Goal: Information Seeking & Learning: Learn about a topic

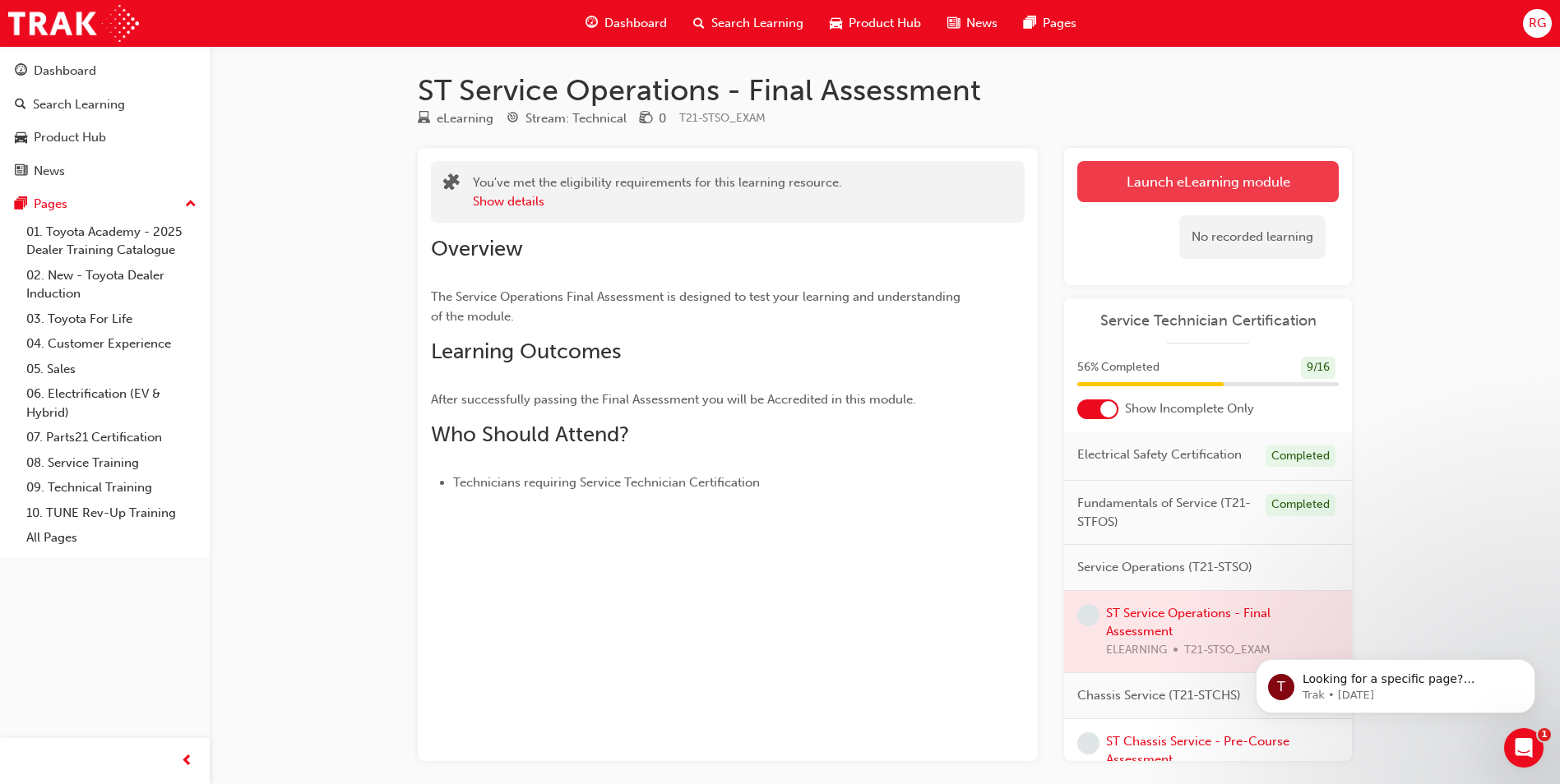
click at [1208, 194] on link "Launch eLearning module" at bounding box center [1208, 181] width 261 height 41
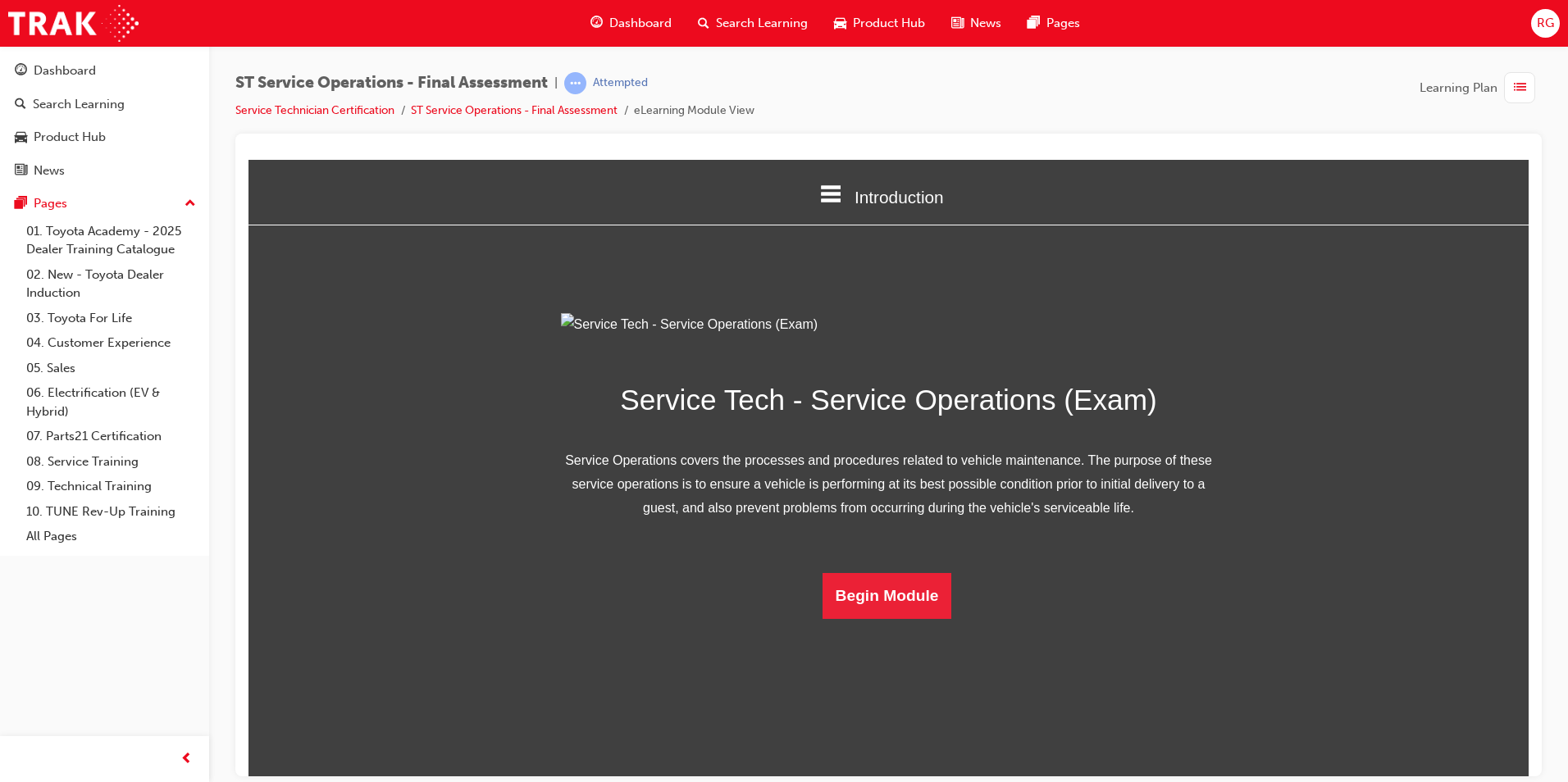
scroll to position [23, 0]
click at [901, 618] on button "Begin Module" at bounding box center [887, 595] width 130 height 45
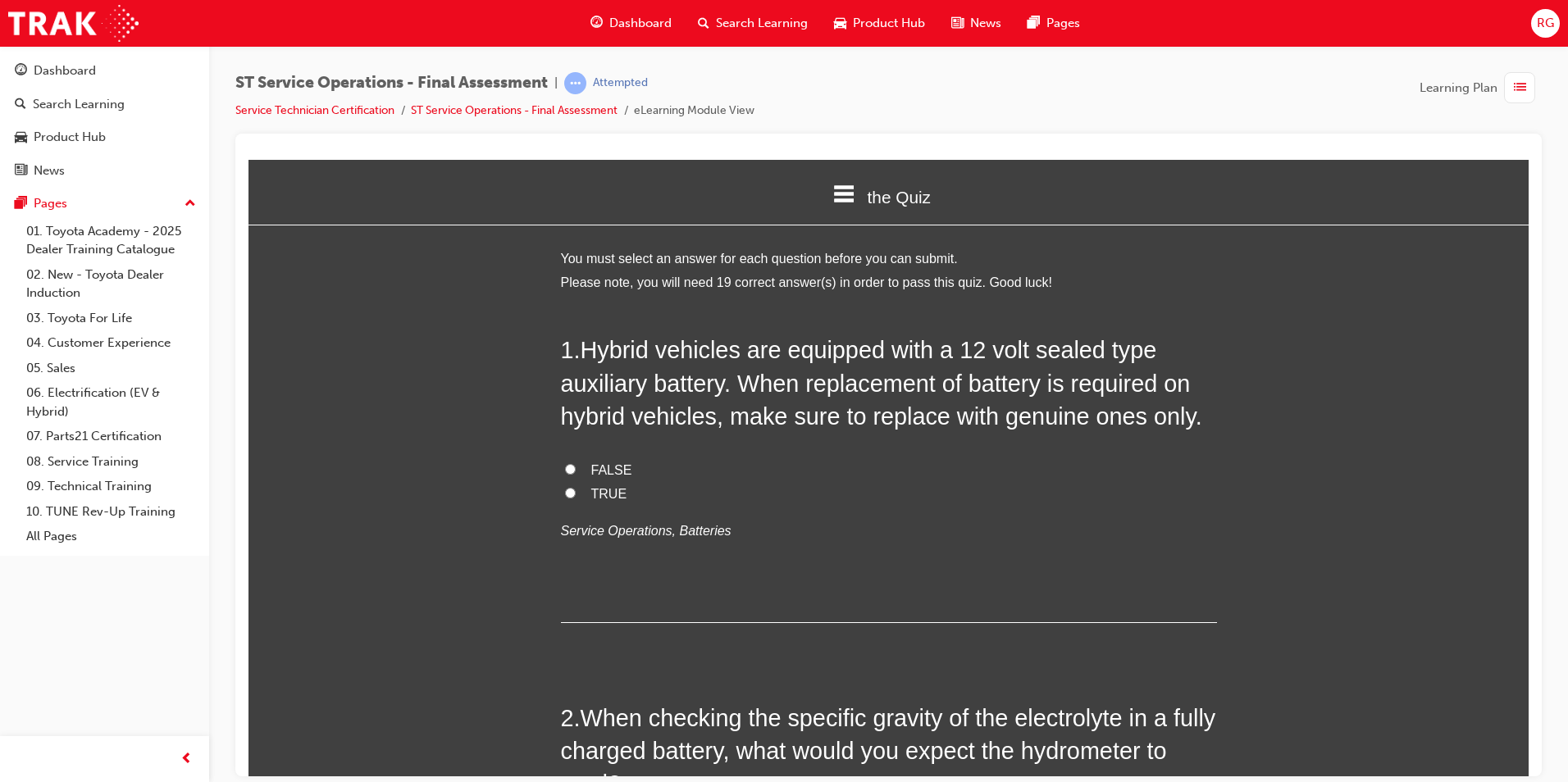
click at [561, 492] on label "TRUE" at bounding box center [888, 493] width 656 height 24
click at [565, 492] on input "TRUE" at bounding box center [570, 491] width 10 height 10
radio input "true"
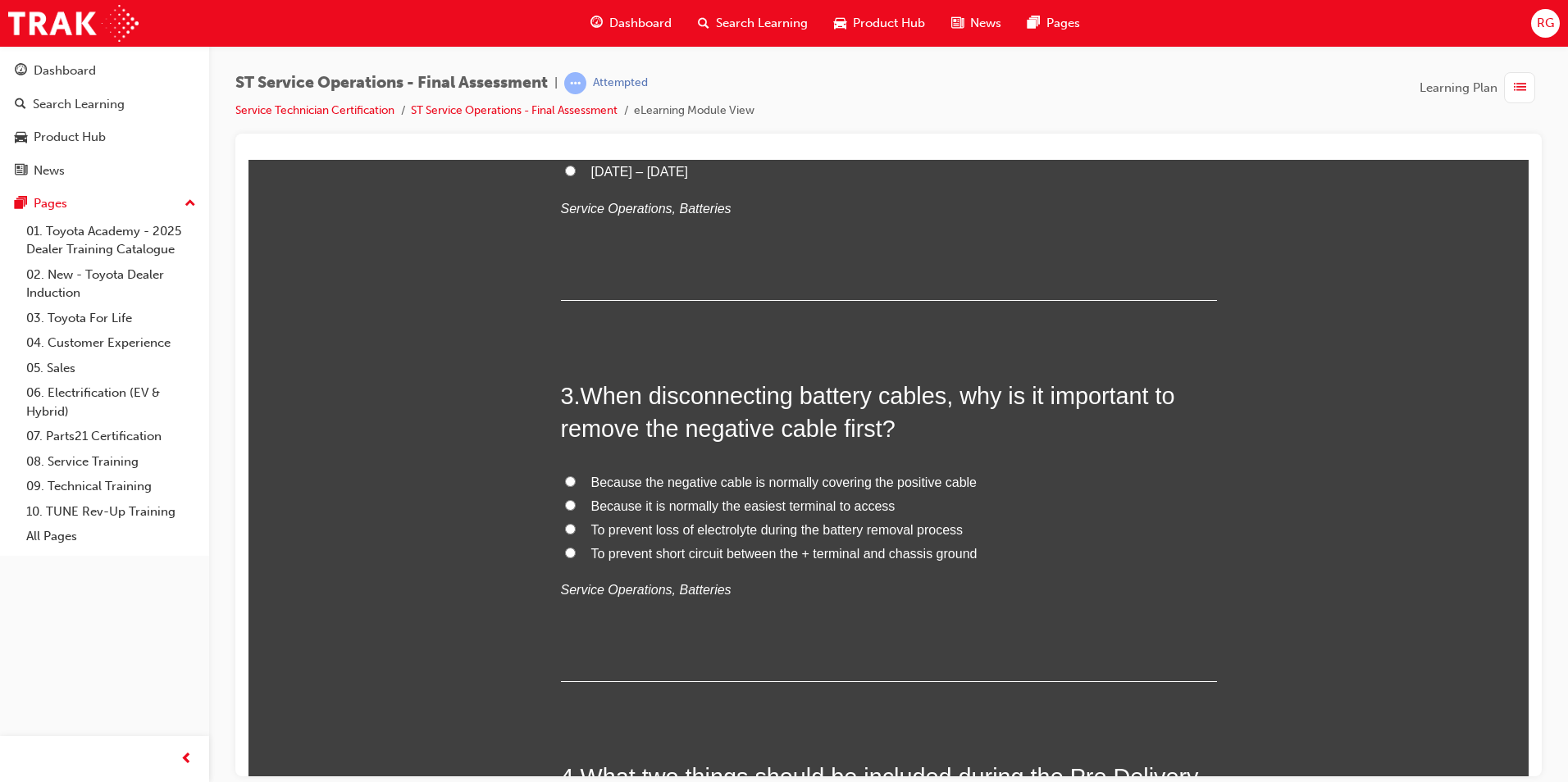
scroll to position [738, 0]
click at [691, 555] on span "To prevent short circuit between the + terminal and chassis ground" at bounding box center [784, 552] width 386 height 14
click at [576, 555] on input "To prevent short circuit between the + terminal and chassis ground" at bounding box center [570, 551] width 10 height 10
radio input "true"
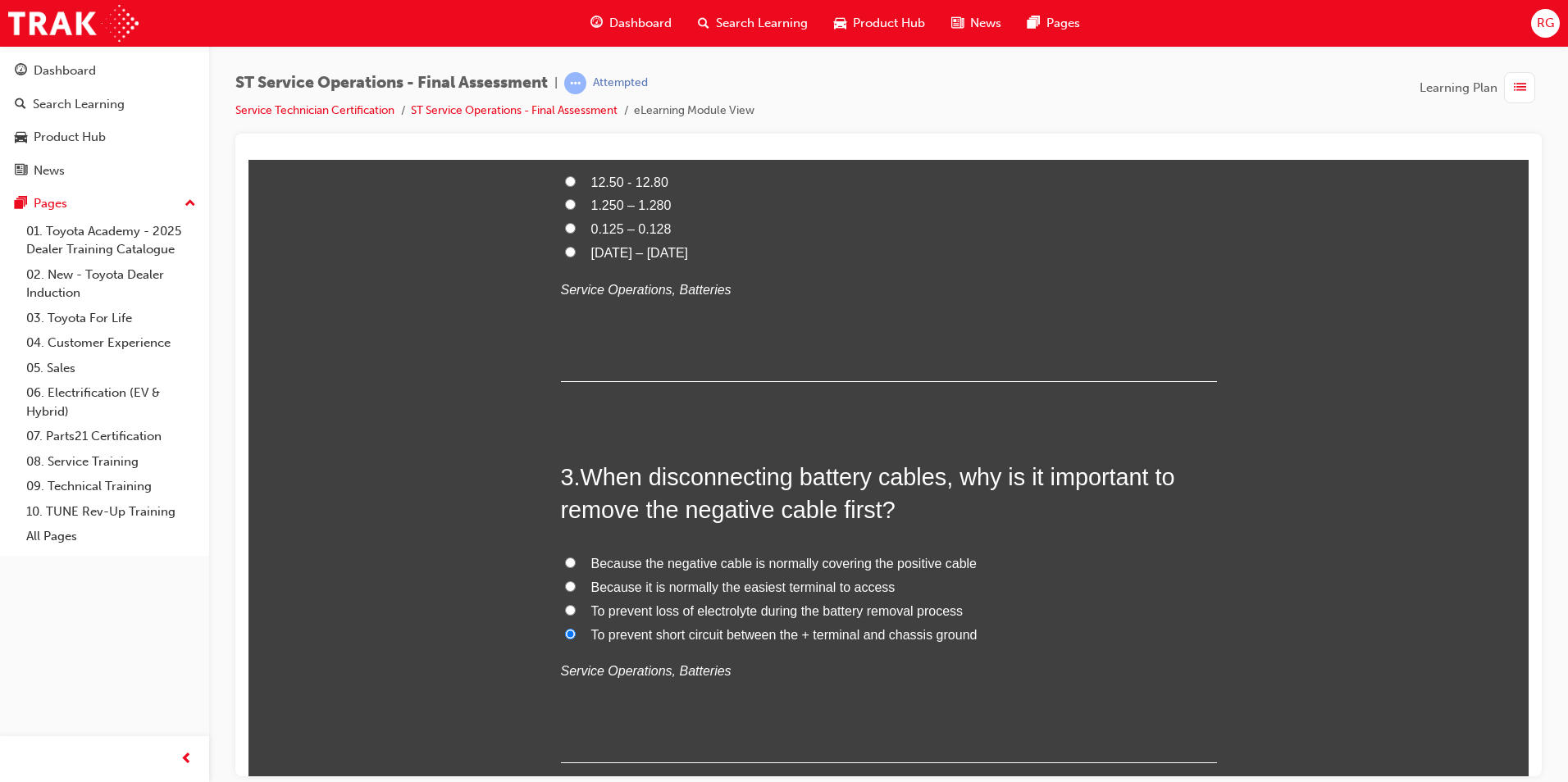
scroll to position [574, 0]
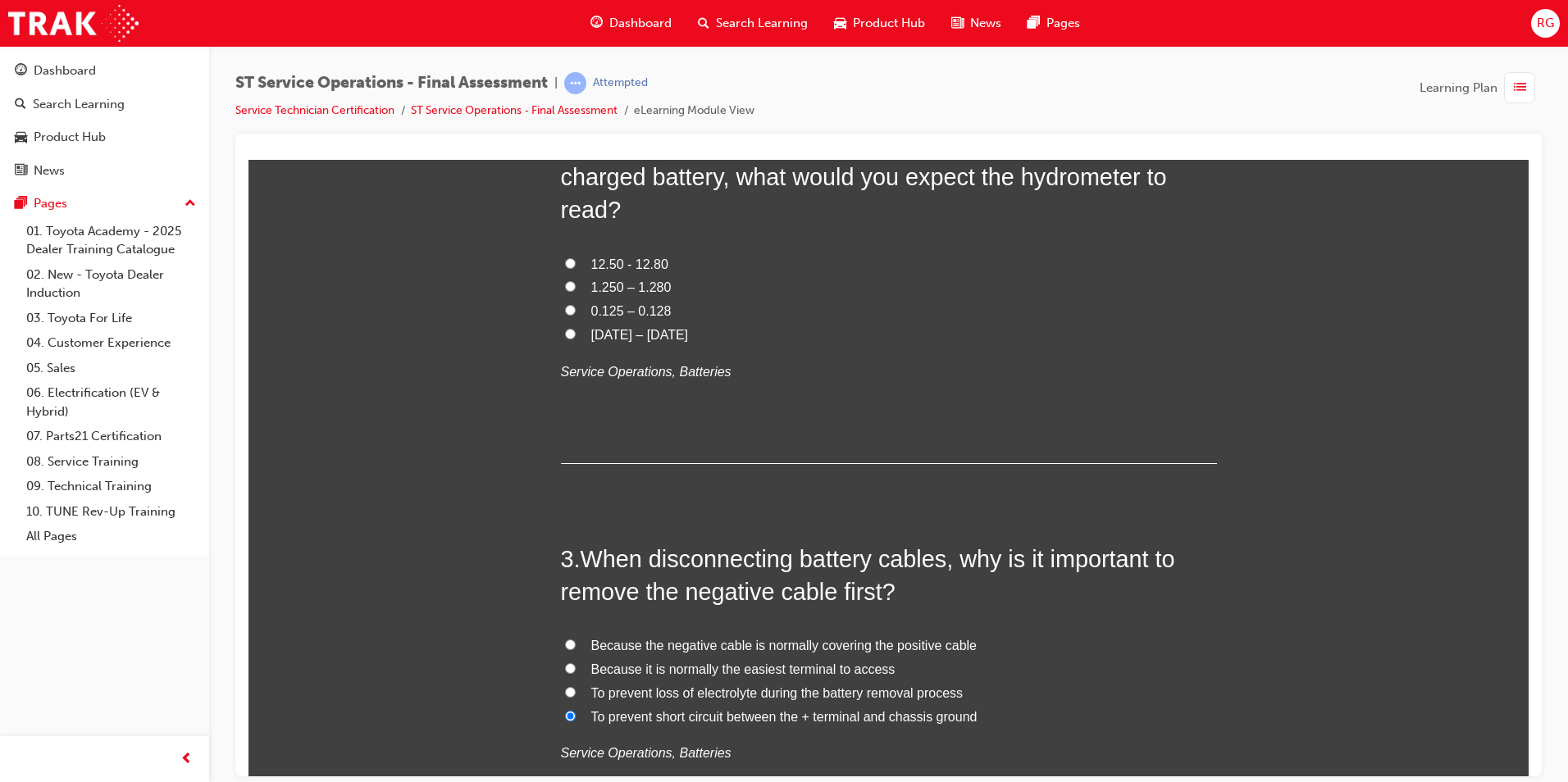
click at [616, 291] on span "1.250 – 1.280" at bounding box center [631, 286] width 80 height 14
click at [576, 291] on input "1.250 – 1.280" at bounding box center [570, 285] width 10 height 10
radio input "true"
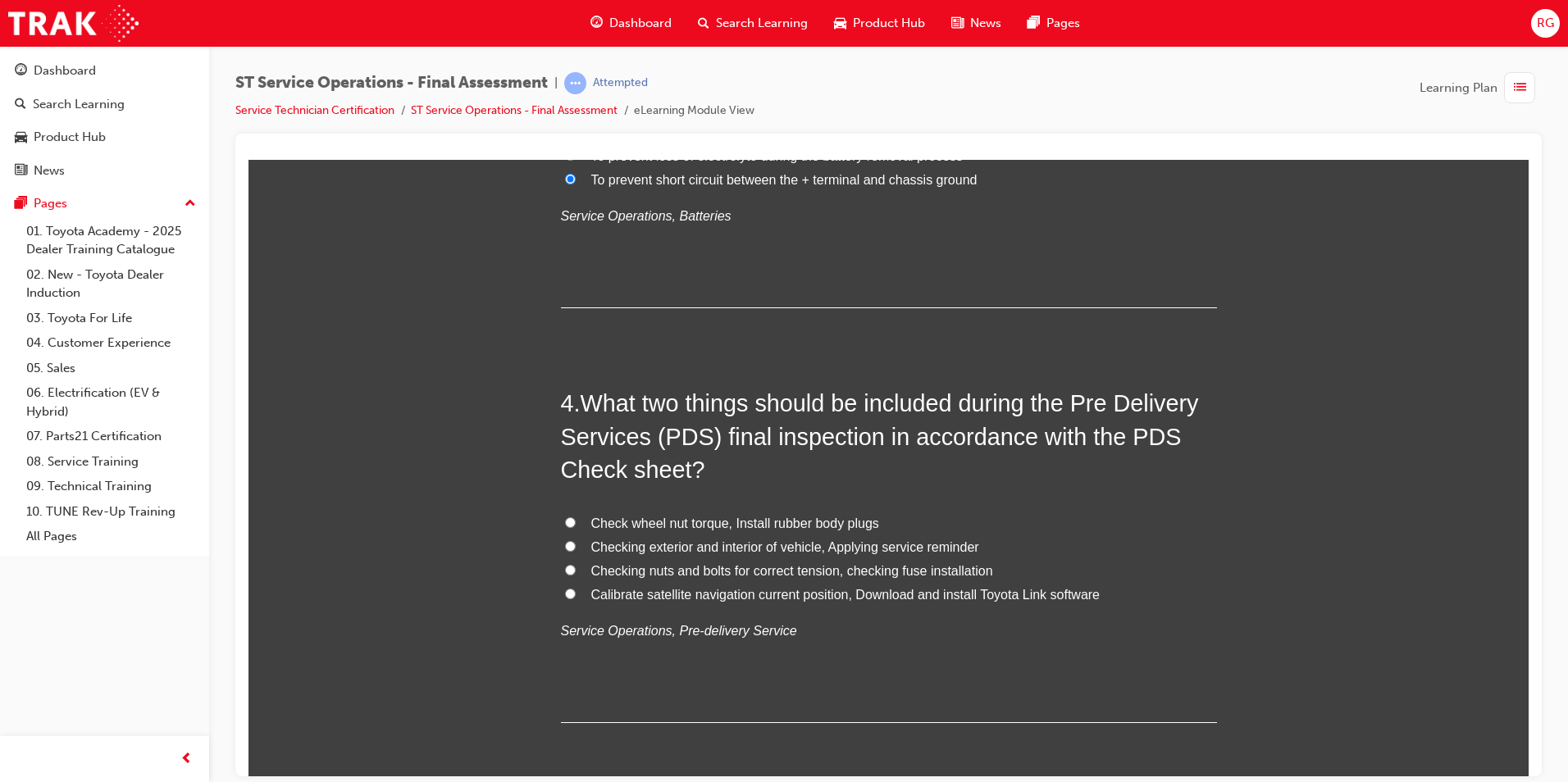
scroll to position [1147, 0]
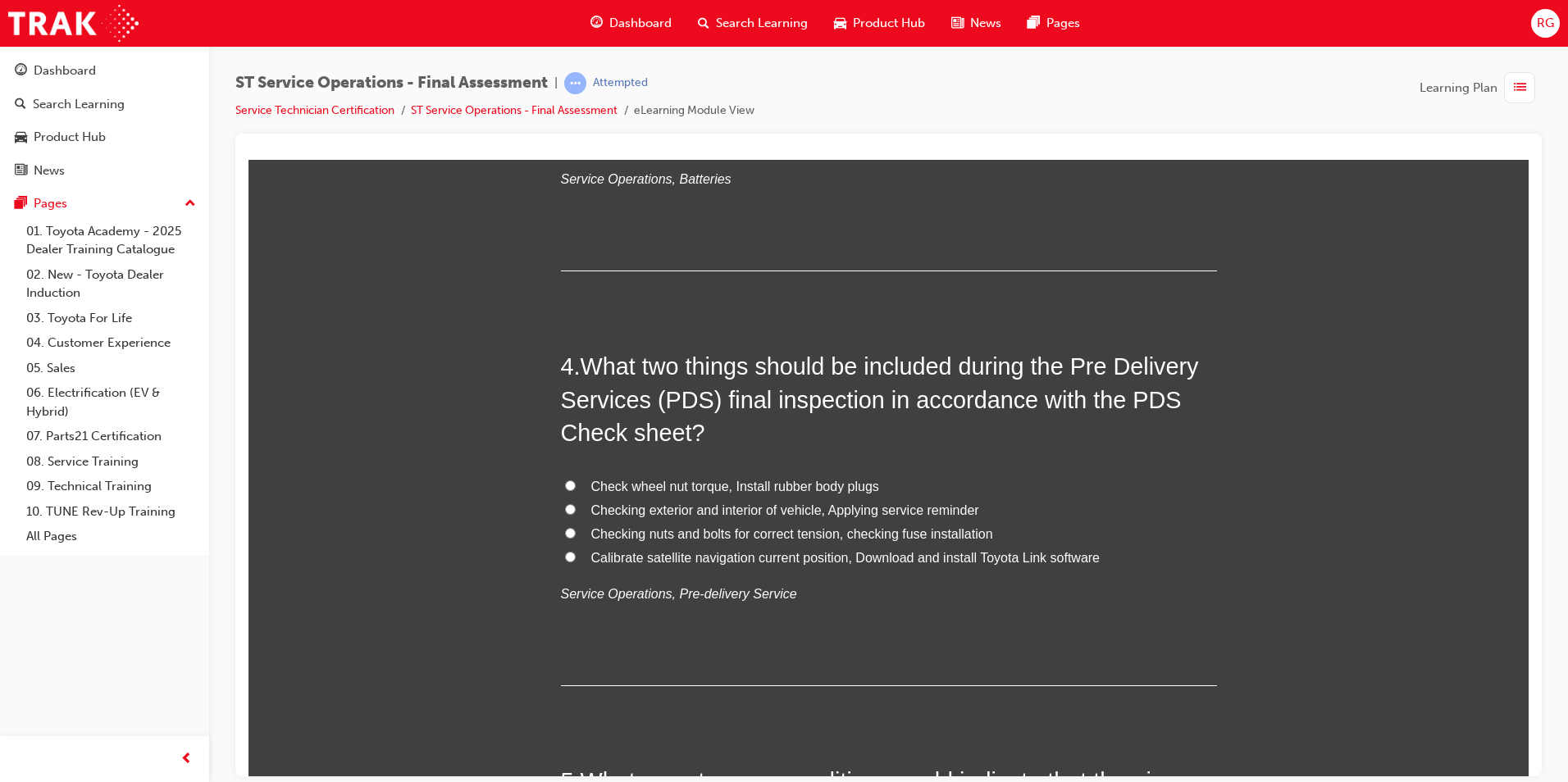
click at [787, 537] on span "Checking nuts and bolts for correct tension, checking fuse installation" at bounding box center [792, 533] width 401 height 14
click at [576, 537] on input "Checking nuts and bolts for correct tension, checking fuse installation" at bounding box center [570, 532] width 10 height 10
radio input "true"
click at [580, 486] on label "Check wheel nut torque, Install rubber body plugs" at bounding box center [888, 486] width 656 height 24
click at [576, 486] on input "Check wheel nut torque, Install rubber body plugs" at bounding box center [570, 485] width 10 height 10
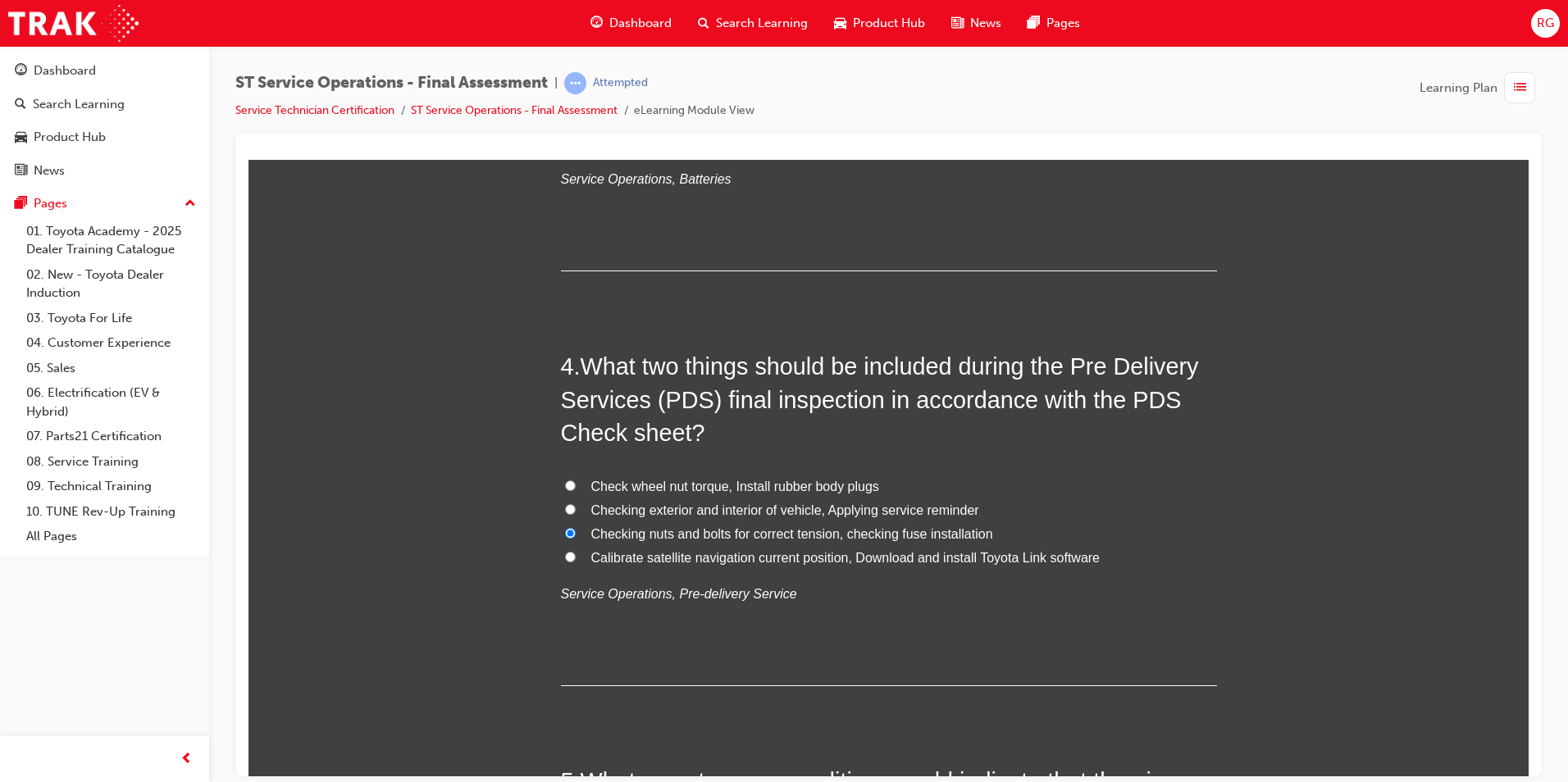
radio input "true"
click at [565, 512] on input "Checking exterior and interior of vehicle, Applying service reminder" at bounding box center [570, 508] width 10 height 10
radio input "true"
click at [561, 529] on label "Checking nuts and bolts for correct tension, checking fuse installation" at bounding box center [888, 534] width 656 height 24
click at [565, 529] on input "Checking nuts and bolts for correct tension, checking fuse installation" at bounding box center [570, 532] width 10 height 10
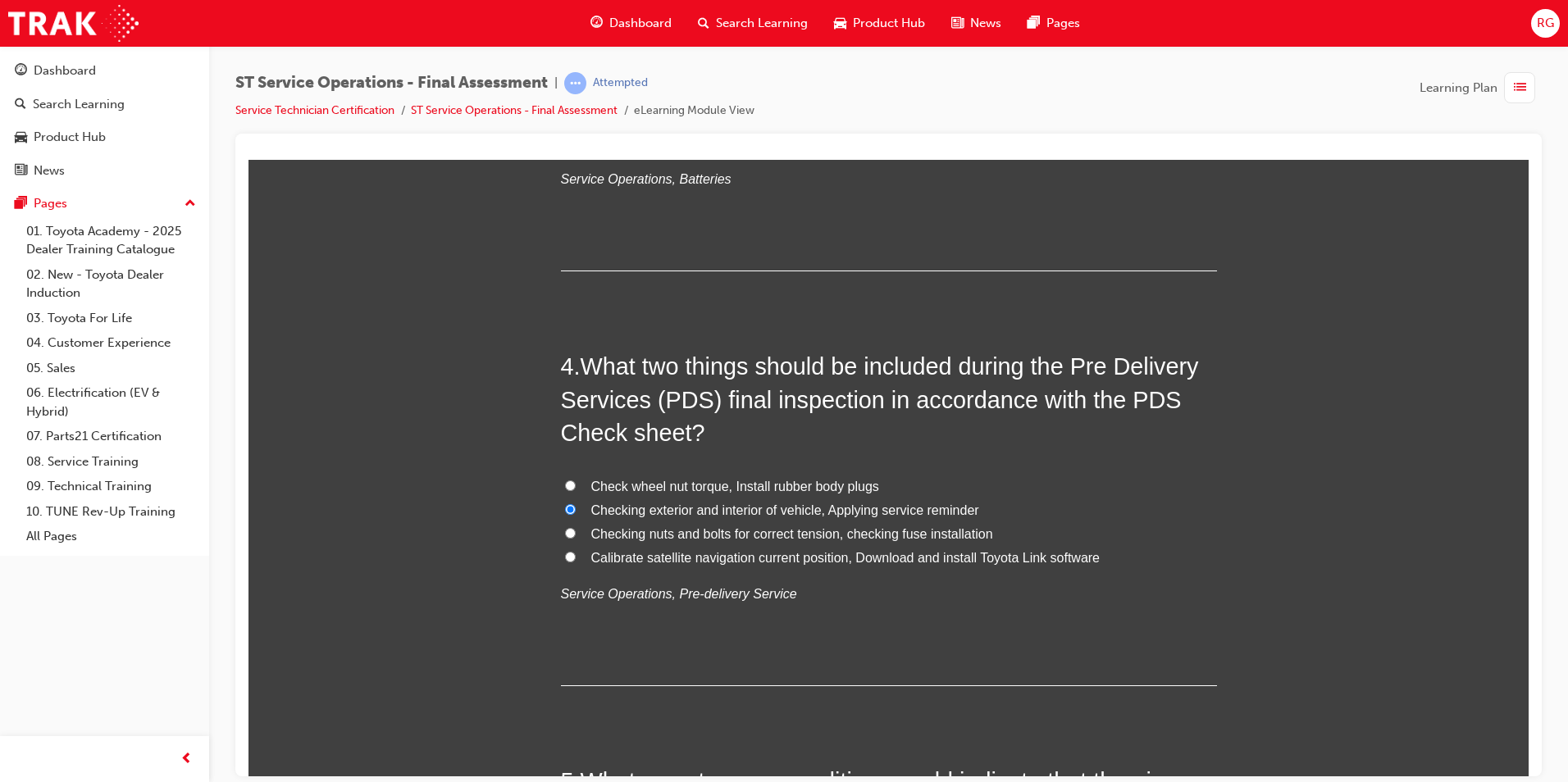
radio input "true"
click at [579, 514] on label "Checking exterior and interior of vehicle, Applying service reminder" at bounding box center [888, 510] width 656 height 24
click at [576, 514] on input "Checking exterior and interior of vehicle, Applying service reminder" at bounding box center [570, 508] width 10 height 10
radio input "true"
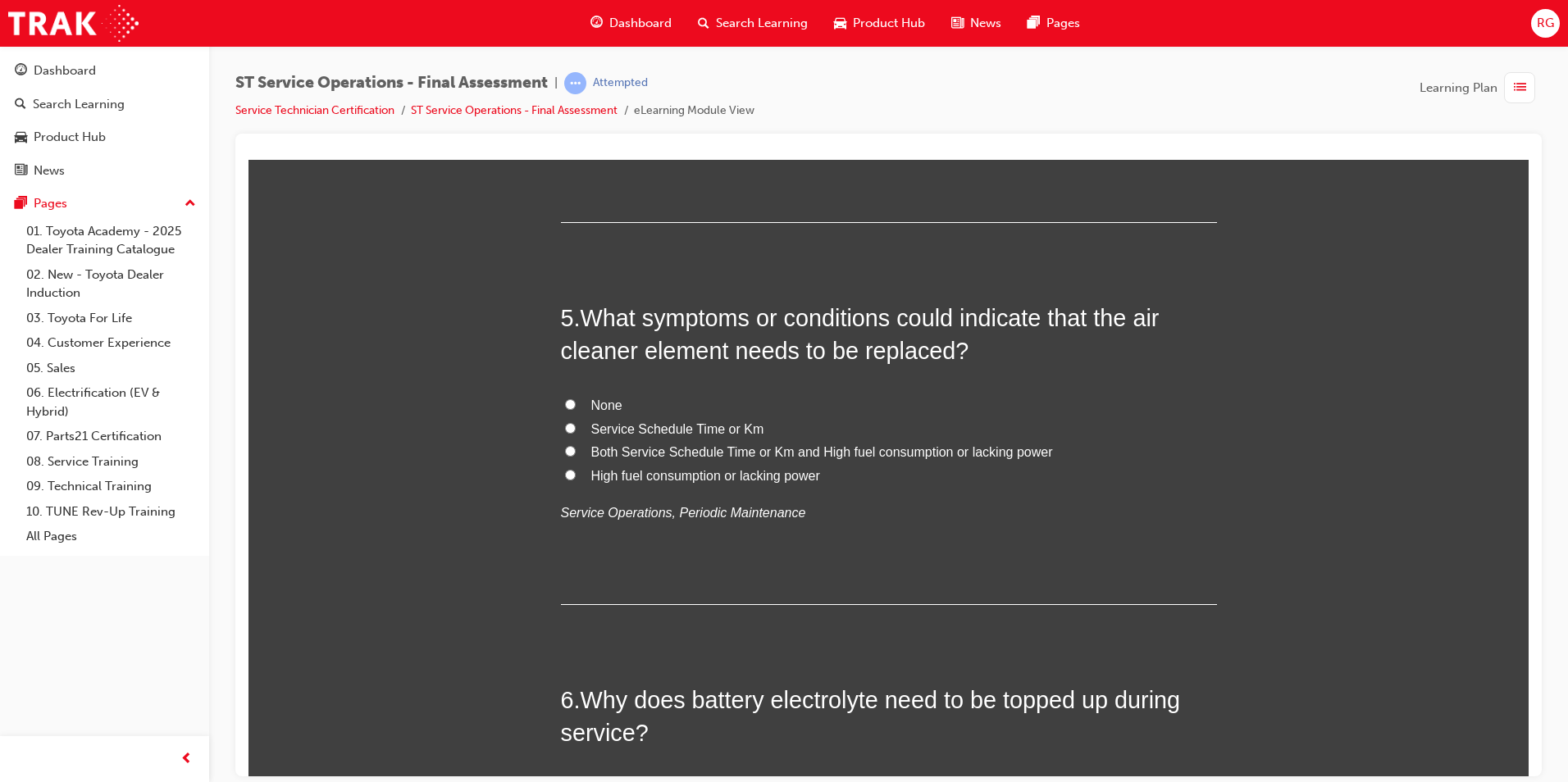
scroll to position [1640, 0]
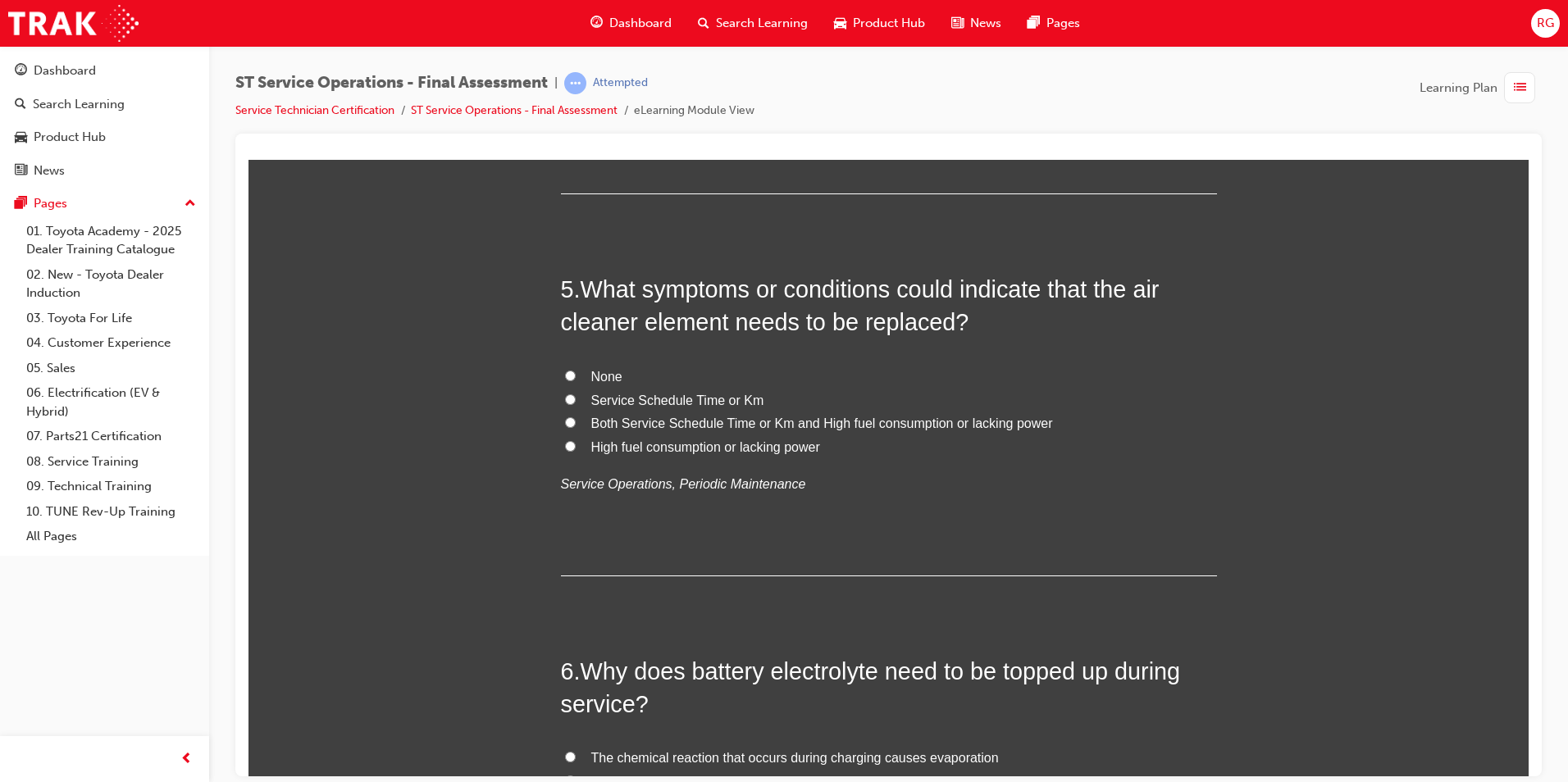
click at [644, 401] on span "Service Schedule Time or Km" at bounding box center [677, 400] width 173 height 14
click at [576, 401] on input "Service Schedule Time or Km" at bounding box center [570, 399] width 10 height 10
radio input "true"
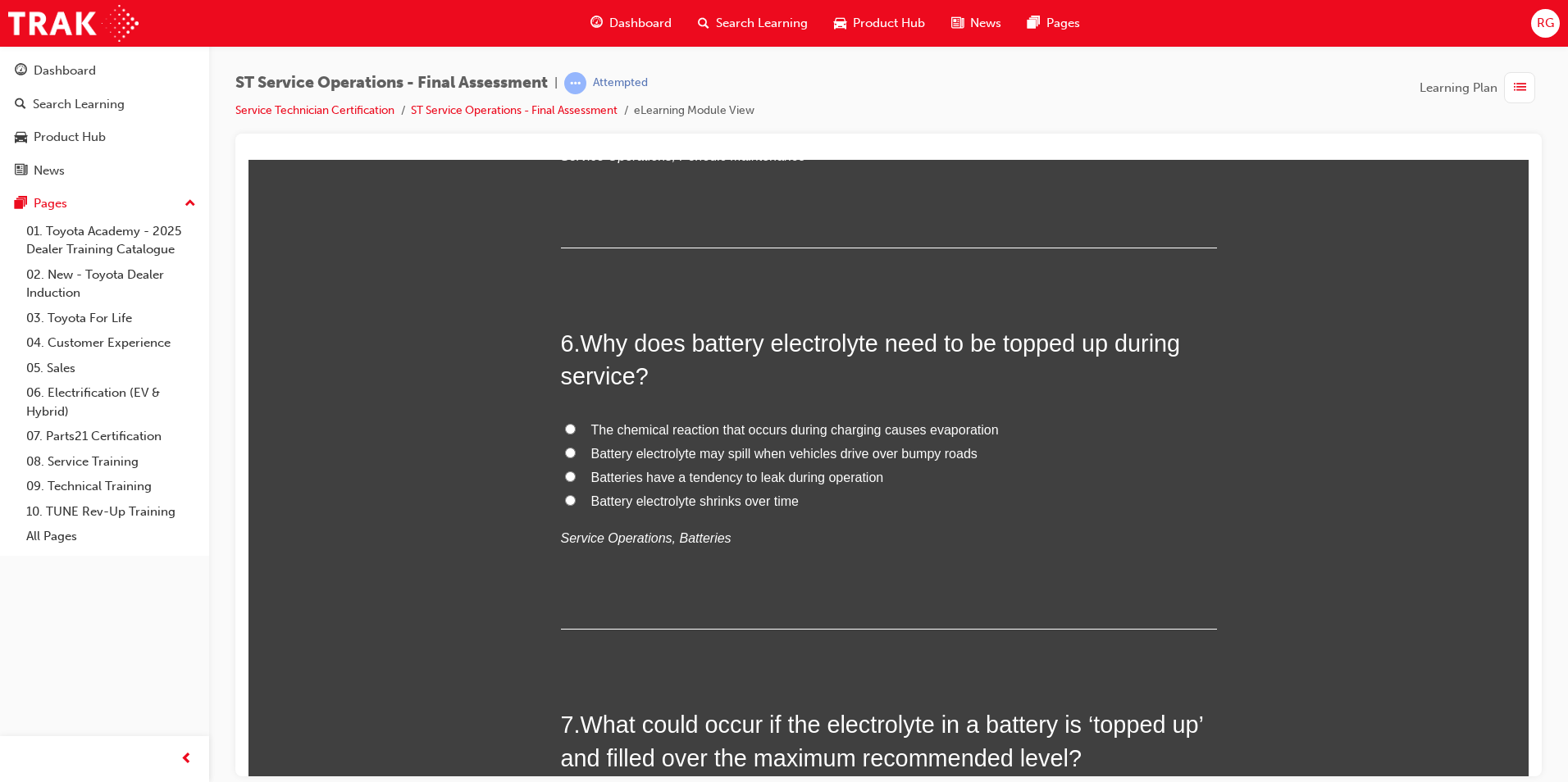
scroll to position [2050, 0]
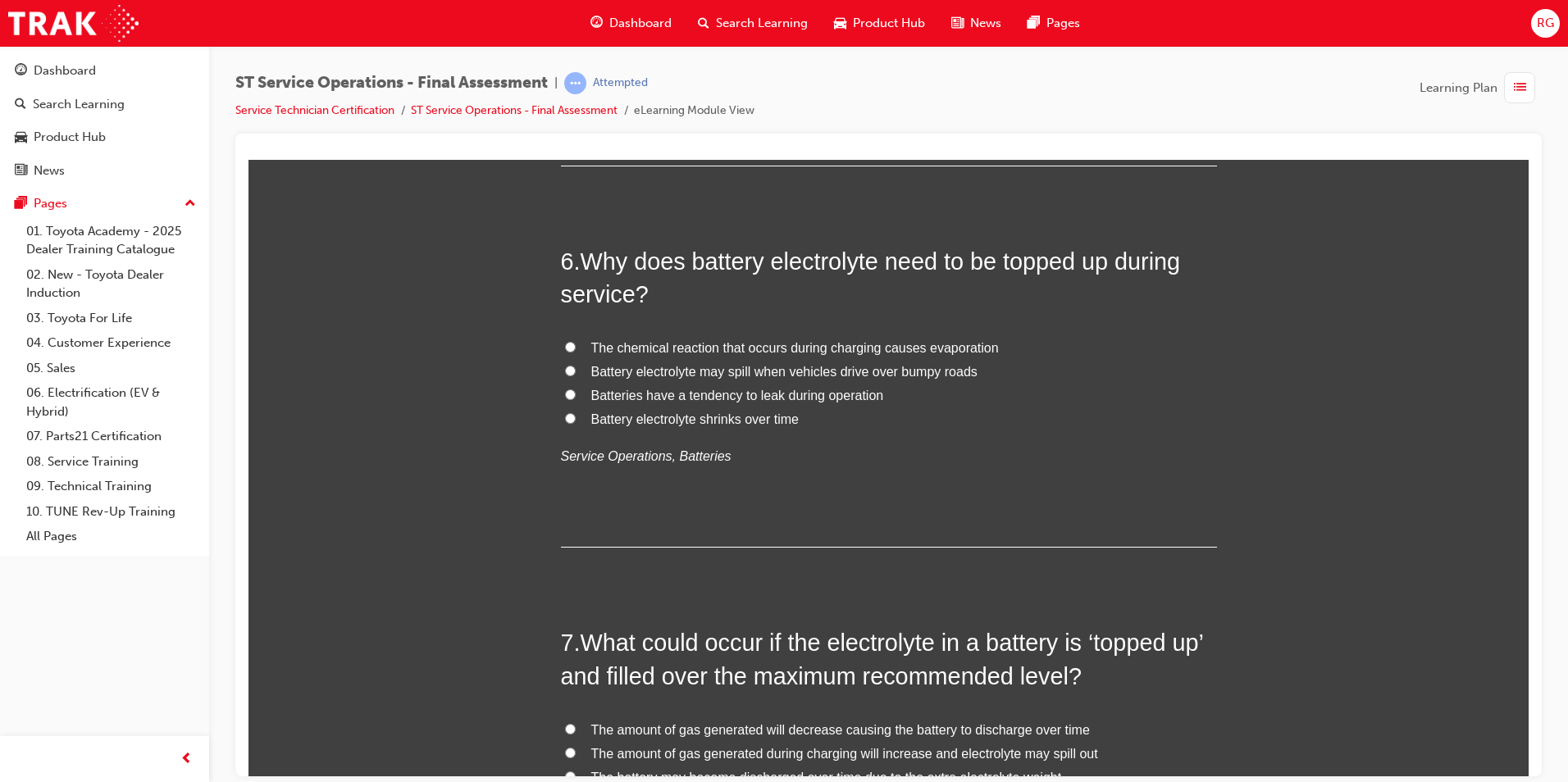
click at [565, 346] on input "The chemical reaction that occurs during charging causes evaporation" at bounding box center [570, 346] width 10 height 10
radio input "true"
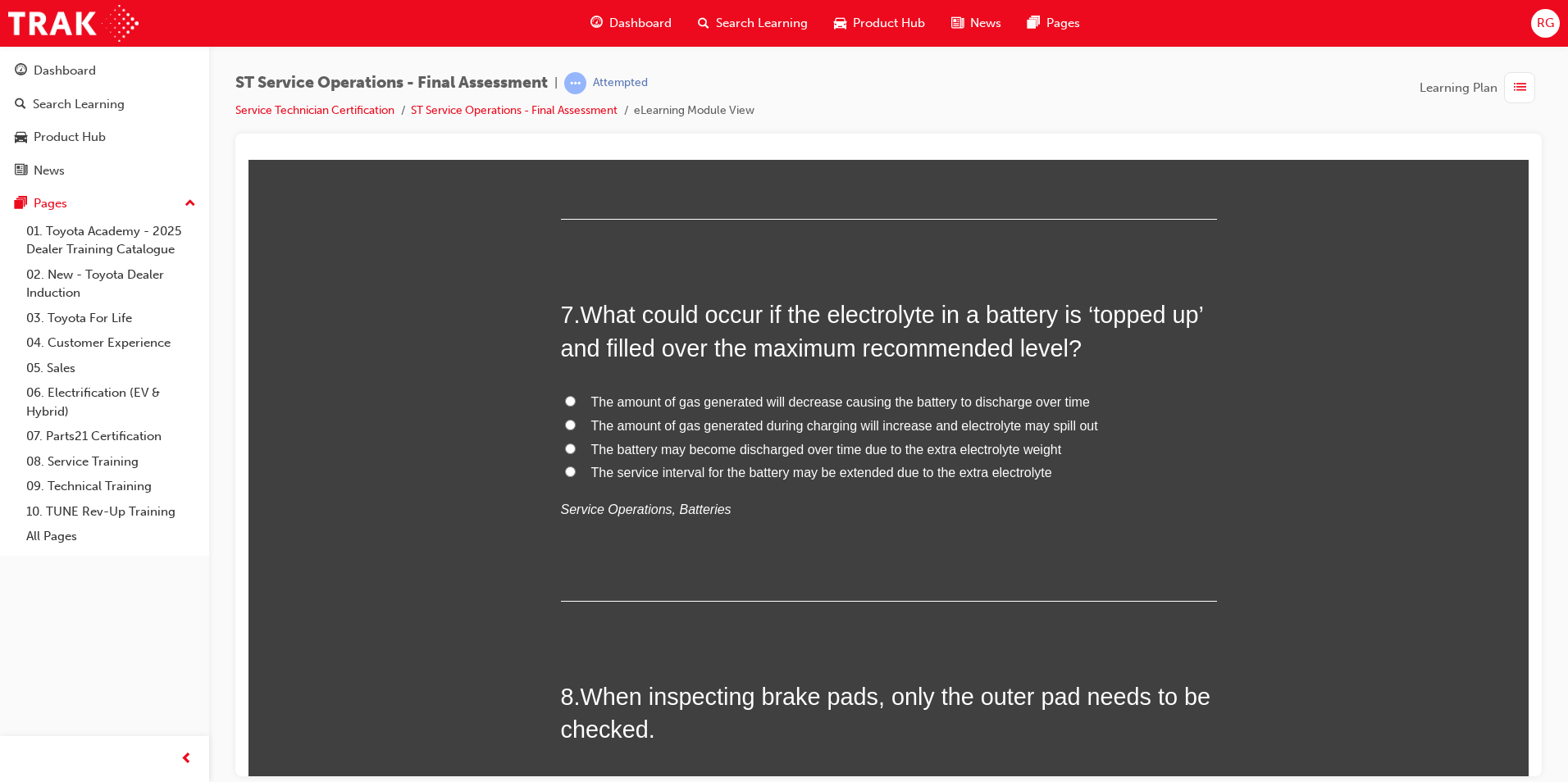
scroll to position [2460, 0]
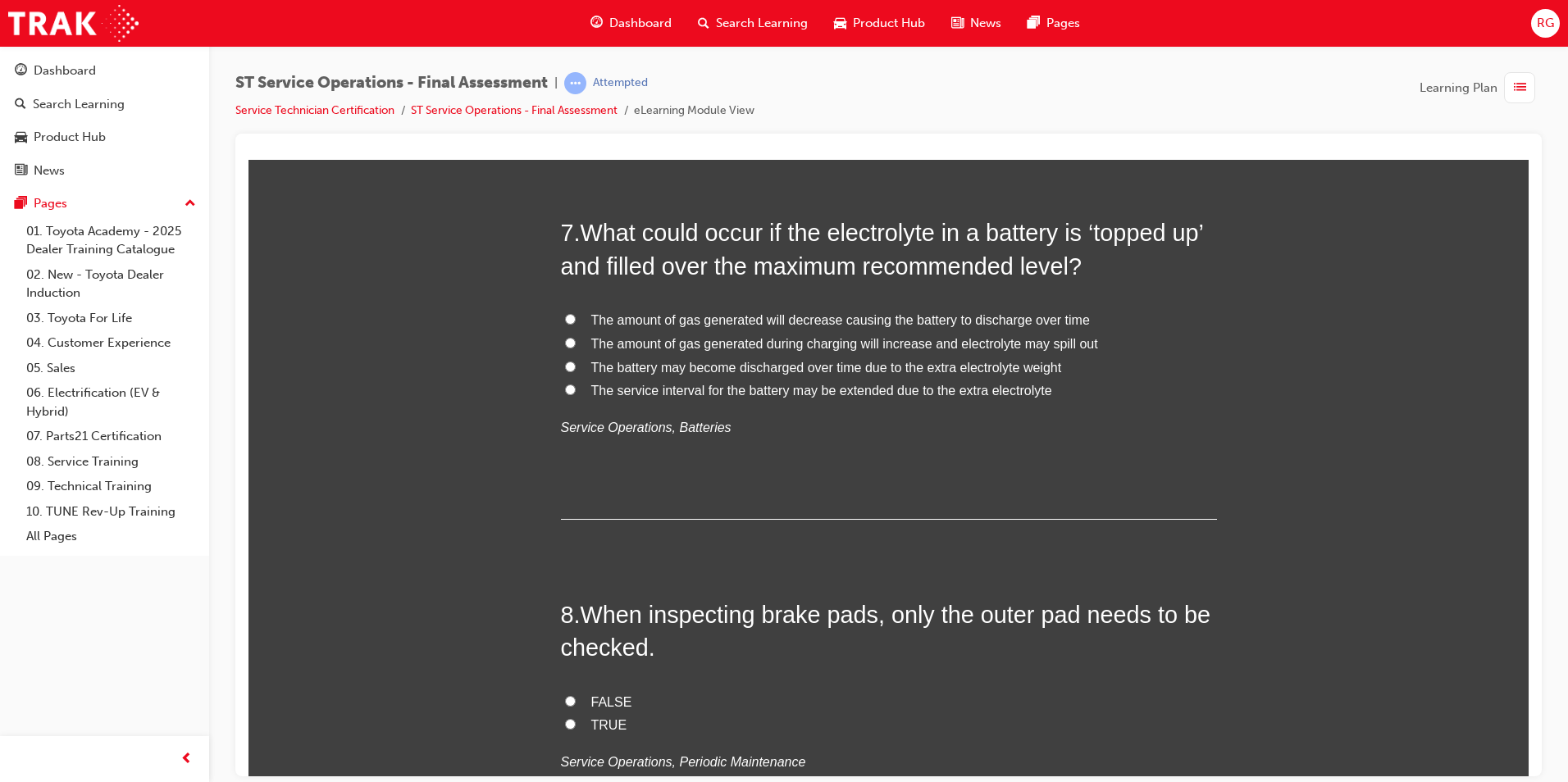
click at [1056, 345] on span "The amount of gas generated during charging will increase and electrolyte may s…" at bounding box center [844, 343] width 507 height 14
click at [576, 345] on input "The amount of gas generated during charging will increase and electrolyte may s…" at bounding box center [570, 342] width 10 height 10
radio input "true"
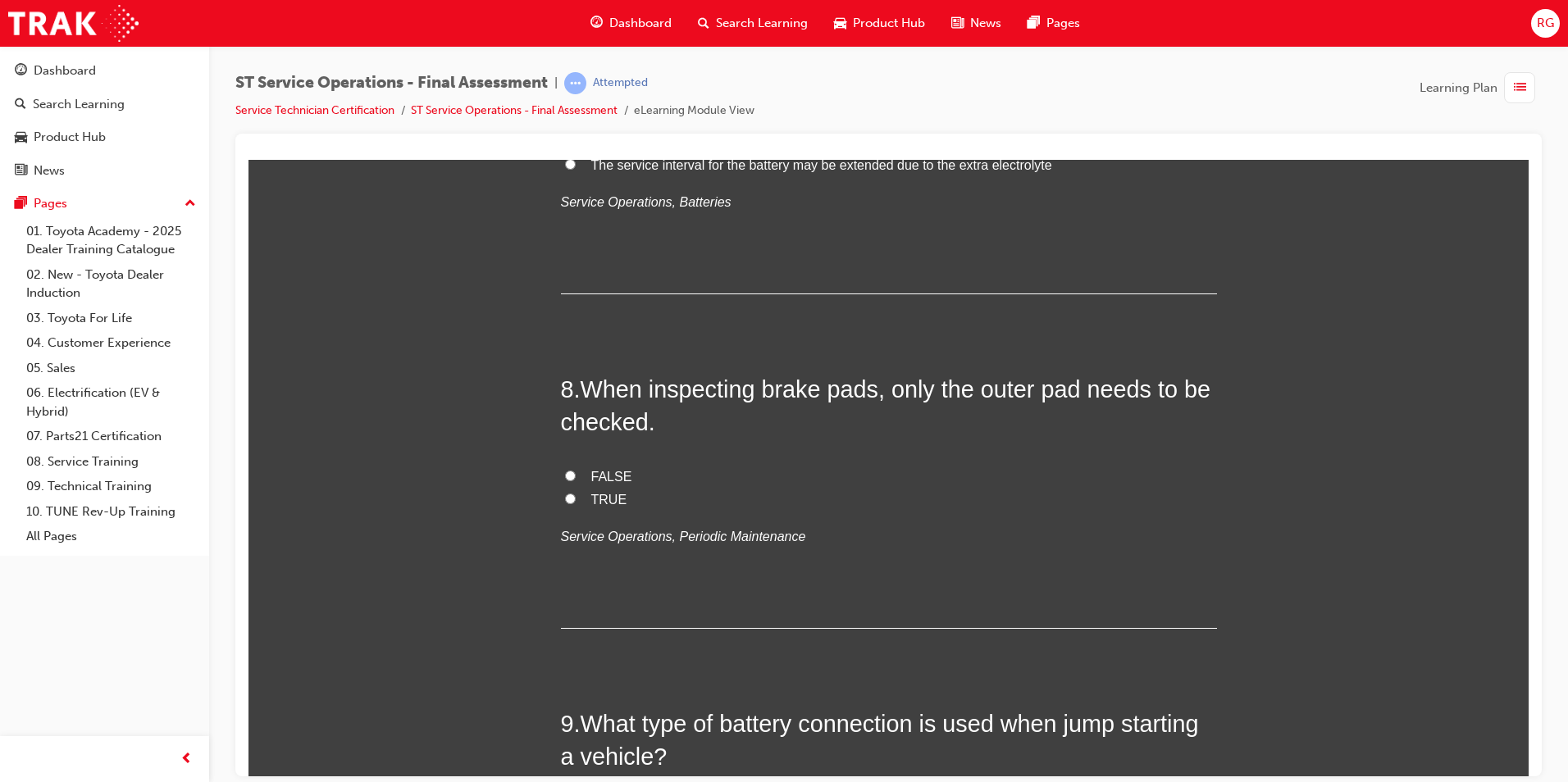
scroll to position [2706, 0]
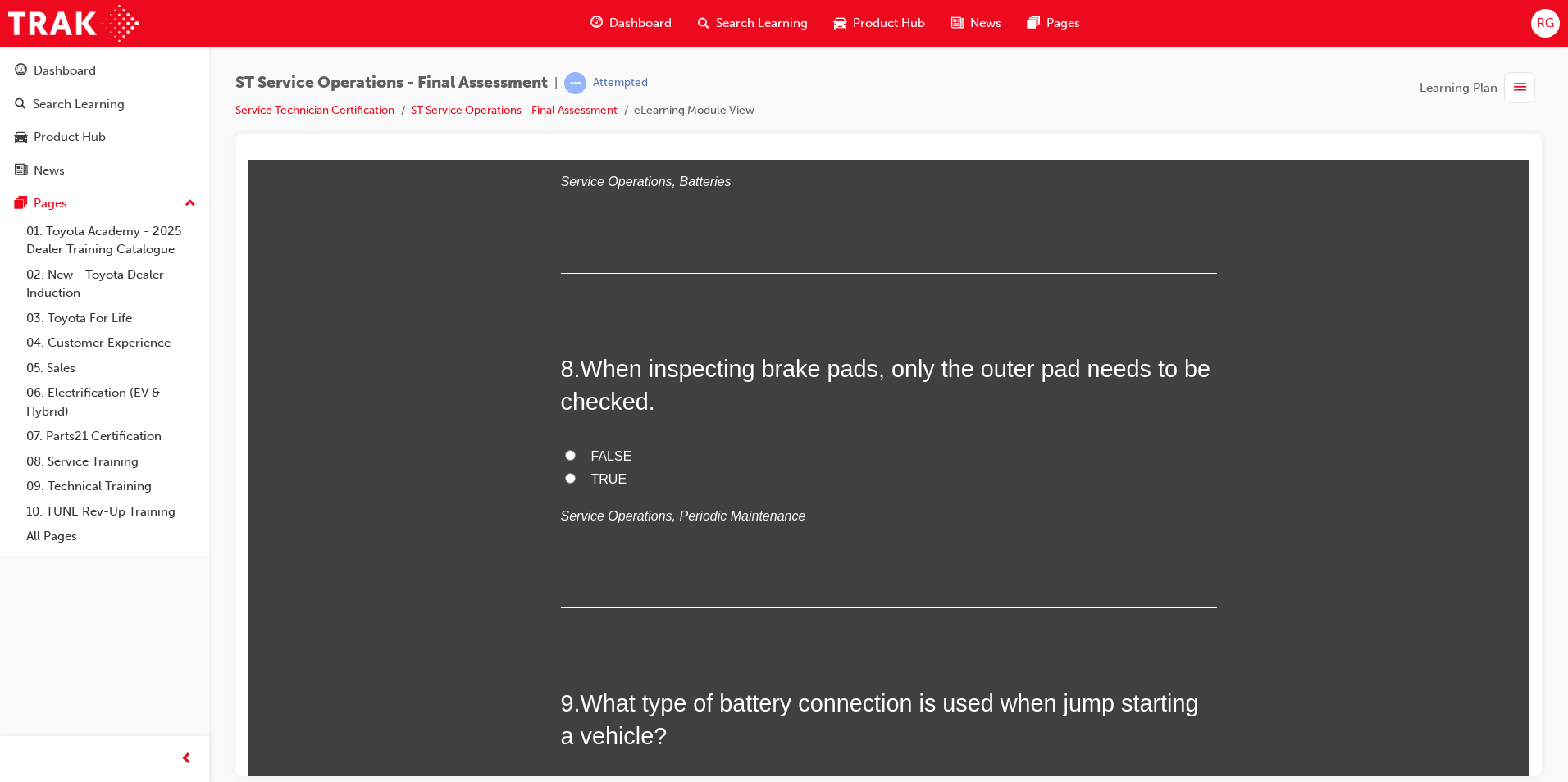
click at [582, 450] on label "FALSE" at bounding box center [888, 455] width 656 height 24
click at [576, 450] on input "FALSE" at bounding box center [570, 454] width 10 height 10
radio input "true"
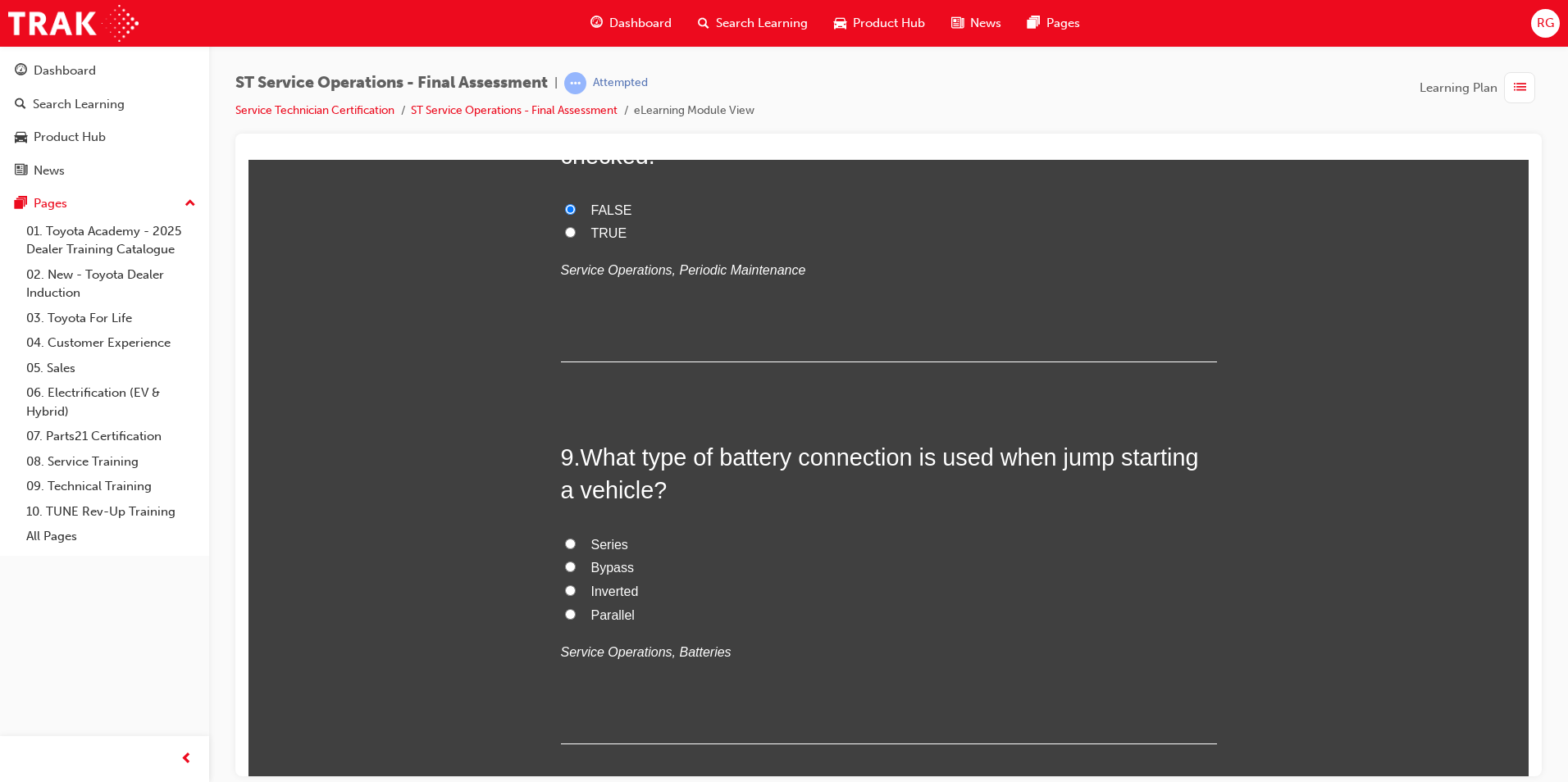
scroll to position [3033, 0]
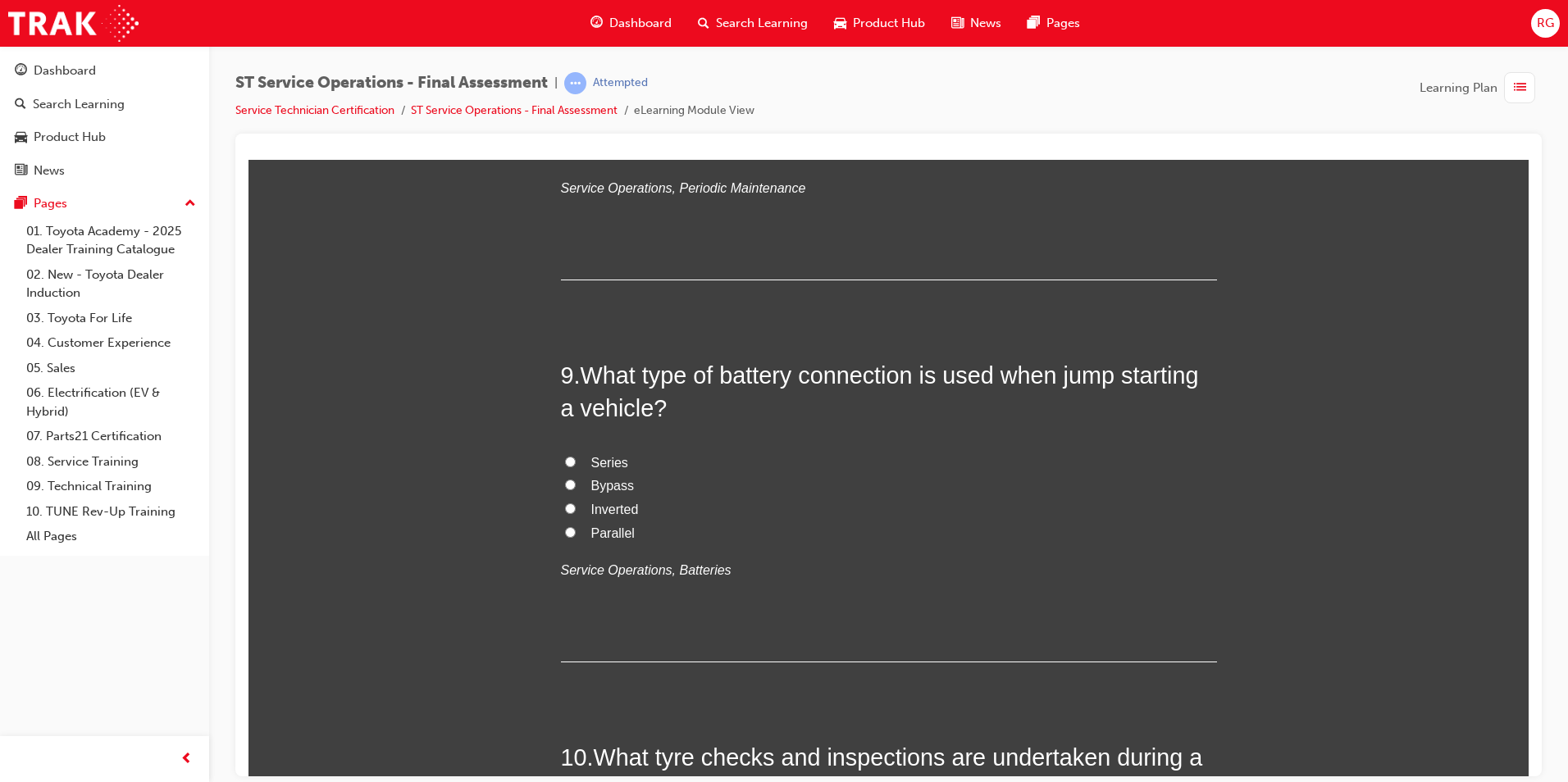
click at [611, 465] on span "Series" at bounding box center [609, 462] width 37 height 14
click at [576, 465] on input "Series" at bounding box center [570, 461] width 10 height 10
radio input "true"
click at [609, 490] on span "Bypass" at bounding box center [612, 485] width 43 height 14
click at [576, 489] on input "Bypass" at bounding box center [570, 484] width 10 height 10
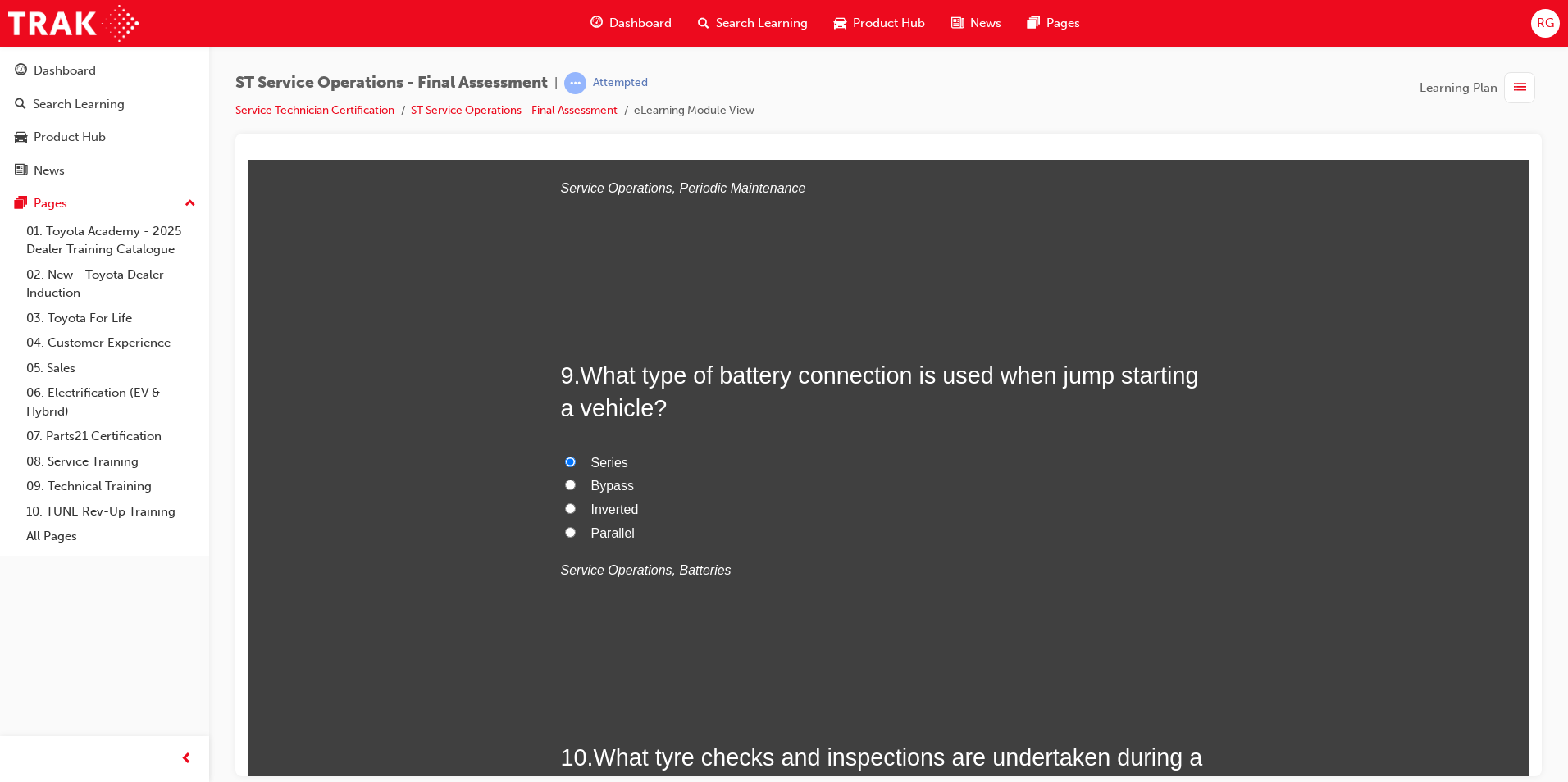
radio input "true"
click at [609, 502] on span "Inverted" at bounding box center [615, 508] width 47 height 14
click at [576, 503] on input "Inverted" at bounding box center [570, 507] width 10 height 10
radio input "true"
click at [602, 534] on span "Parallel" at bounding box center [613, 532] width 44 height 14
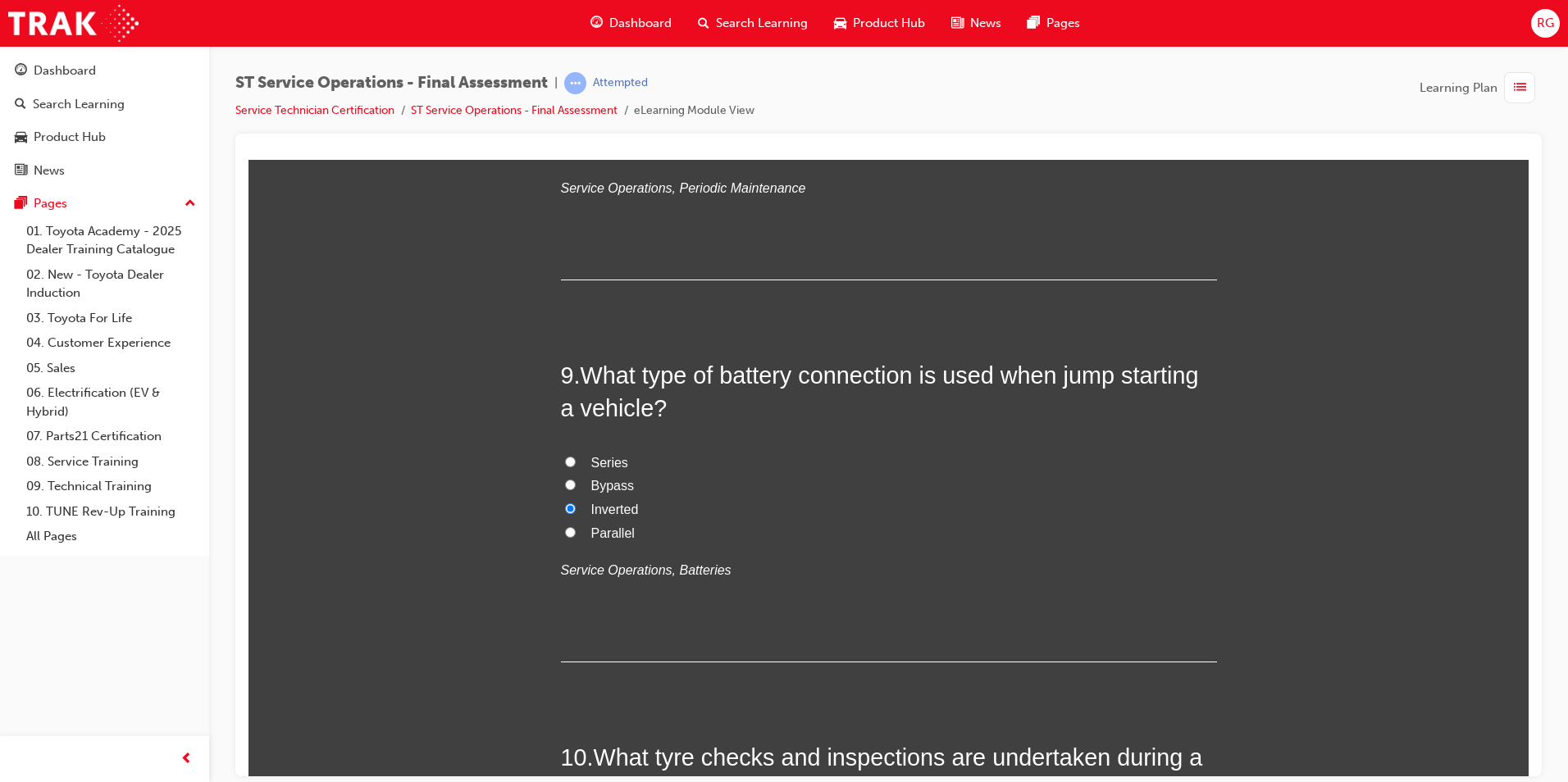
click at [576, 534] on input "Parallel" at bounding box center [570, 531] width 10 height 10
radio input "true"
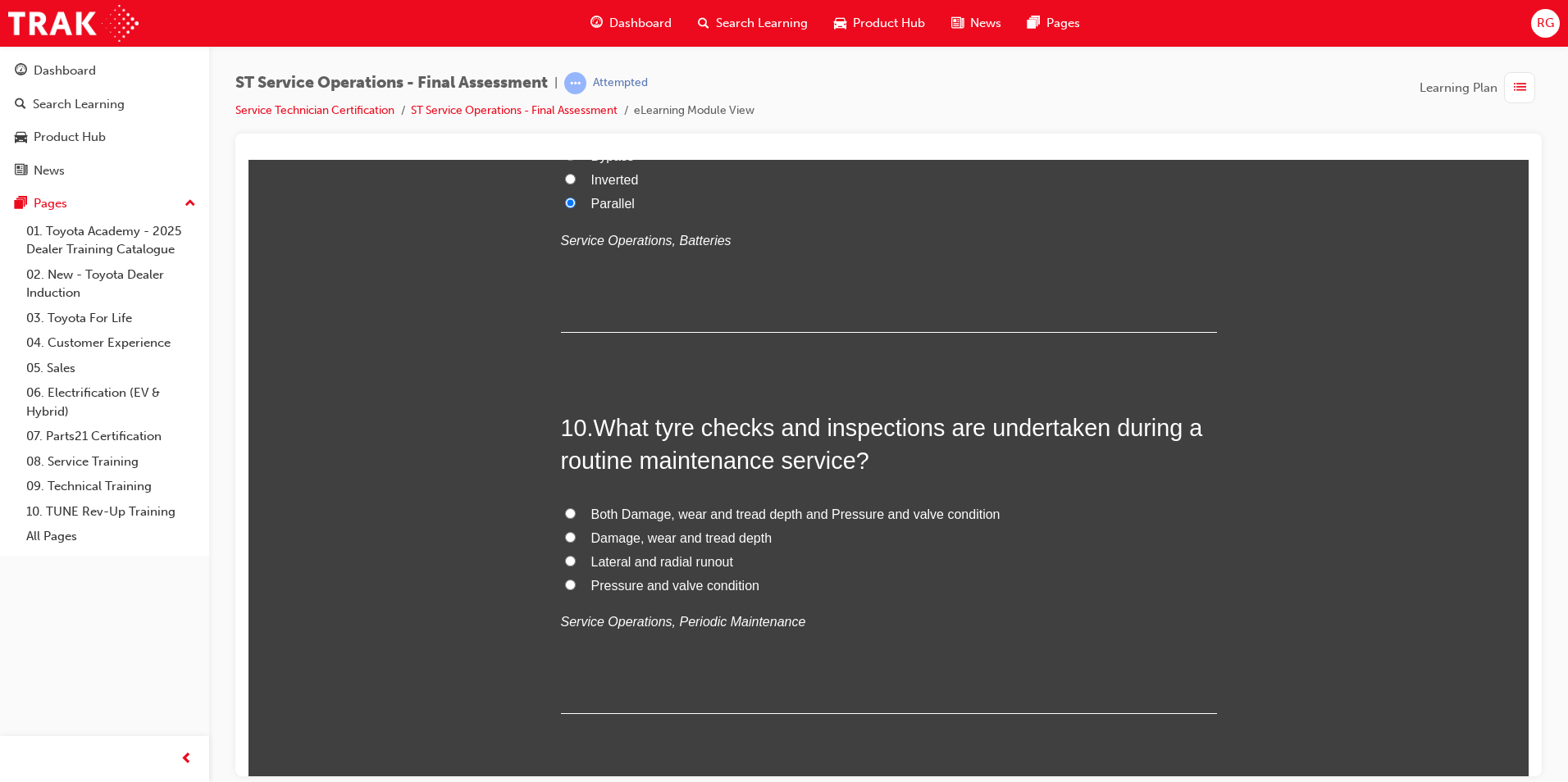
scroll to position [3443, 0]
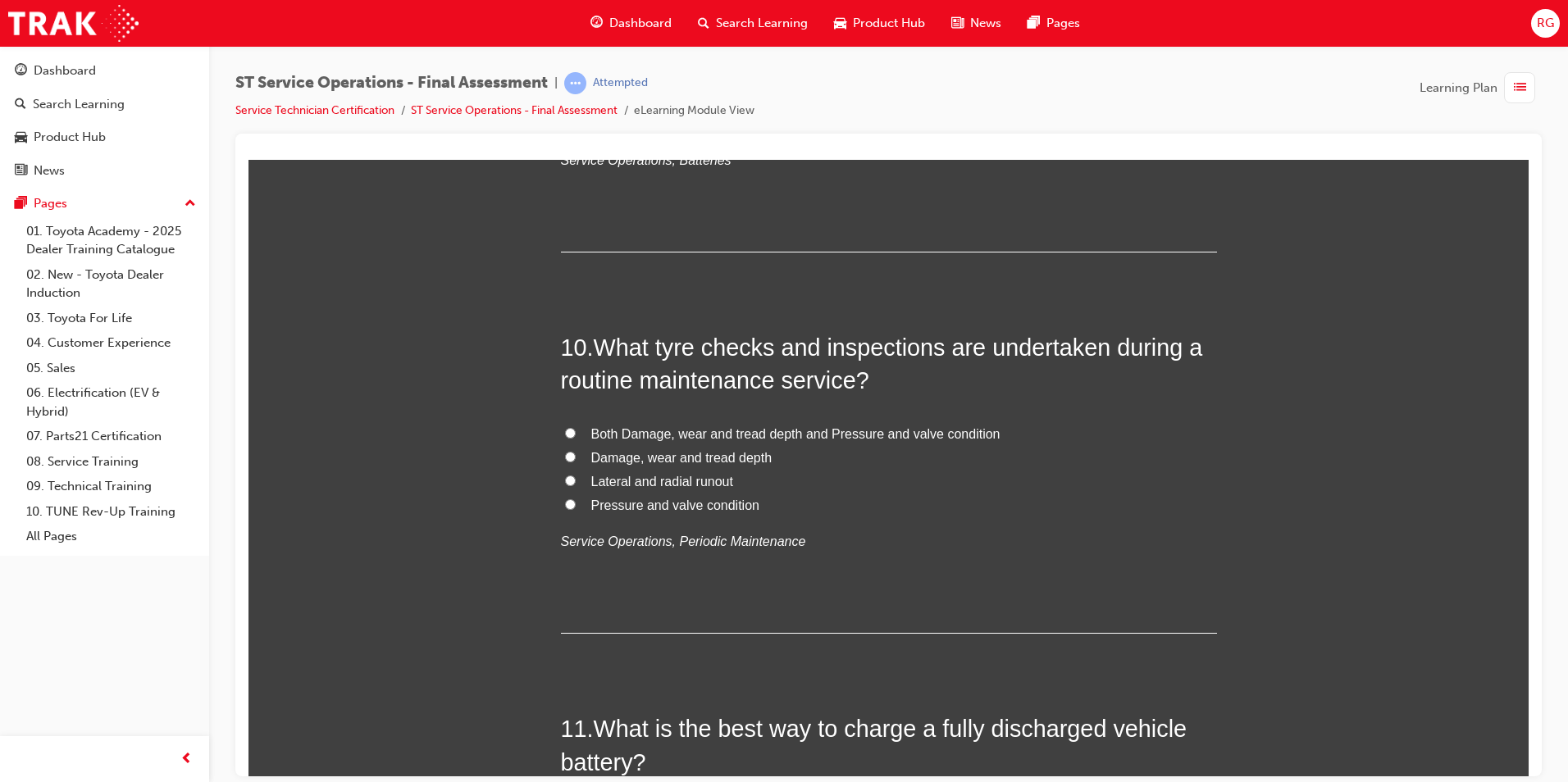
click at [662, 453] on span "Damage, wear and tread depth" at bounding box center [681, 456] width 181 height 14
click at [576, 453] on input "Damage, wear and tread depth" at bounding box center [570, 455] width 10 height 10
radio input "true"
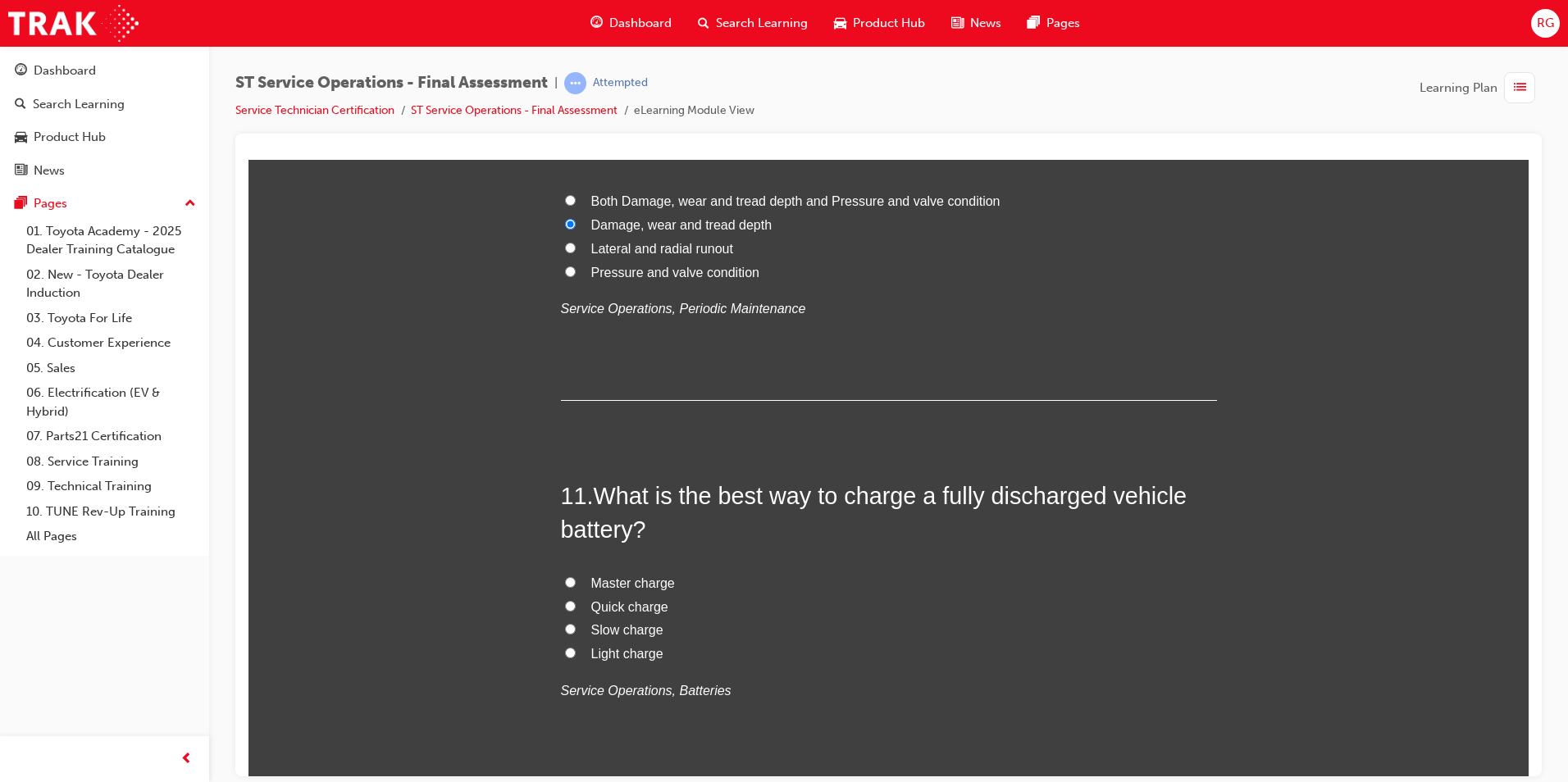
scroll to position [3772, 0]
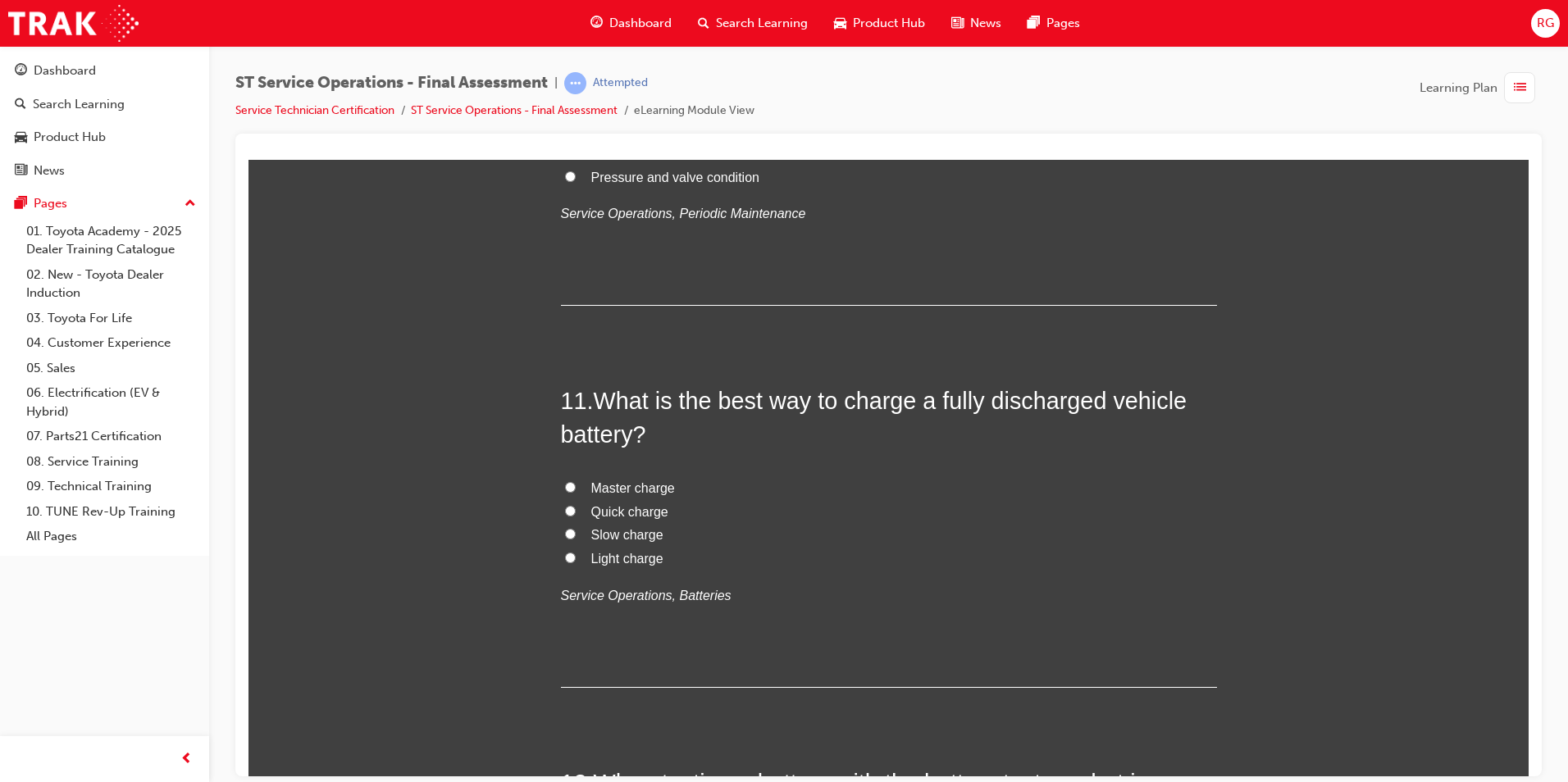
click at [565, 536] on input "Slow charge" at bounding box center [570, 533] width 10 height 10
radio input "true"
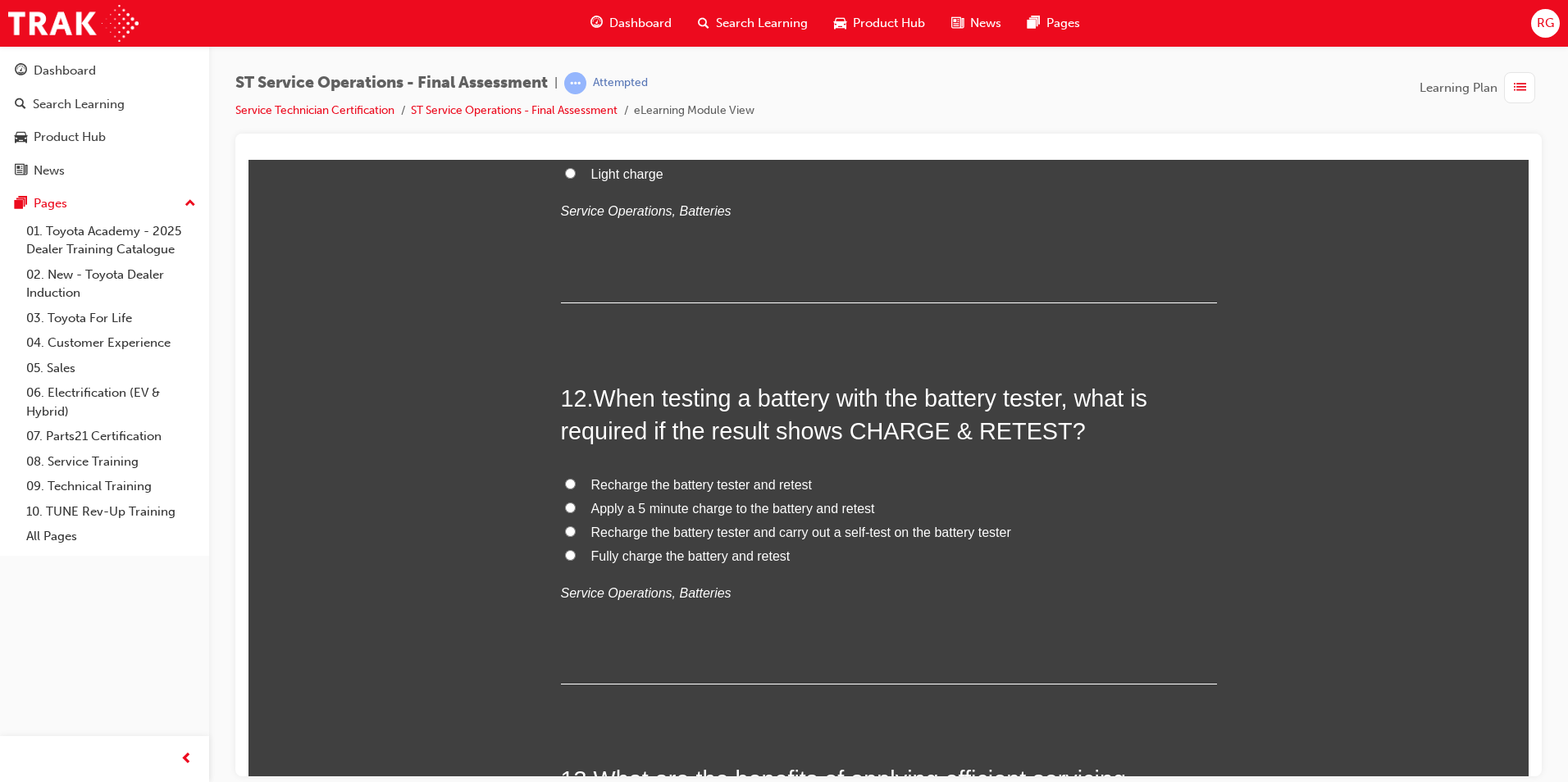
scroll to position [4182, 0]
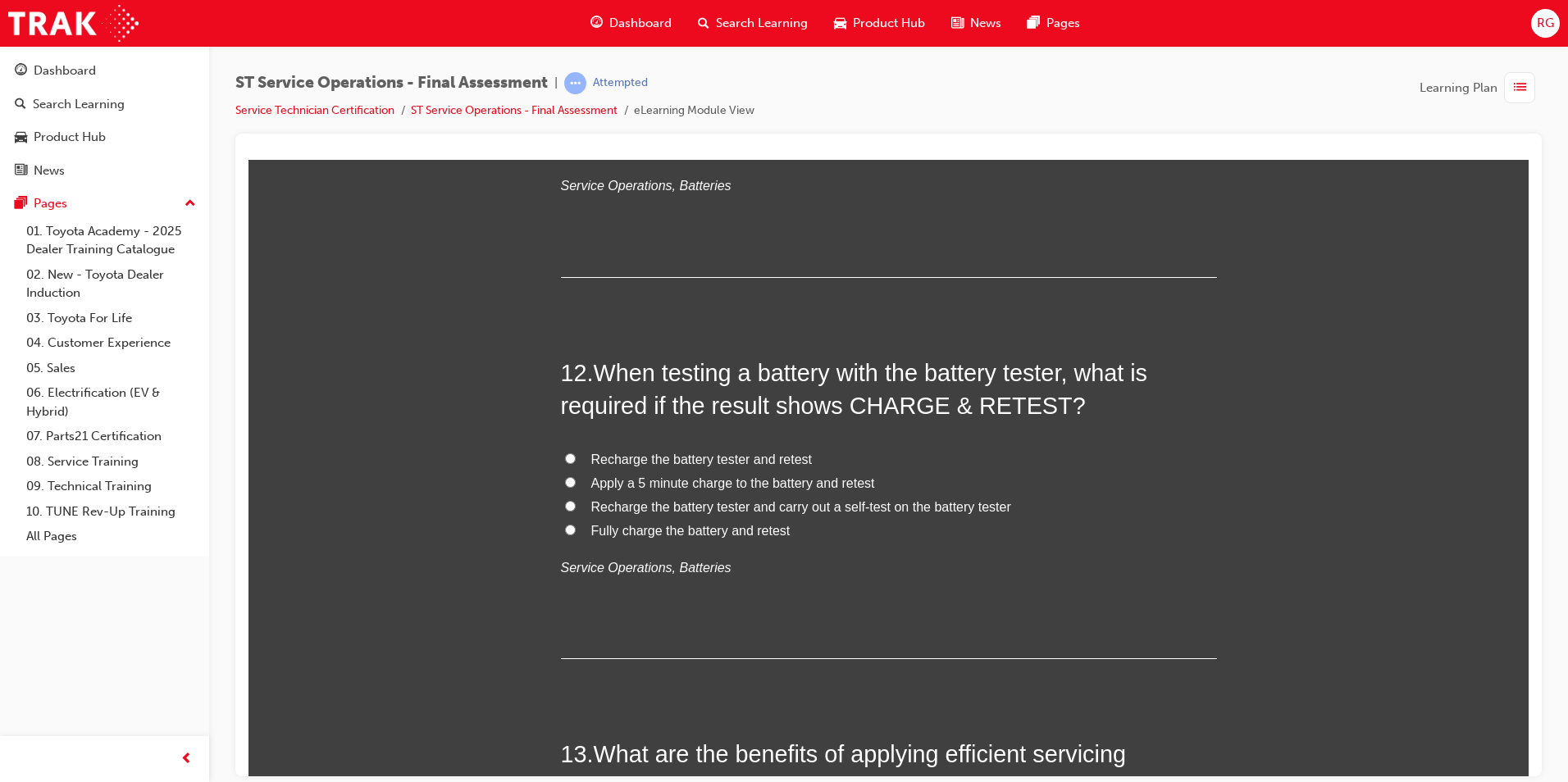
click at [647, 462] on span "Recharge the battery tester and retest" at bounding box center [701, 458] width 221 height 14
click at [576, 462] on input "Recharge the battery tester and retest" at bounding box center [570, 457] width 10 height 10
radio input "true"
click at [670, 456] on span "Recharge the battery tester and retest" at bounding box center [701, 458] width 221 height 14
click at [576, 456] on input "Recharge the battery tester and retest" at bounding box center [570, 457] width 10 height 10
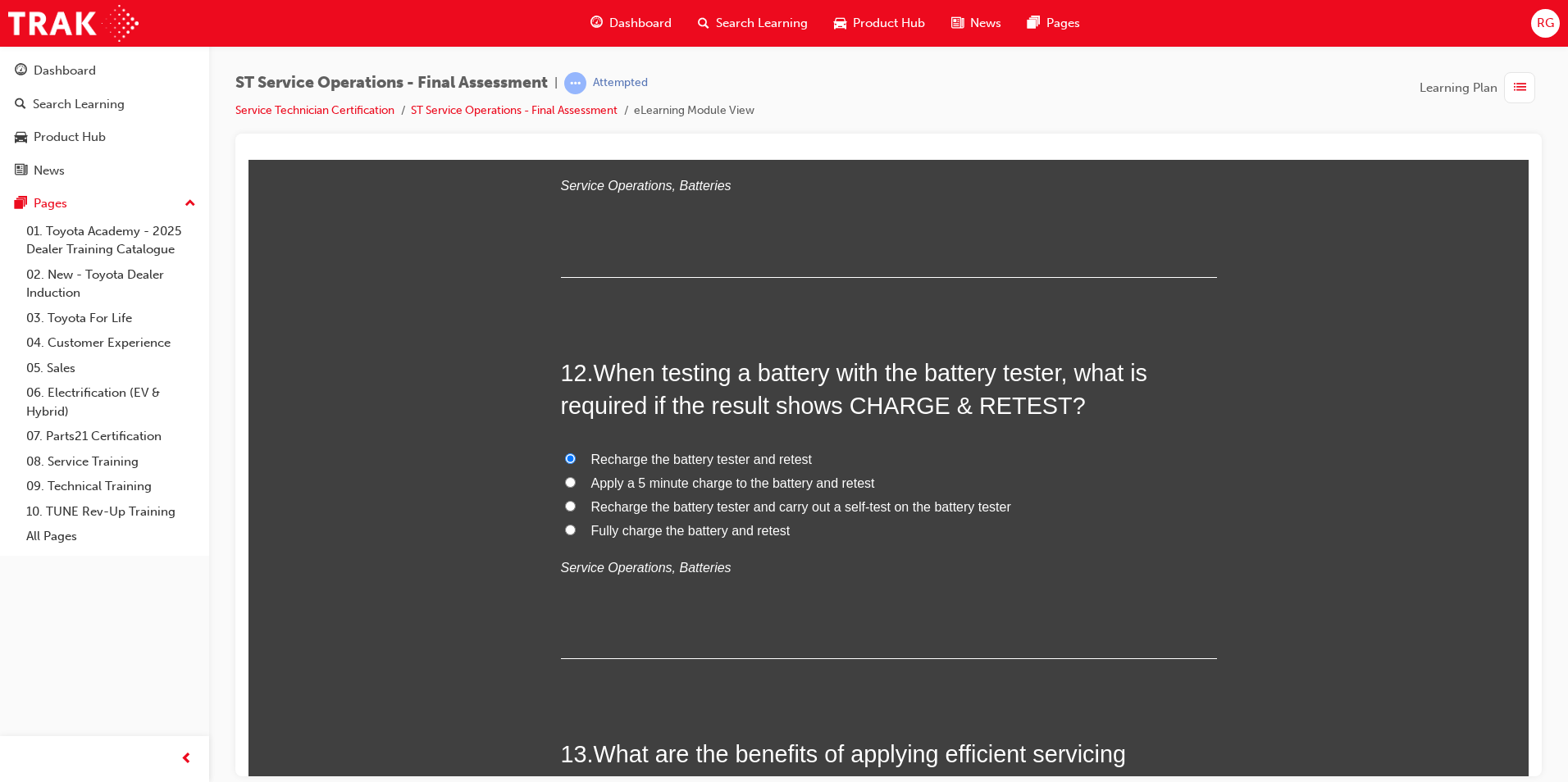
click at [633, 502] on span "Recharge the battery tester and carry out a self-test on the battery tester" at bounding box center [800, 506] width 419 height 14
click at [576, 502] on input "Recharge the battery tester and carry out a self-test on the battery tester" at bounding box center [570, 505] width 10 height 10
radio input "true"
click at [608, 529] on span "Fully charge the battery and retest" at bounding box center [690, 530] width 199 height 14
click at [576, 529] on input "Fully charge the battery and retest" at bounding box center [570, 528] width 10 height 10
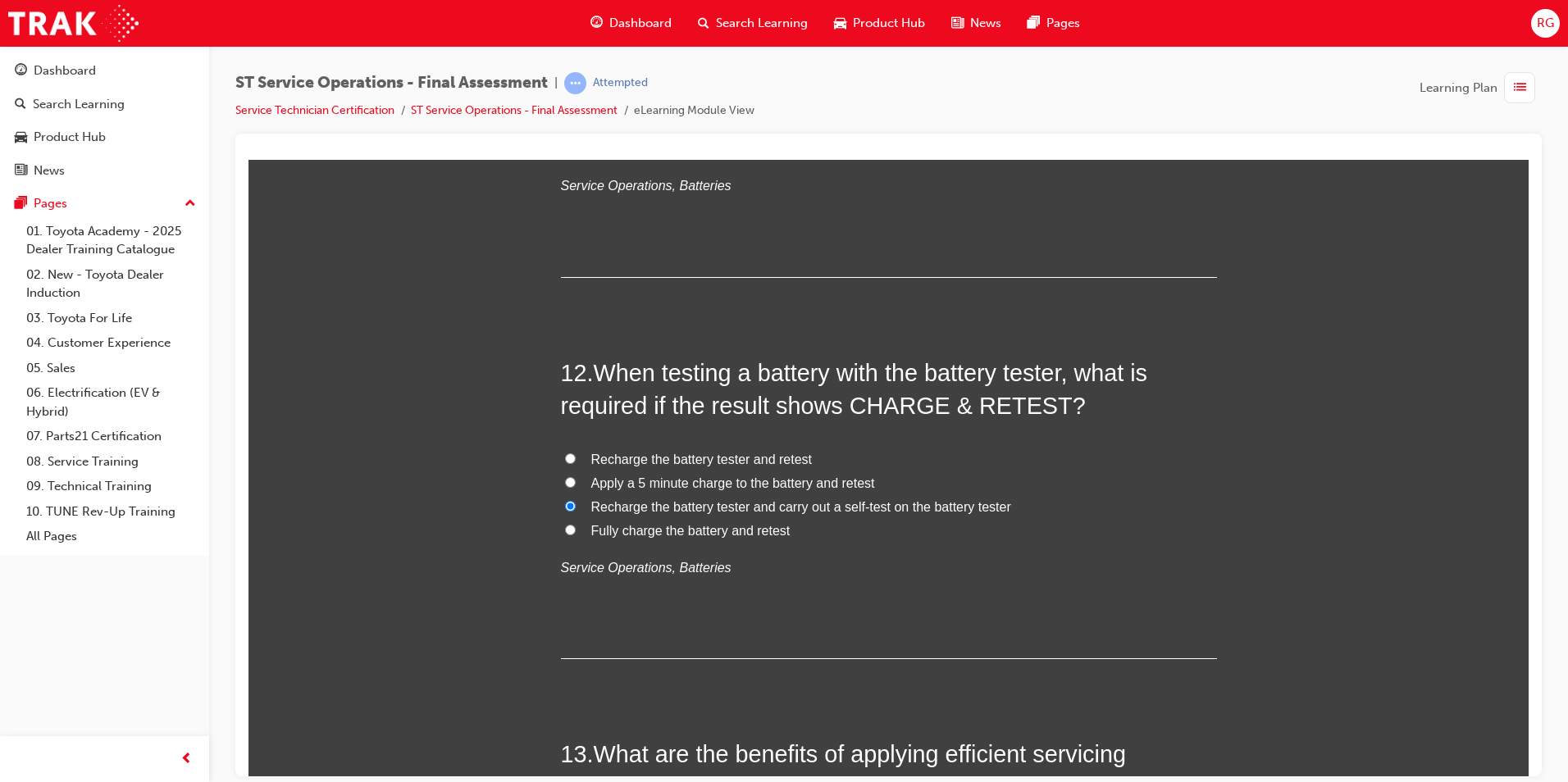
radio input "true"
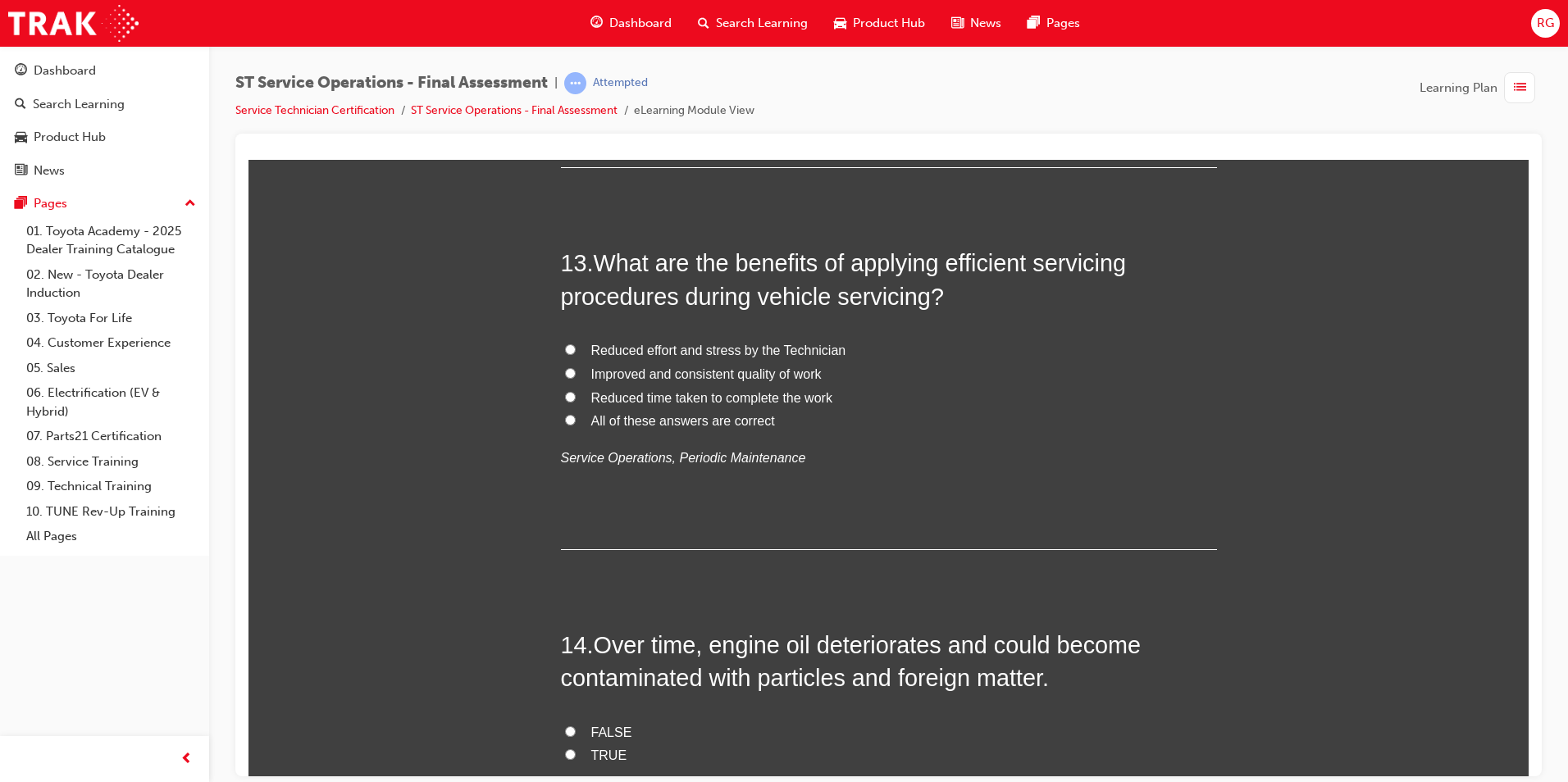
scroll to position [4673, 0]
click at [565, 418] on input "All of these answers are correct" at bounding box center [570, 418] width 10 height 10
radio input "true"
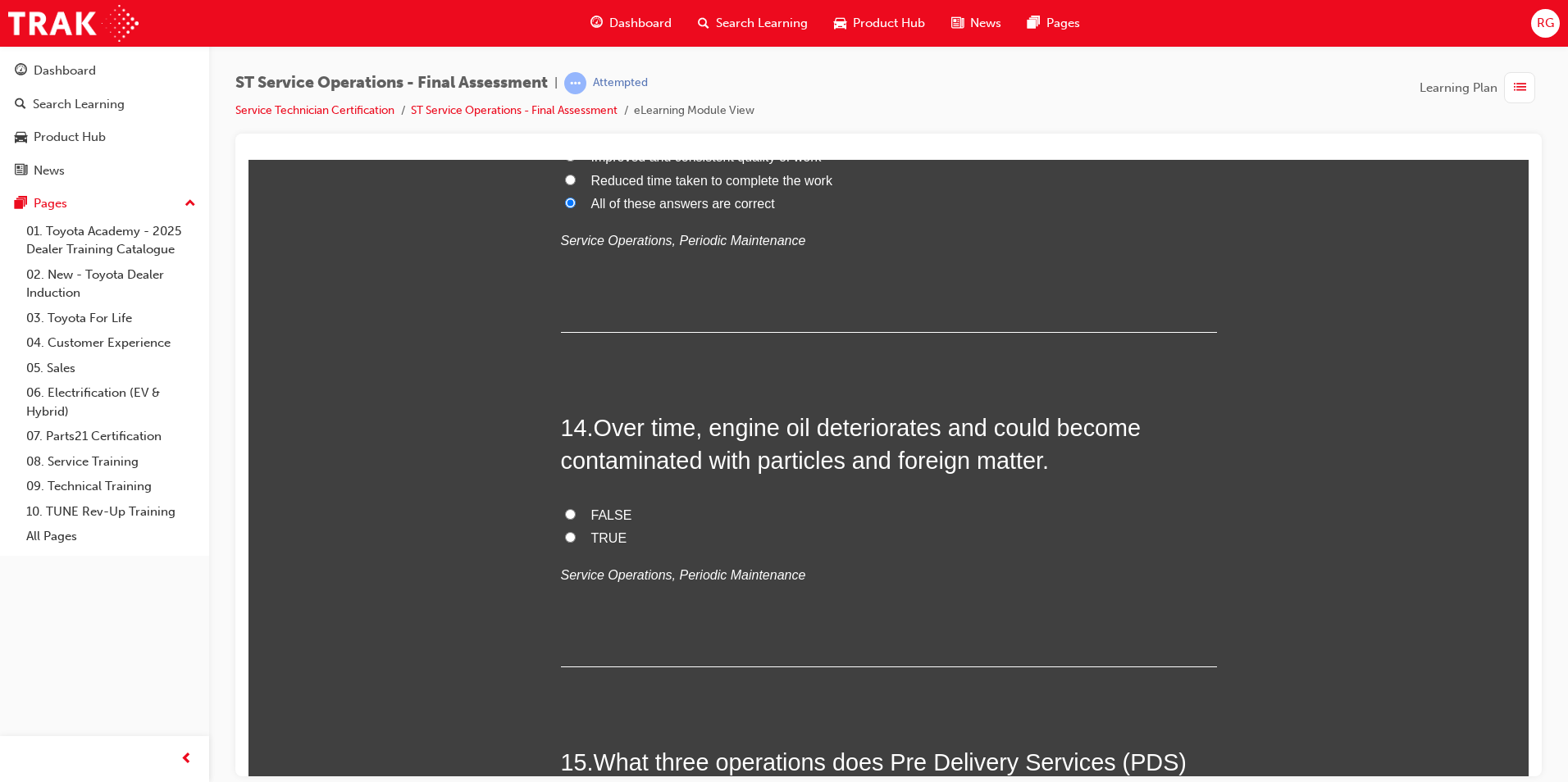
scroll to position [4919, 0]
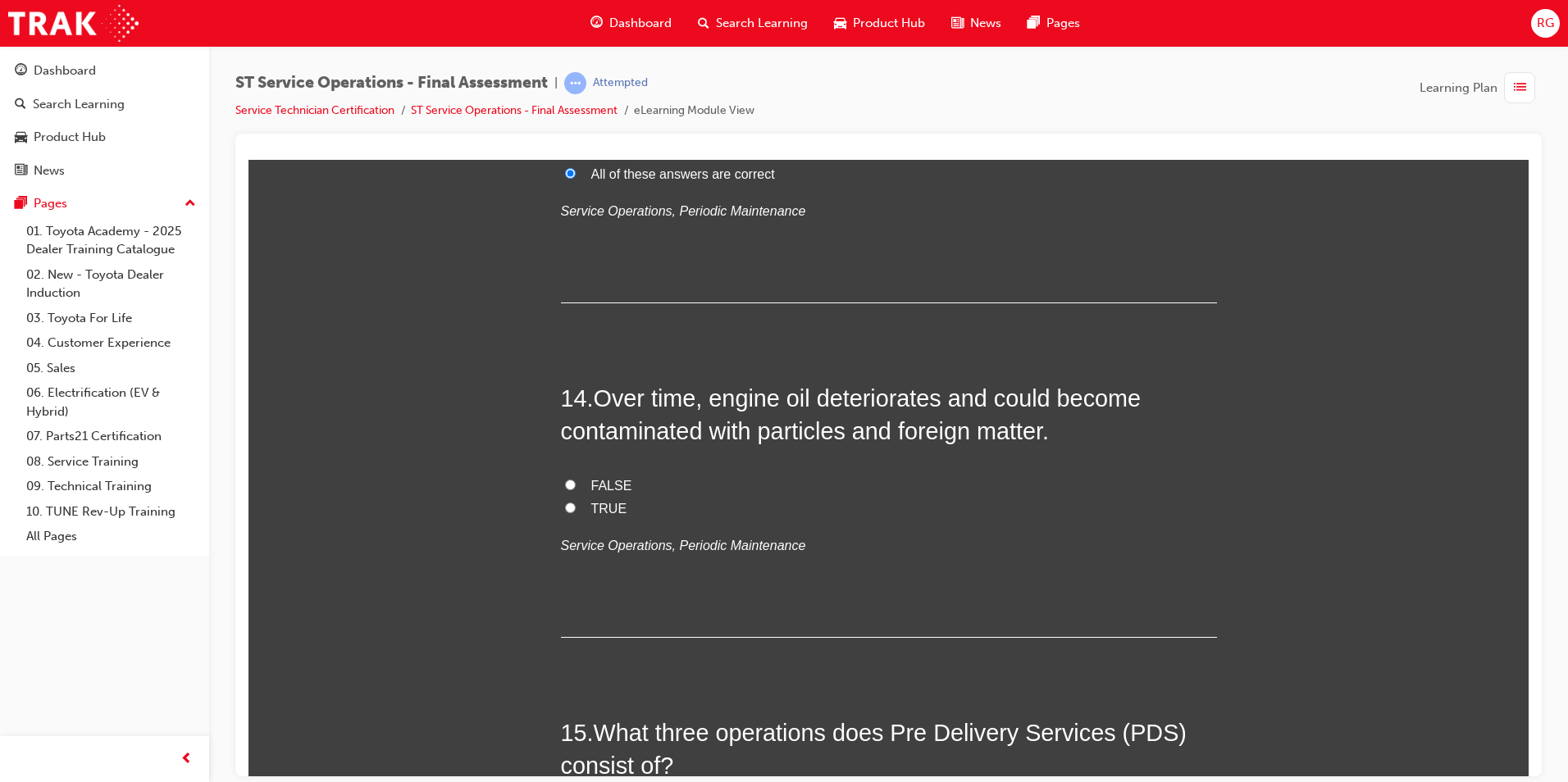
click at [595, 508] on span "TRUE" at bounding box center [609, 507] width 36 height 14
click at [576, 508] on input "TRUE" at bounding box center [570, 507] width 10 height 10
radio input "true"
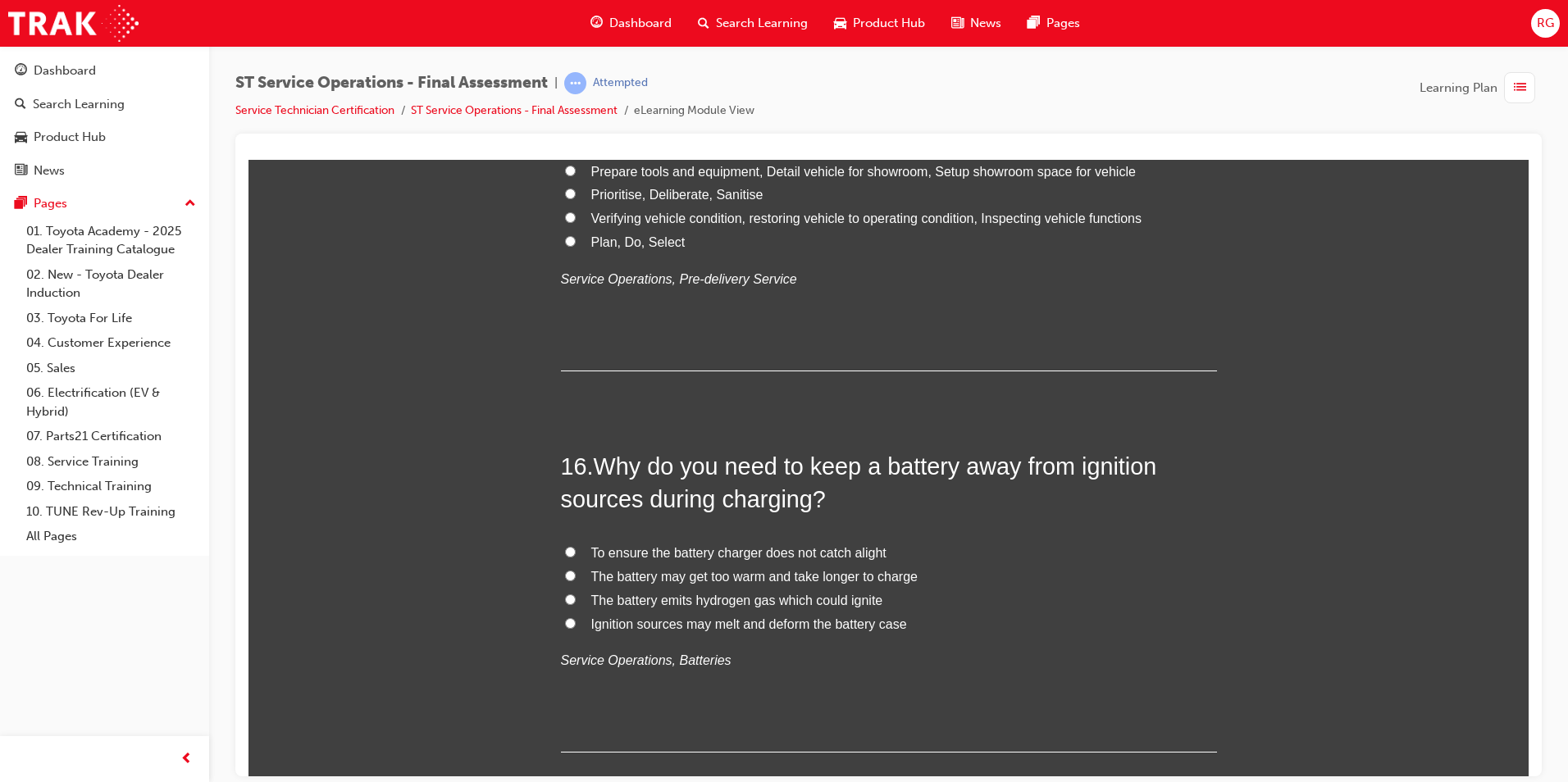
scroll to position [5658, 0]
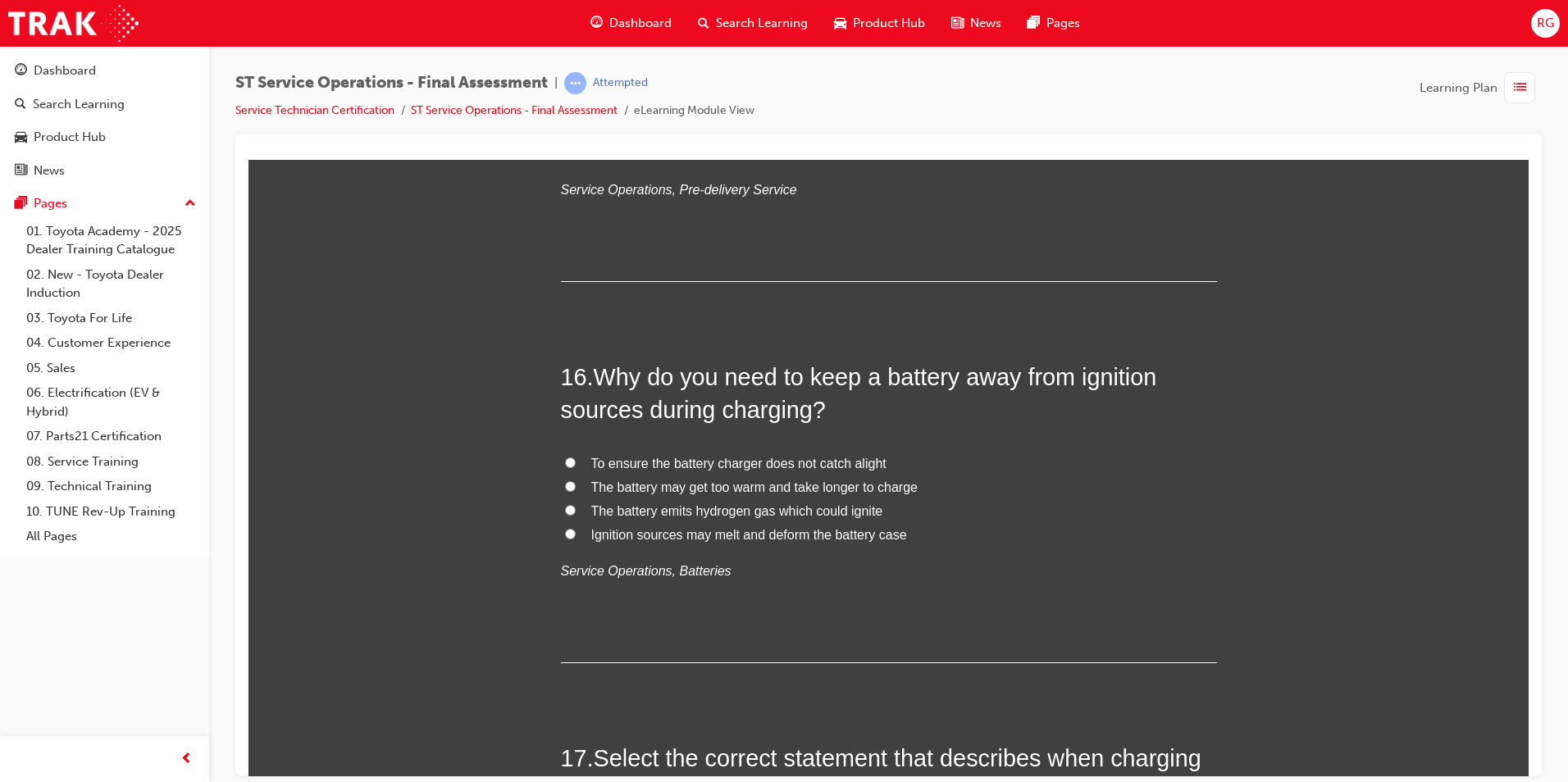
click at [776, 511] on span "The battery emits hydrogen gas which could ignite" at bounding box center [737, 510] width 292 height 14
click at [576, 511] on input "The battery emits hydrogen gas which could ignite" at bounding box center [570, 509] width 10 height 10
radio input "true"
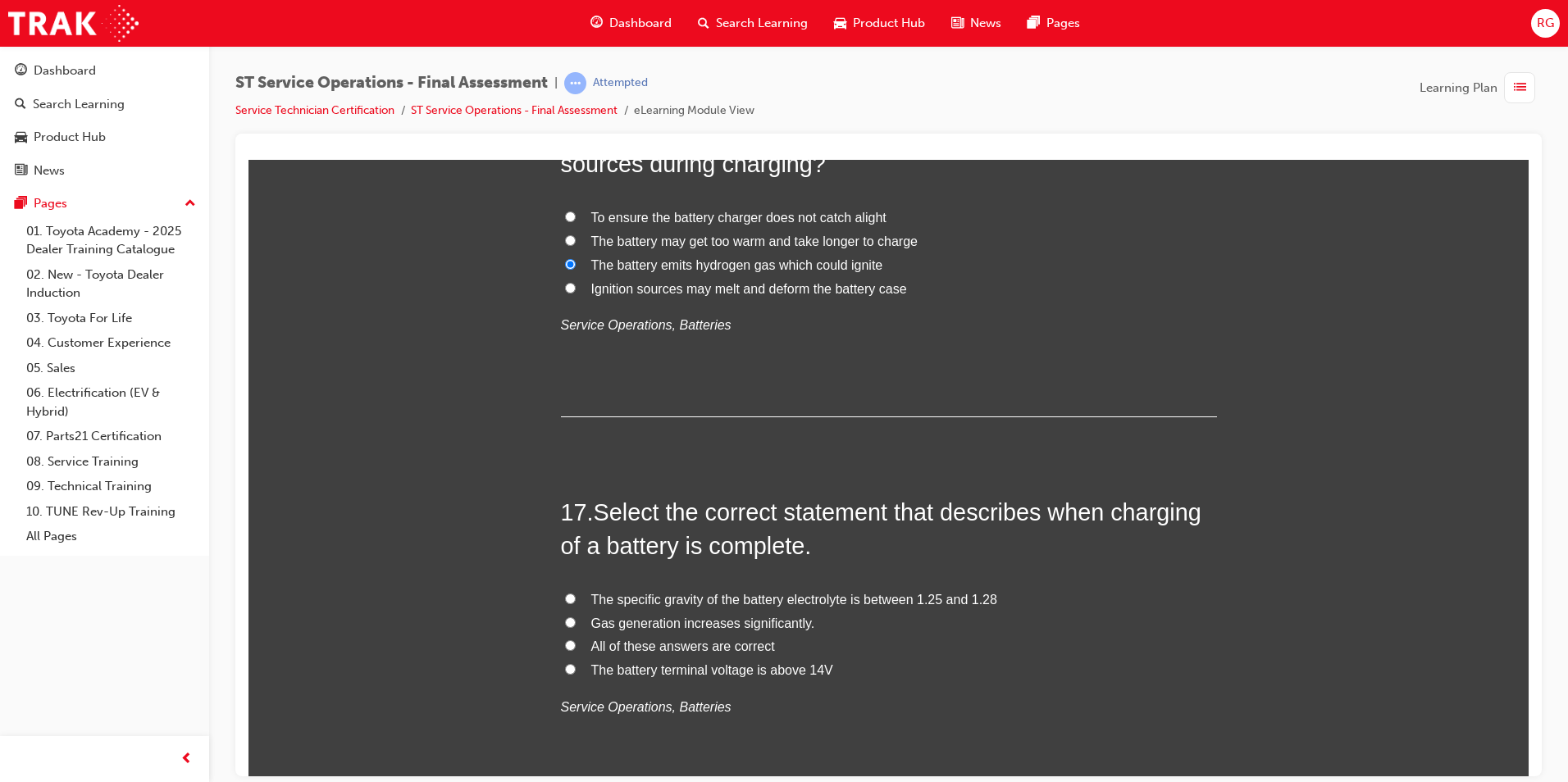
scroll to position [5985, 0]
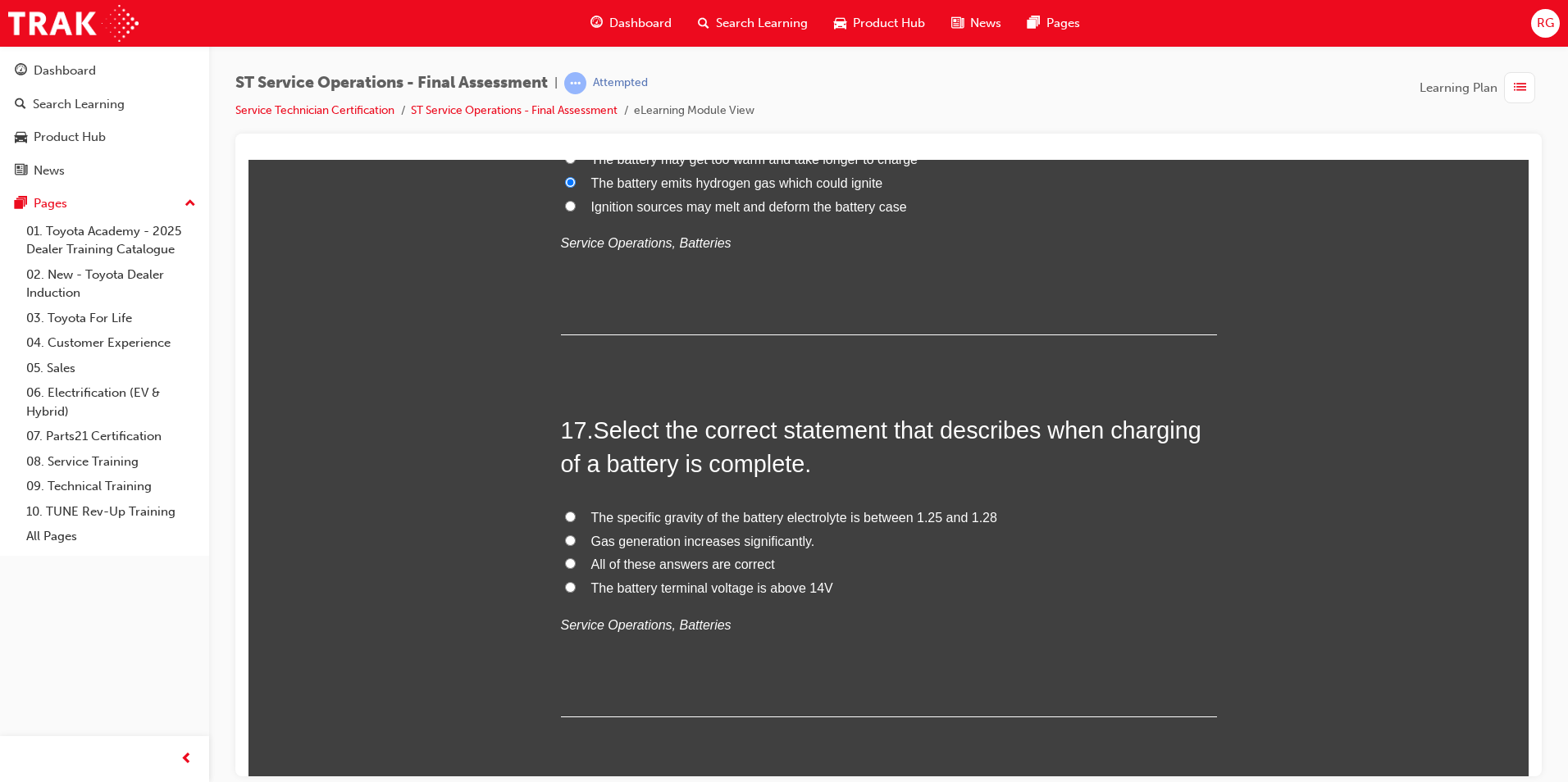
click at [722, 518] on span "The specific gravity of the battery electrolyte is between 1.25 and 1.28" at bounding box center [793, 517] width 406 height 14
click at [576, 518] on input "The specific gravity of the battery electrolyte is between 1.25 and 1.28" at bounding box center [570, 516] width 10 height 10
radio input "true"
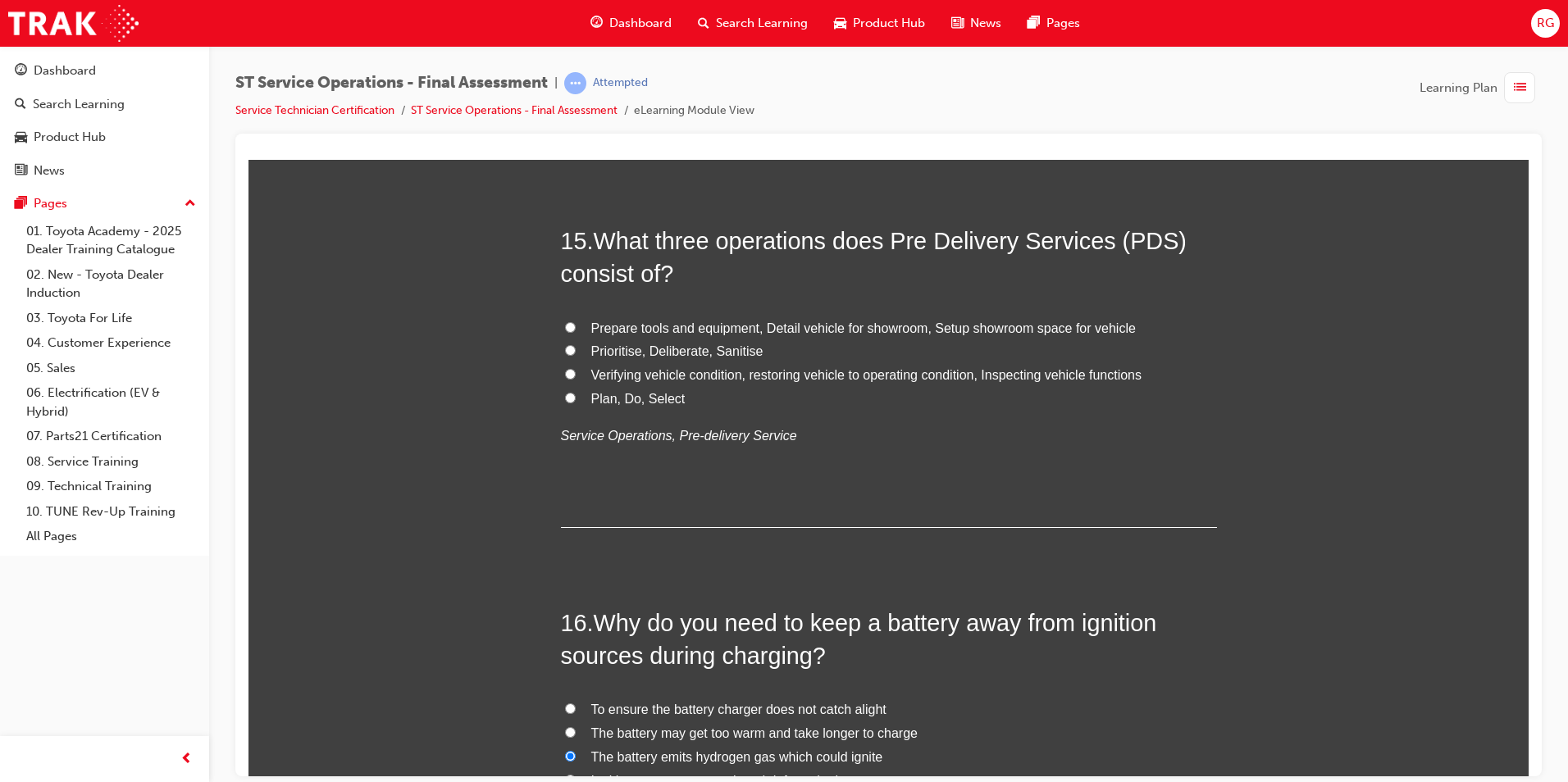
scroll to position [5329, 0]
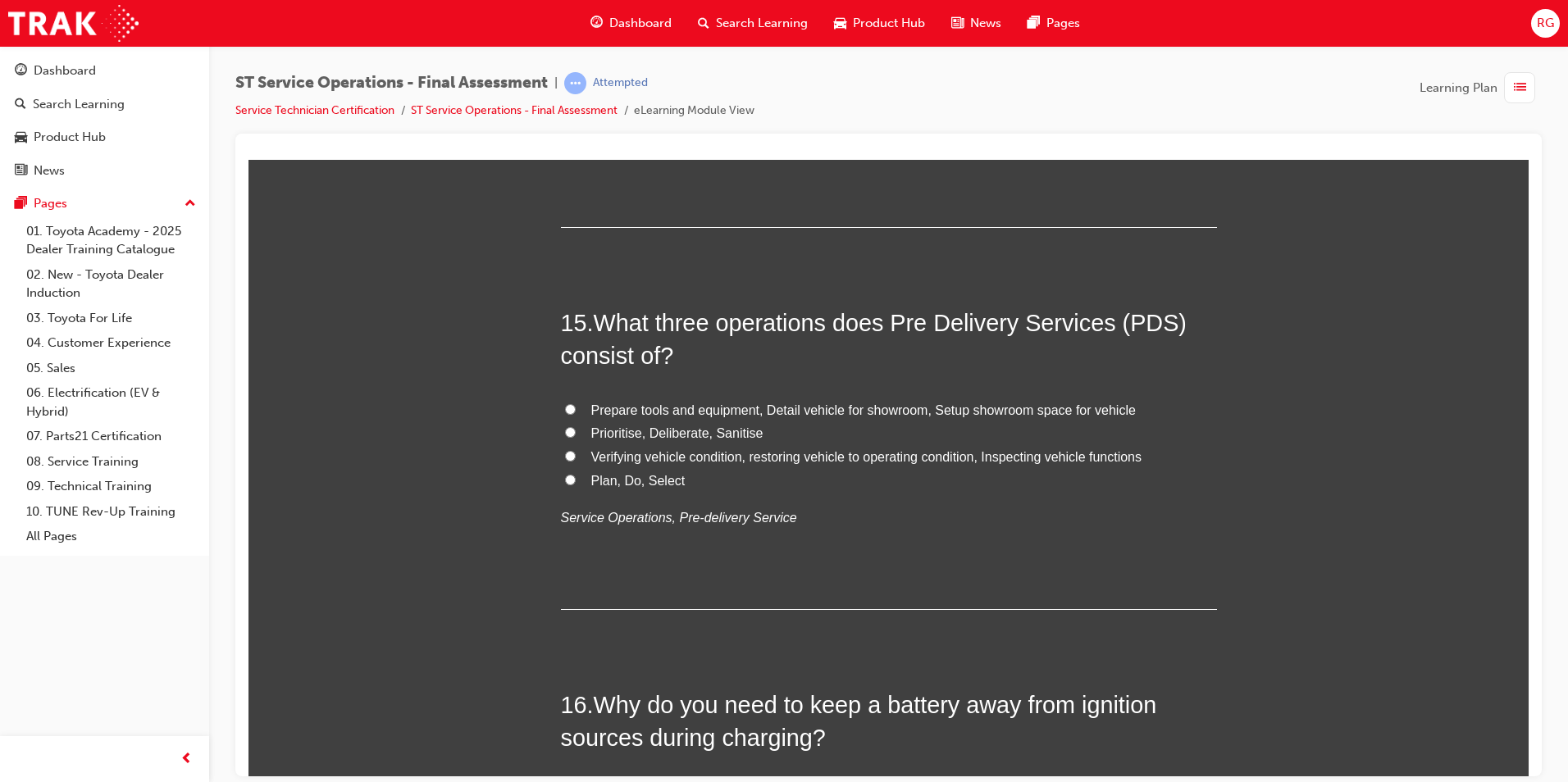
click at [591, 433] on span "Prioritise, Deliberate, Sanitise" at bounding box center [677, 432] width 172 height 14
click at [576, 433] on input "Prioritise, Deliberate, Sanitise" at bounding box center [570, 431] width 10 height 10
radio input "true"
click at [675, 450] on span "Verifying vehicle condition, restoring vehicle to operating condition, Inspecti…" at bounding box center [866, 456] width 551 height 14
click at [576, 450] on input "Verifying vehicle condition, restoring vehicle to operating condition, Inspecti…" at bounding box center [570, 454] width 10 height 10
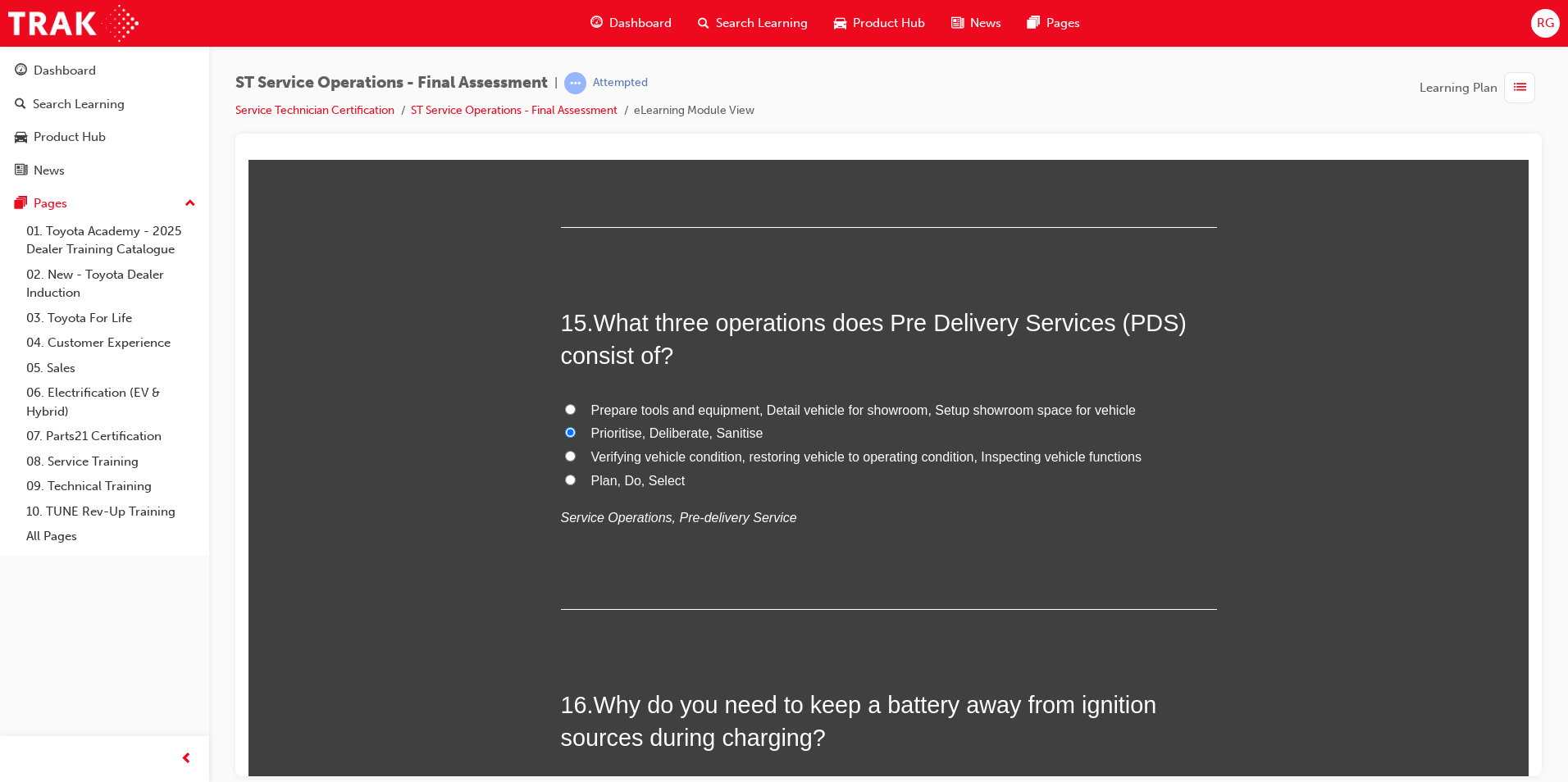
radio input "true"
click at [724, 405] on span "Prepare tools and equipment, Detail vehicle for showroom, Setup showroom space …" at bounding box center [863, 409] width 544 height 14
click at [576, 405] on input "Prepare tools and equipment, Detail vehicle for showroom, Setup showroom space …" at bounding box center [570, 408] width 10 height 10
radio input "true"
click at [690, 457] on span "Verifying vehicle condition, restoring vehicle to operating condition, Inspecti…" at bounding box center [866, 456] width 551 height 14
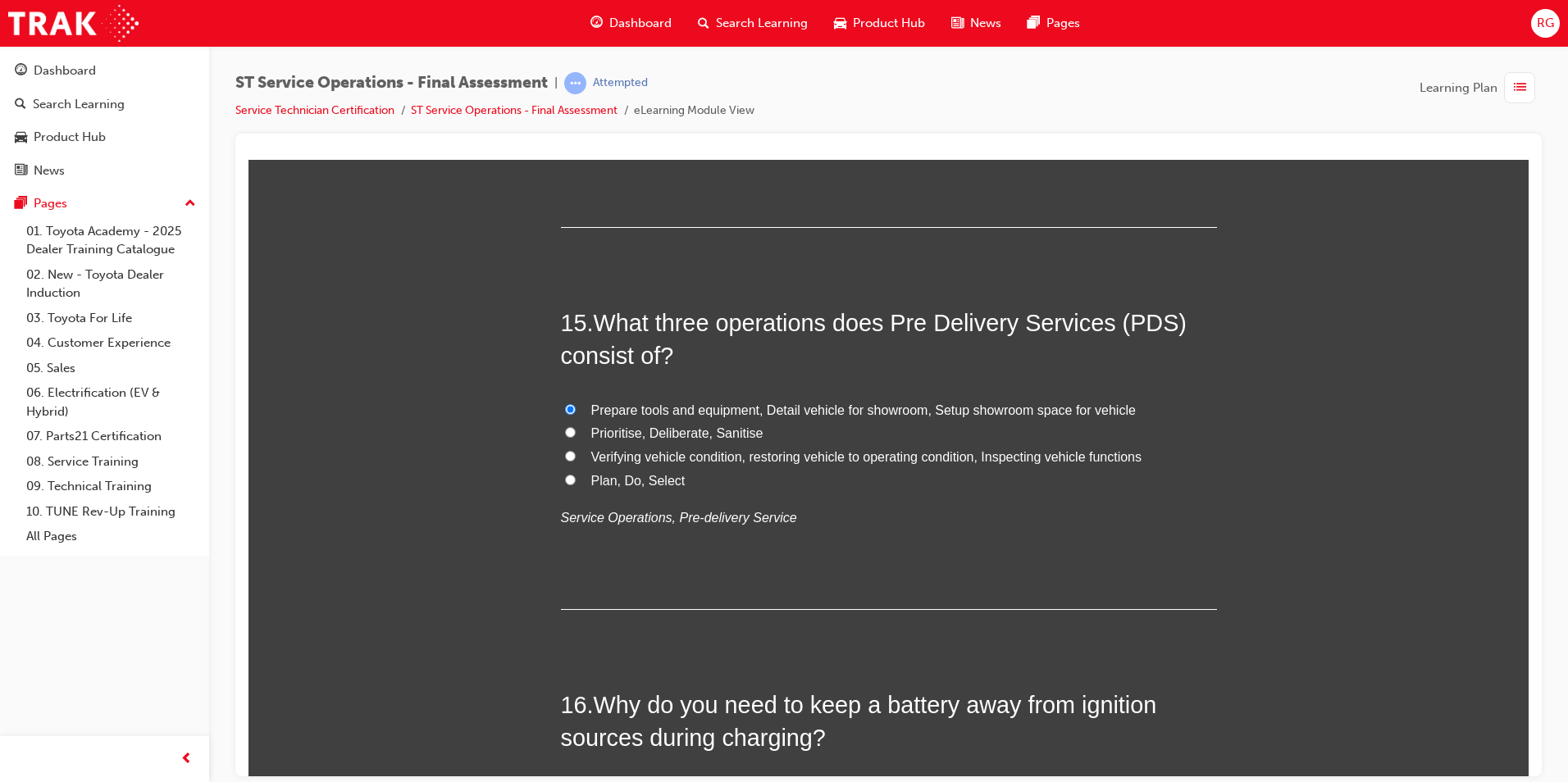
click at [576, 457] on input "Verifying vehicle condition, restoring vehicle to operating condition, Inspecti…" at bounding box center [570, 454] width 10 height 10
radio input "true"
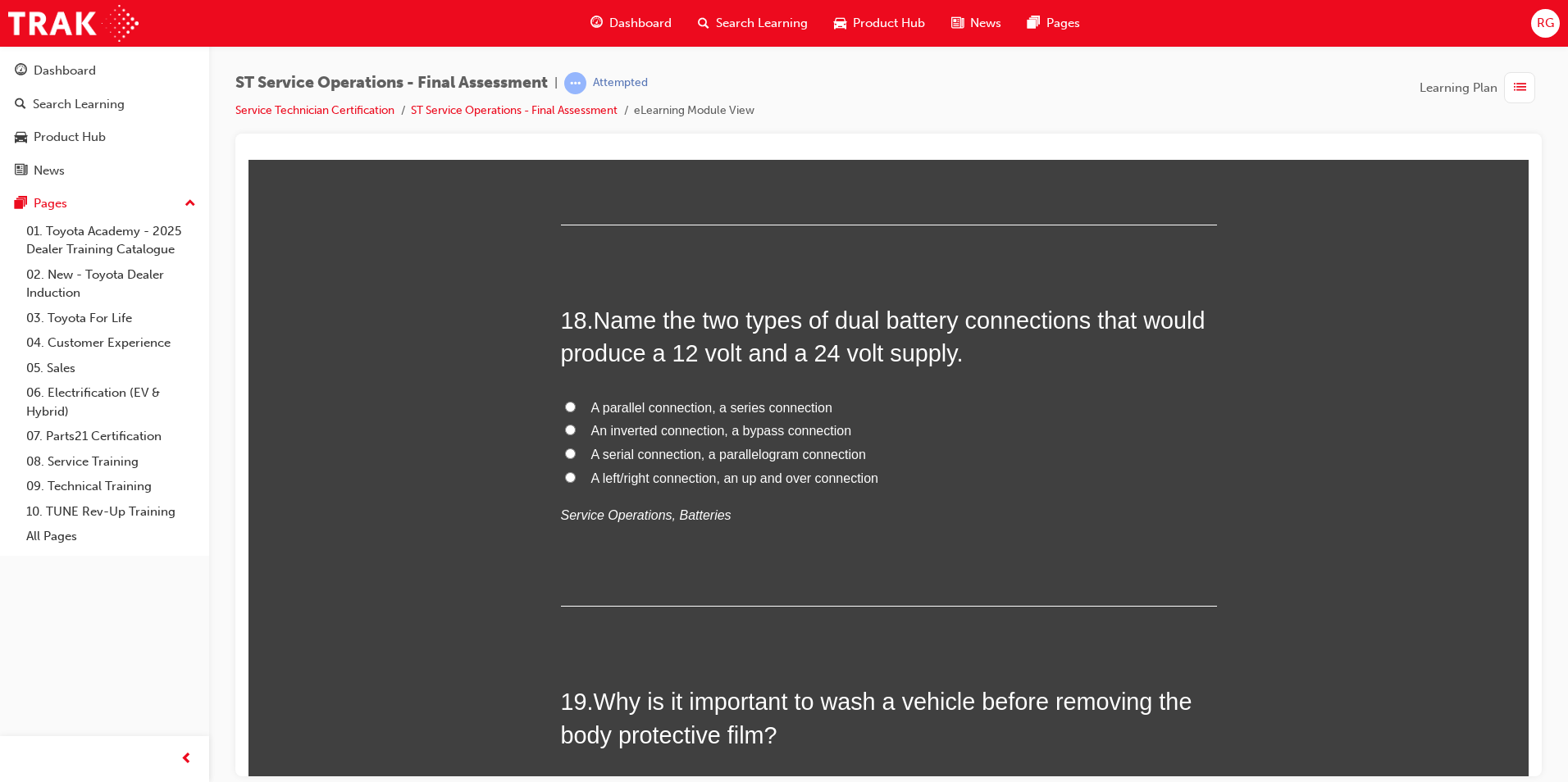
scroll to position [6559, 0]
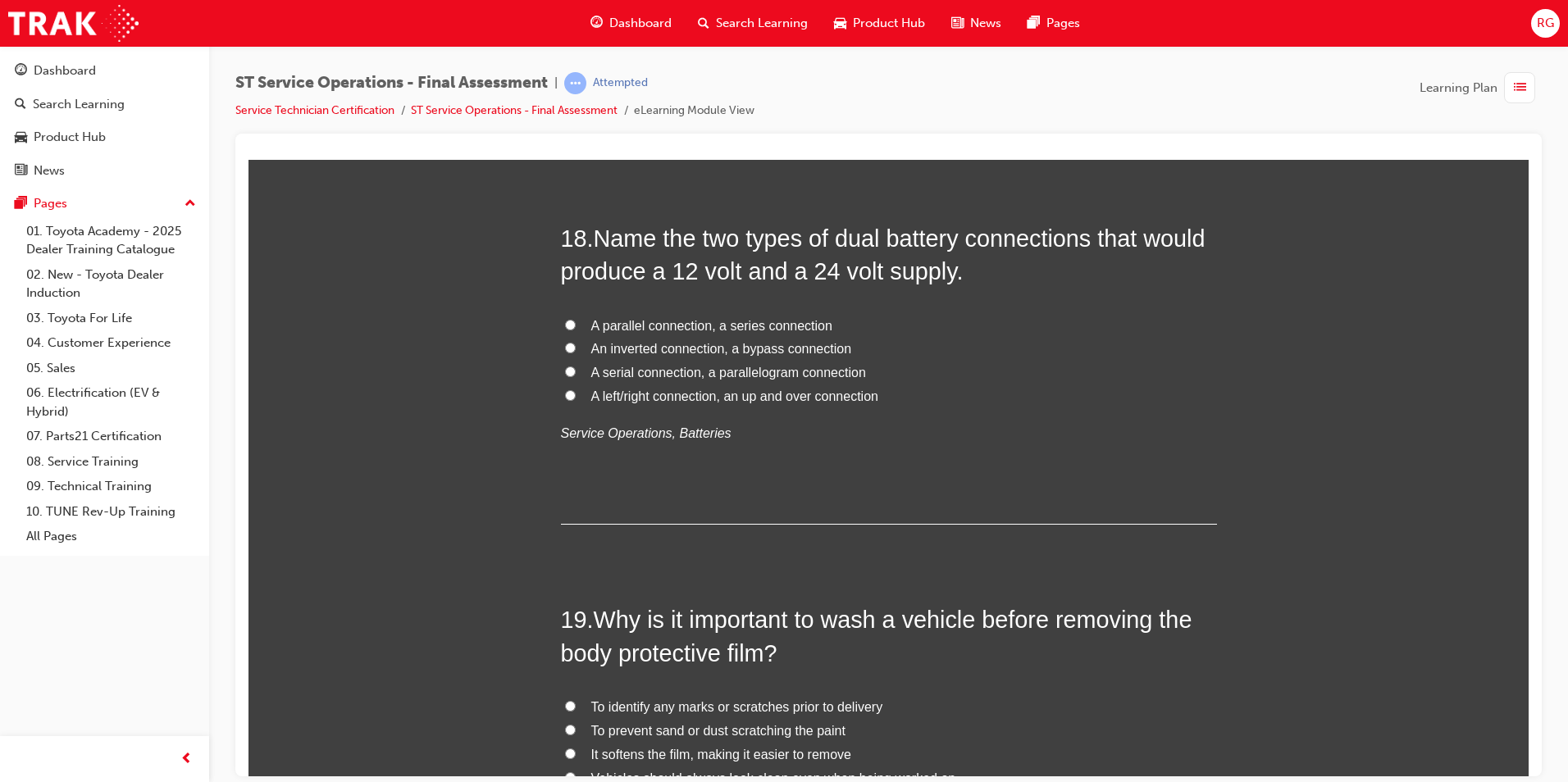
click at [775, 328] on span "A parallel connection, a series connection" at bounding box center [711, 325] width 241 height 14
click at [576, 328] on input "A parallel connection, a series connection" at bounding box center [570, 324] width 10 height 10
radio input "true"
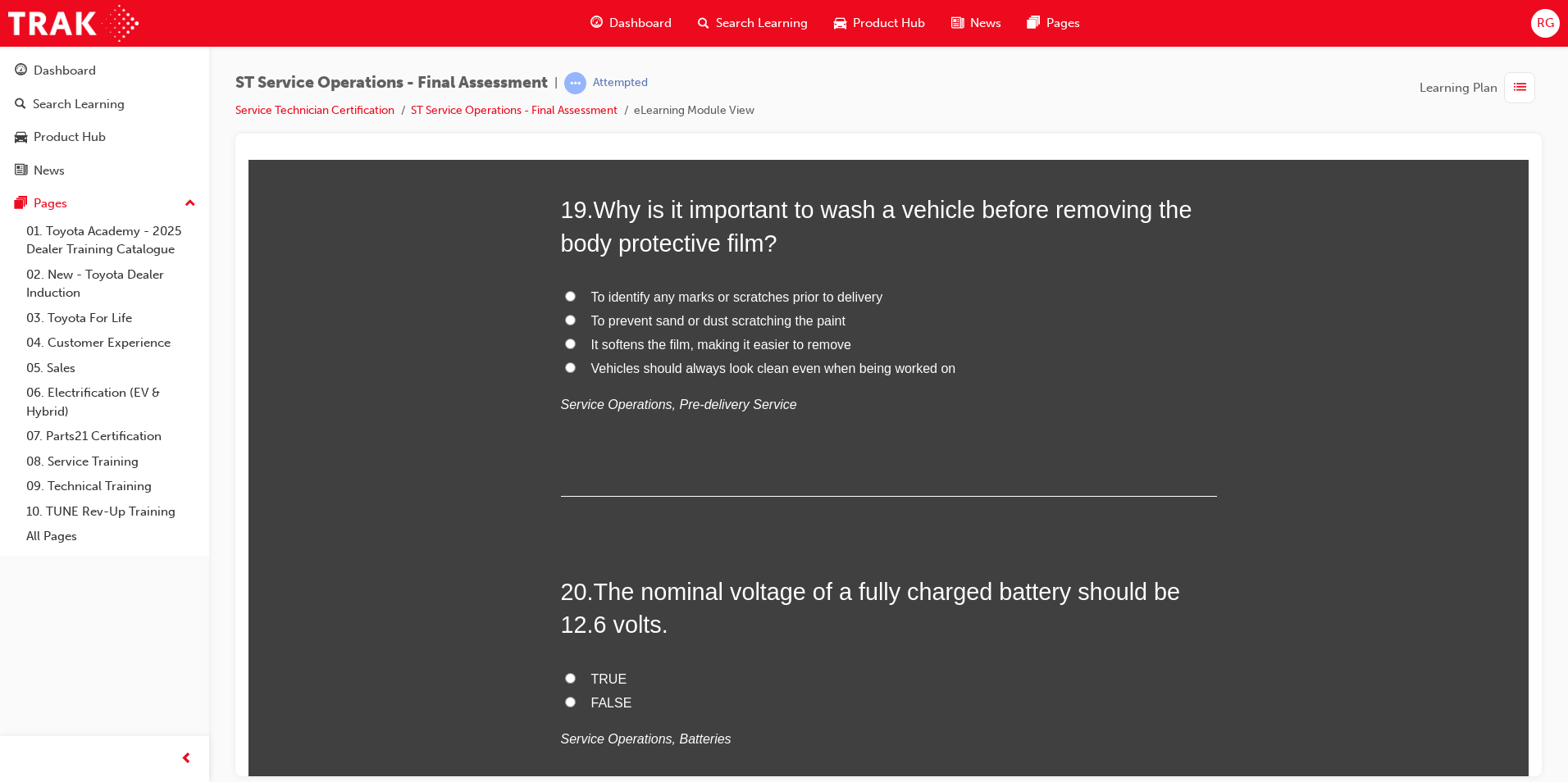
scroll to position [6887, 0]
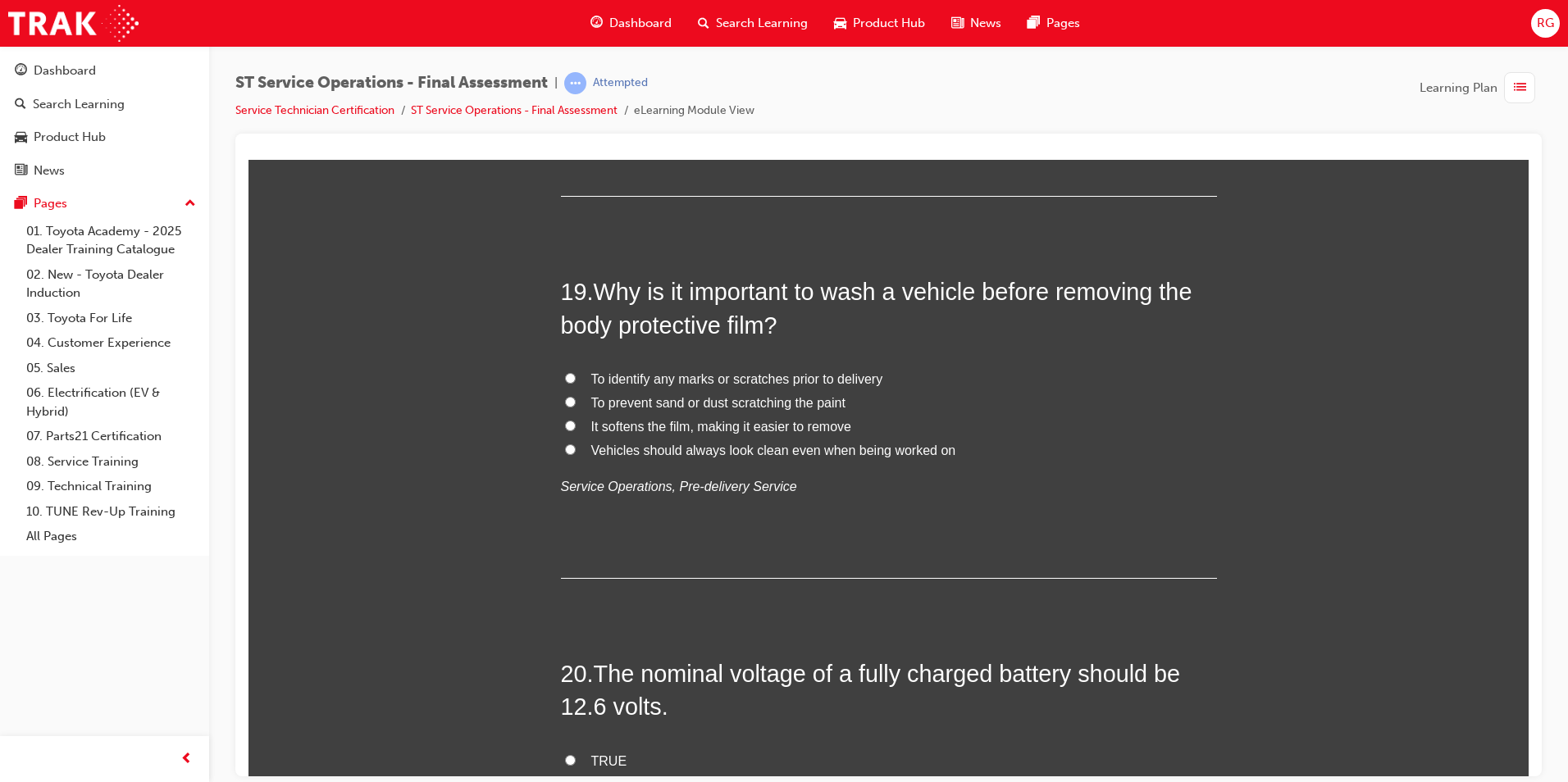
click at [654, 377] on span "To identify any marks or scratches prior to delivery" at bounding box center [737, 378] width 292 height 14
click at [576, 377] on input "To identify any marks or scratches prior to delivery" at bounding box center [570, 377] width 10 height 10
radio input "true"
click at [579, 449] on label "Vehicles should always look clean even when being worked on" at bounding box center [888, 450] width 656 height 24
click at [576, 449] on input "Vehicles should always look clean even when being worked on" at bounding box center [570, 449] width 10 height 10
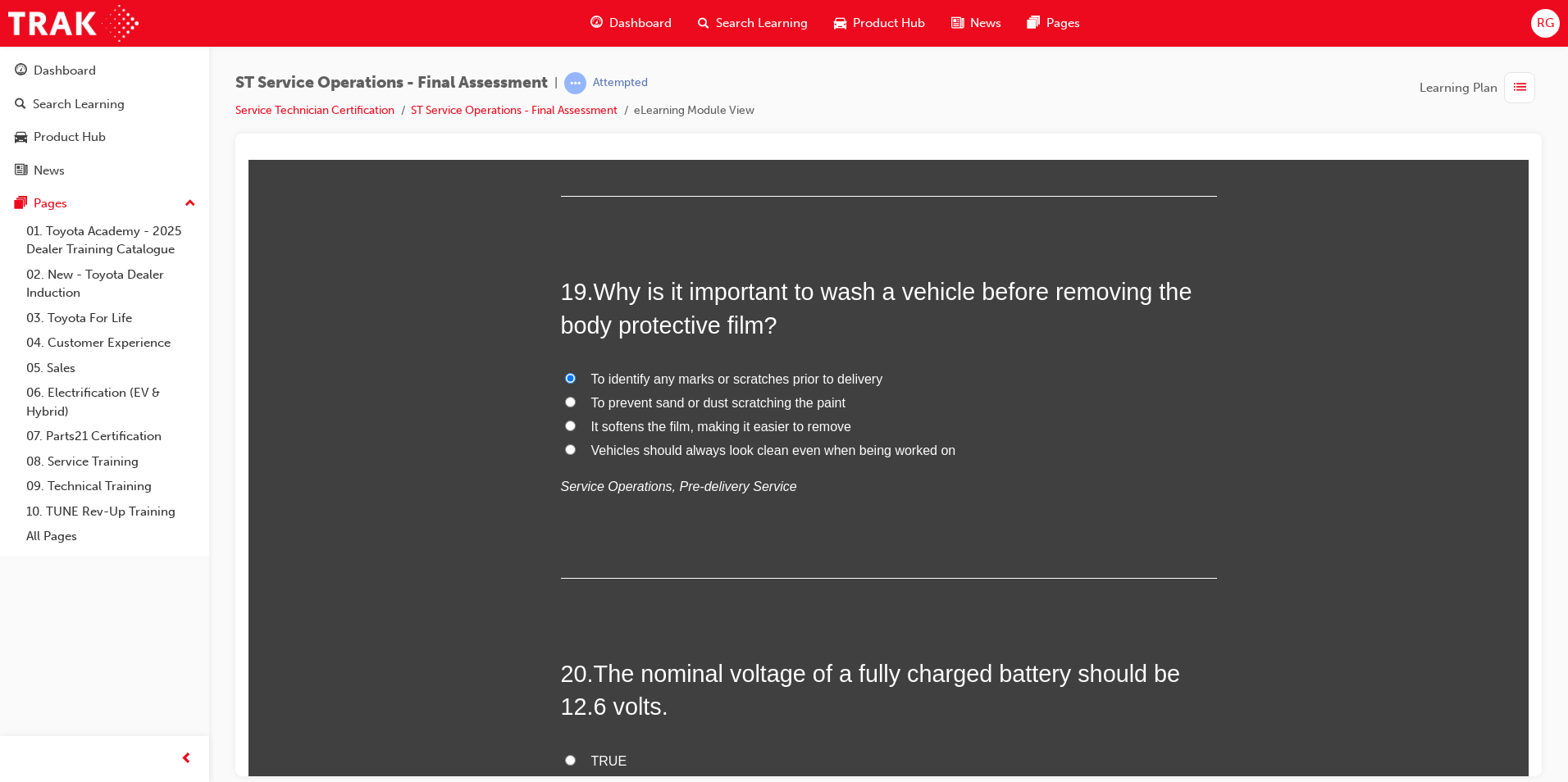
radio input "true"
click at [573, 398] on label "To prevent sand or dust scratching the paint" at bounding box center [888, 402] width 656 height 24
click at [573, 398] on input "To prevent sand or dust scratching the paint" at bounding box center [570, 400] width 10 height 10
radio input "true"
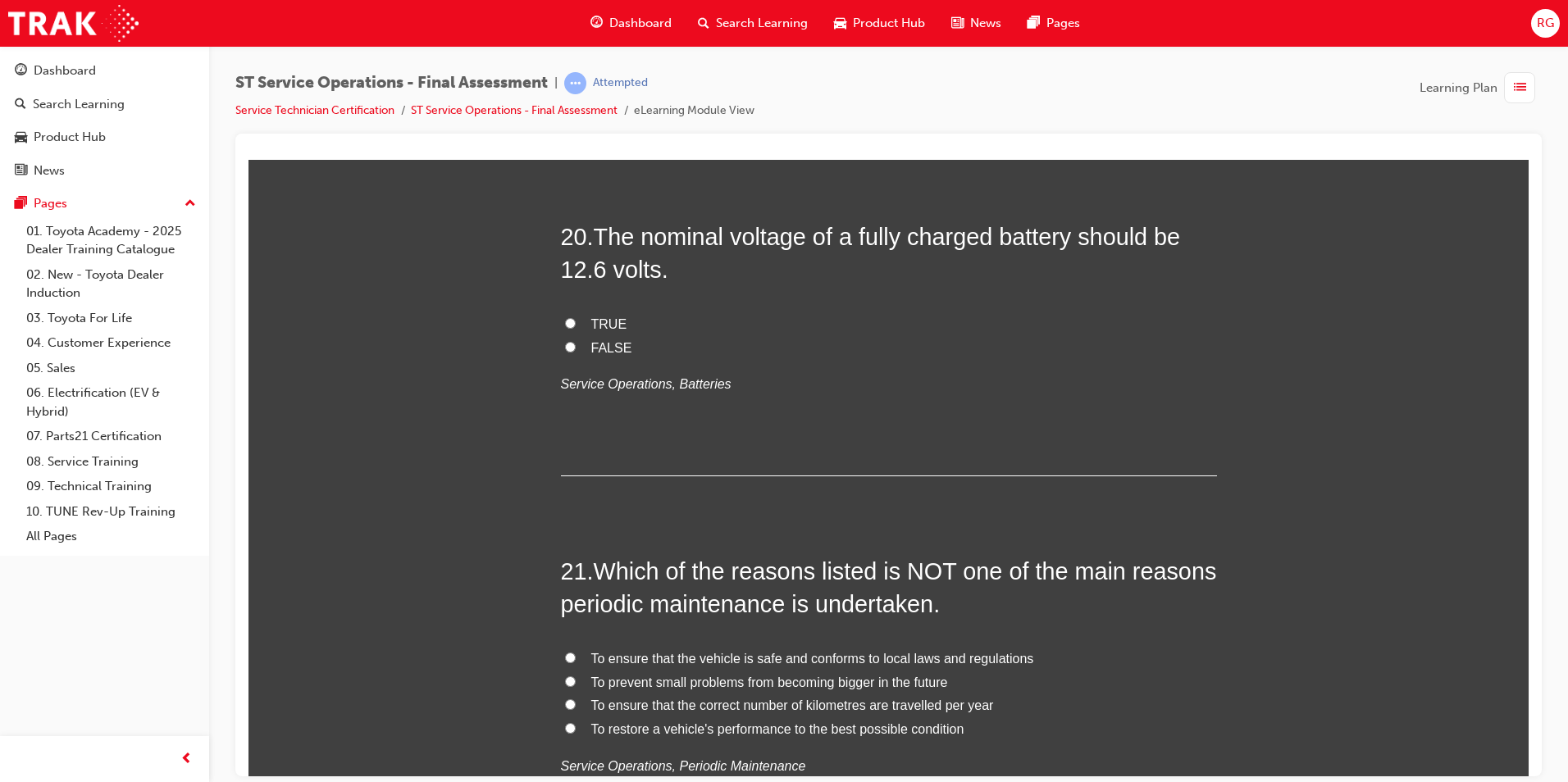
scroll to position [7297, 0]
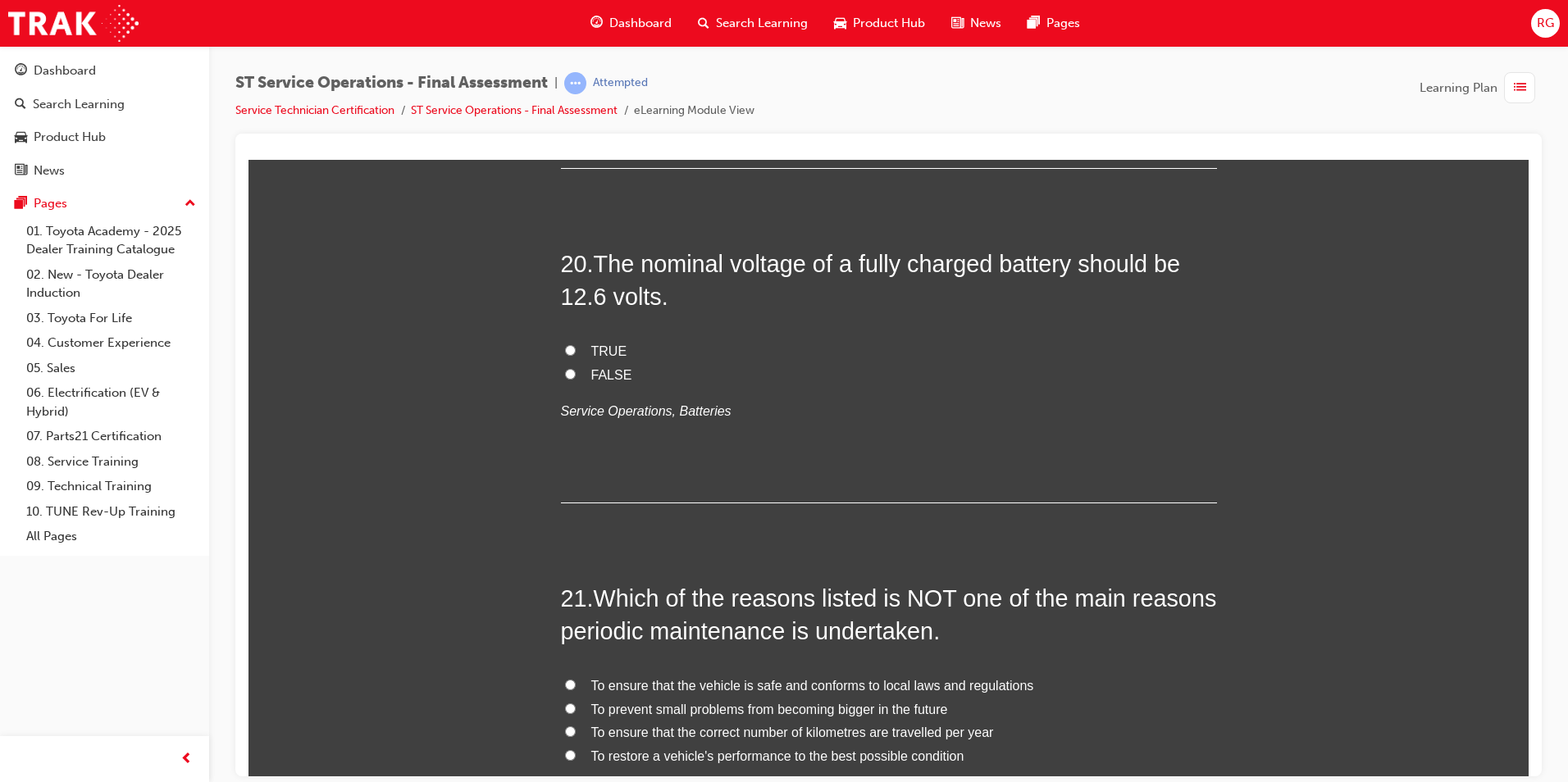
click at [602, 348] on span "TRUE" at bounding box center [609, 350] width 36 height 14
click at [576, 348] on input "TRUE" at bounding box center [570, 349] width 10 height 10
radio input "true"
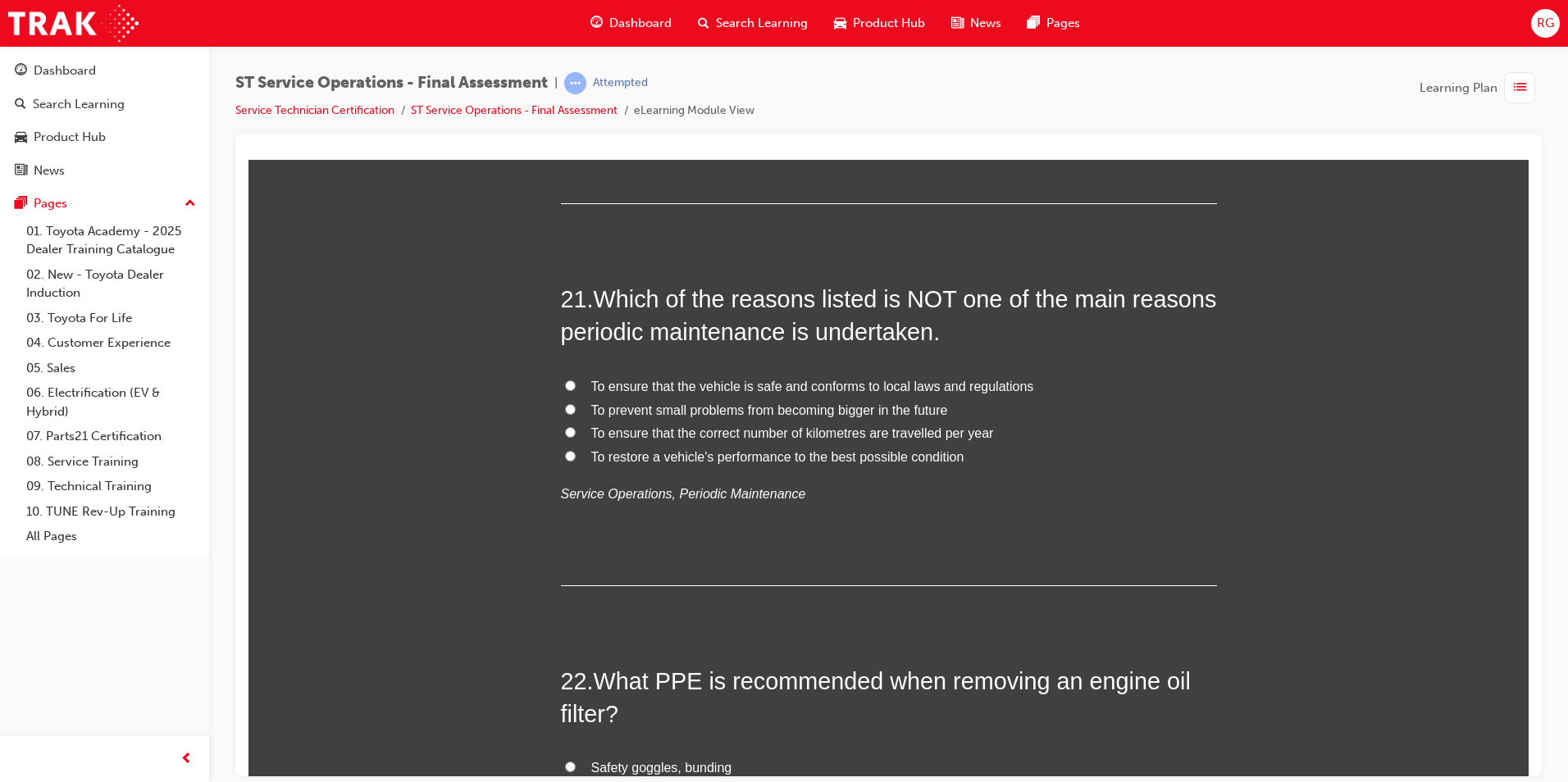
scroll to position [7625, 0]
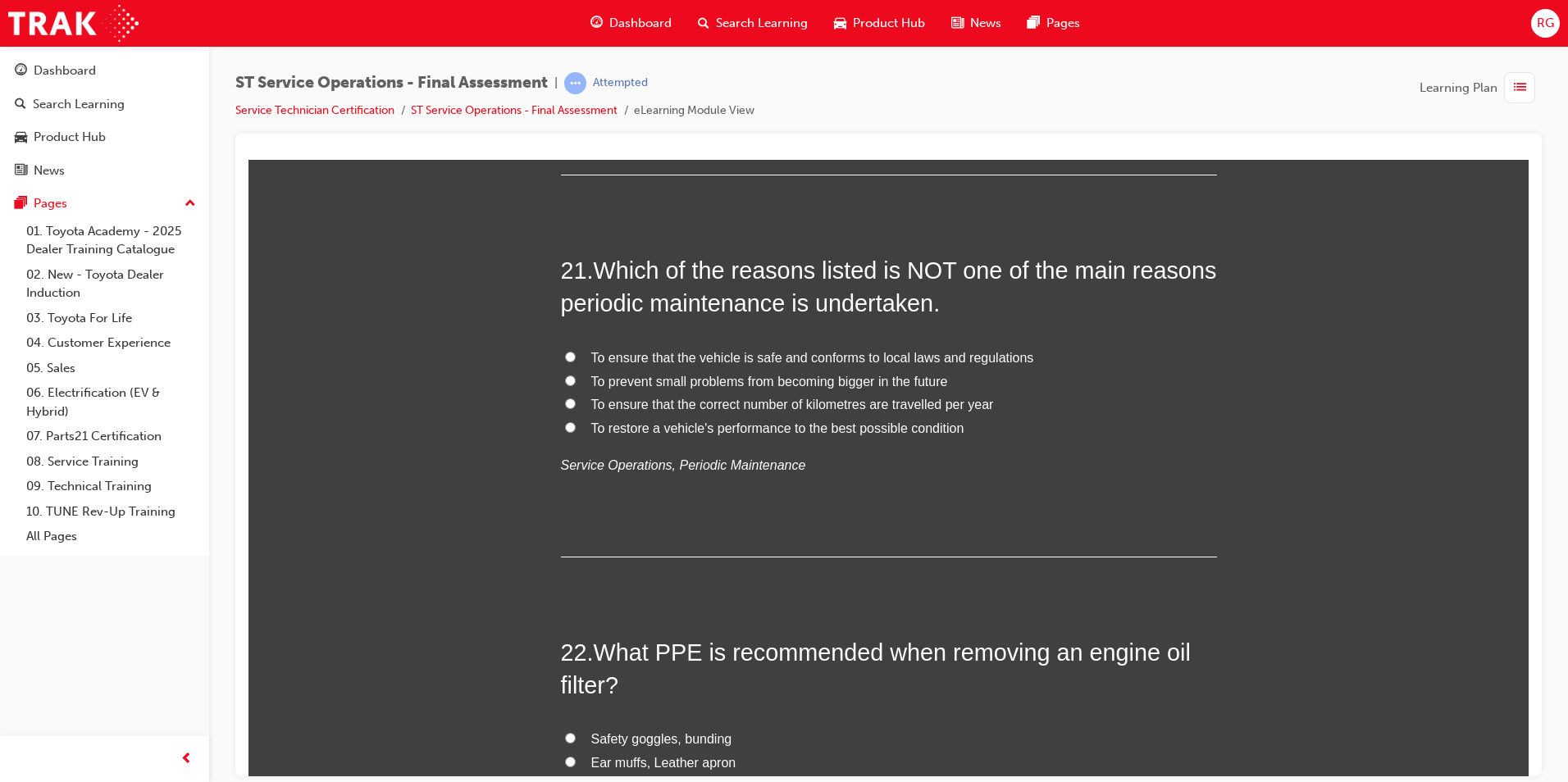
click at [565, 400] on input "To ensure that the correct number of kilometres are travelled per year" at bounding box center [570, 402] width 10 height 10
radio input "true"
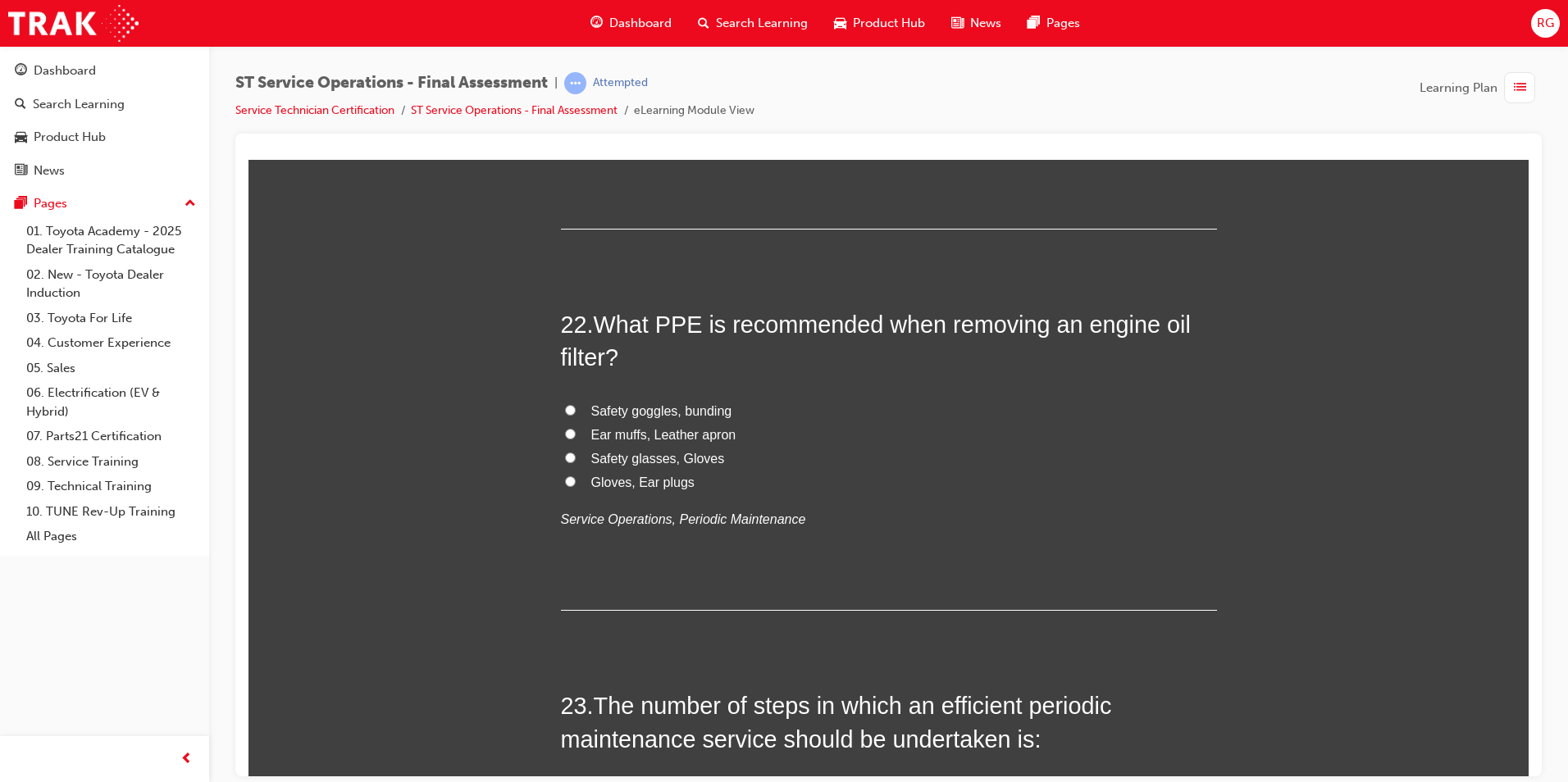
scroll to position [8035, 0]
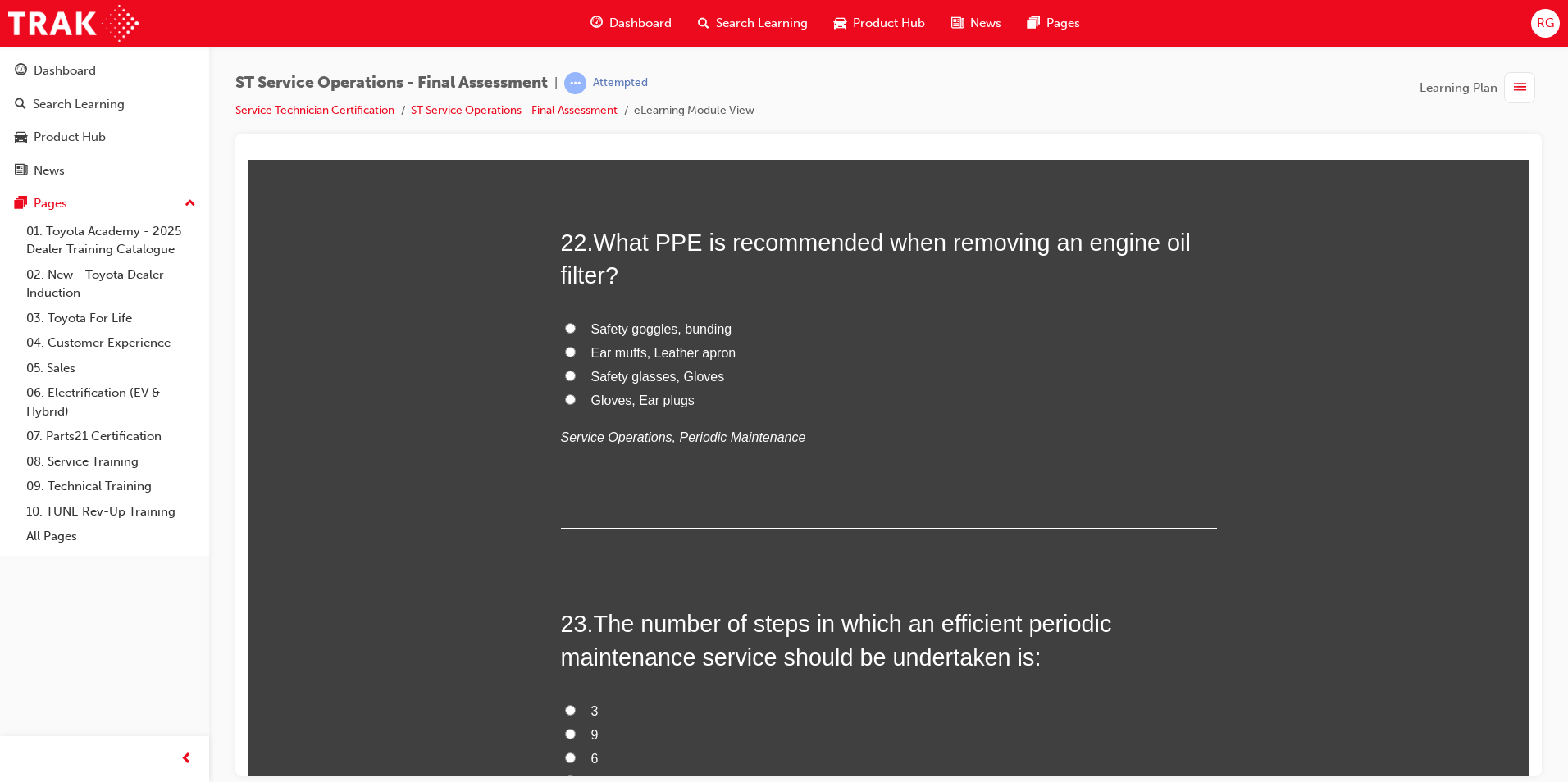
click at [615, 375] on span "Safety glasses, Gloves" at bounding box center [657, 376] width 134 height 14
click at [576, 375] on input "Safety glasses, Gloves" at bounding box center [570, 375] width 10 height 10
radio input "true"
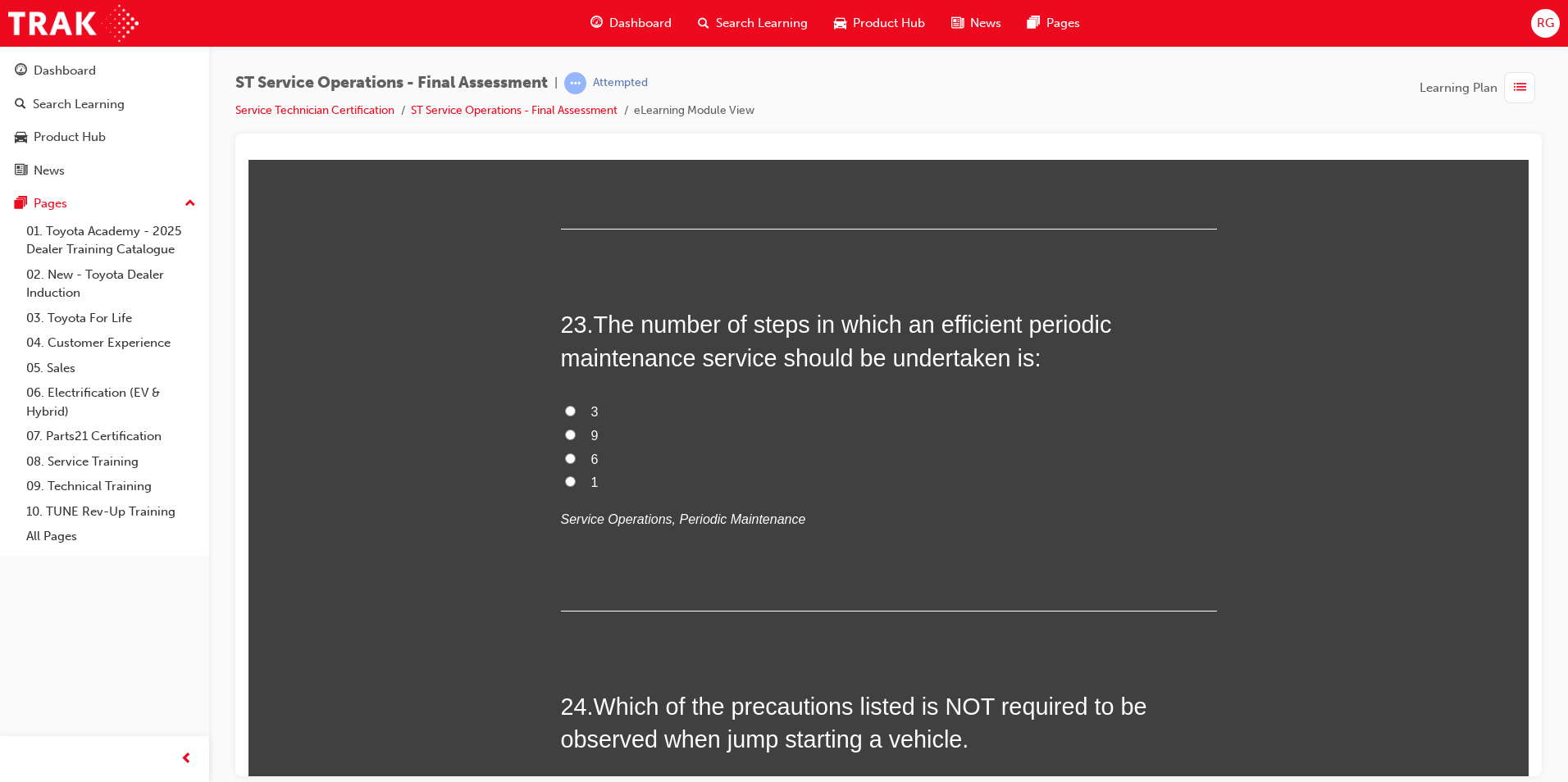
scroll to position [8363, 0]
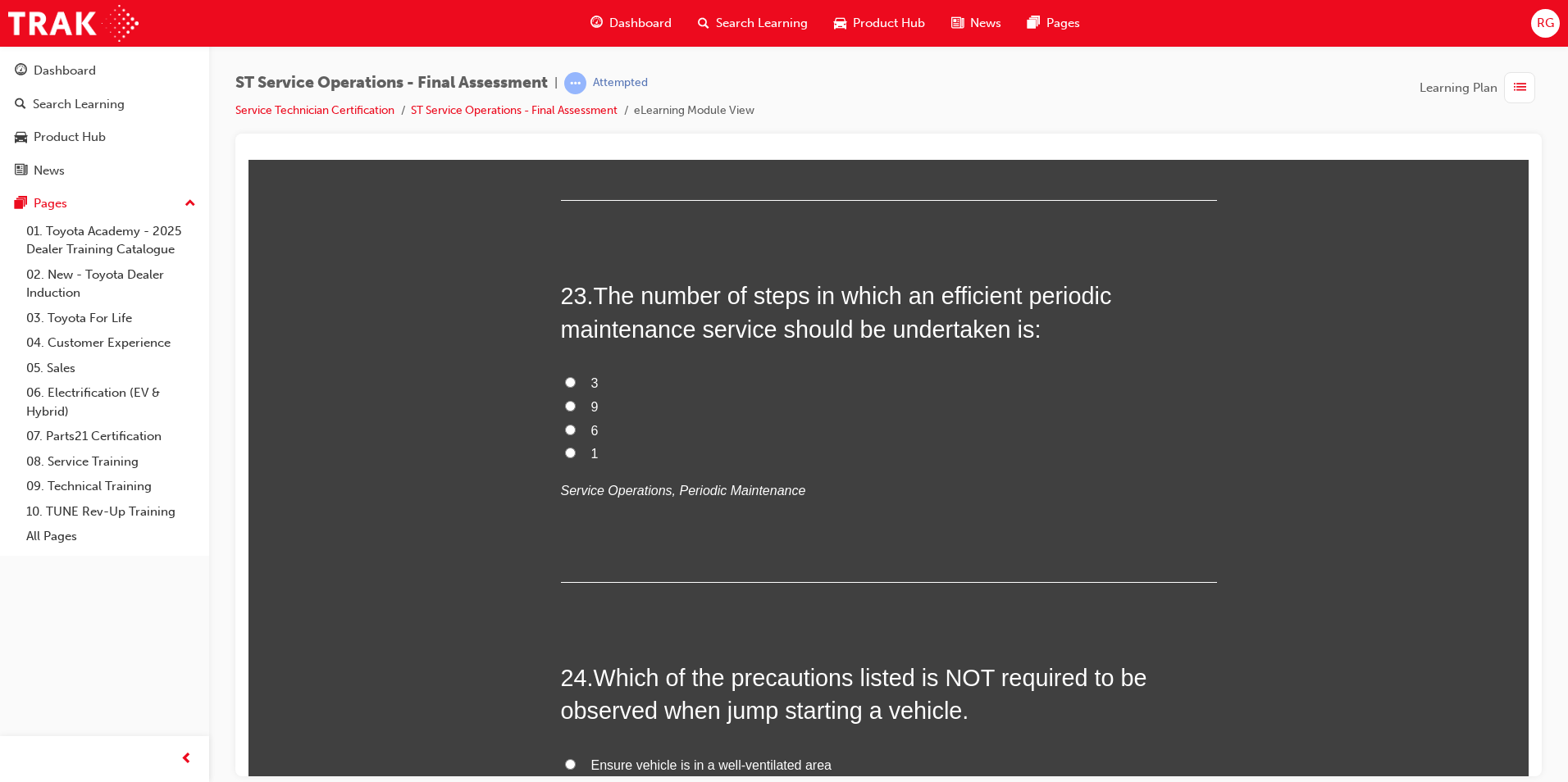
click at [592, 406] on span "9" at bounding box center [595, 406] width 8 height 14
click at [576, 406] on input "9" at bounding box center [570, 405] width 10 height 10
radio input "true"
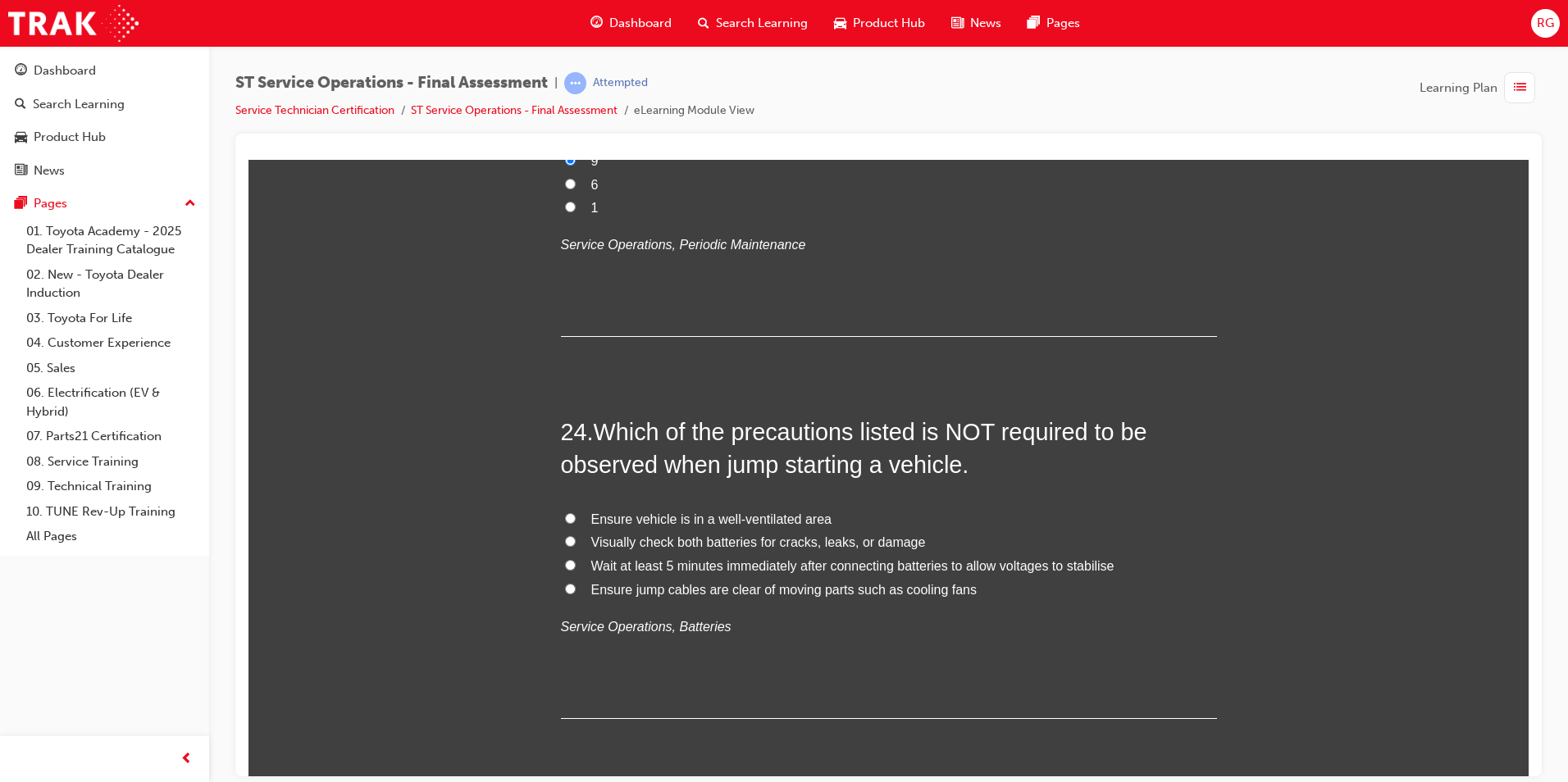
scroll to position [8676, 0]
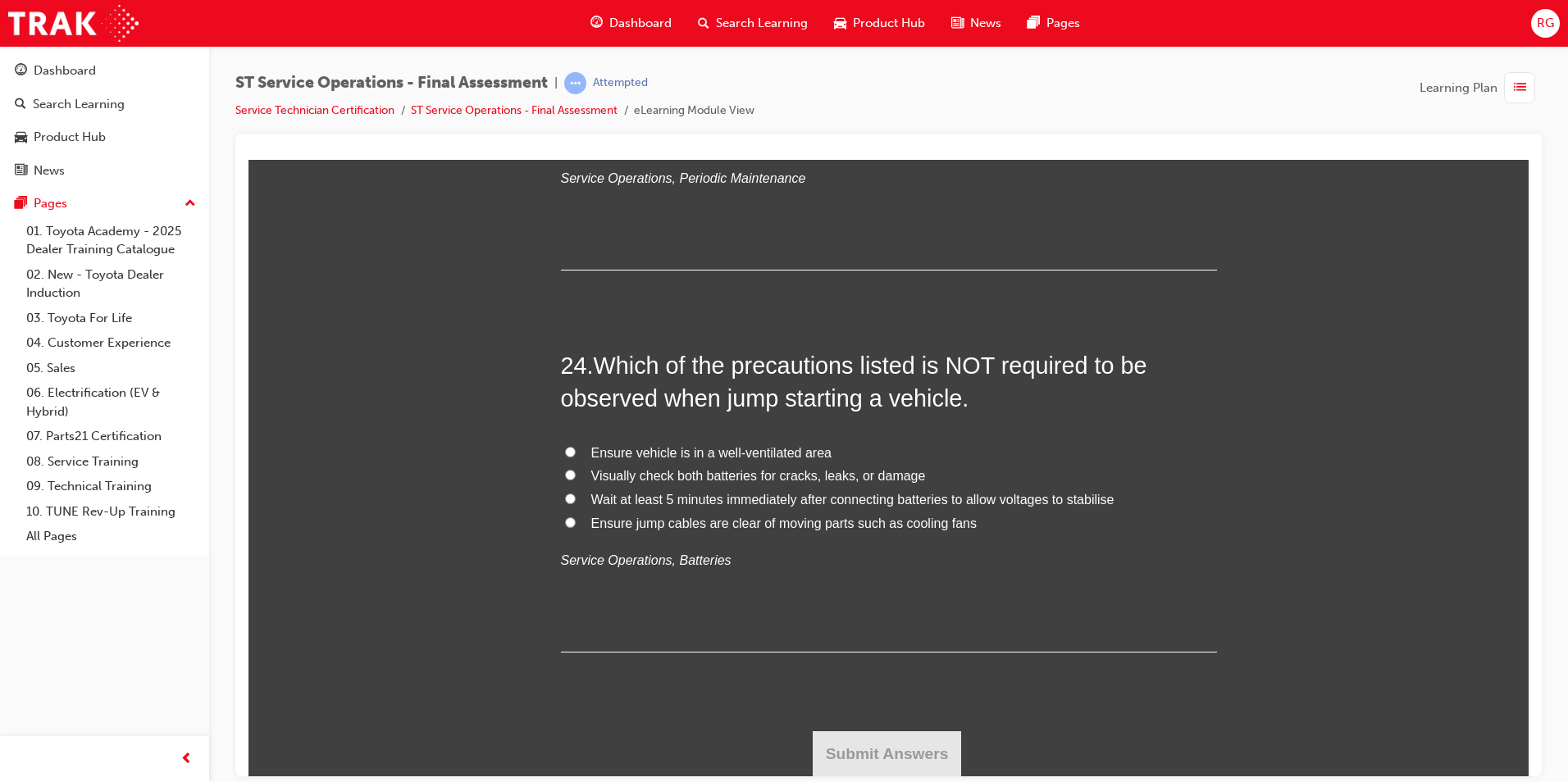
click at [661, 501] on span "Wait at least 5 minutes immediately after connecting batteries to allow voltage…" at bounding box center [852, 499] width 524 height 14
click at [576, 501] on input "Wait at least 5 minutes immediately after connecting batteries to allow voltage…" at bounding box center [570, 497] width 10 height 10
radio input "true"
click at [901, 751] on button "Submit Answers" at bounding box center [887, 754] width 150 height 45
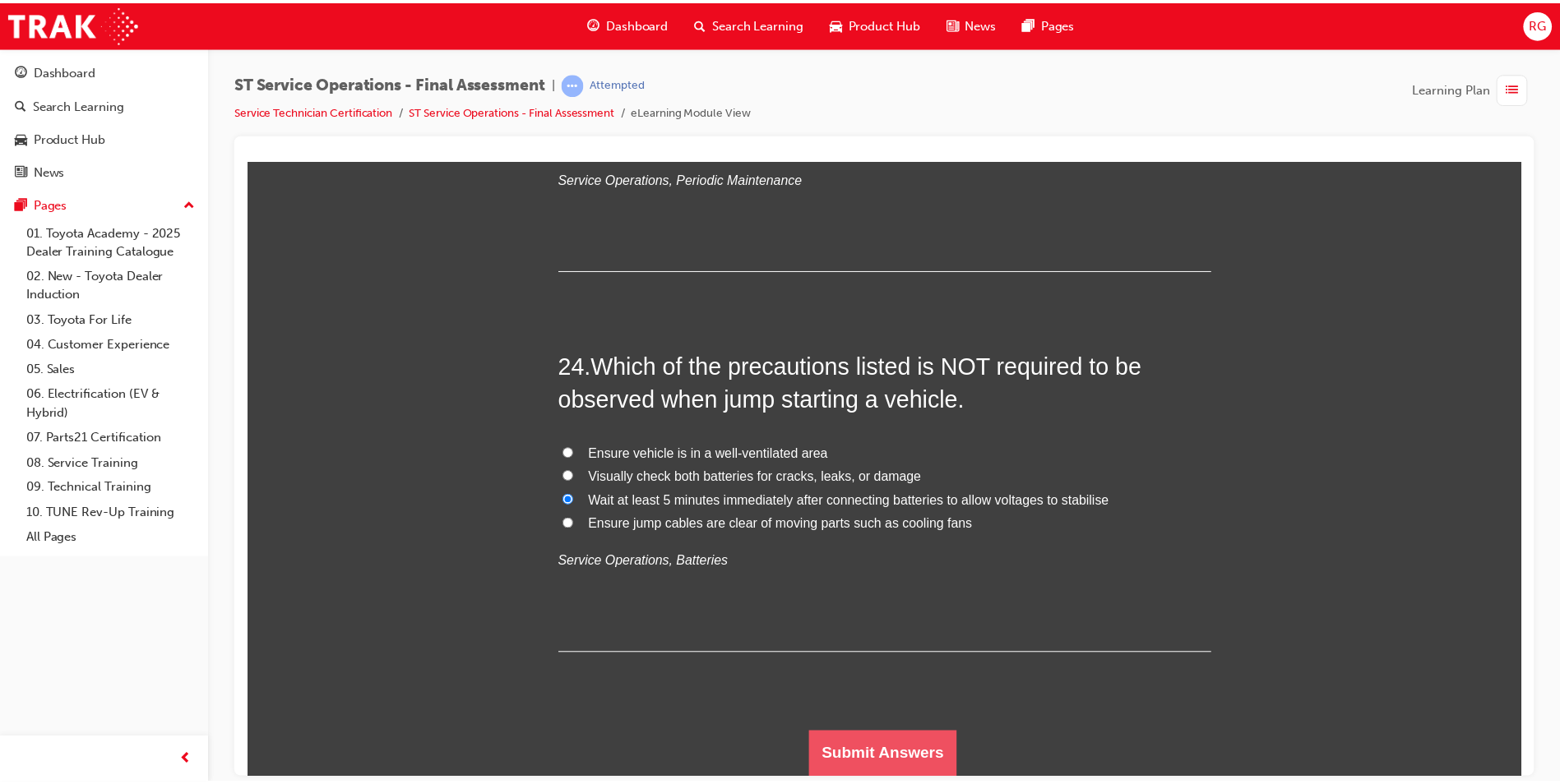
scroll to position [0, 0]
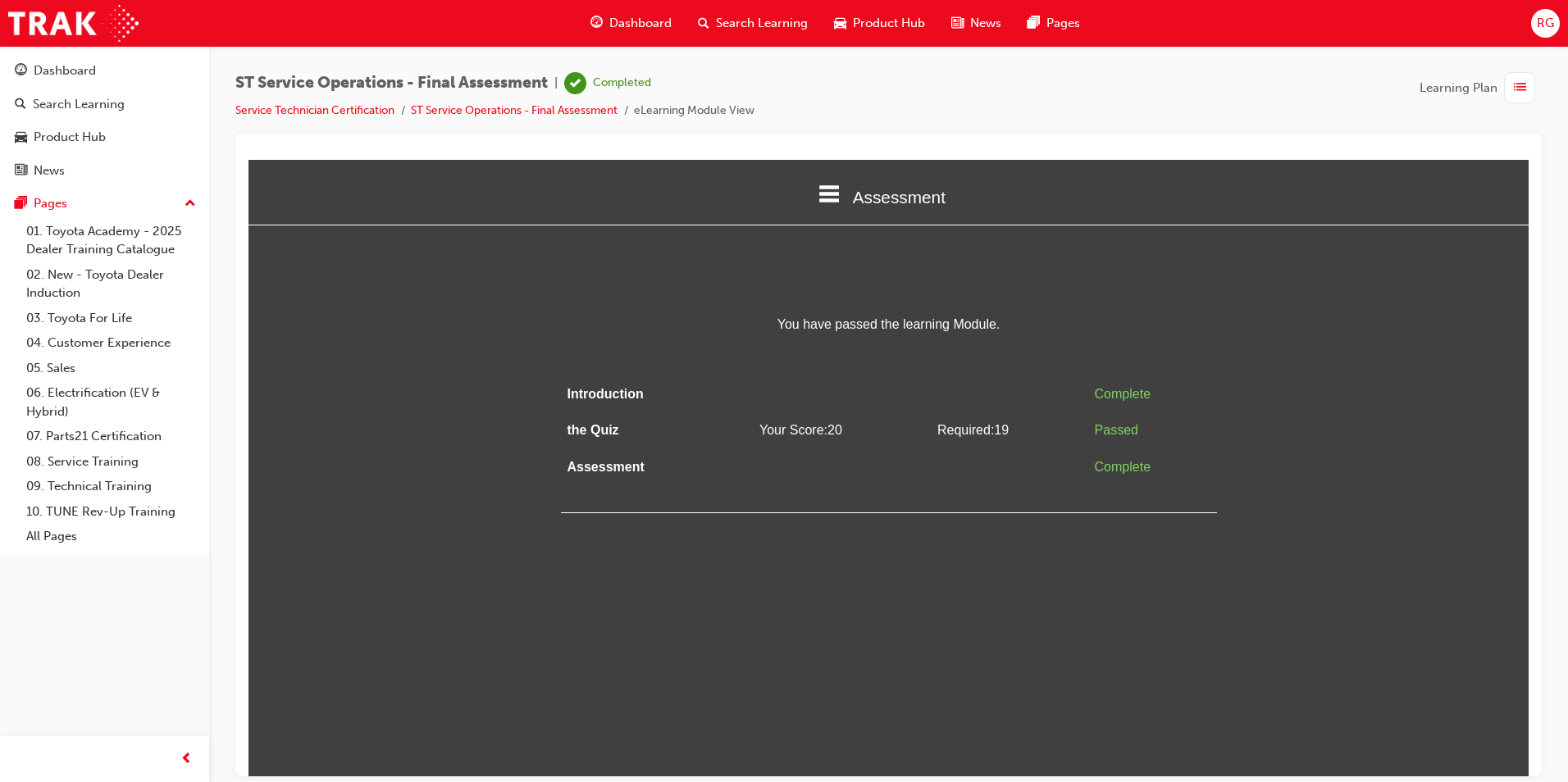
click at [666, 15] on span "Dashboard" at bounding box center [640, 24] width 62 height 19
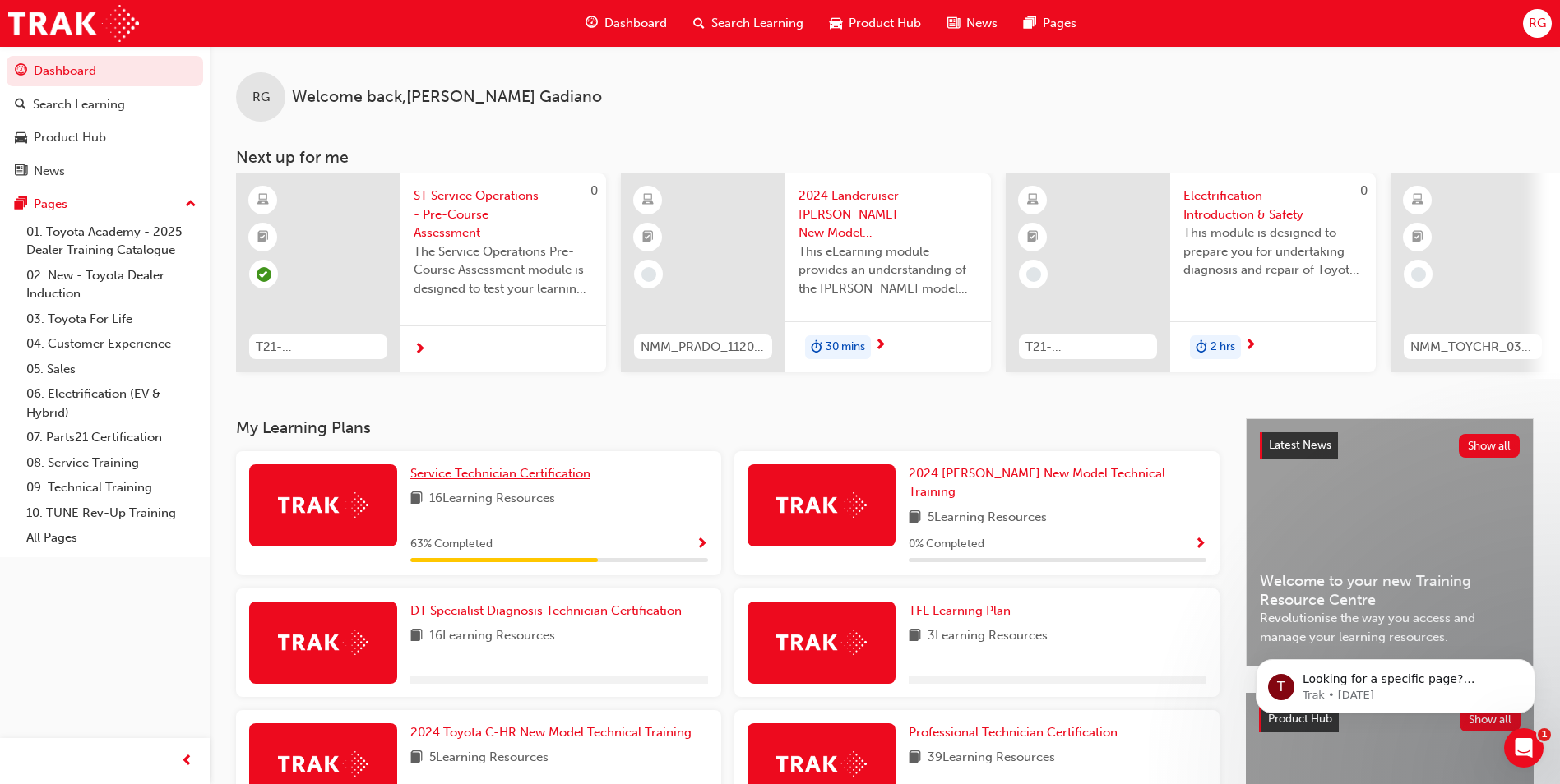
click at [471, 479] on span "Service Technician Certification" at bounding box center [500, 474] width 180 height 15
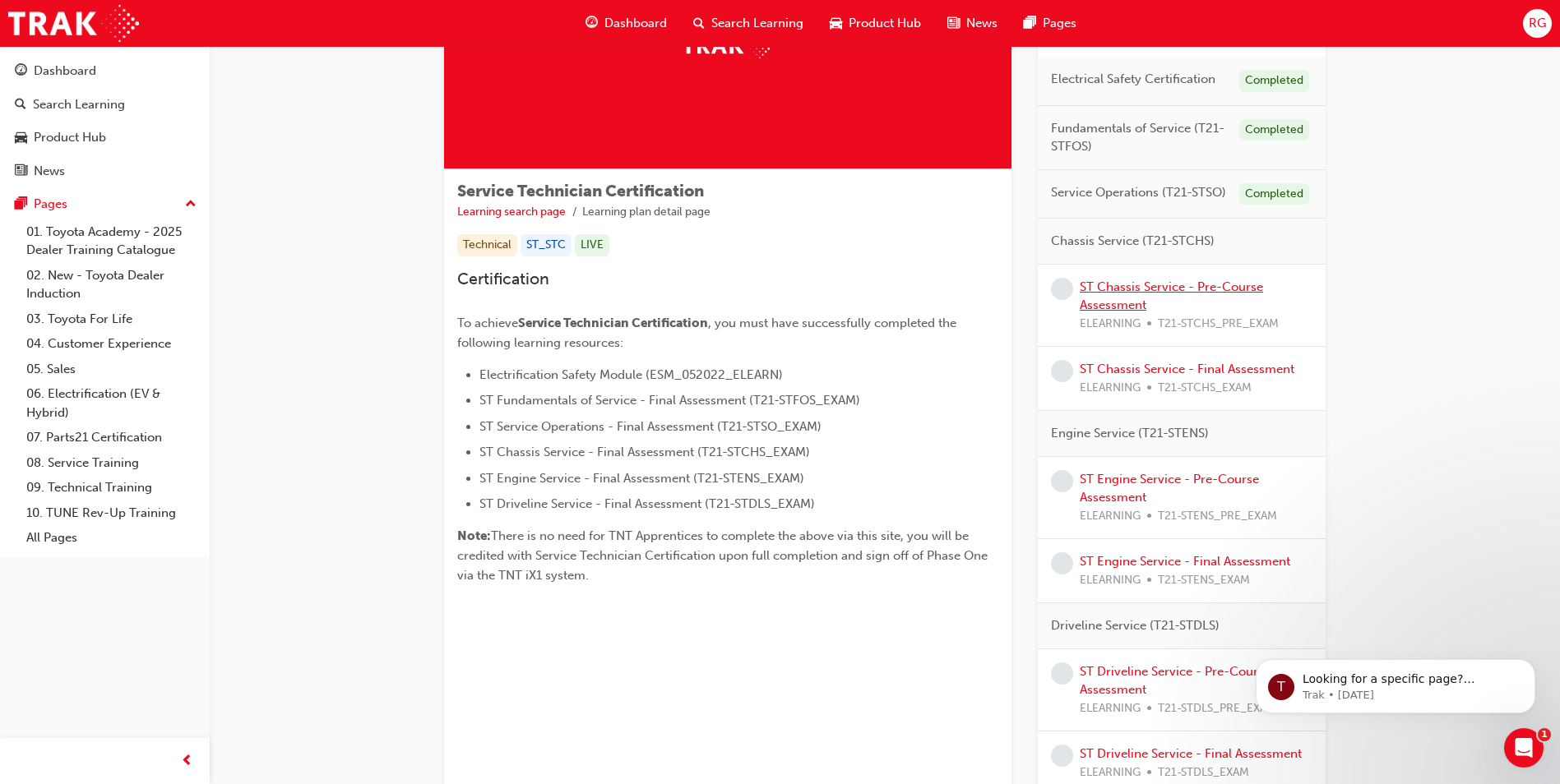
scroll to position [164, 0]
click at [1216, 279] on link "ST Chassis Service - Pre-Course Assessment" at bounding box center [1171, 295] width 183 height 34
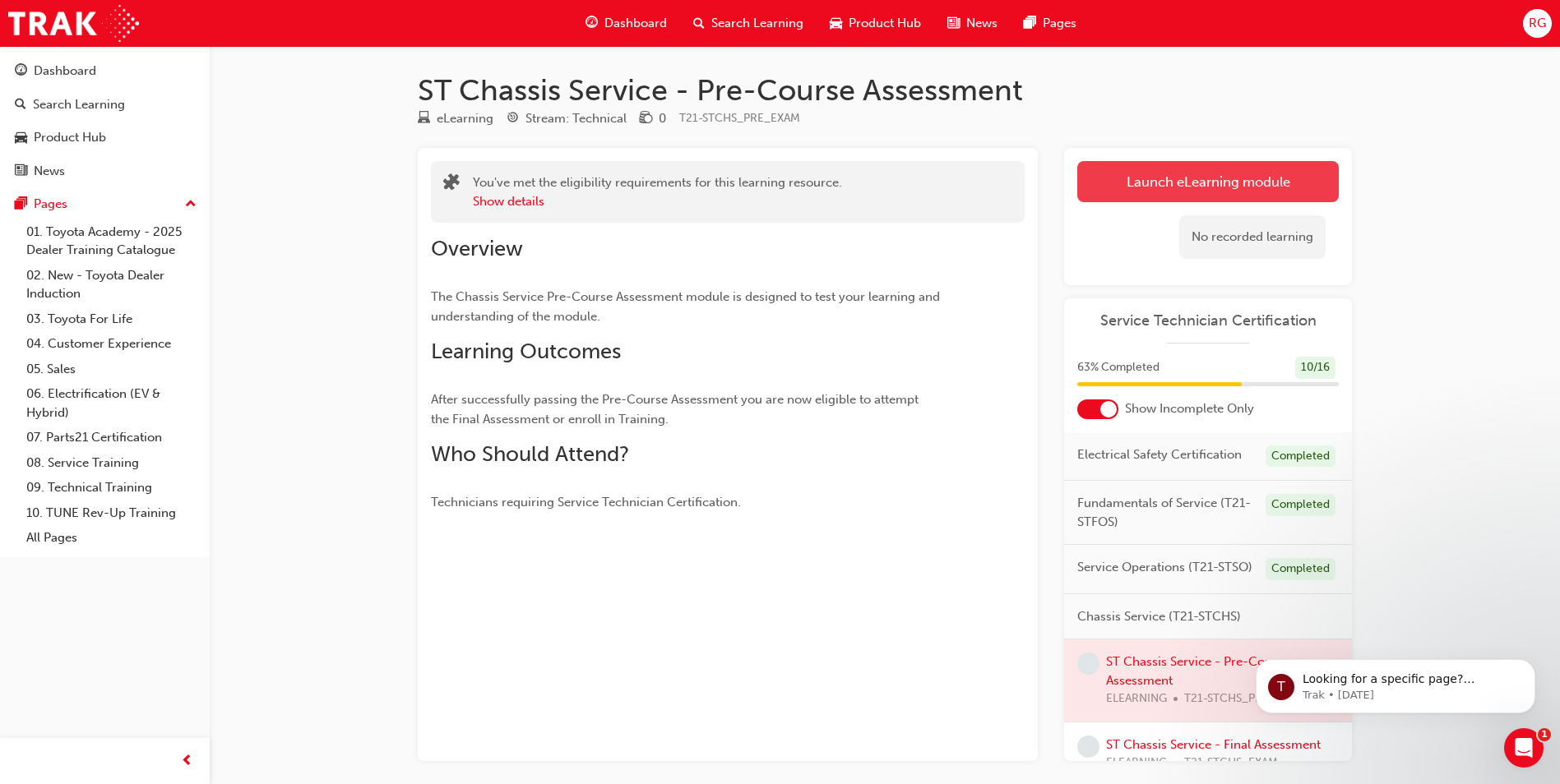
click at [1262, 186] on link "Launch eLearning module" at bounding box center [1208, 181] width 261 height 41
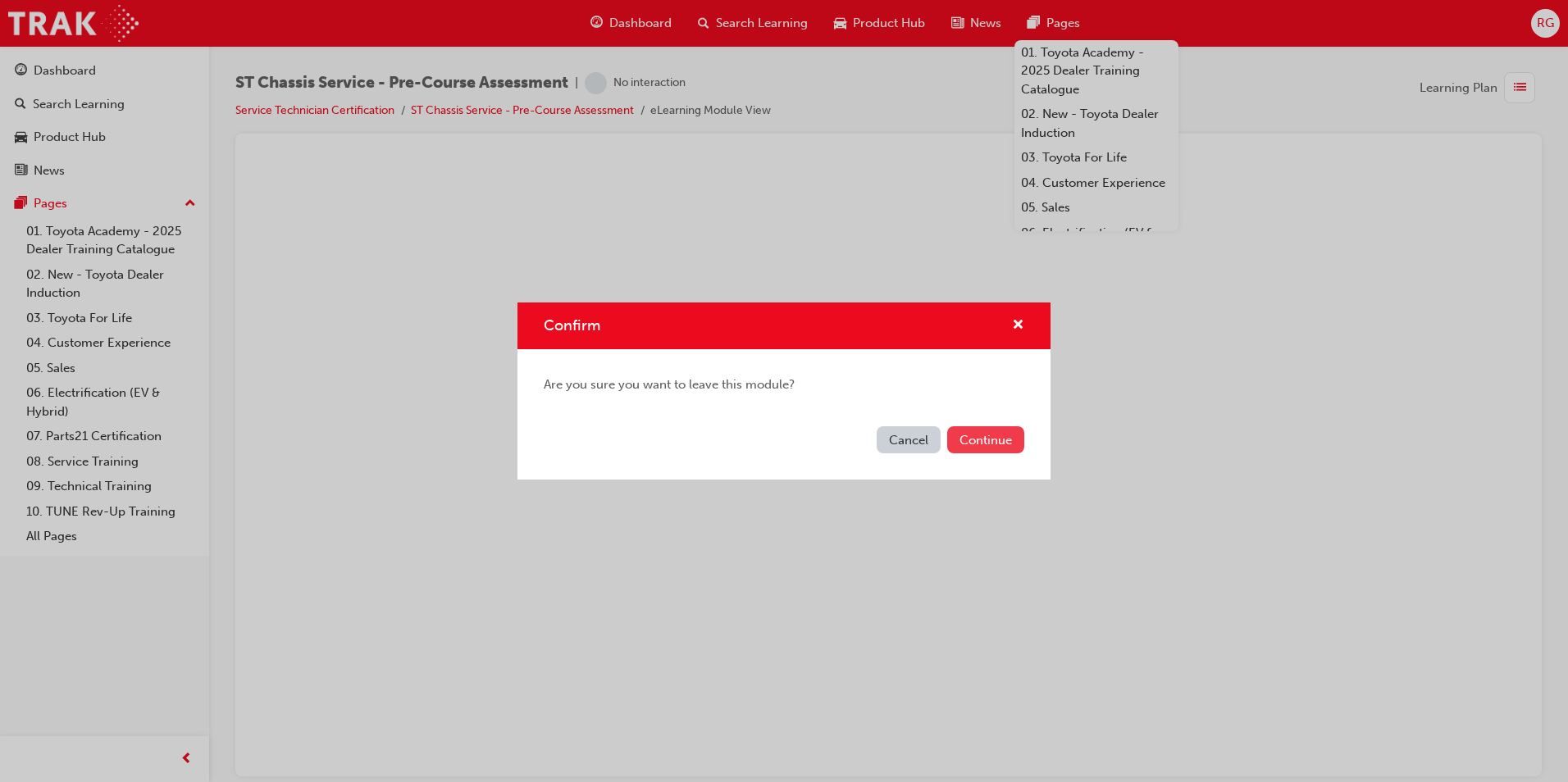
click at [966, 440] on button "Continue" at bounding box center [985, 439] width 77 height 27
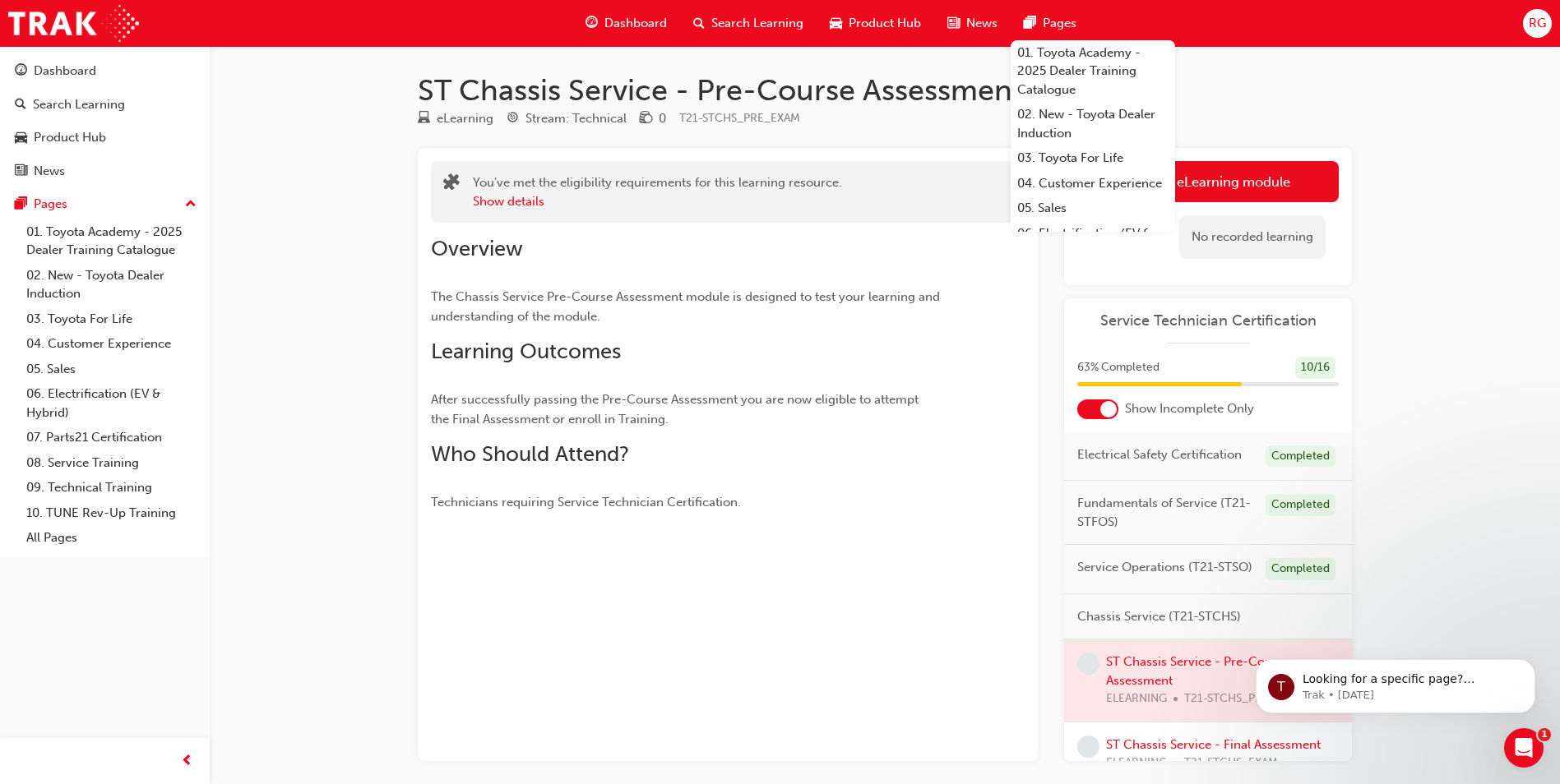
click at [1248, 115] on div "eLearning Stream: Technical 0 T21-STCHS_PRE_EXAM" at bounding box center [885, 121] width 934 height 28
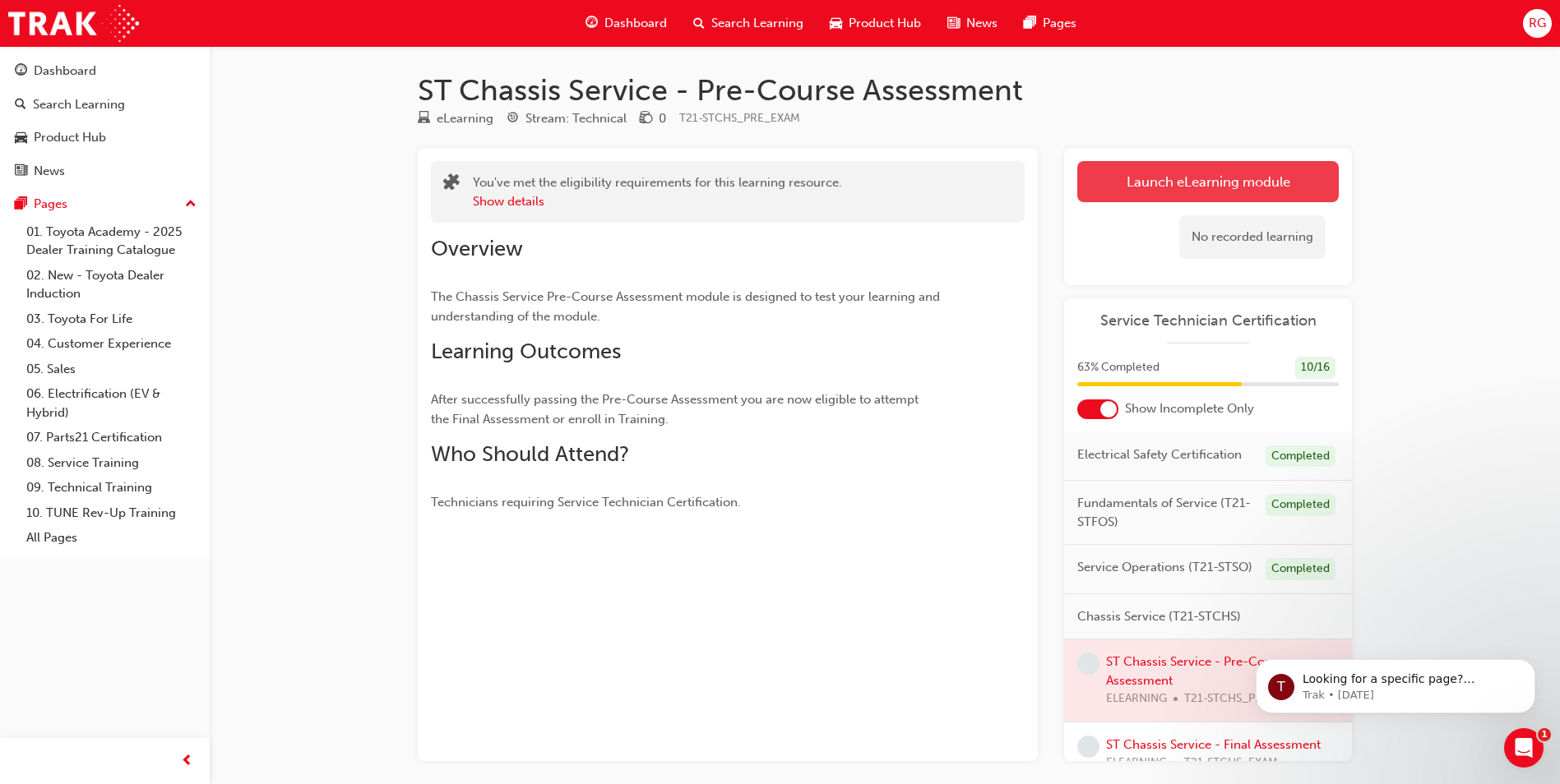
click at [1188, 184] on link "Launch eLearning module" at bounding box center [1208, 181] width 261 height 41
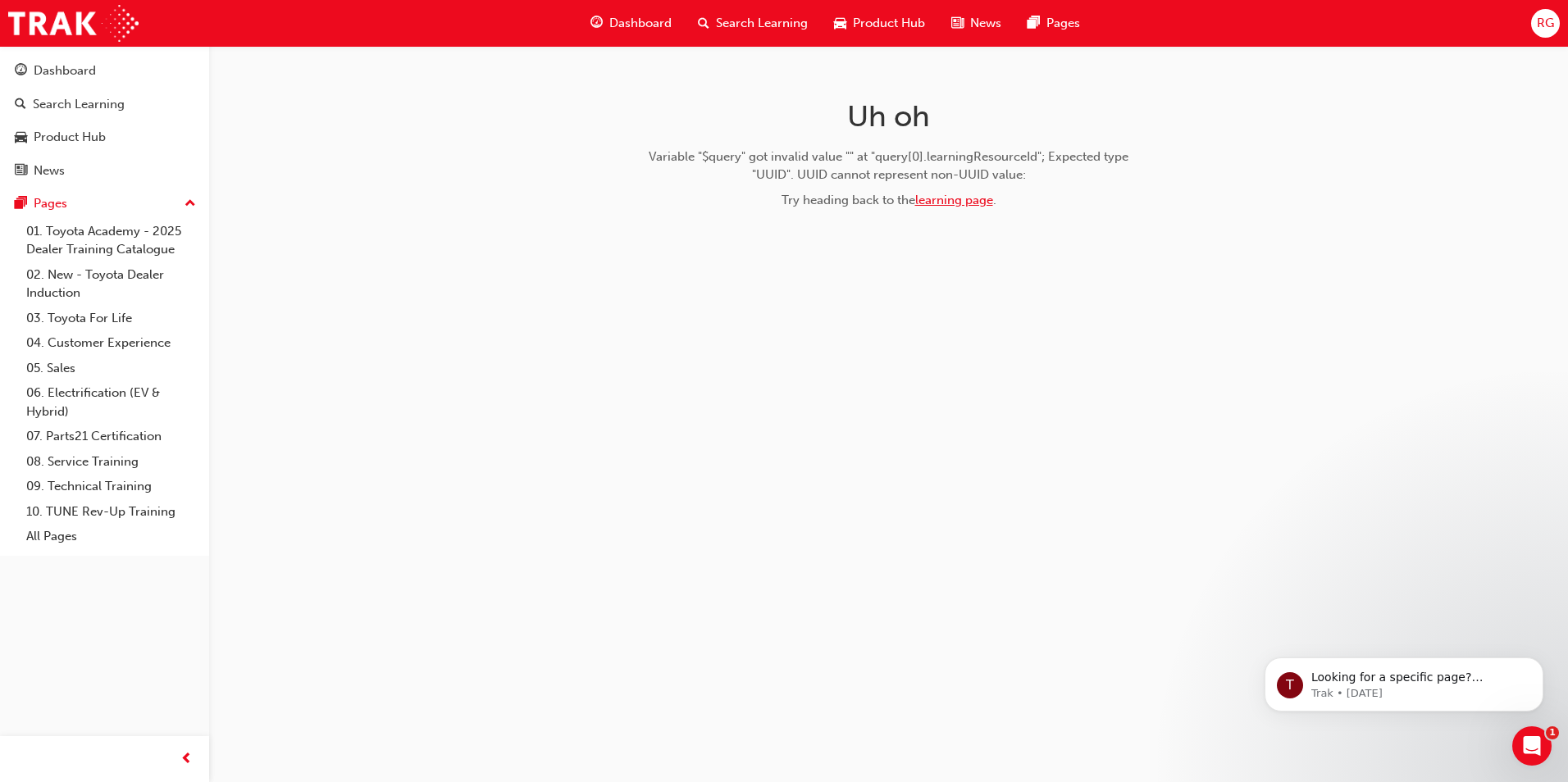
click at [951, 202] on link "learning page" at bounding box center [954, 201] width 78 height 15
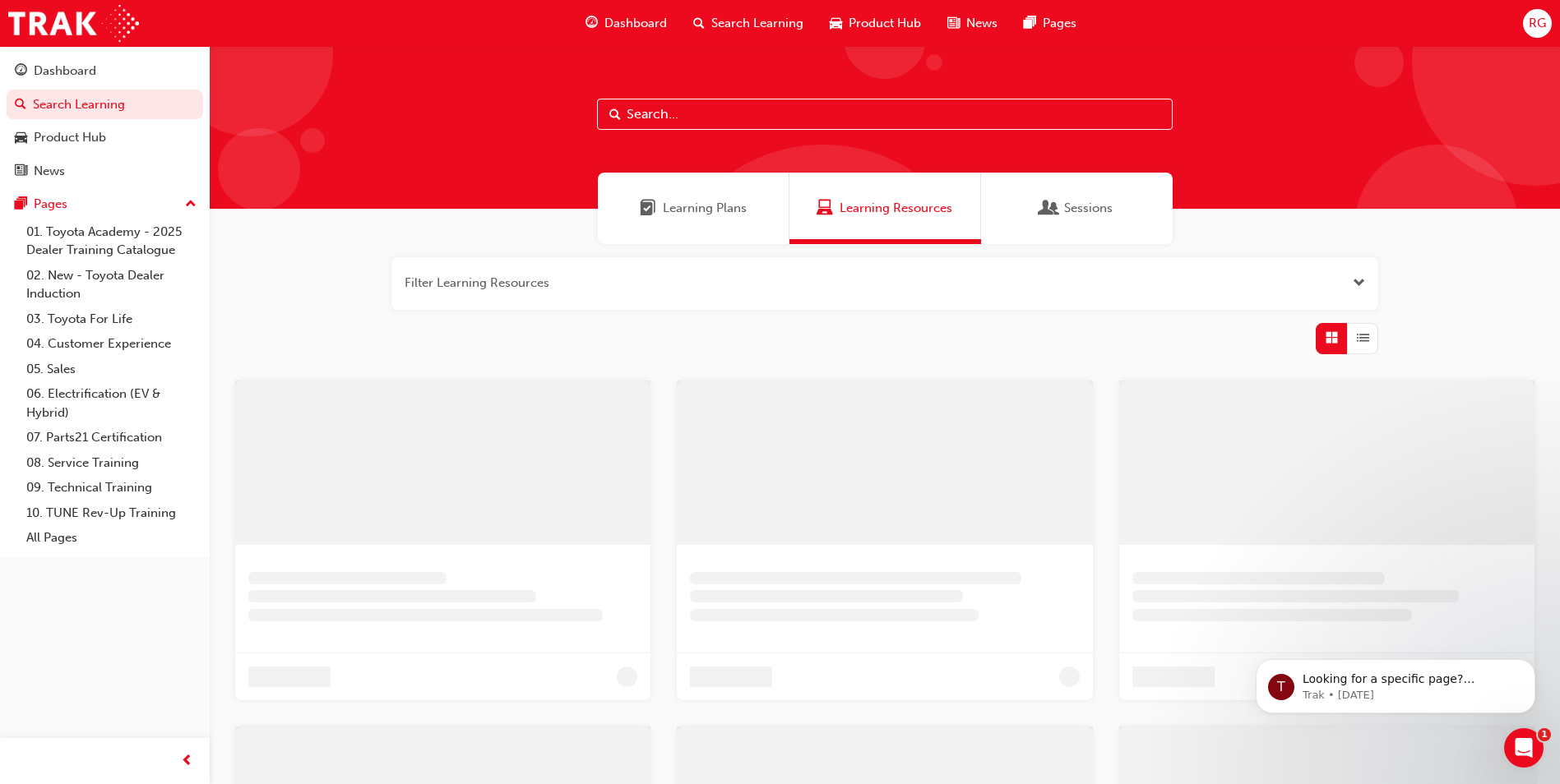
click at [703, 216] on span "Learning Plans" at bounding box center [705, 209] width 84 height 19
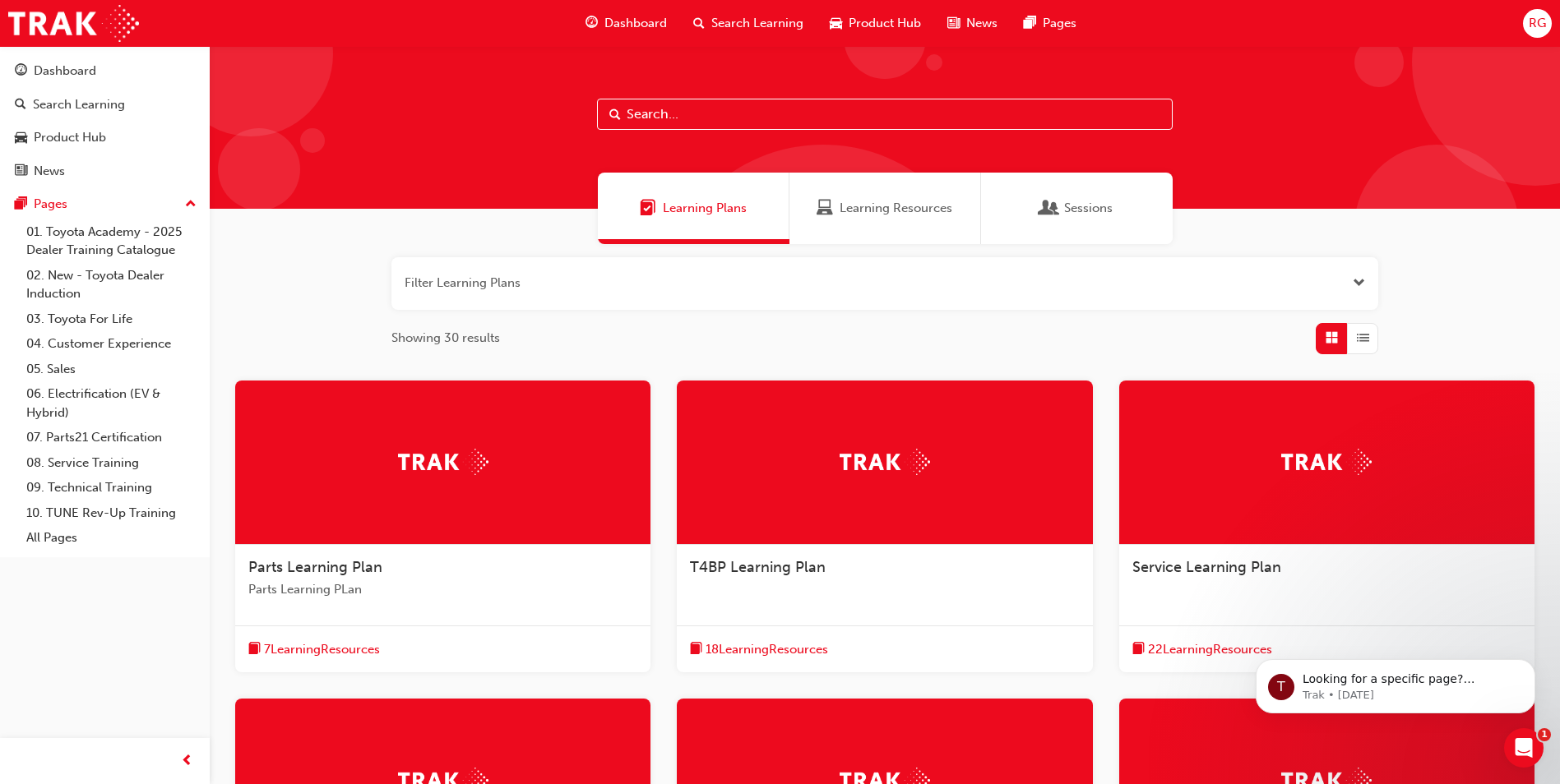
scroll to position [83, 0]
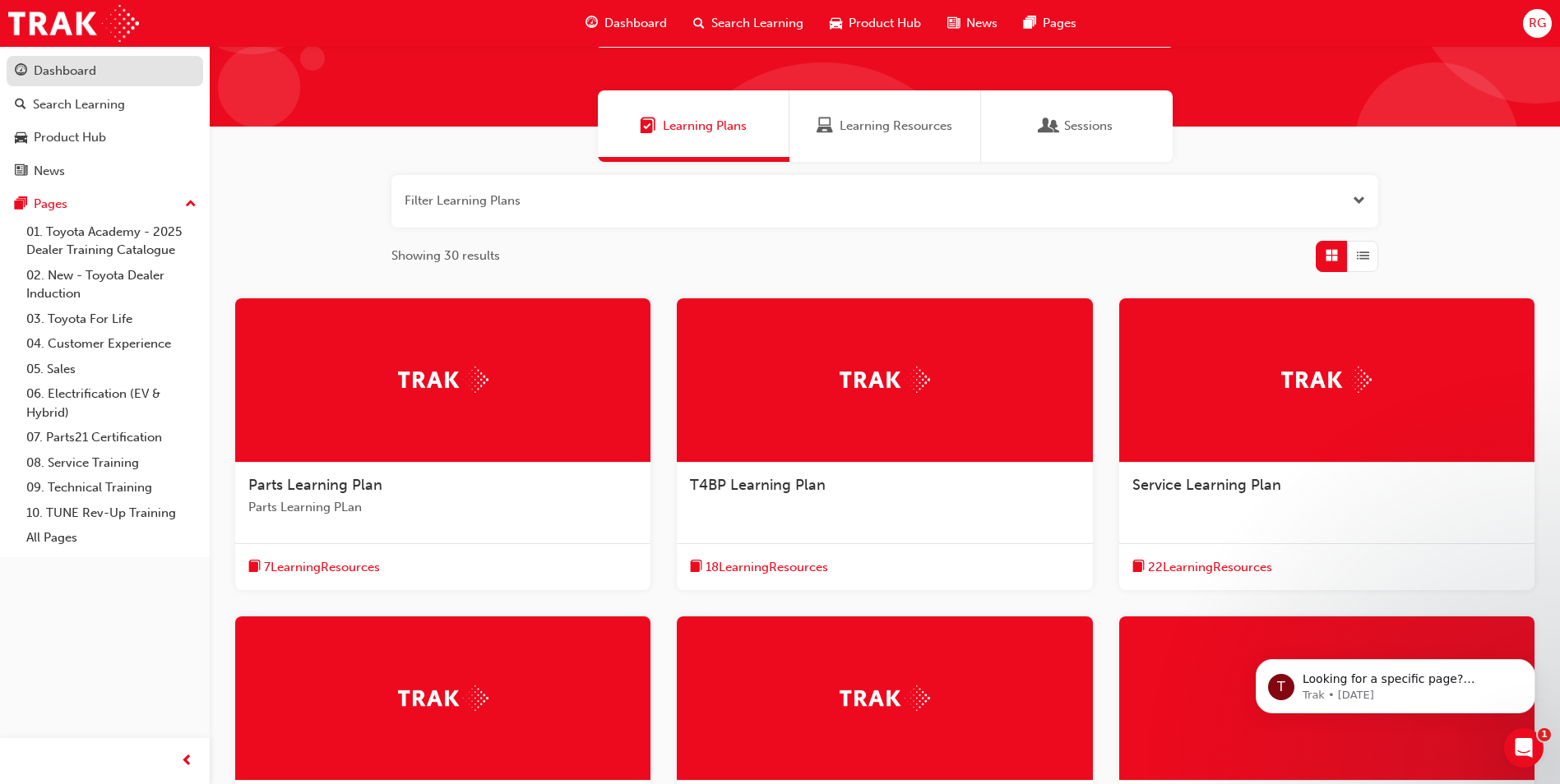
click at [98, 58] on link "Dashboard" at bounding box center [104, 71] width 197 height 30
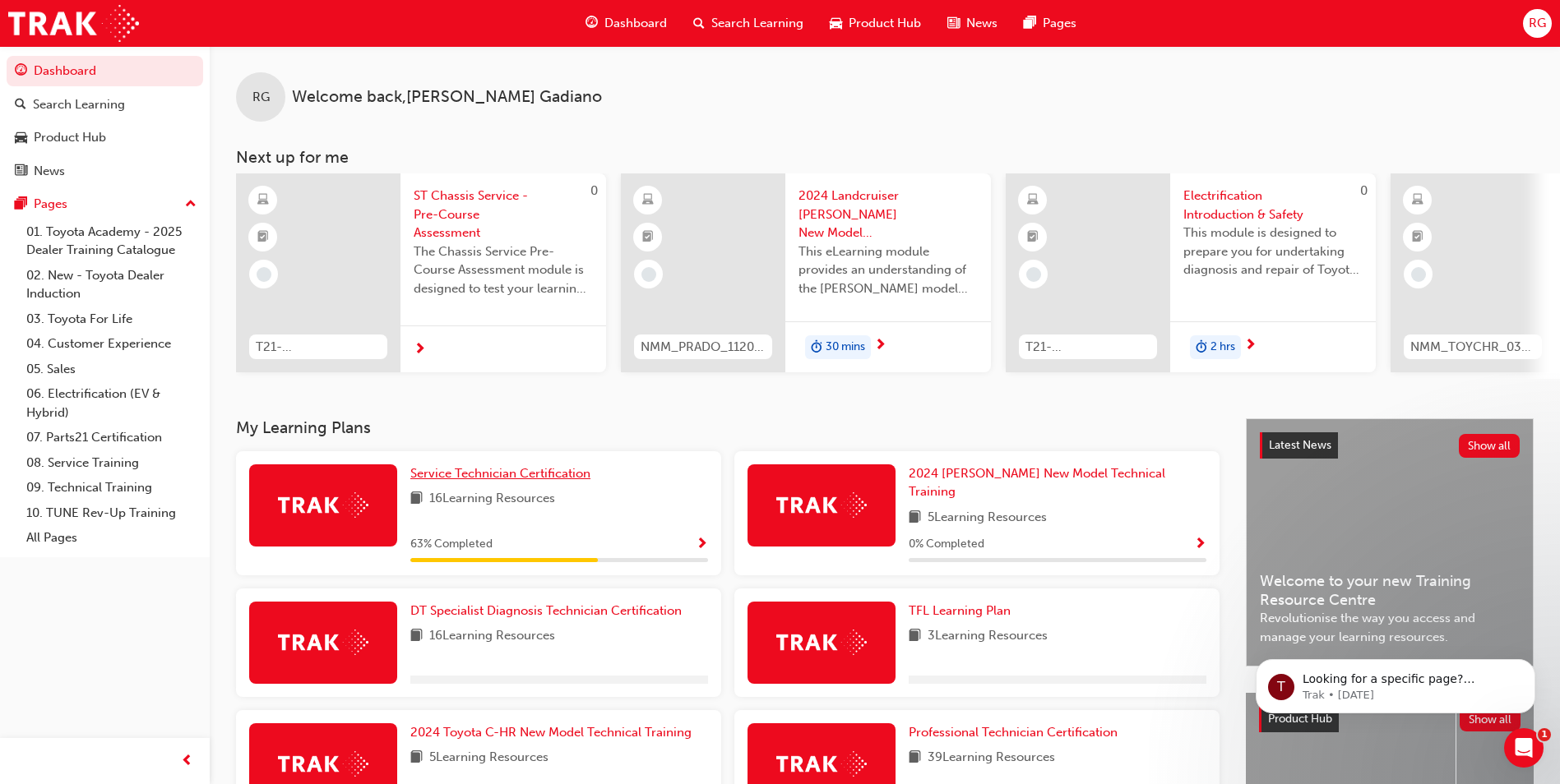
click at [509, 476] on span "Service Technician Certification" at bounding box center [500, 474] width 180 height 15
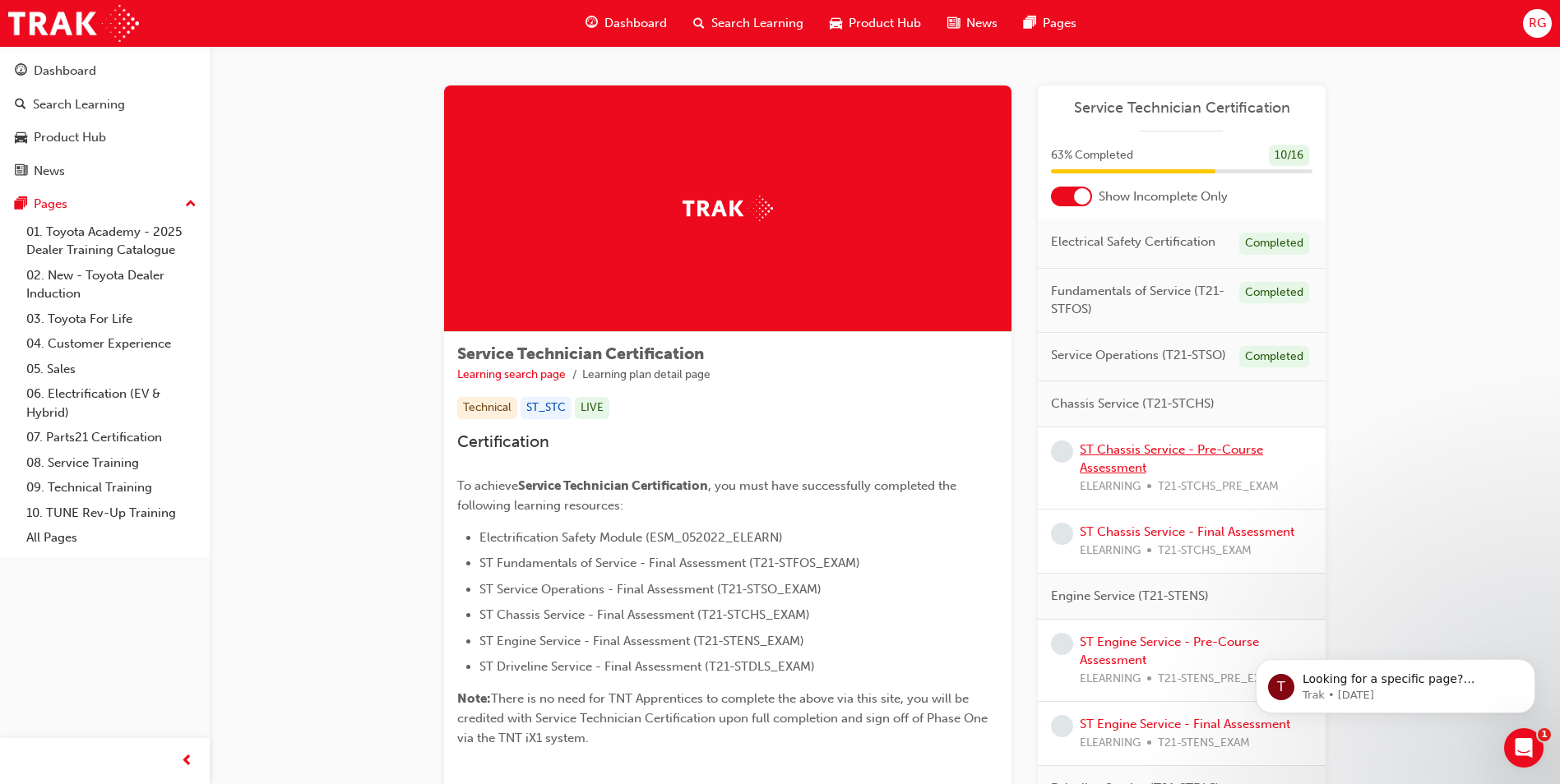
click at [1164, 452] on link "ST Chassis Service - Pre-Course Assessment" at bounding box center [1171, 459] width 183 height 34
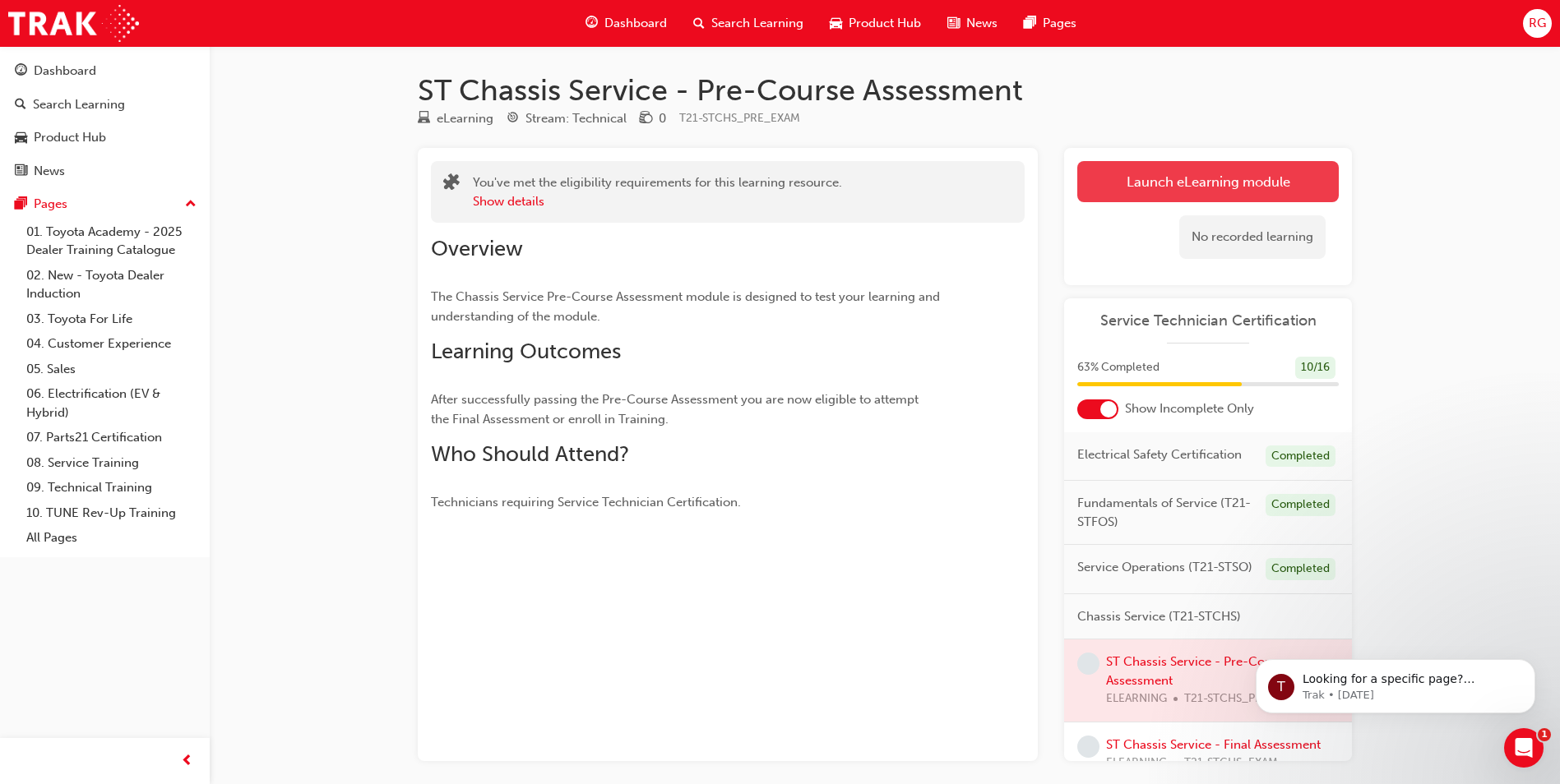
click at [1189, 168] on link "Launch eLearning module" at bounding box center [1208, 181] width 261 height 41
click at [1134, 198] on link "Launch eLearning module" at bounding box center [1208, 181] width 261 height 41
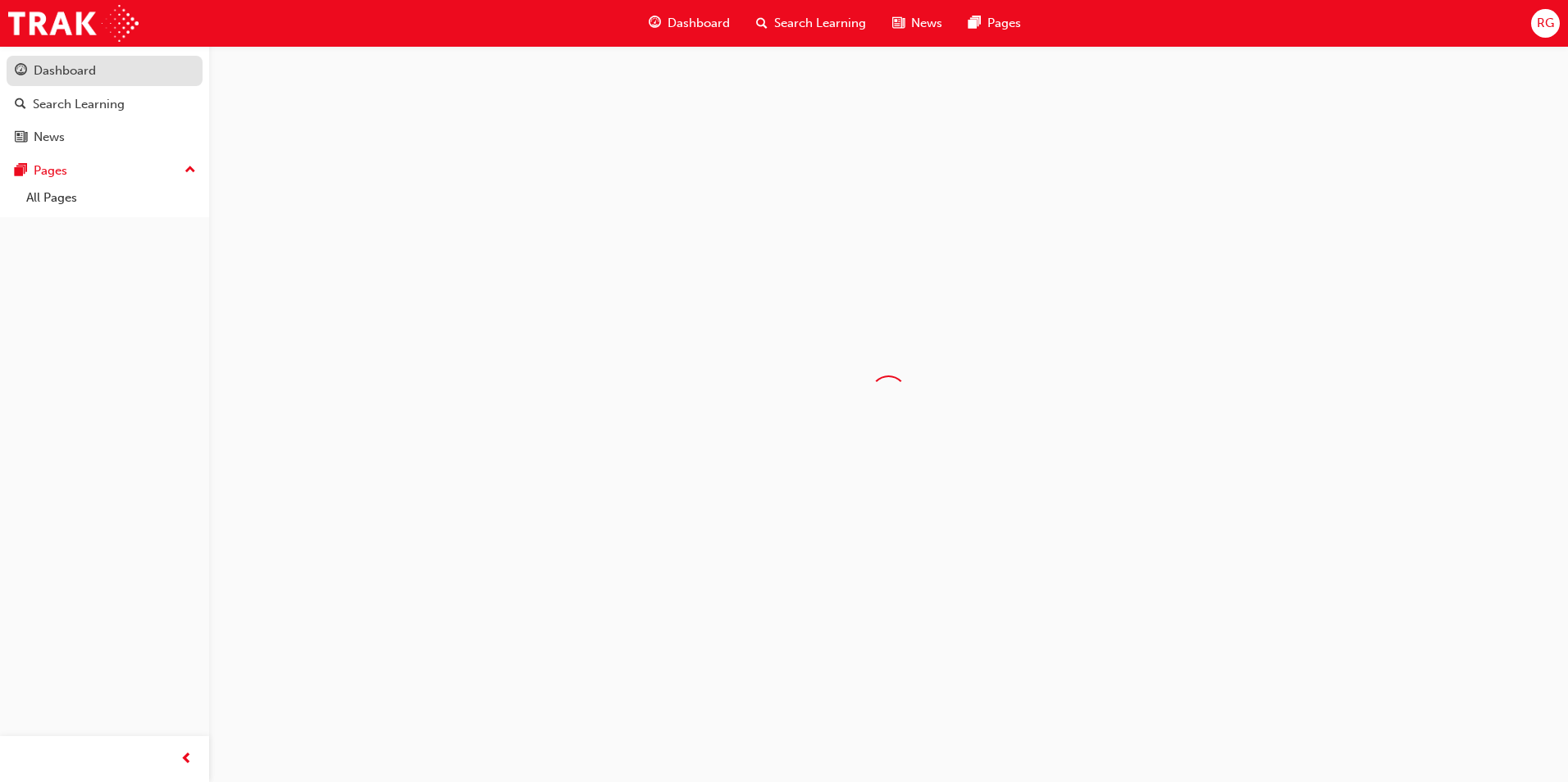
click at [127, 80] on div "Dashboard" at bounding box center [105, 71] width 180 height 21
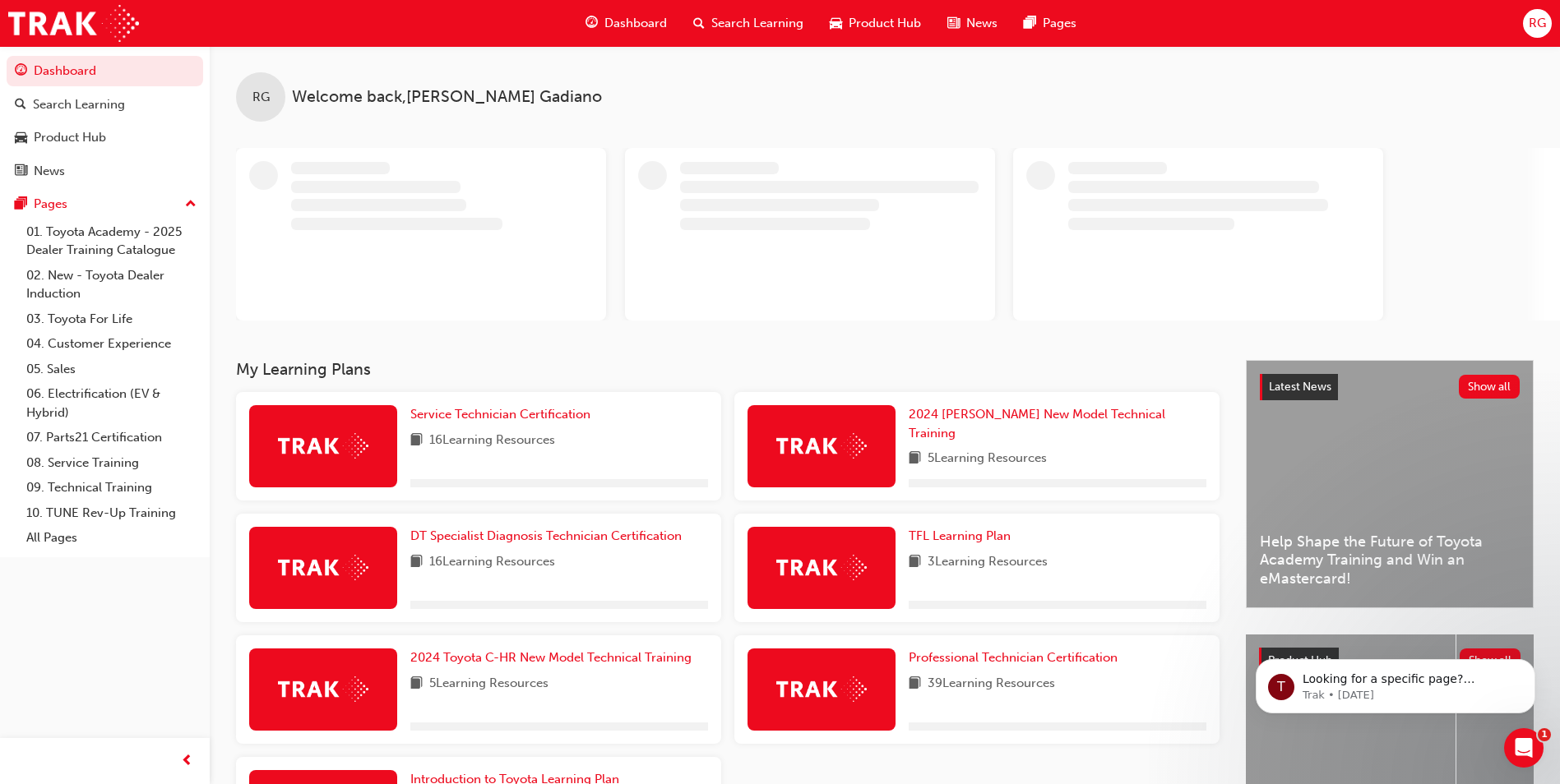
click at [543, 399] on div "Service Technician Certification 16 Learning Resources" at bounding box center [479, 446] width 485 height 108
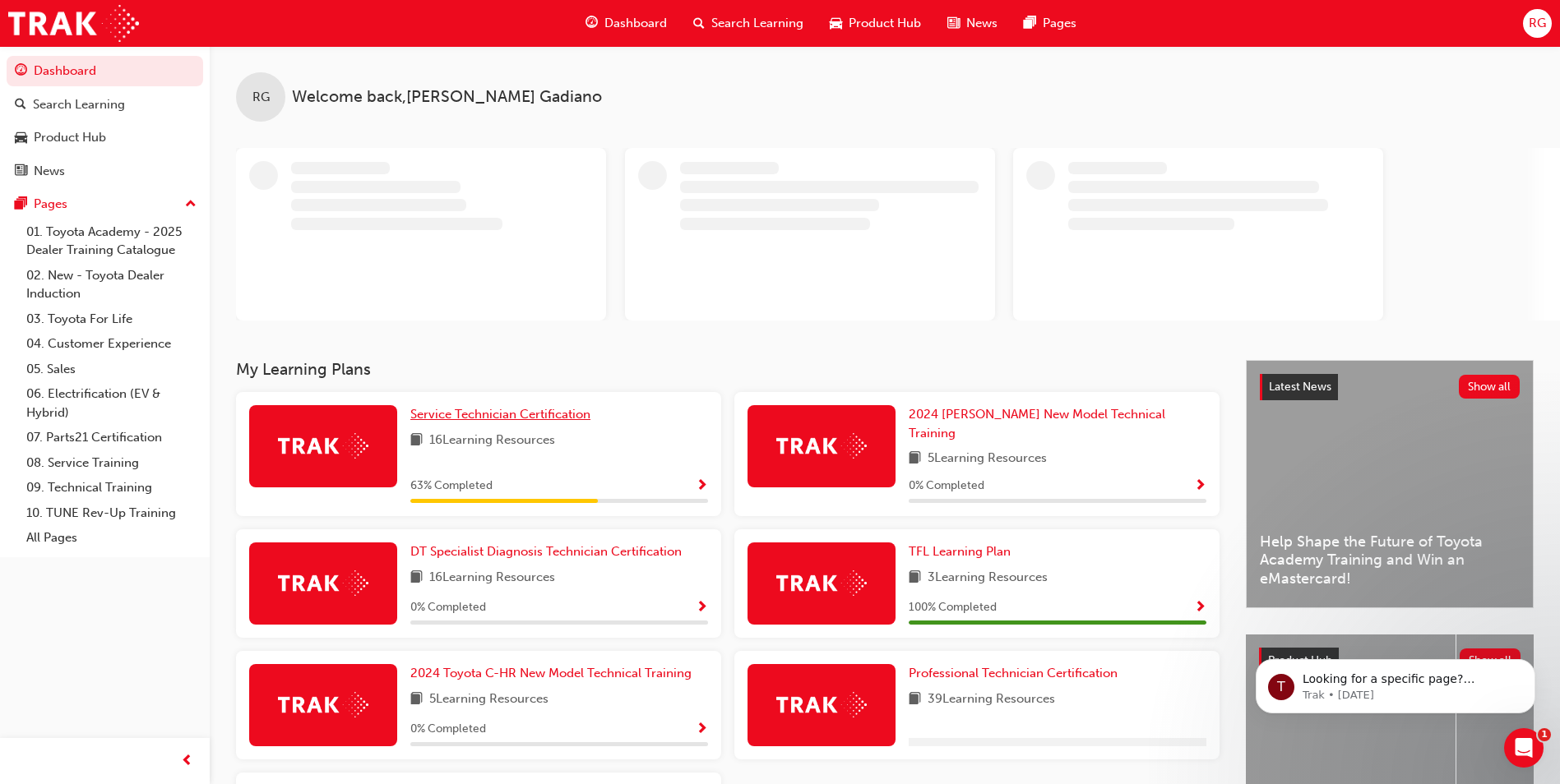
click at [547, 408] on span "Service Technician Certification" at bounding box center [500, 415] width 180 height 15
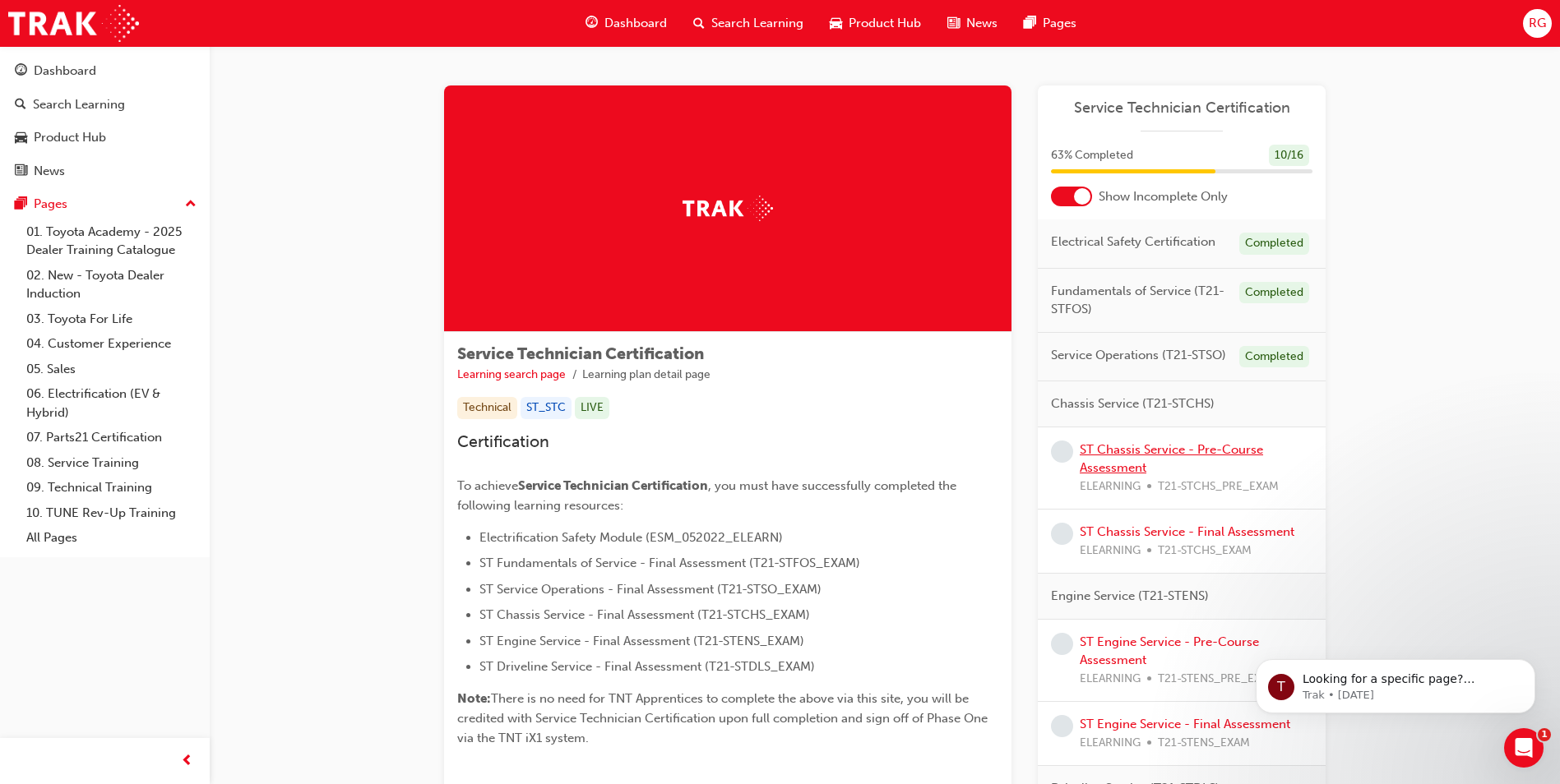
click at [1173, 442] on link "ST Chassis Service - Pre-Course Assessment" at bounding box center [1171, 459] width 183 height 34
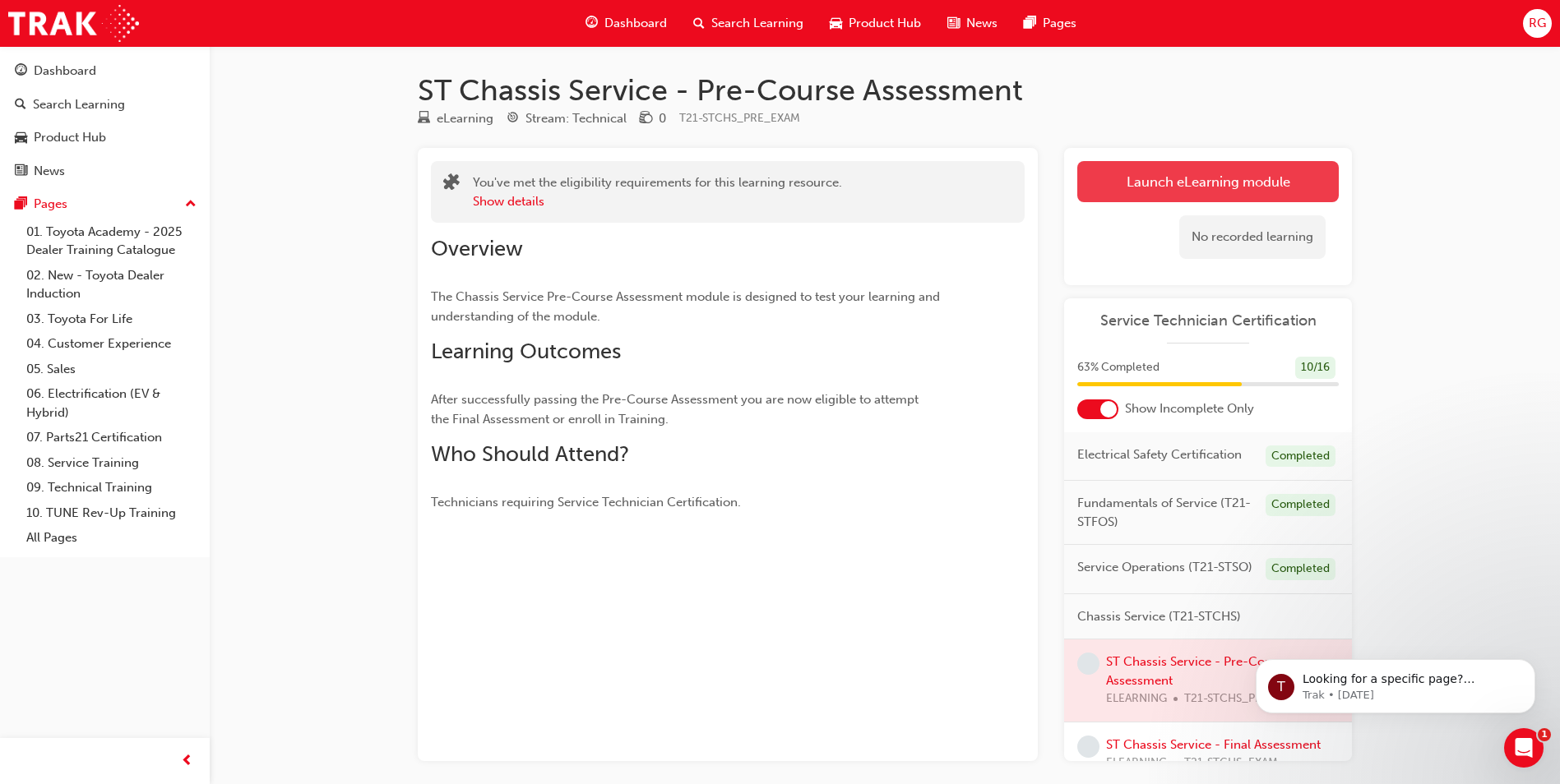
click at [1193, 177] on link "Launch eLearning module" at bounding box center [1208, 181] width 261 height 41
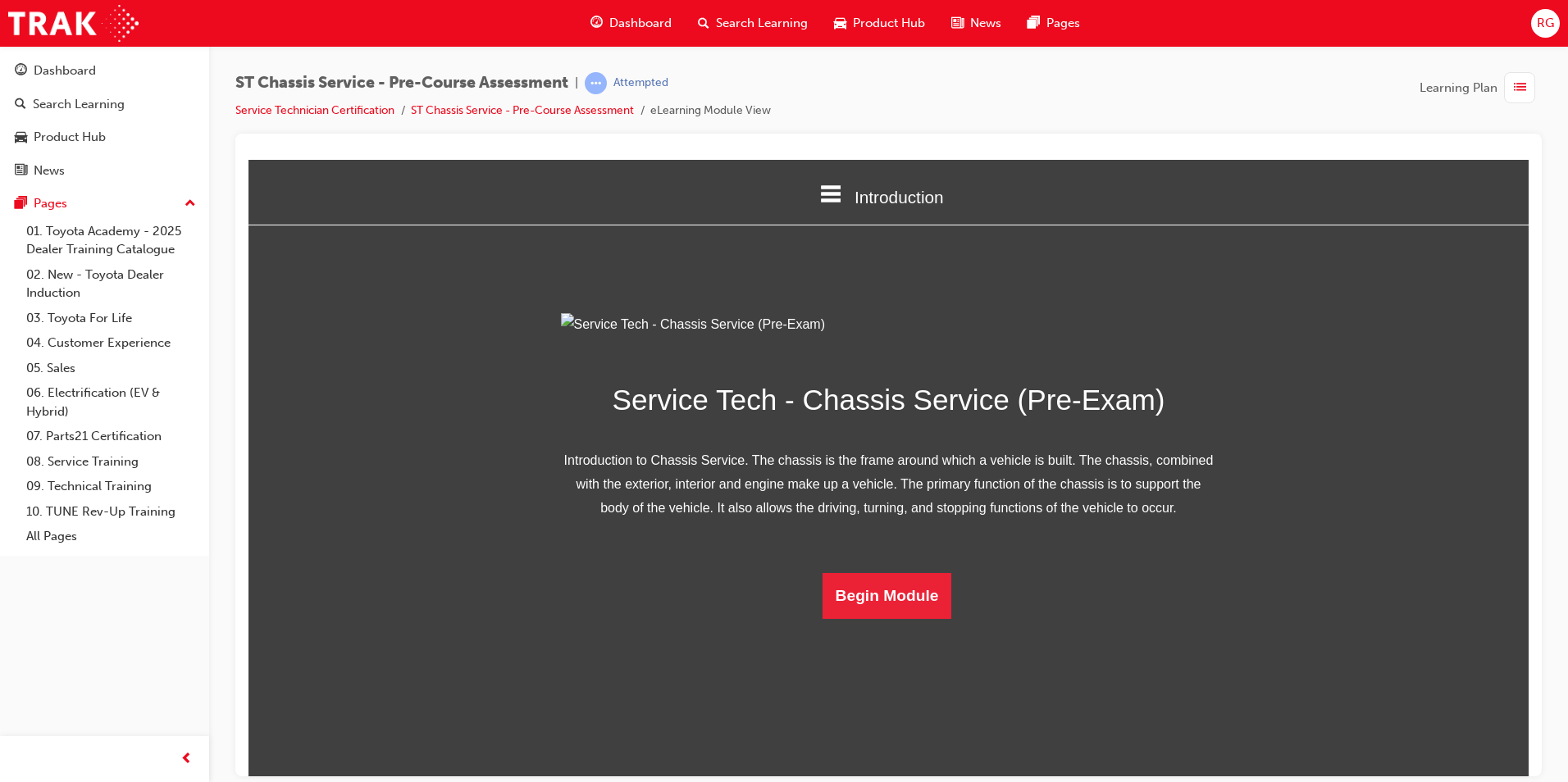
scroll to position [23, 0]
click at [914, 618] on button "Begin Module" at bounding box center [887, 595] width 130 height 45
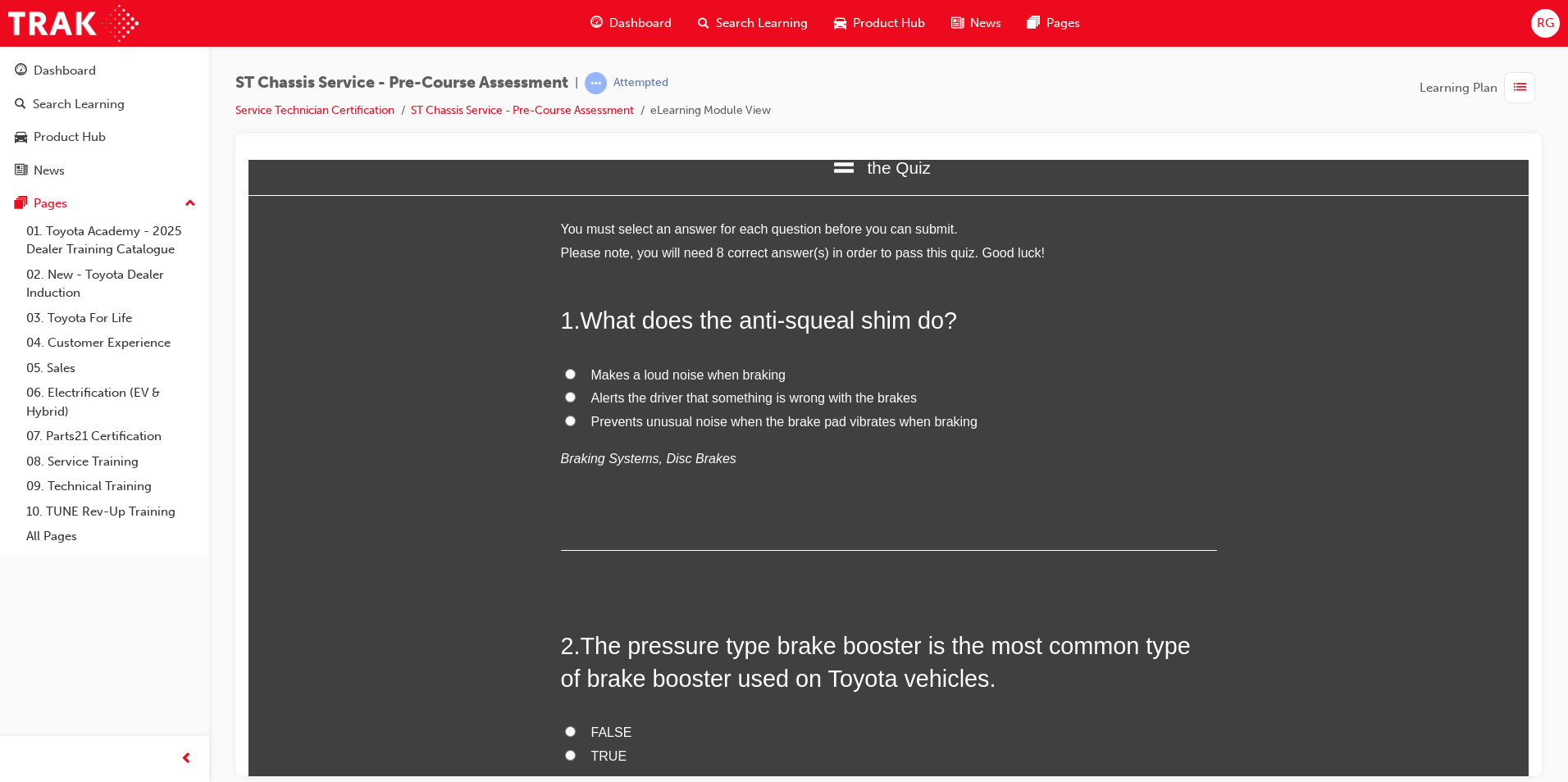
scroll to position [0, 0]
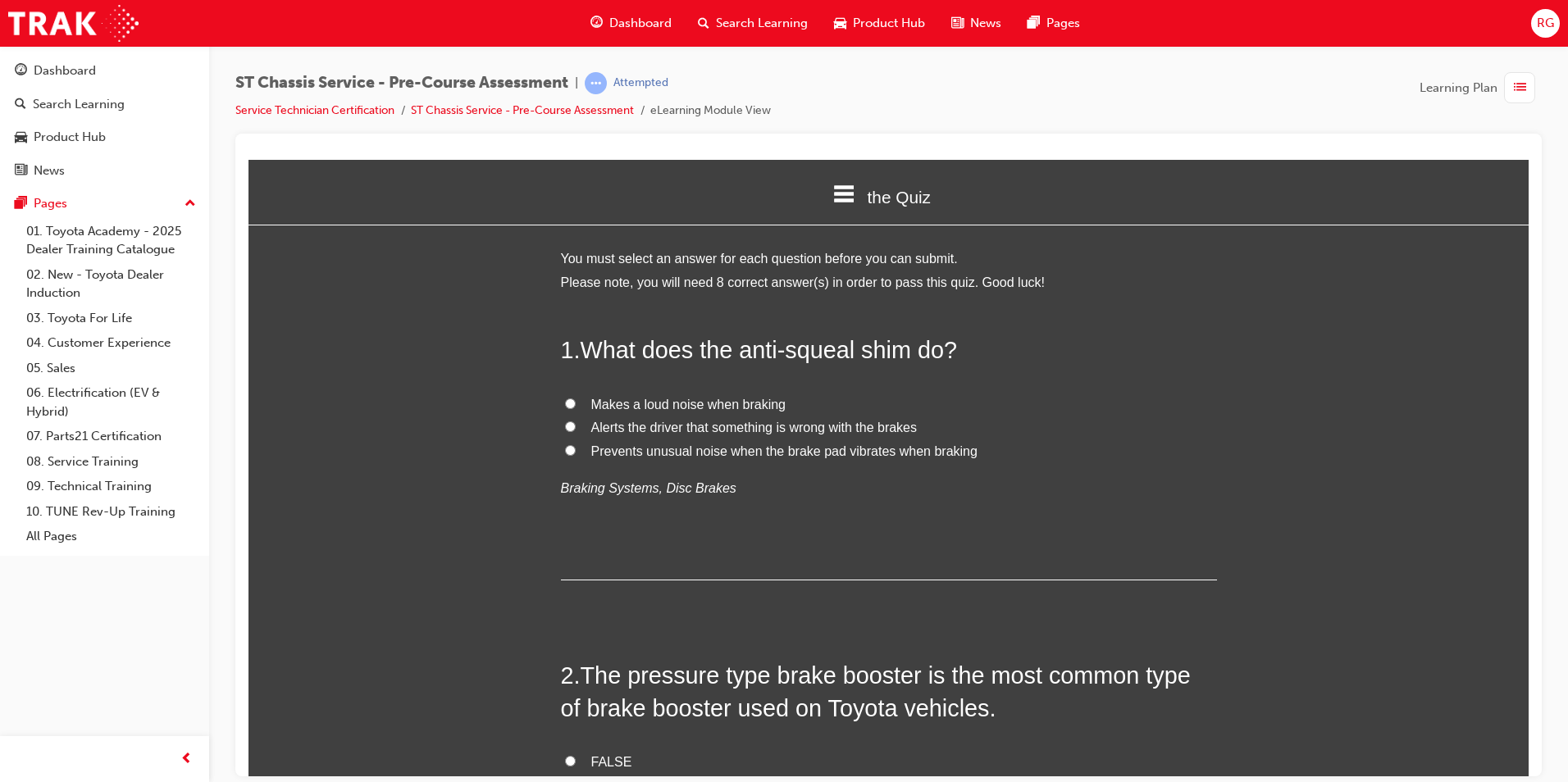
click at [676, 444] on span "Prevents unusual noise when the brake pad vibrates when braking" at bounding box center [784, 451] width 386 height 14
click at [576, 444] on input "Prevents unusual noise when the brake pad vibrates when braking" at bounding box center [570, 449] width 10 height 10
radio input "true"
click at [670, 456] on span "Prevents unusual noise when the brake pad vibrates when braking" at bounding box center [784, 451] width 386 height 14
click at [576, 455] on input "Prevents unusual noise when the brake pad vibrates when braking" at bounding box center [570, 449] width 10 height 10
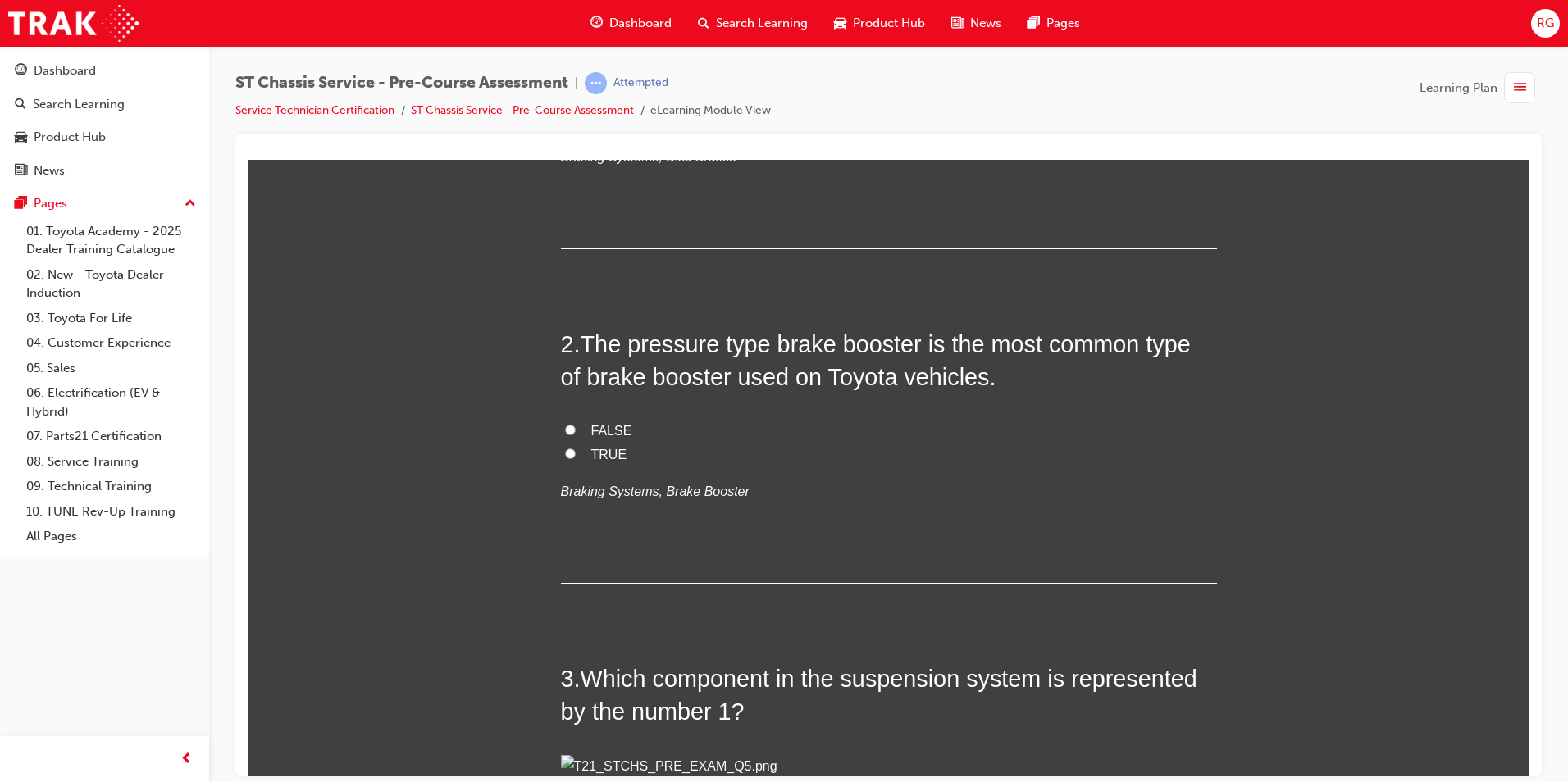
scroll to position [410, 0]
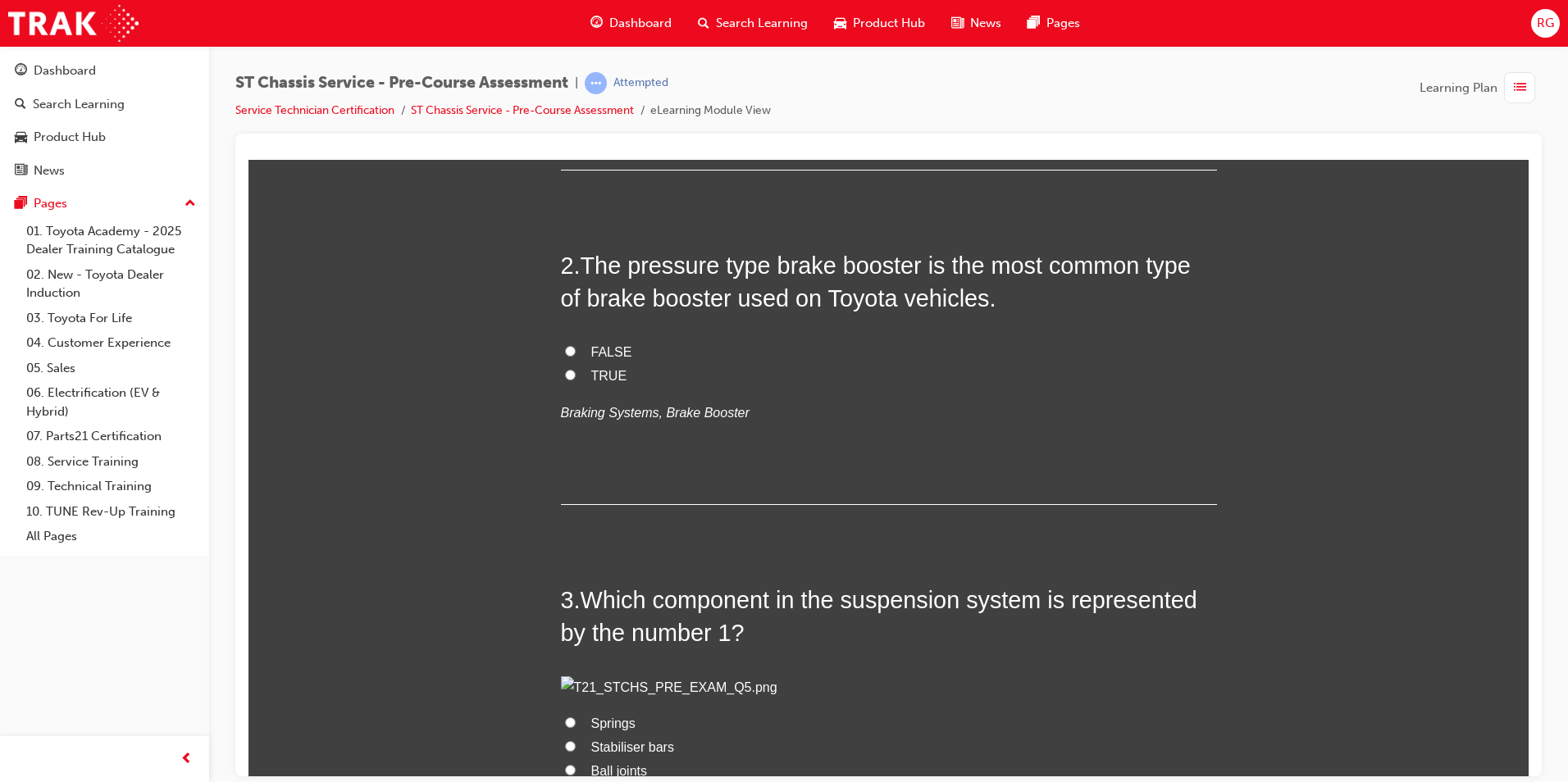
click at [591, 373] on span "TRUE" at bounding box center [609, 375] width 36 height 14
click at [576, 373] on input "TRUE" at bounding box center [570, 374] width 10 height 10
radio input "true"
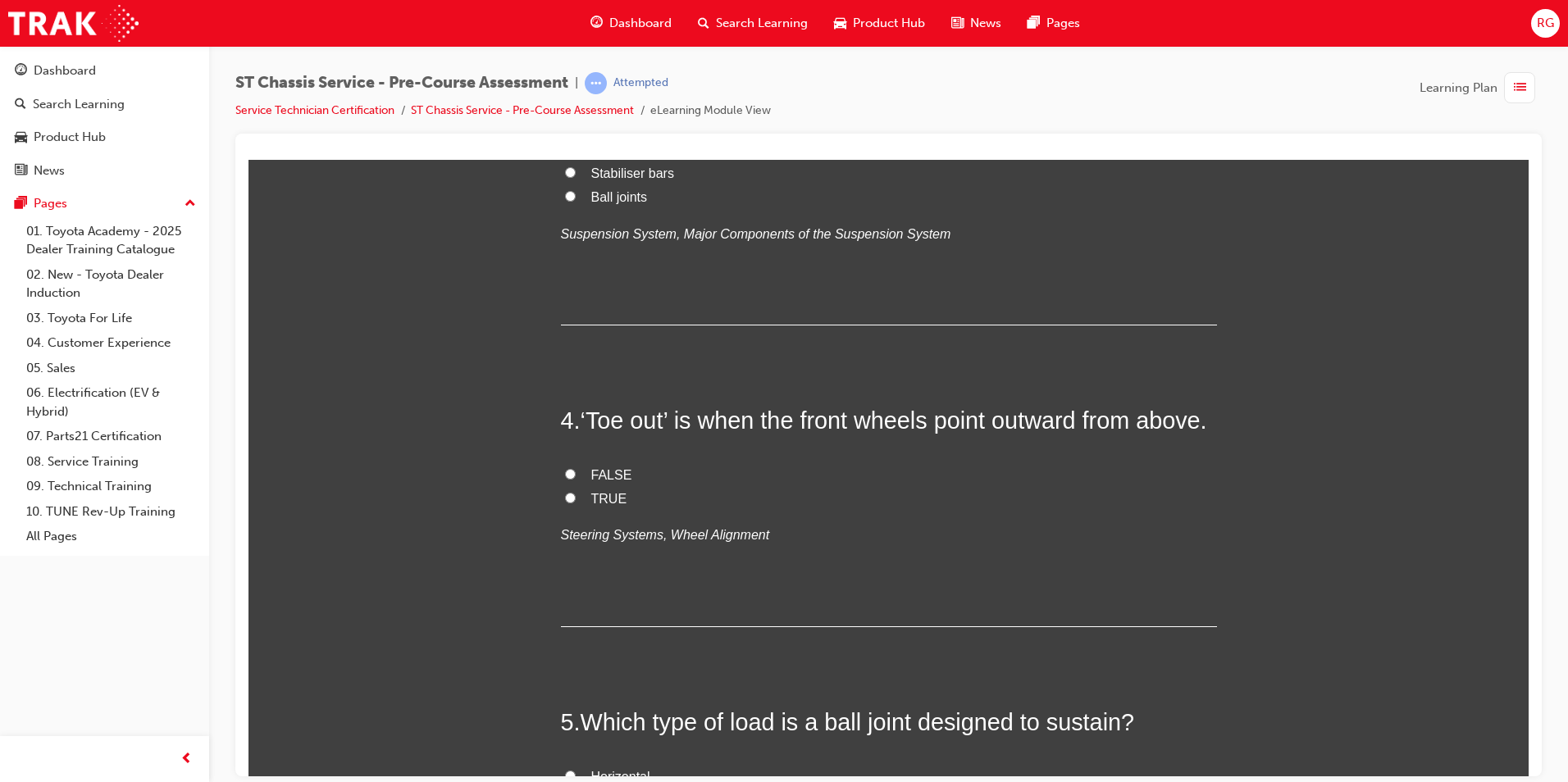
scroll to position [1066, 0]
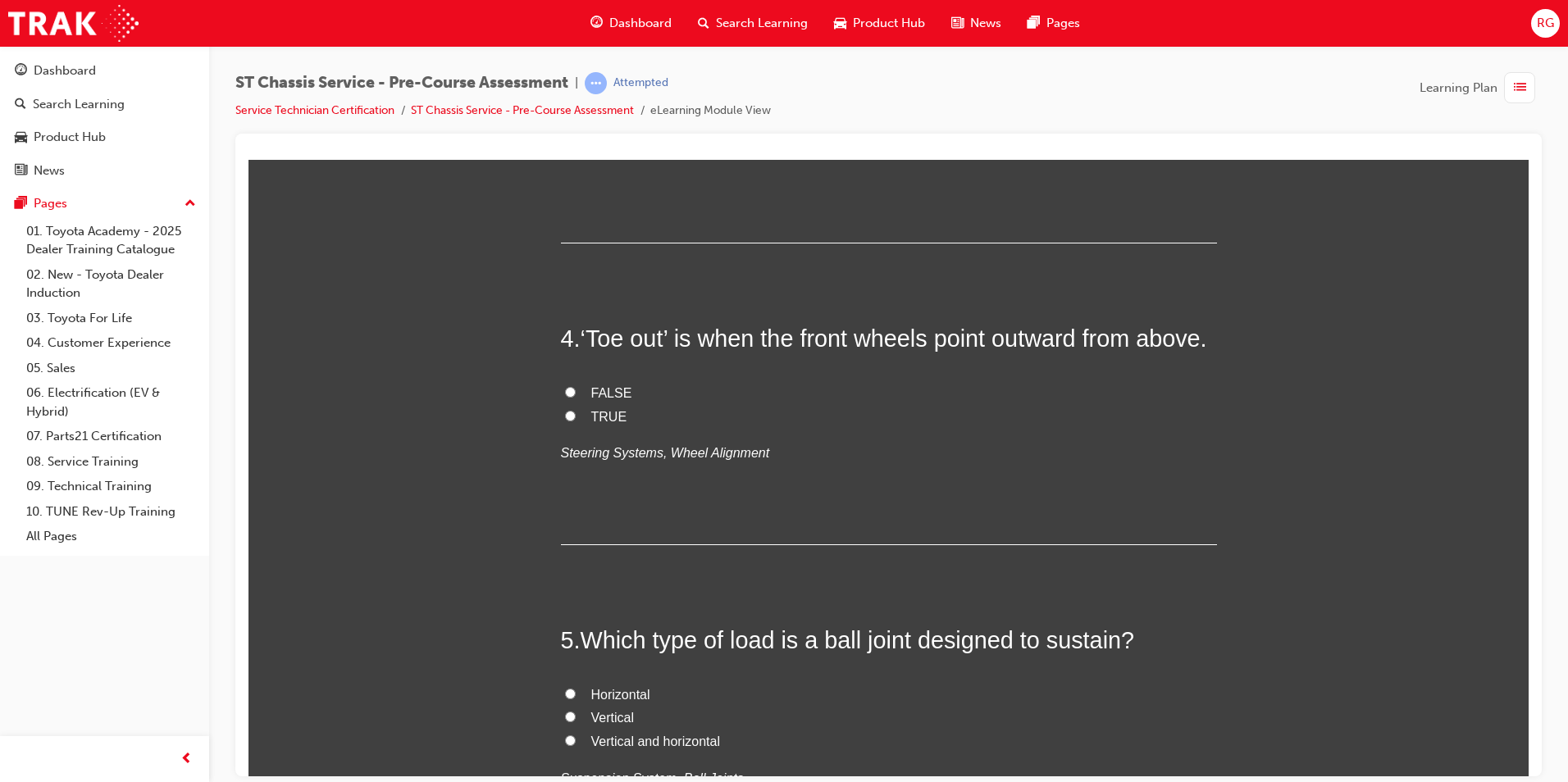
click at [625, 74] on span "Springs" at bounding box center [613, 66] width 45 height 14
click at [576, 71] on input "Springs" at bounding box center [570, 65] width 10 height 10
radio input "true"
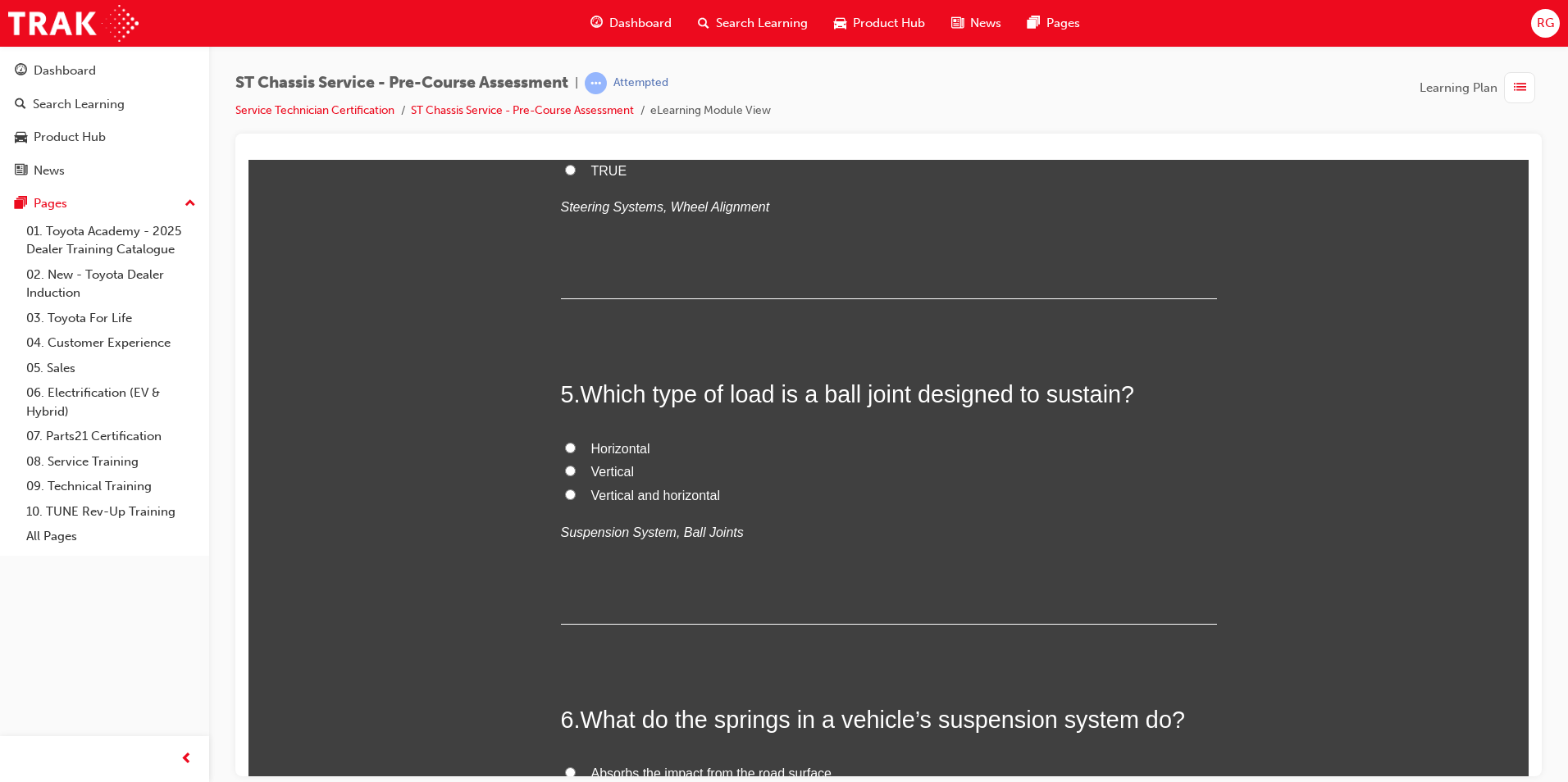
scroll to position [1394, 0]
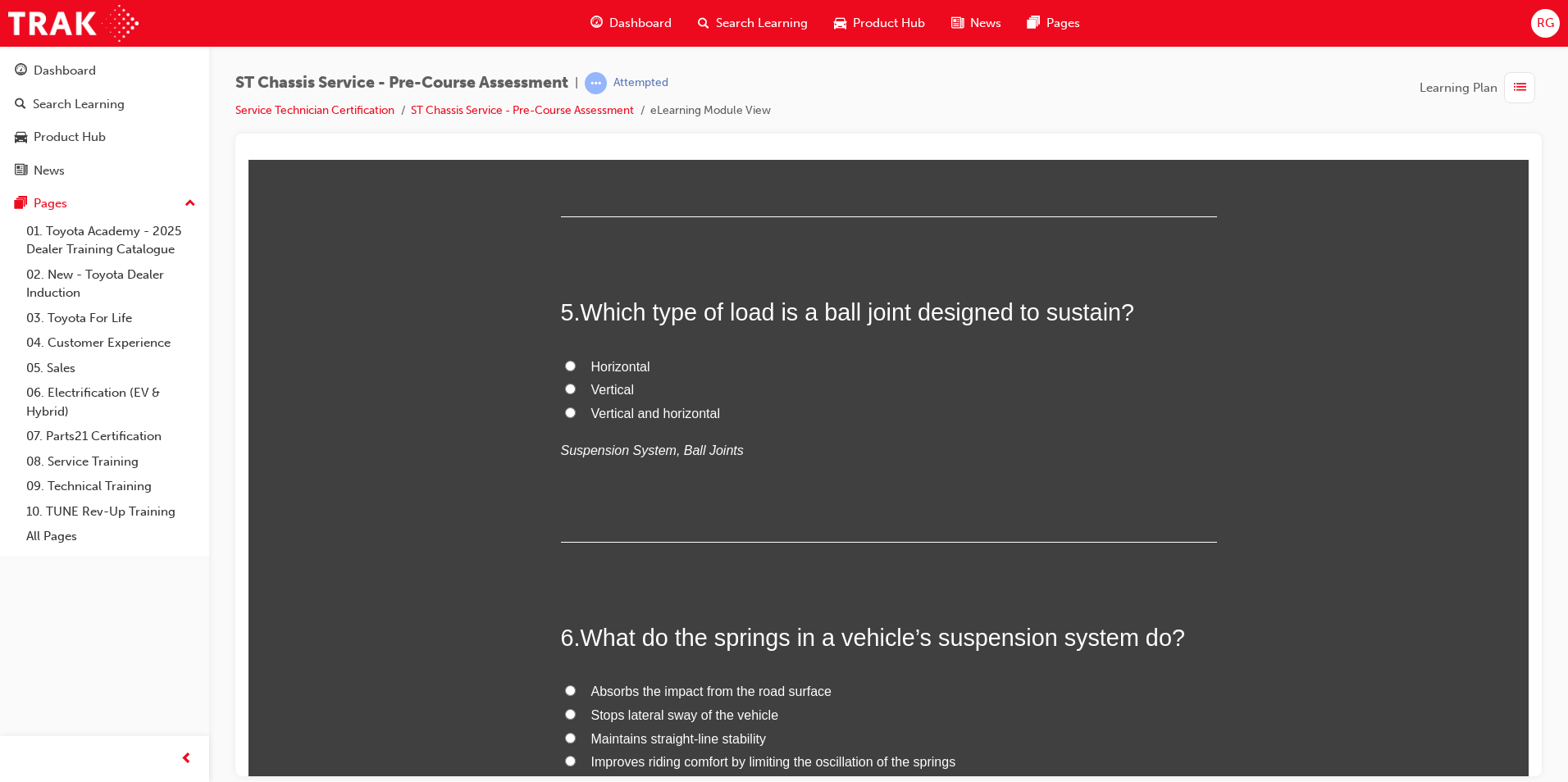
click at [599, 95] on span "TRUE" at bounding box center [609, 88] width 36 height 14
click at [576, 93] on input "TRUE" at bounding box center [570, 87] width 10 height 10
radio input "true"
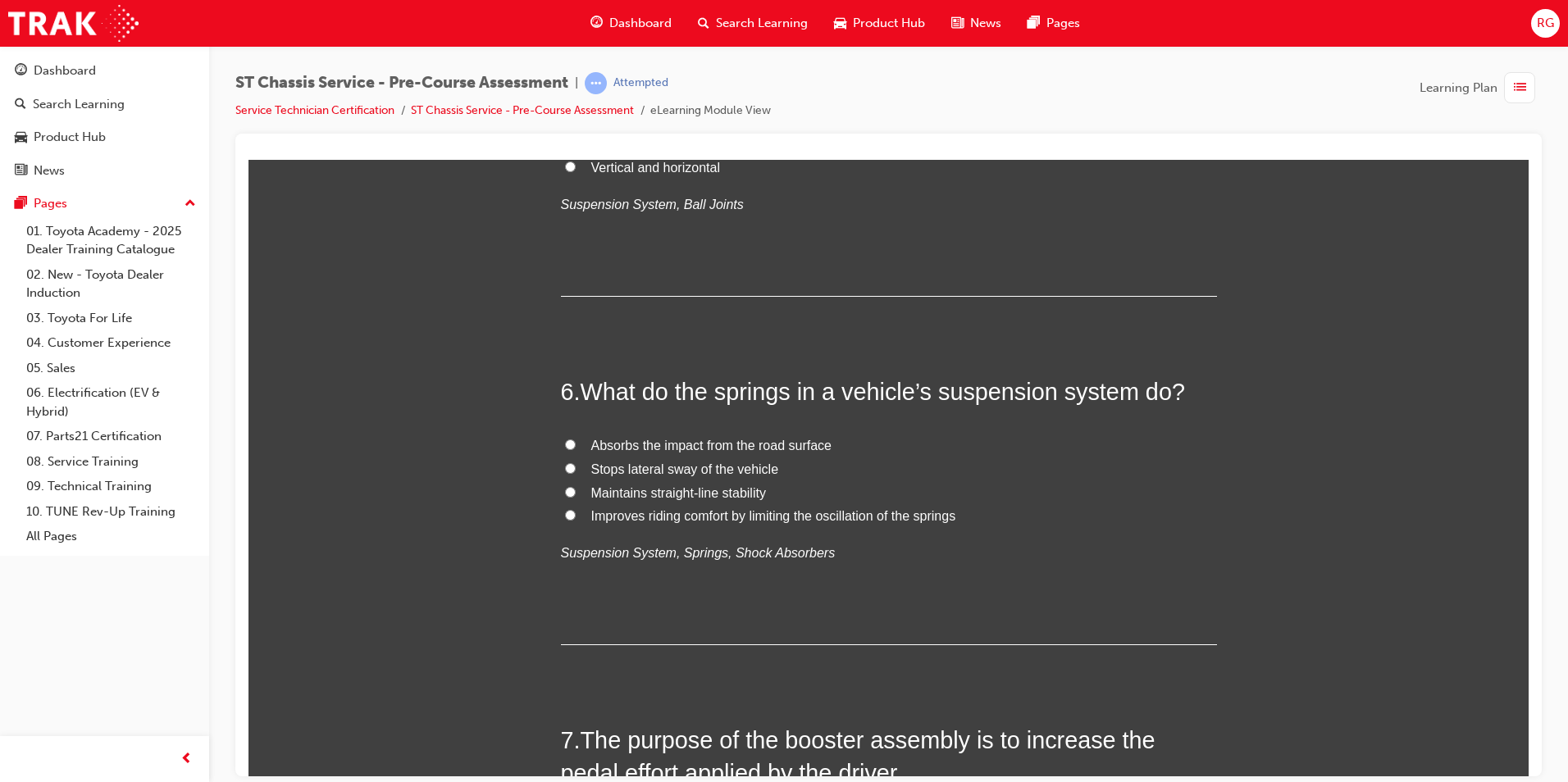
scroll to position [1722, 0]
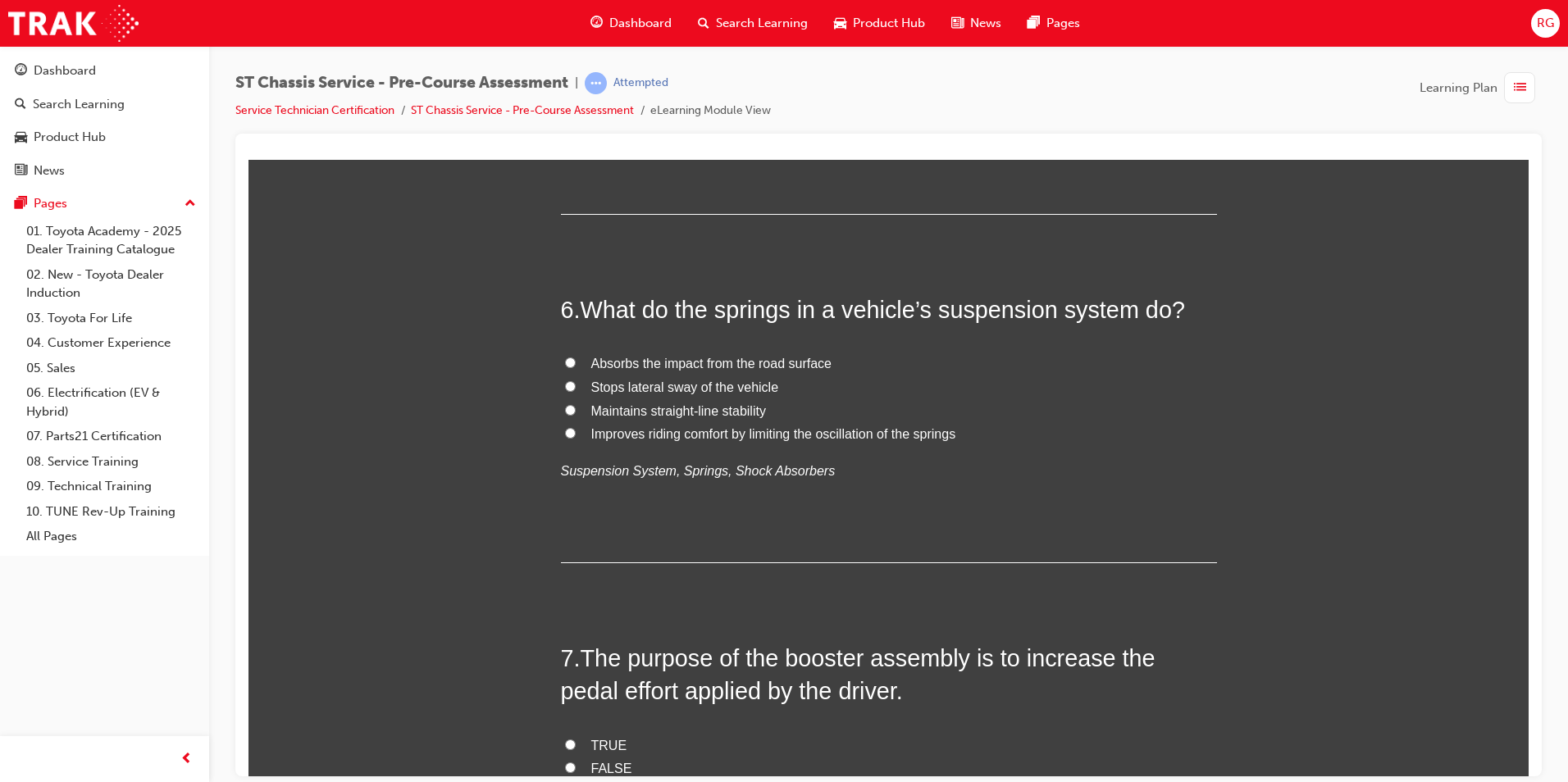
click at [686, 92] on span "Vertical and horizontal" at bounding box center [655, 84] width 129 height 14
click at [576, 89] on input "Vertical and horizontal" at bounding box center [570, 83] width 10 height 10
radio input "true"
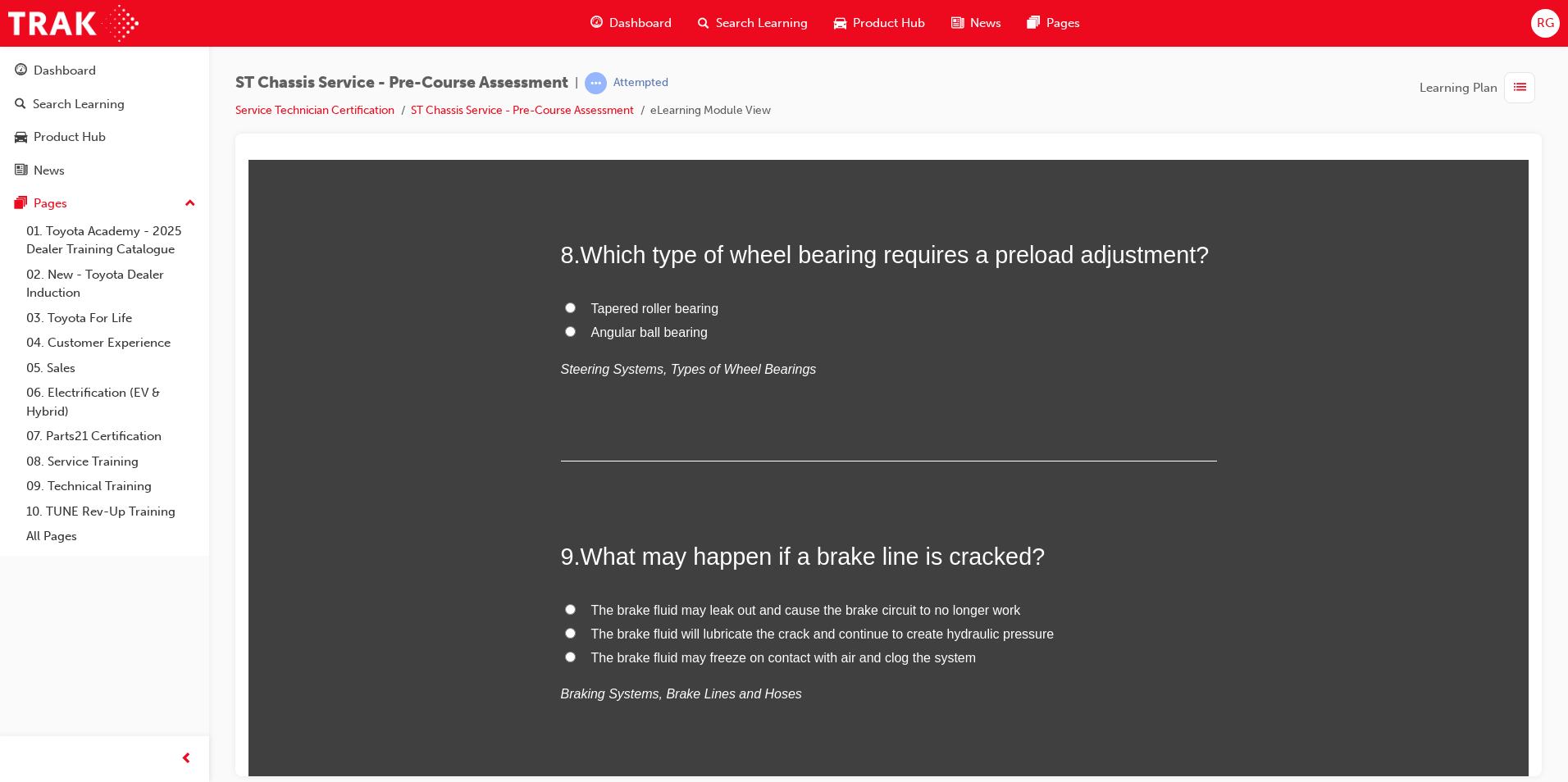
scroll to position [2623, 0]
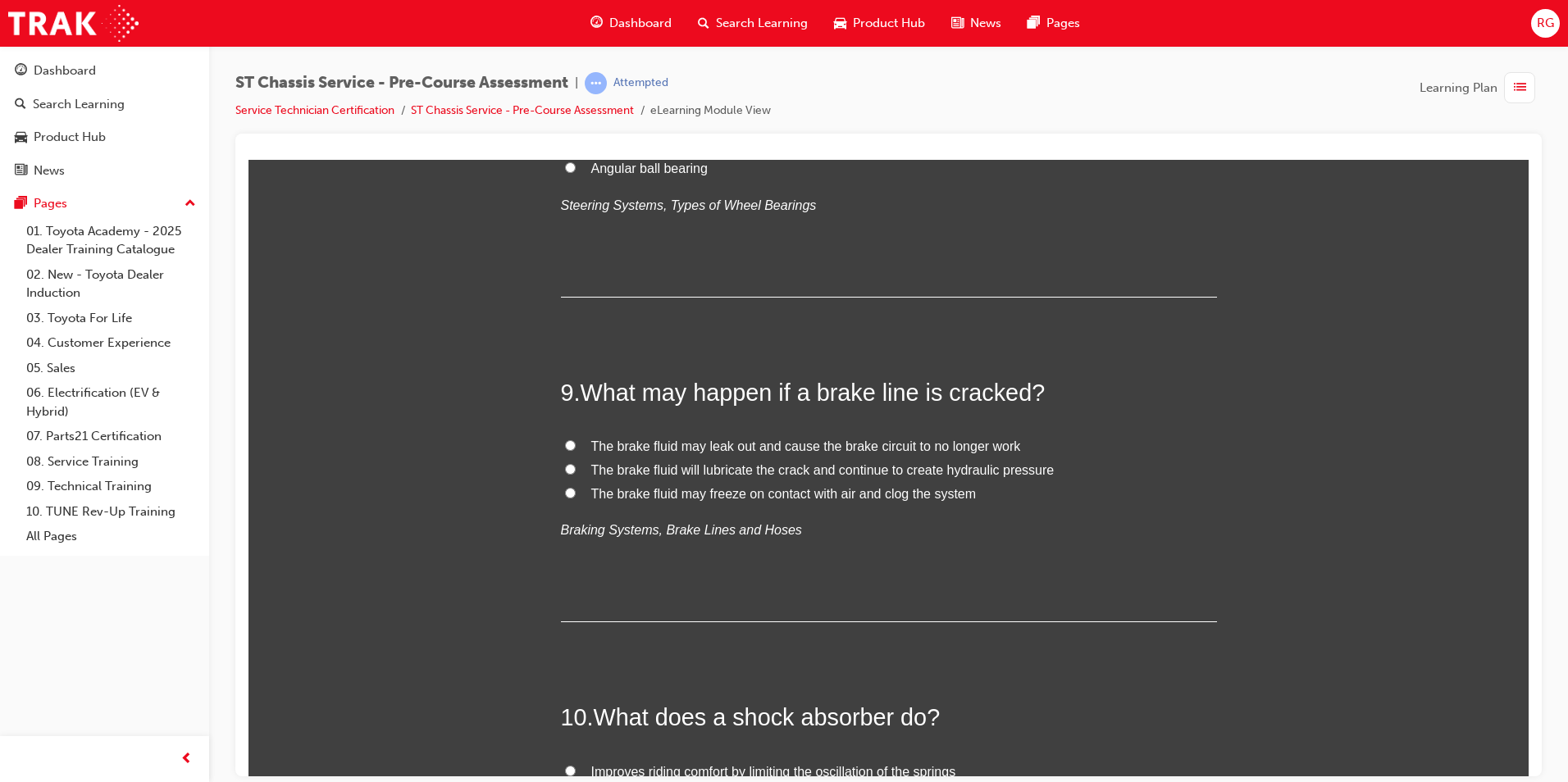
radio input "true"
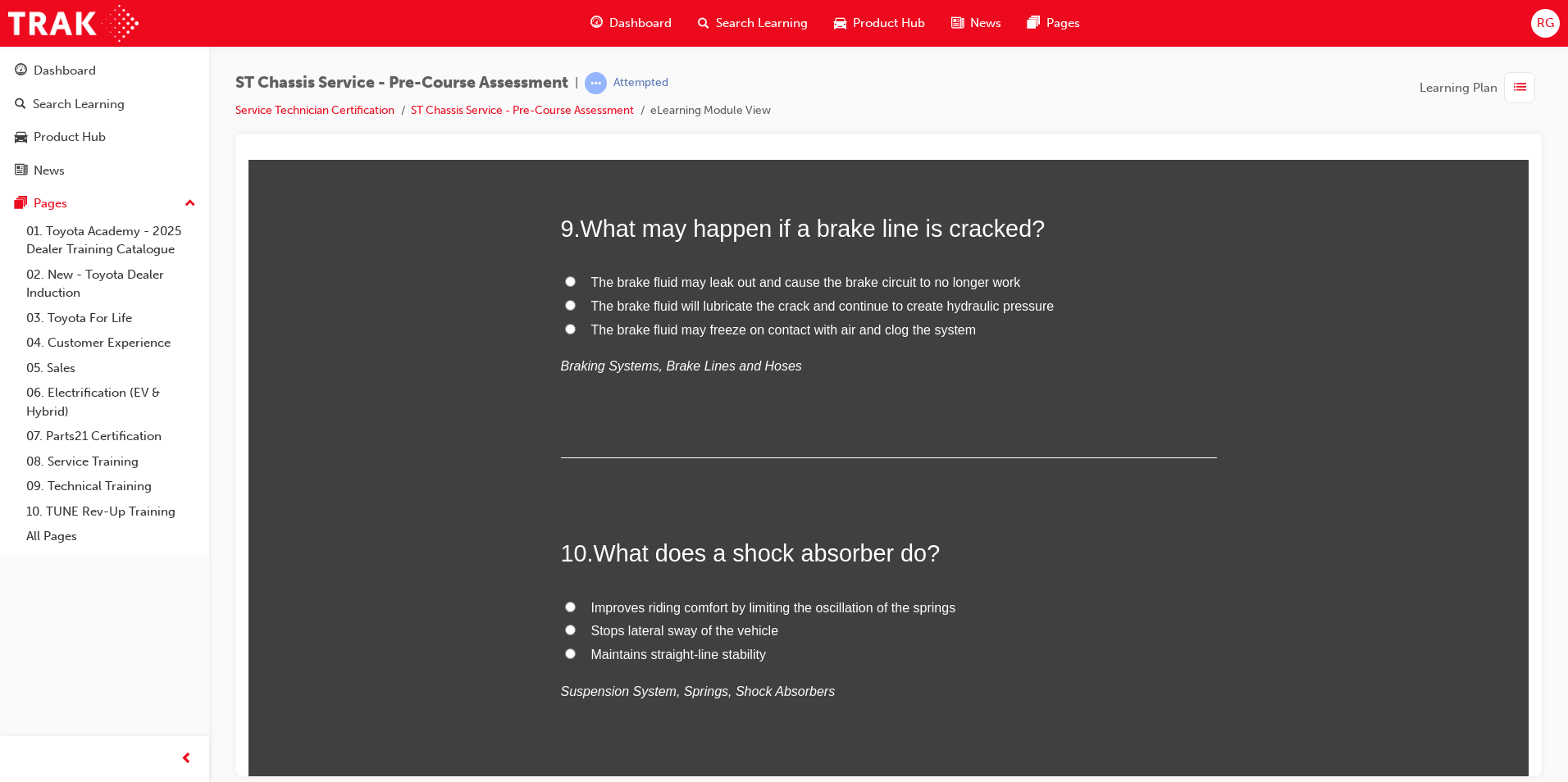
scroll to position [2870, 0]
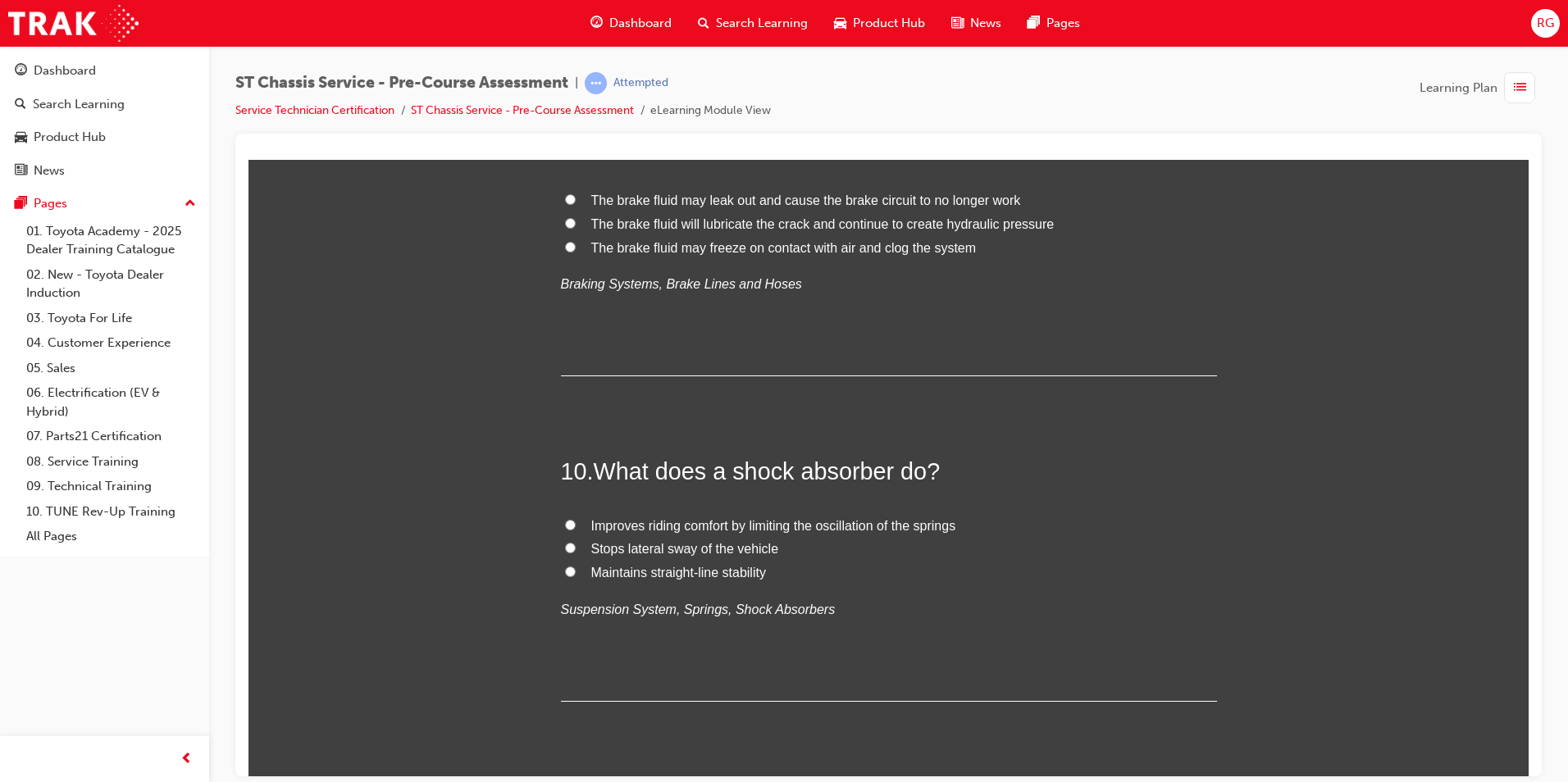
radio input "true"
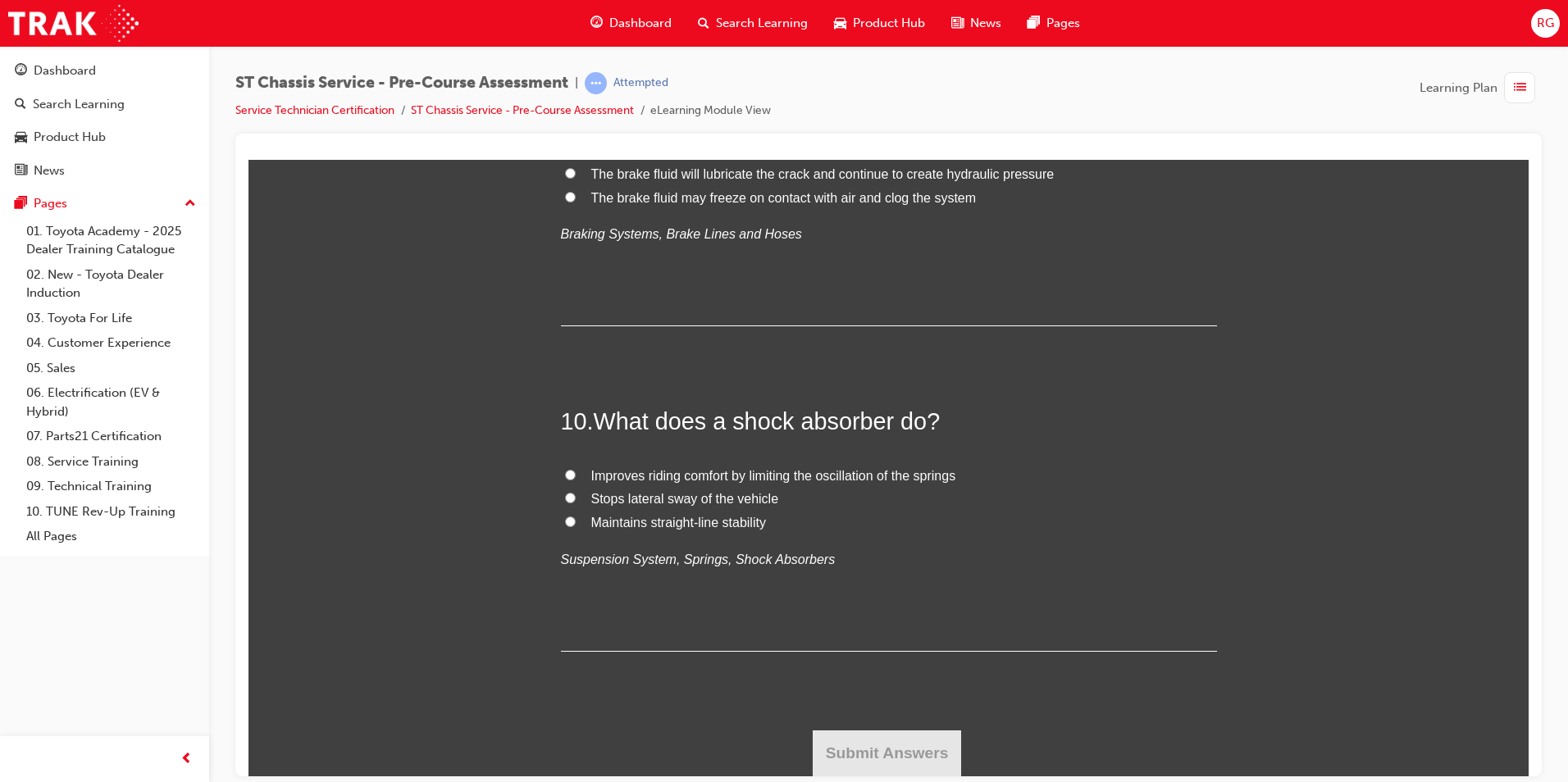
scroll to position [3198, 0]
click at [858, 156] on span "The brake fluid may leak out and cause the brake circuit to no longer work" at bounding box center [806, 150] width 430 height 14
click at [576, 154] on input "The brake fluid may leak out and cause the brake circuit to no longer work" at bounding box center [570, 149] width 10 height 10
radio input "true"
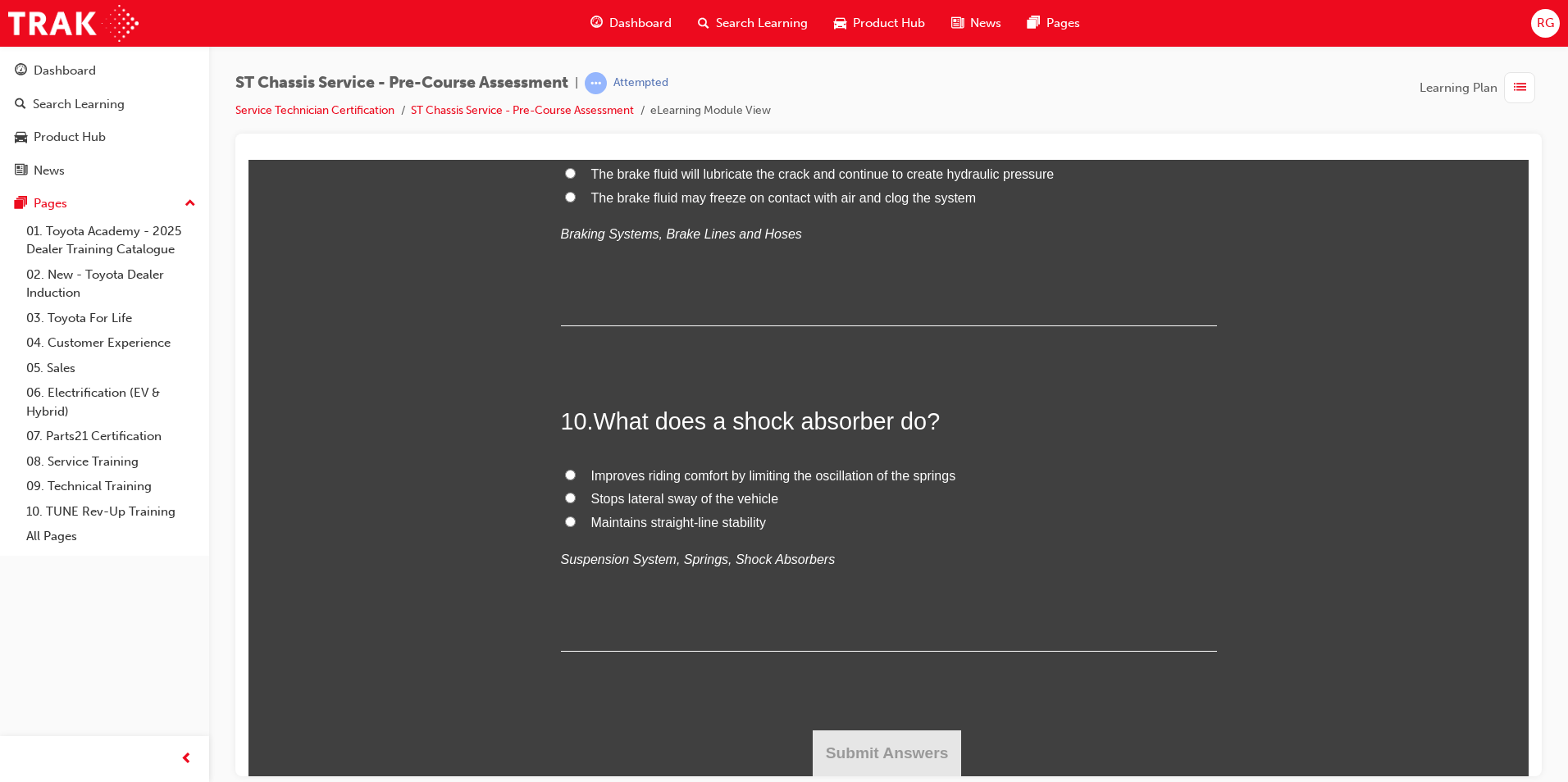
click at [882, 479] on span "Improves riding comfort by limiting the oscillation of the springs" at bounding box center [773, 475] width 365 height 14
click at [576, 479] on input "Improves riding comfort by limiting the oscillation of the springs" at bounding box center [570, 473] width 10 height 10
radio input "true"
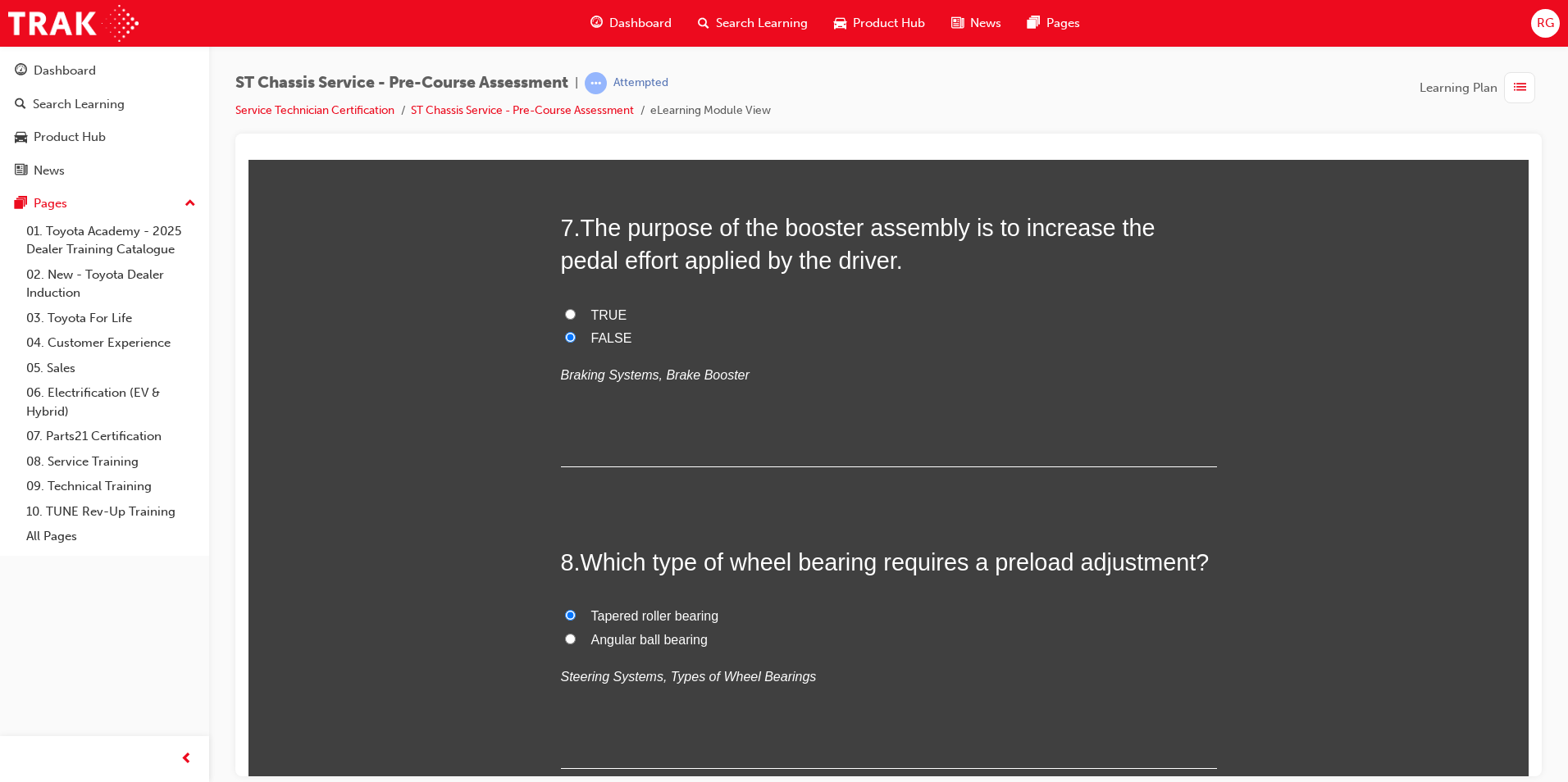
scroll to position [2140, 0]
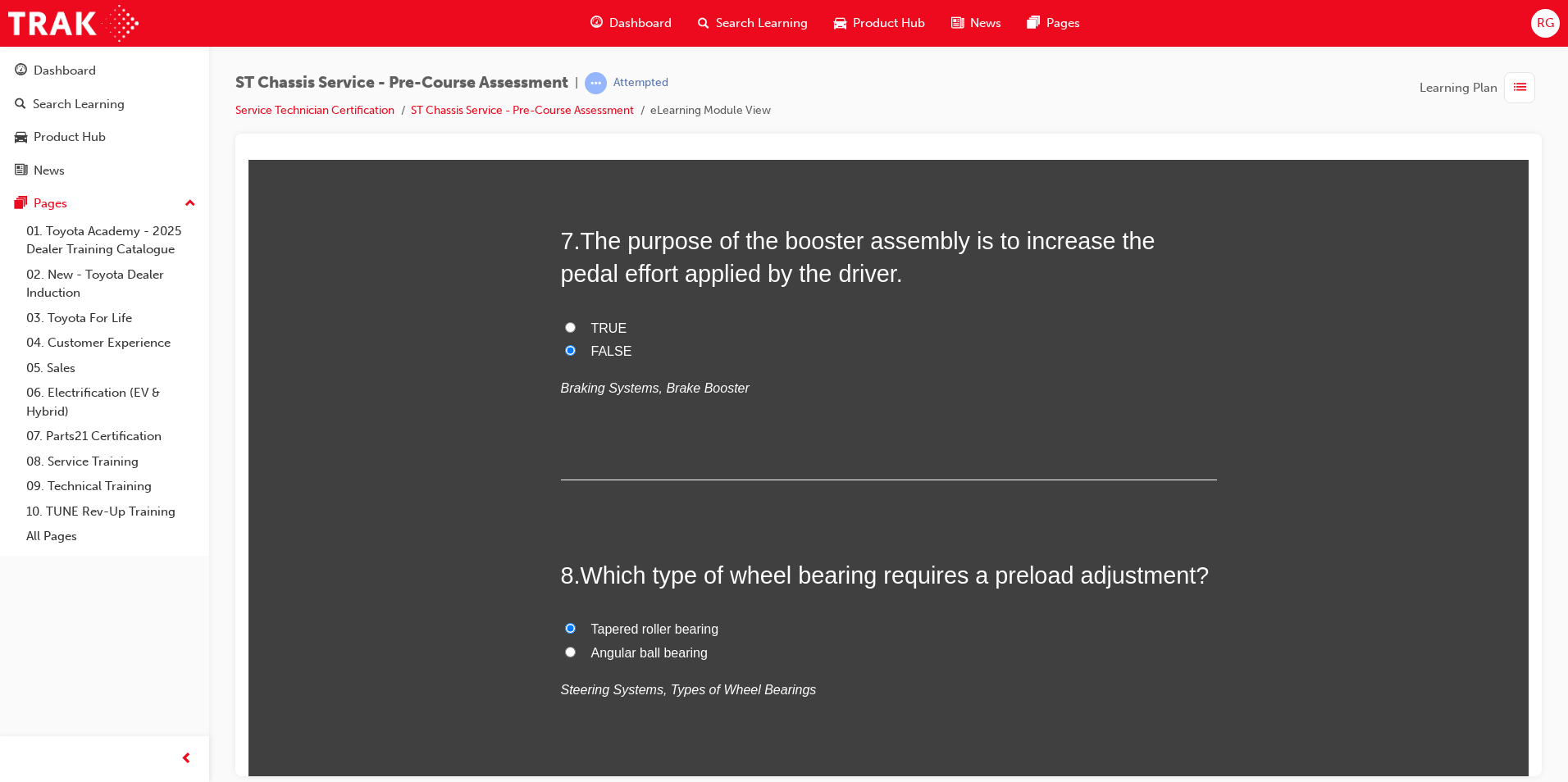
radio input "true"
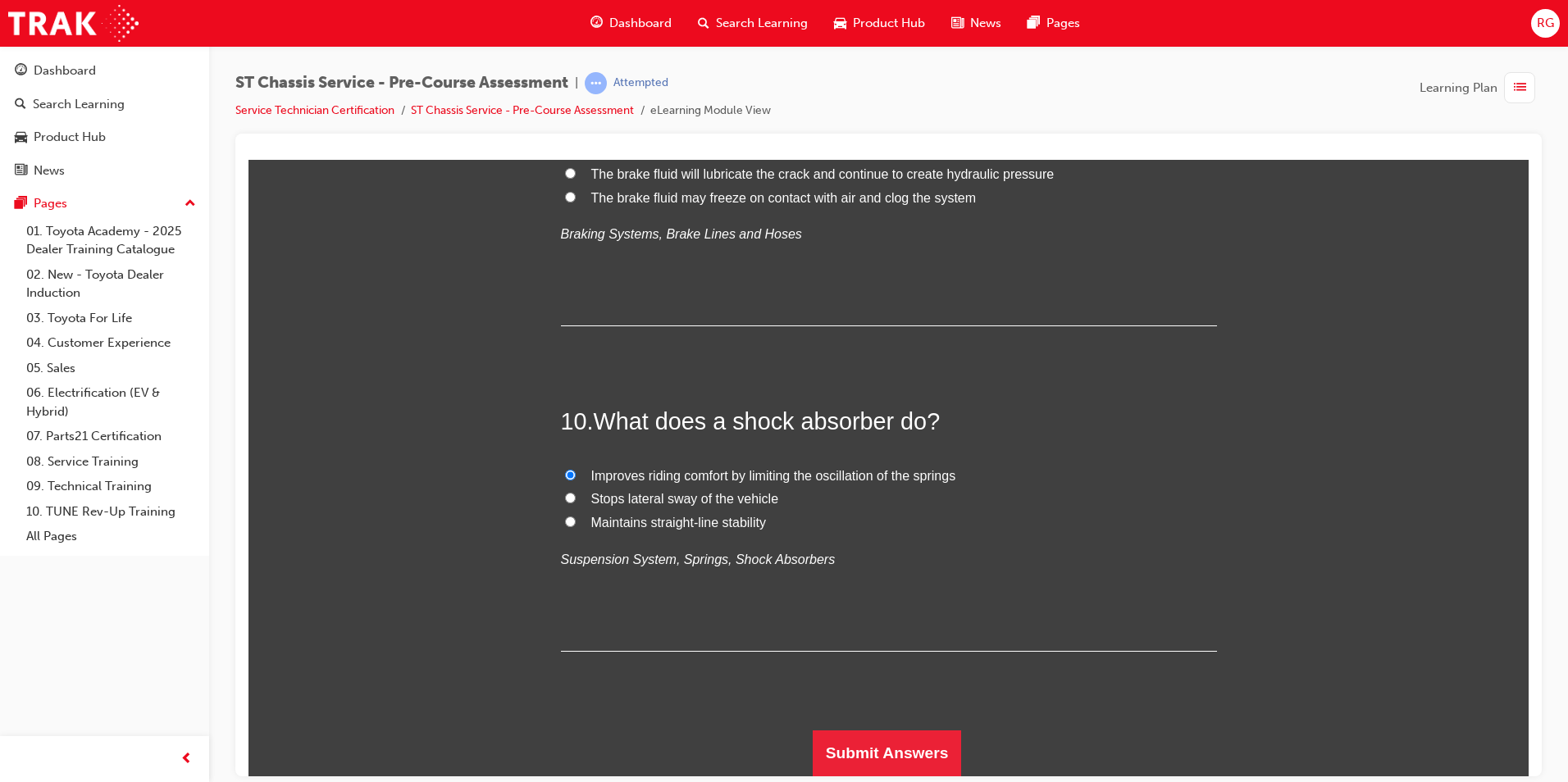
scroll to position [3369, 0]
click at [916, 755] on button "Submit Answers" at bounding box center [887, 753] width 150 height 45
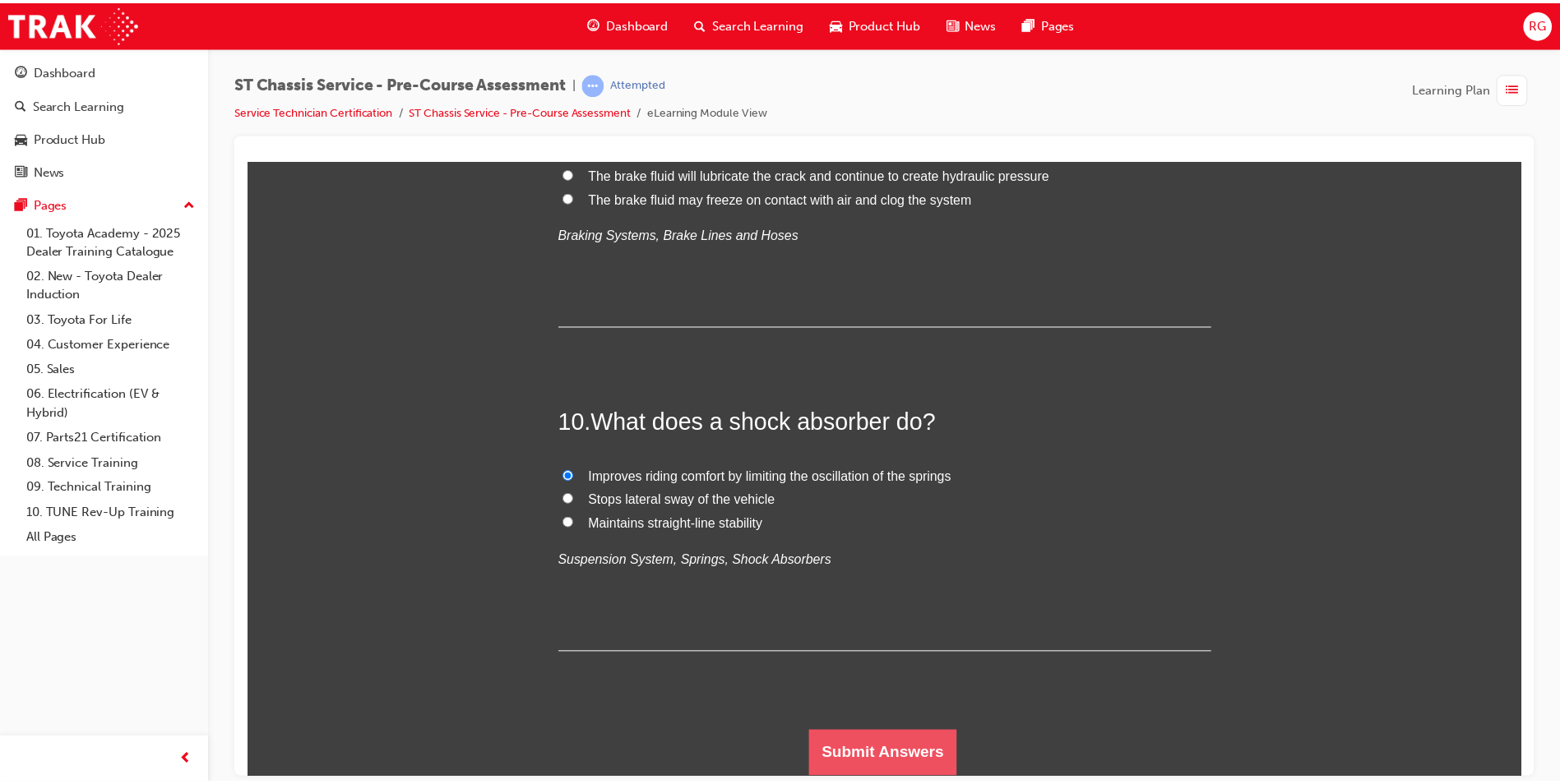
scroll to position [0, 0]
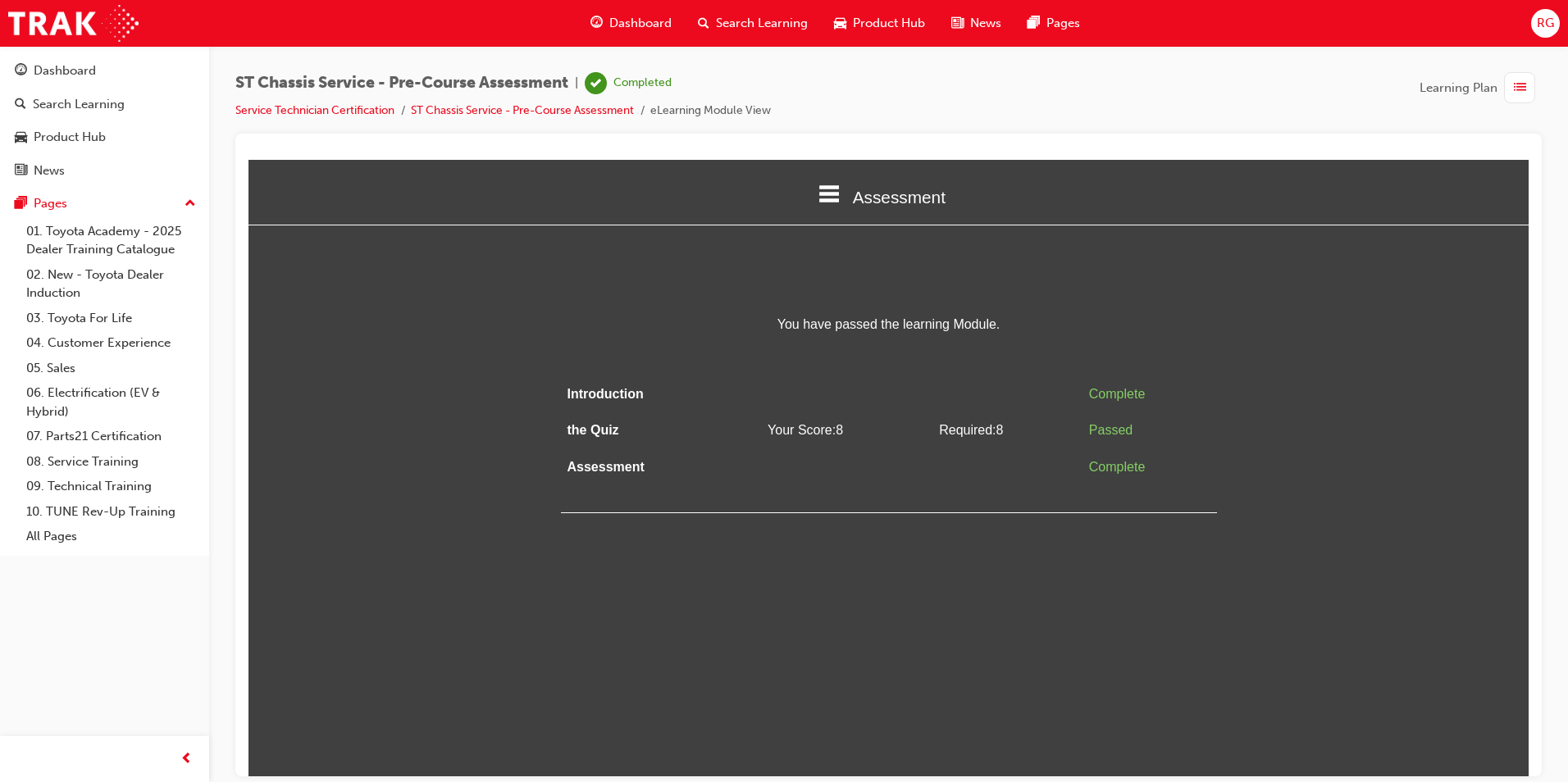
click at [640, 21] on span "Dashboard" at bounding box center [640, 24] width 62 height 19
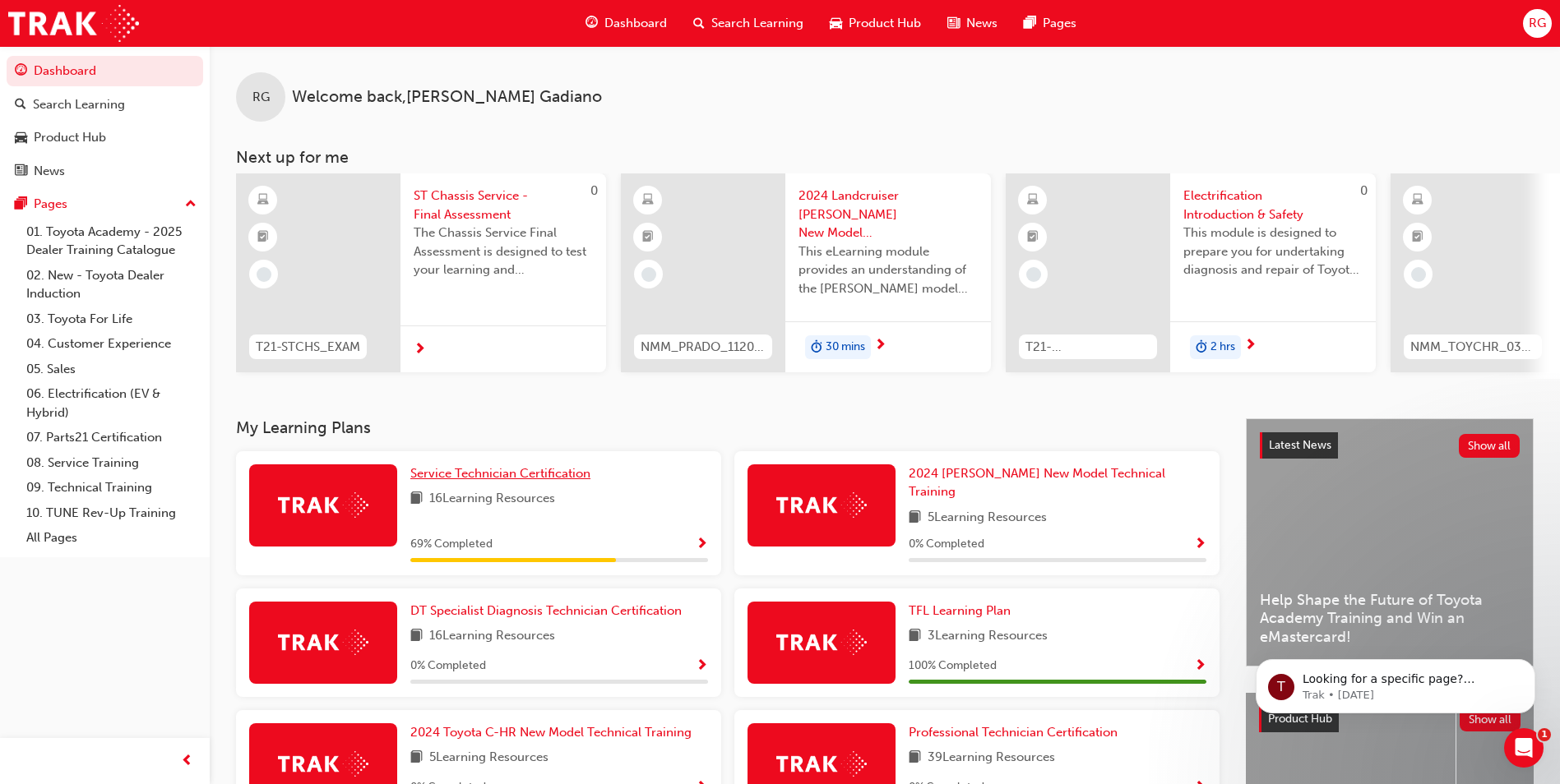
click at [487, 479] on span "Service Technician Certification" at bounding box center [500, 474] width 180 height 15
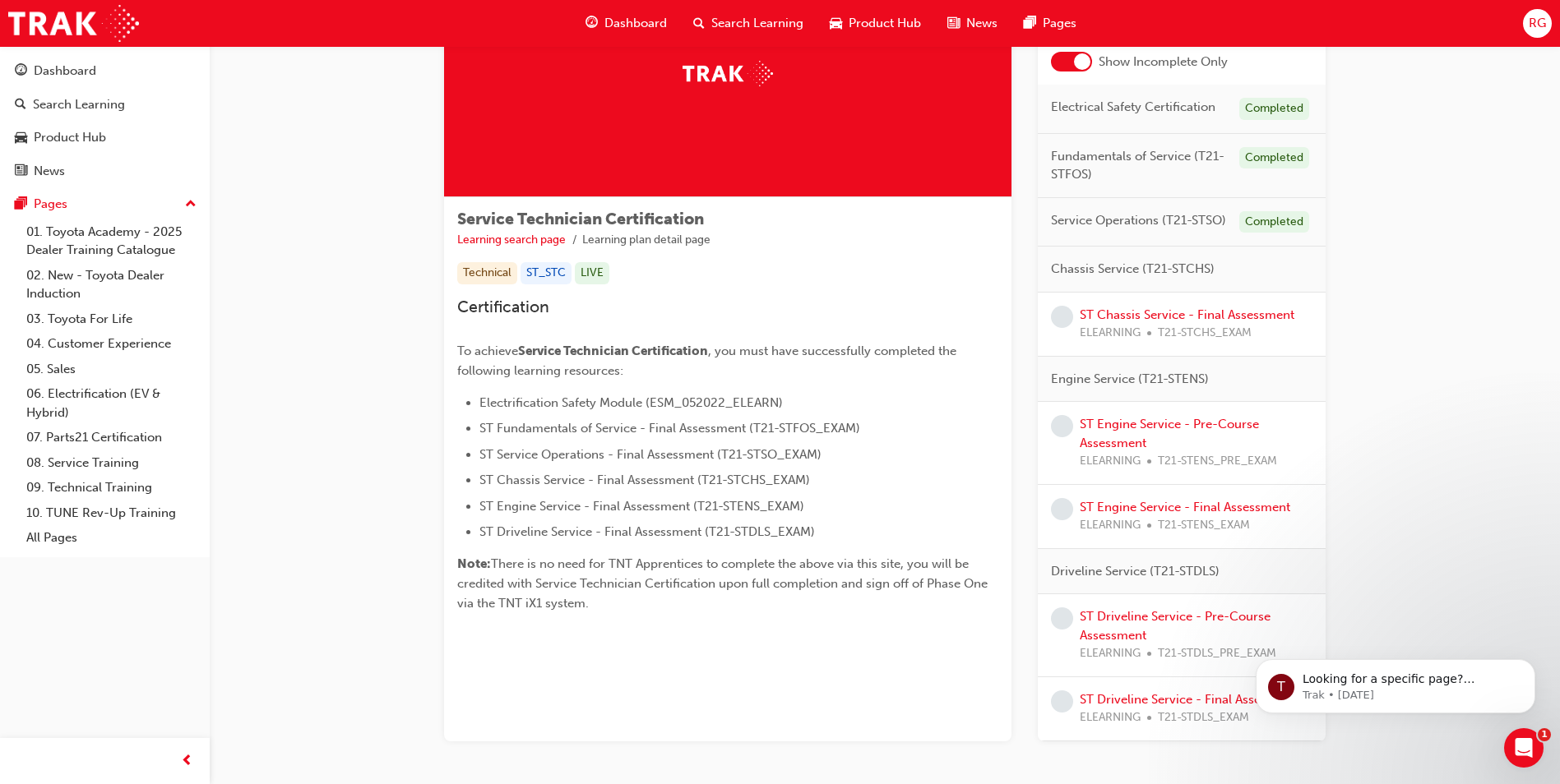
scroll to position [164, 0]
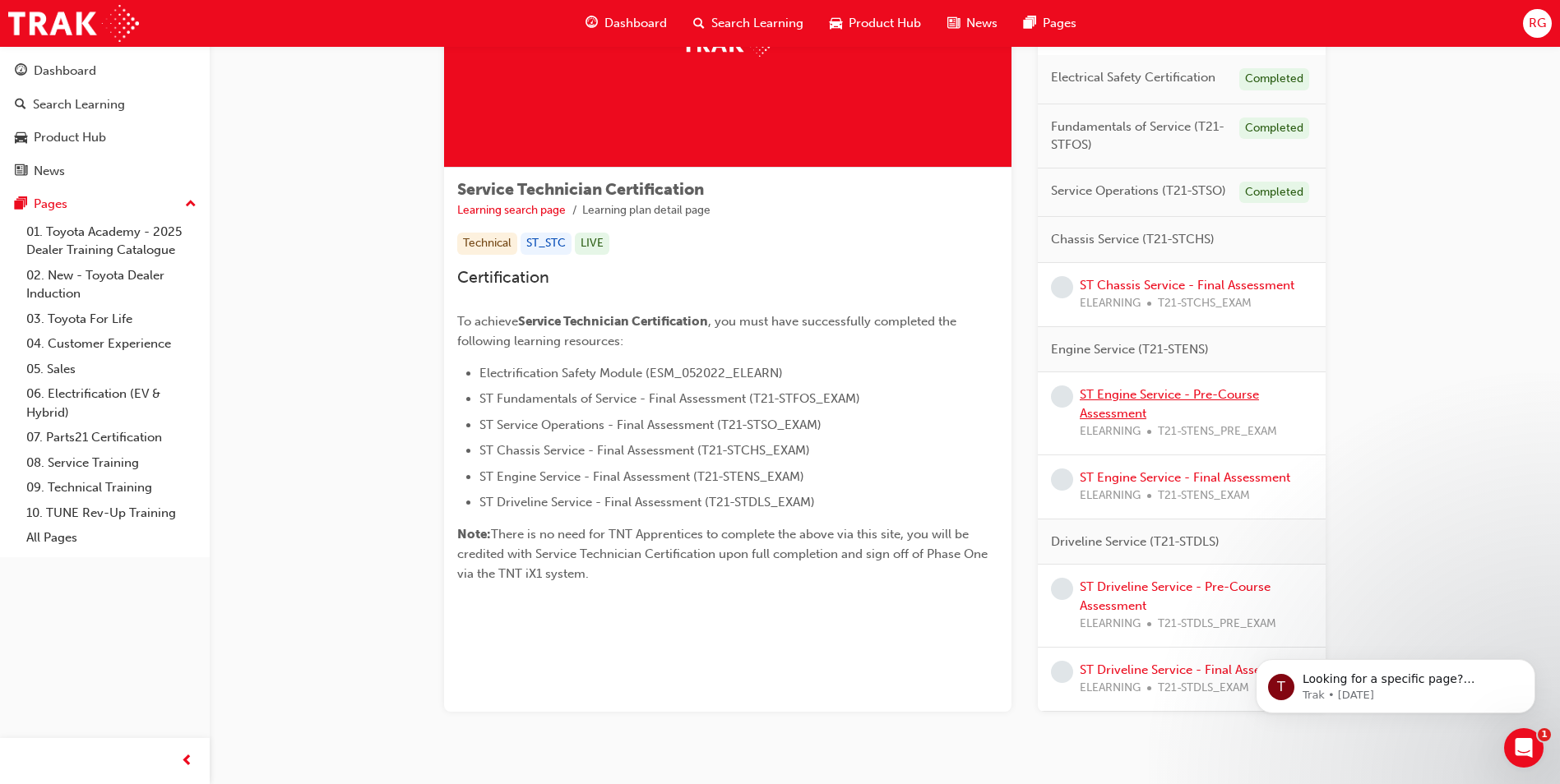
click at [1136, 398] on link "ST Engine Service - Pre-Course Assessment" at bounding box center [1169, 404] width 179 height 34
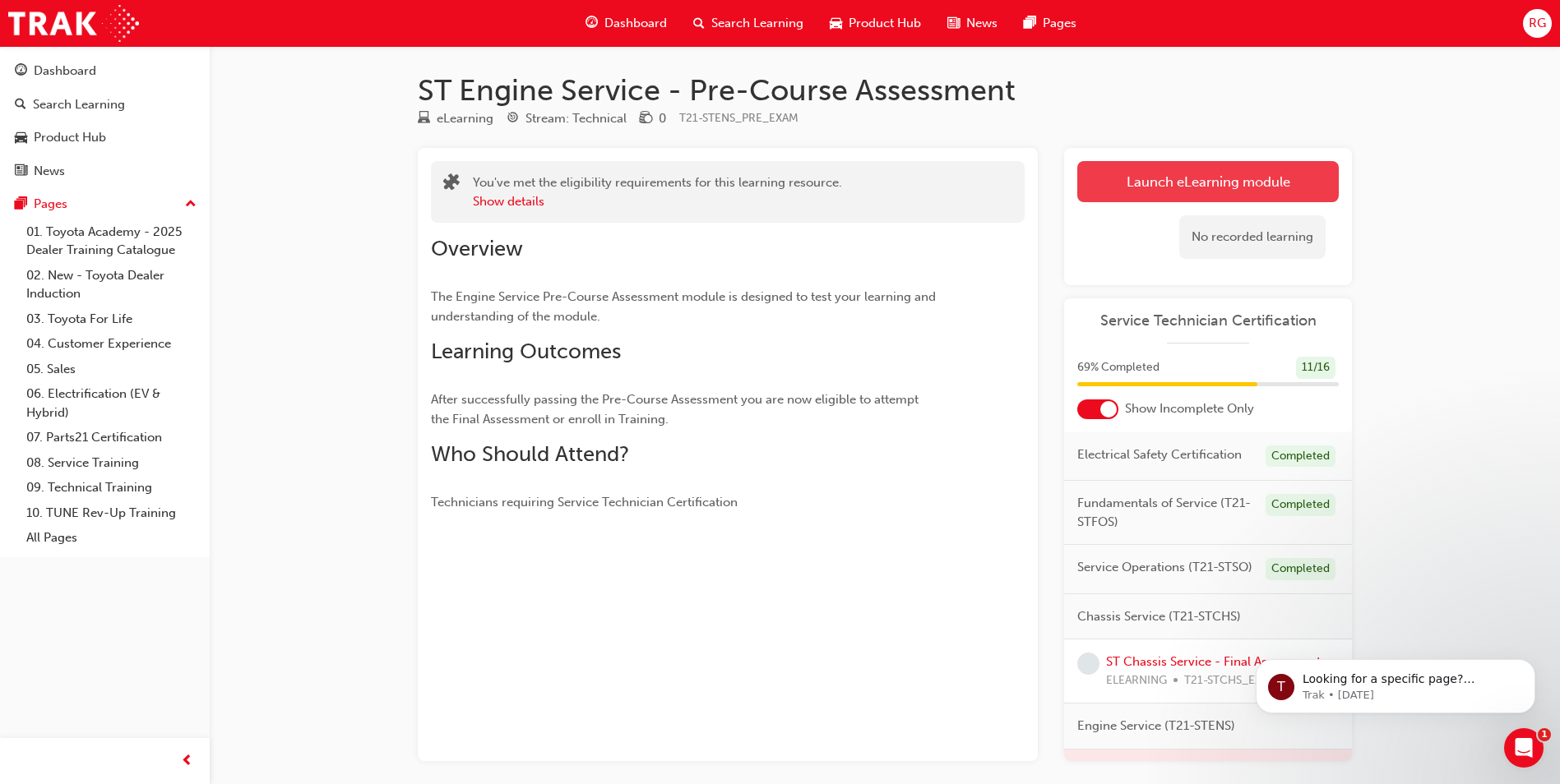
click at [1260, 186] on link "Launch eLearning module" at bounding box center [1208, 181] width 261 height 41
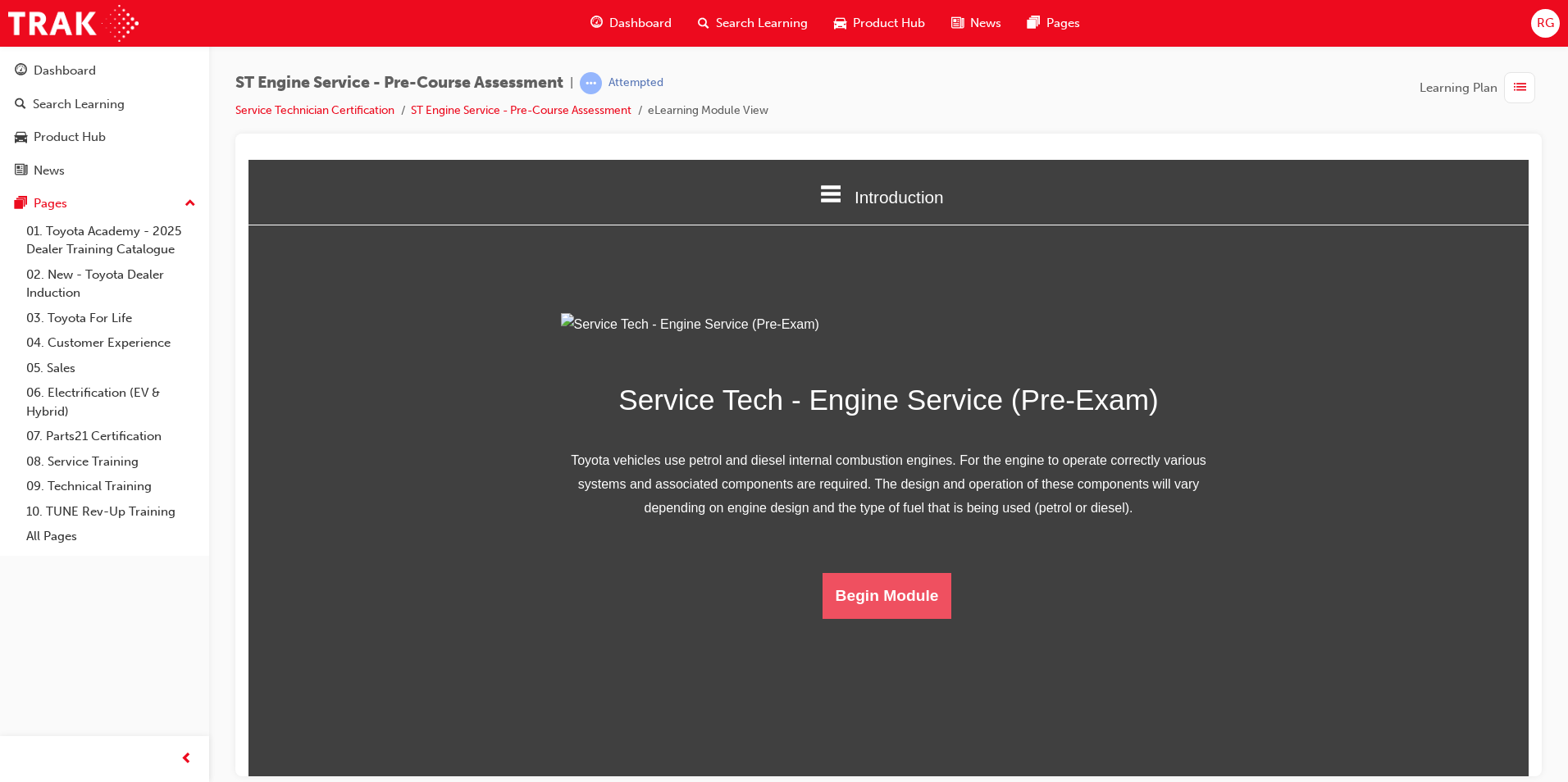
click at [900, 618] on button "Begin Module" at bounding box center [887, 595] width 130 height 45
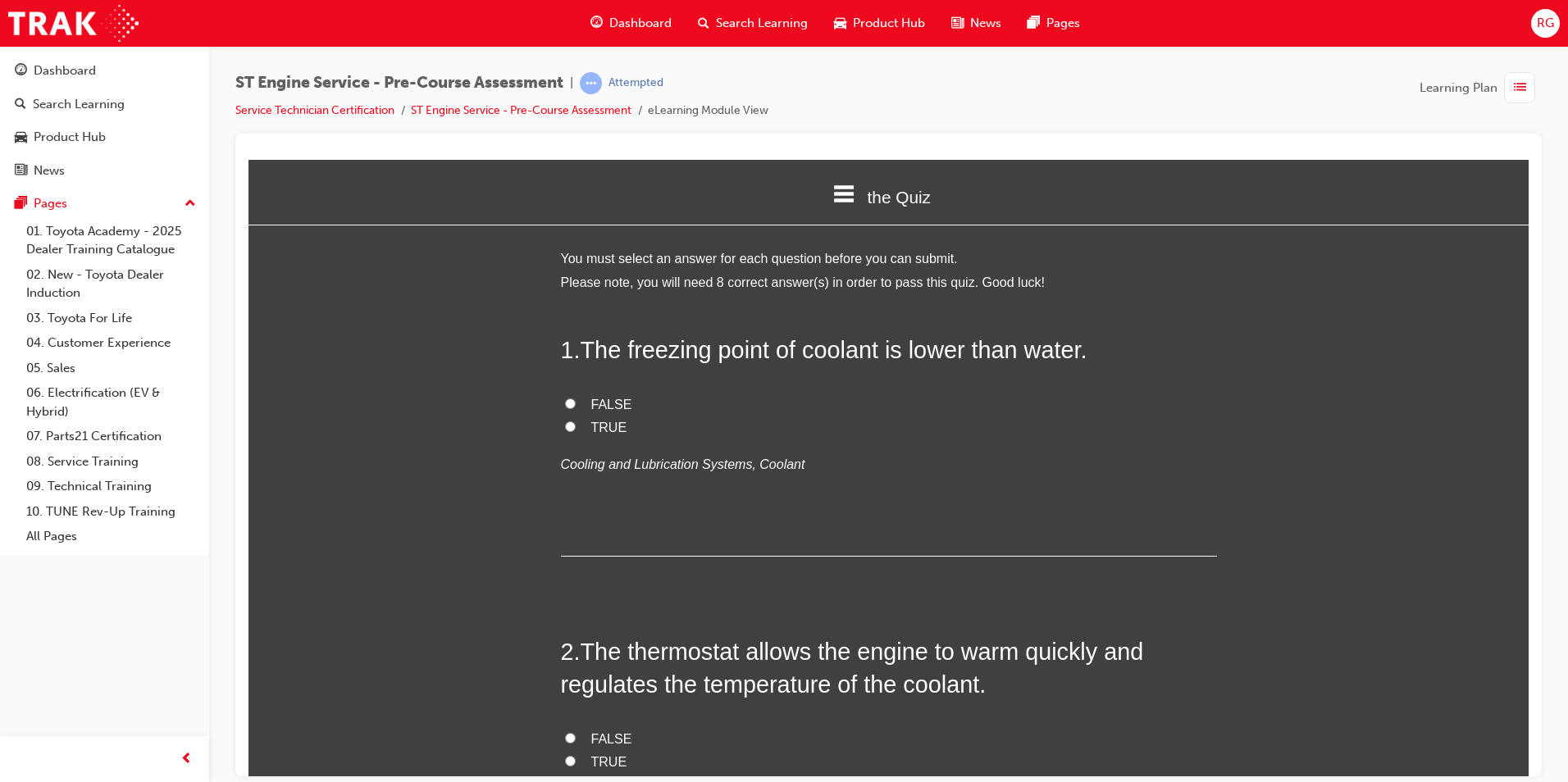
click at [580, 430] on label "TRUE" at bounding box center [888, 427] width 656 height 24
click at [576, 430] on input "TRUE" at bounding box center [570, 425] width 10 height 10
radio input "true"
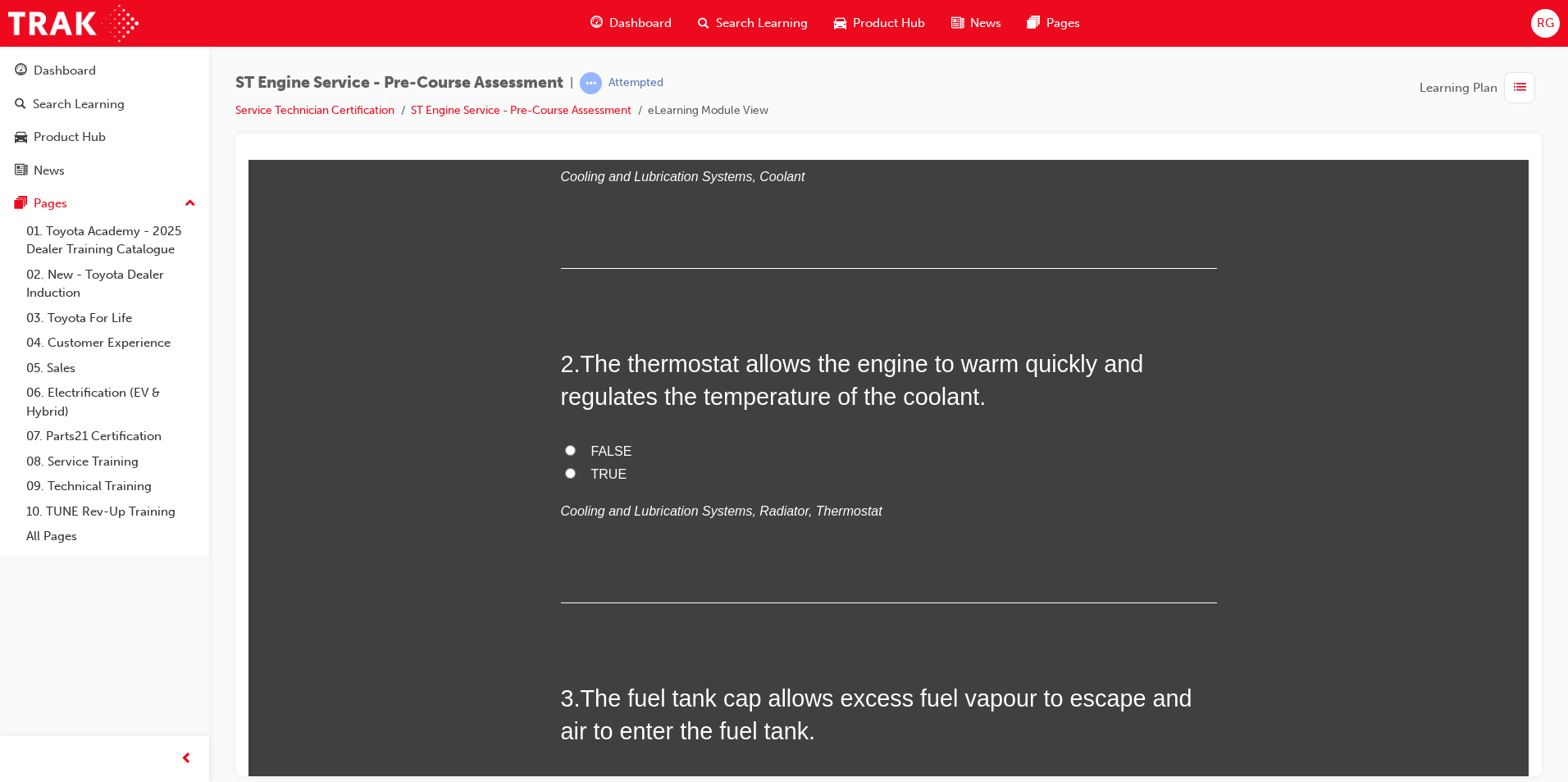
scroll to position [328, 0]
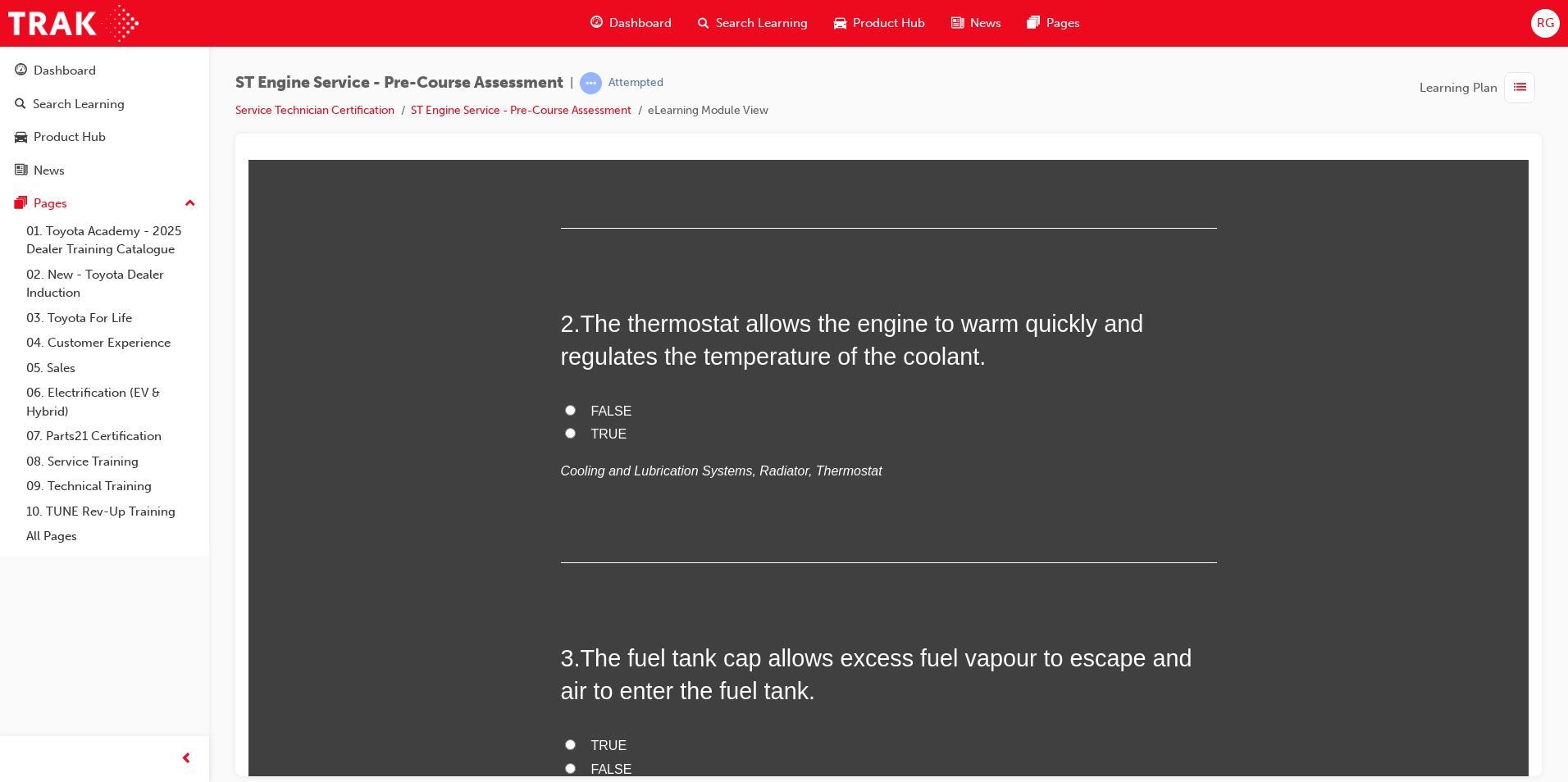
click at [607, 435] on span "TRUE" at bounding box center [609, 433] width 36 height 14
click at [576, 435] on input "TRUE" at bounding box center [570, 432] width 10 height 10
radio input "true"
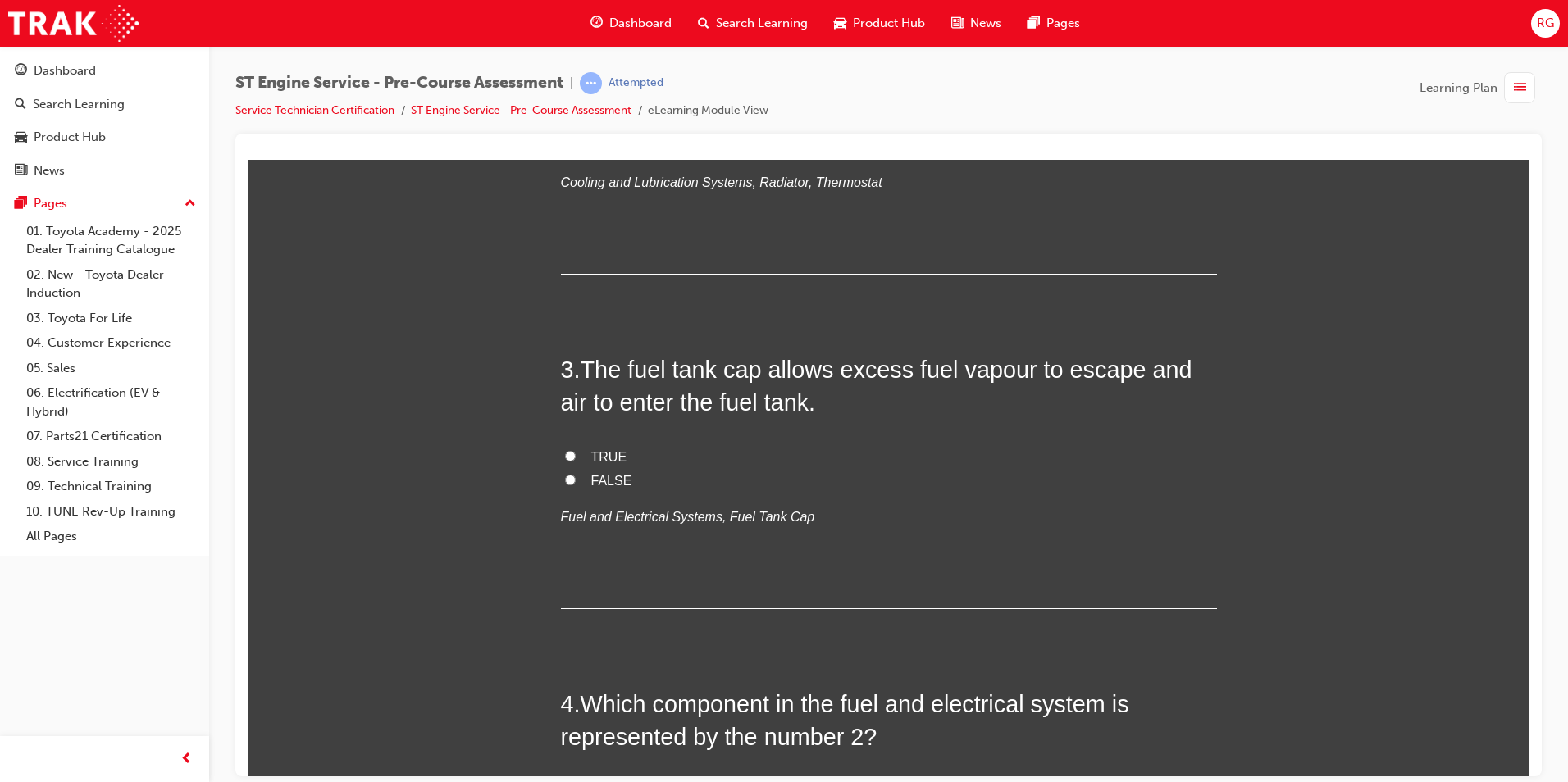
scroll to position [656, 0]
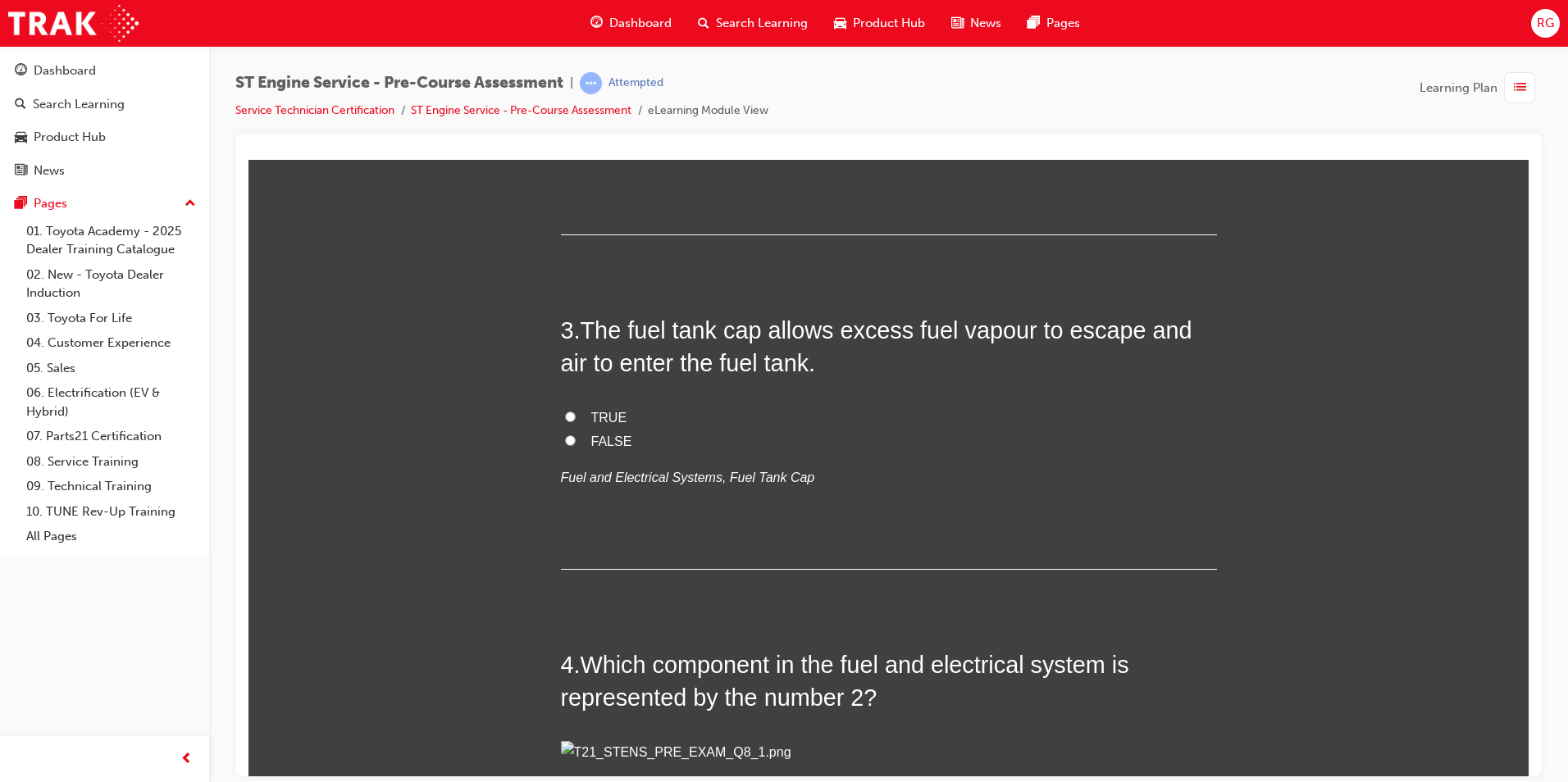
click at [591, 413] on span "TRUE" at bounding box center [609, 417] width 36 height 14
click at [576, 413] on input "TRUE" at bounding box center [570, 416] width 10 height 10
radio input "true"
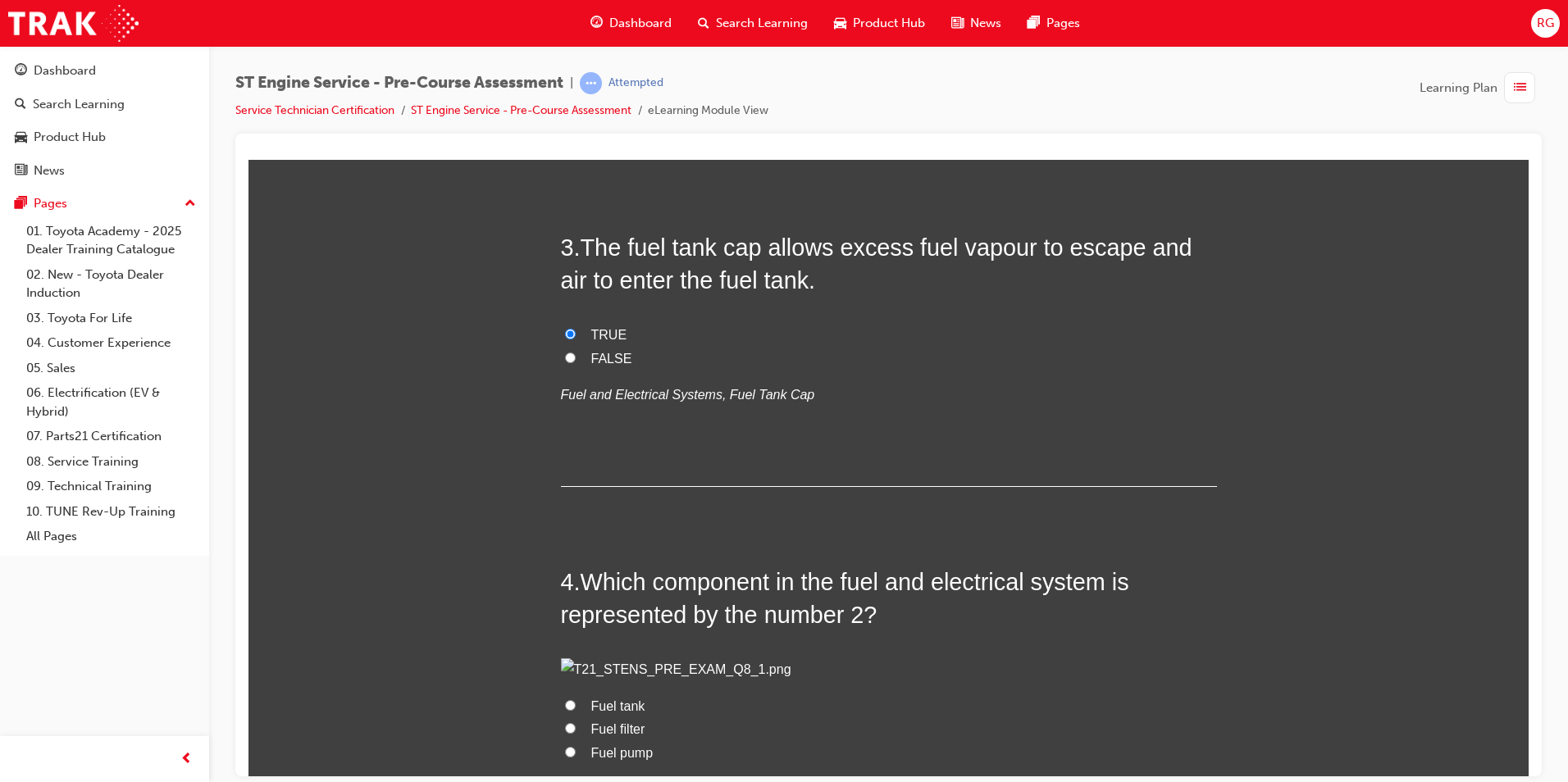
scroll to position [738, 0]
click at [614, 357] on span "FALSE" at bounding box center [611, 359] width 41 height 14
click at [576, 357] on input "FALSE" at bounding box center [570, 357] width 10 height 10
radio input "true"
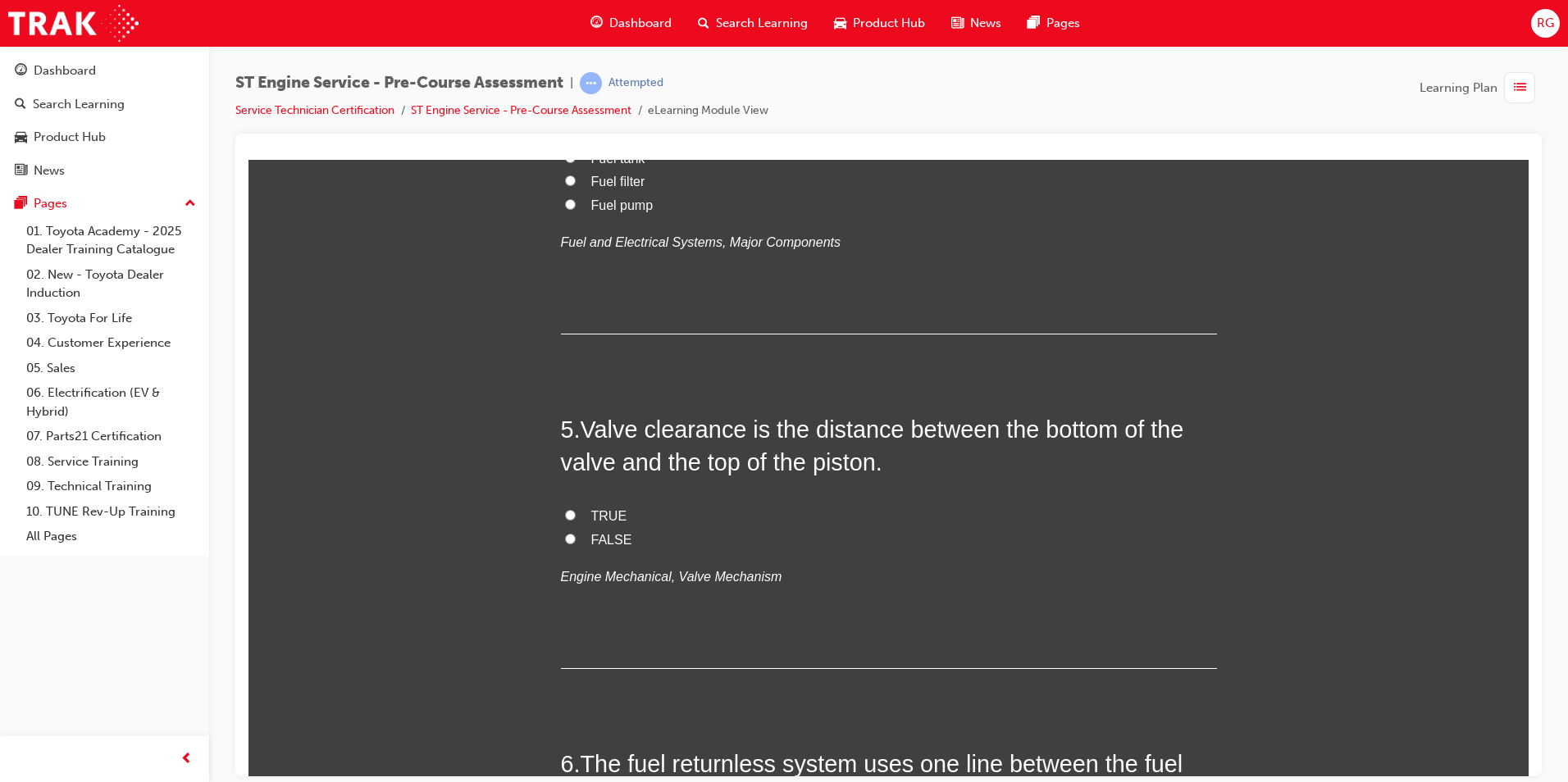
scroll to position [1312, 0]
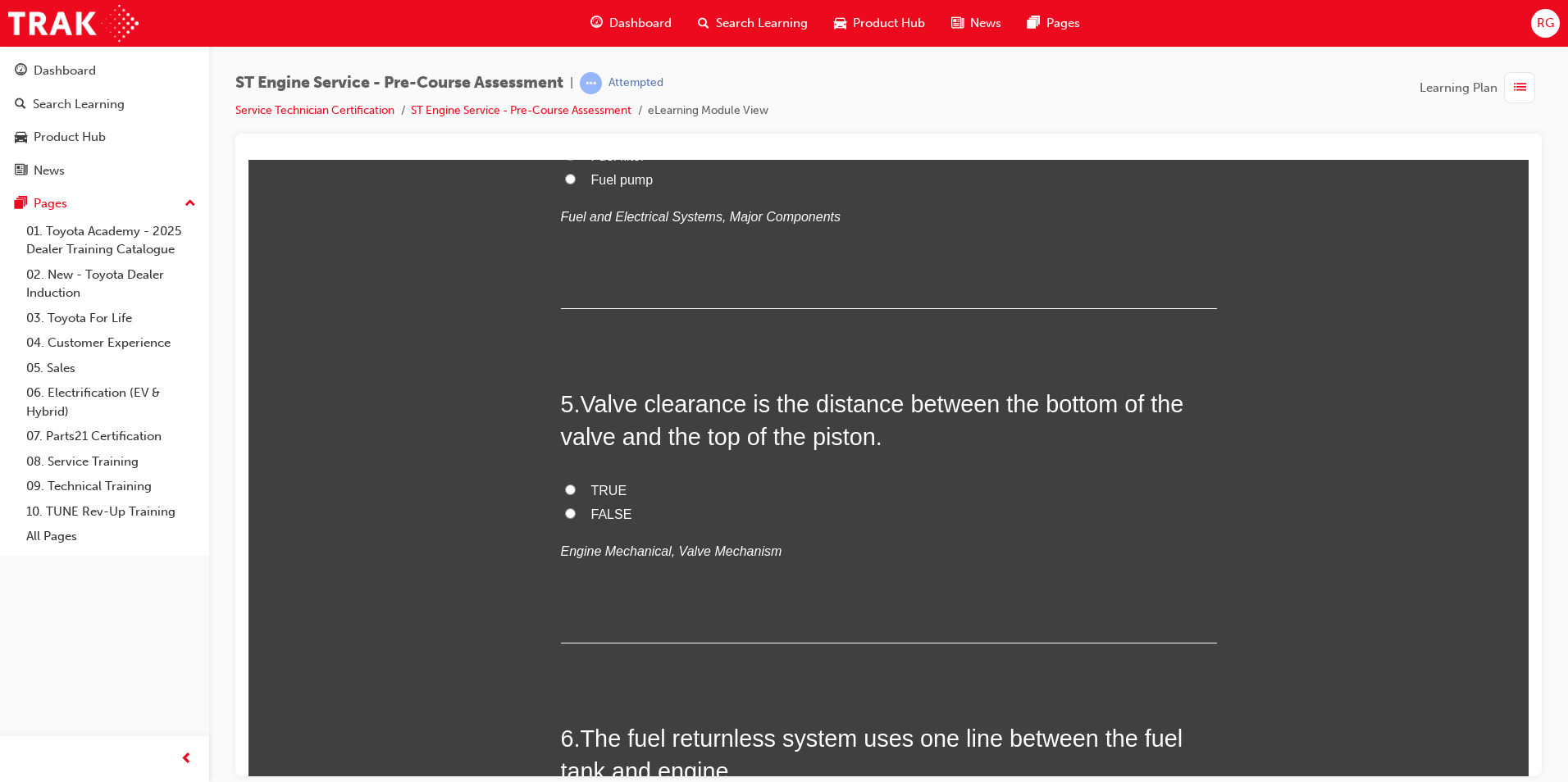
click at [603, 187] on span "Fuel pump" at bounding box center [622, 179] width 62 height 14
click at [576, 184] on input "Fuel pump" at bounding box center [570, 178] width 10 height 10
radio input "true"
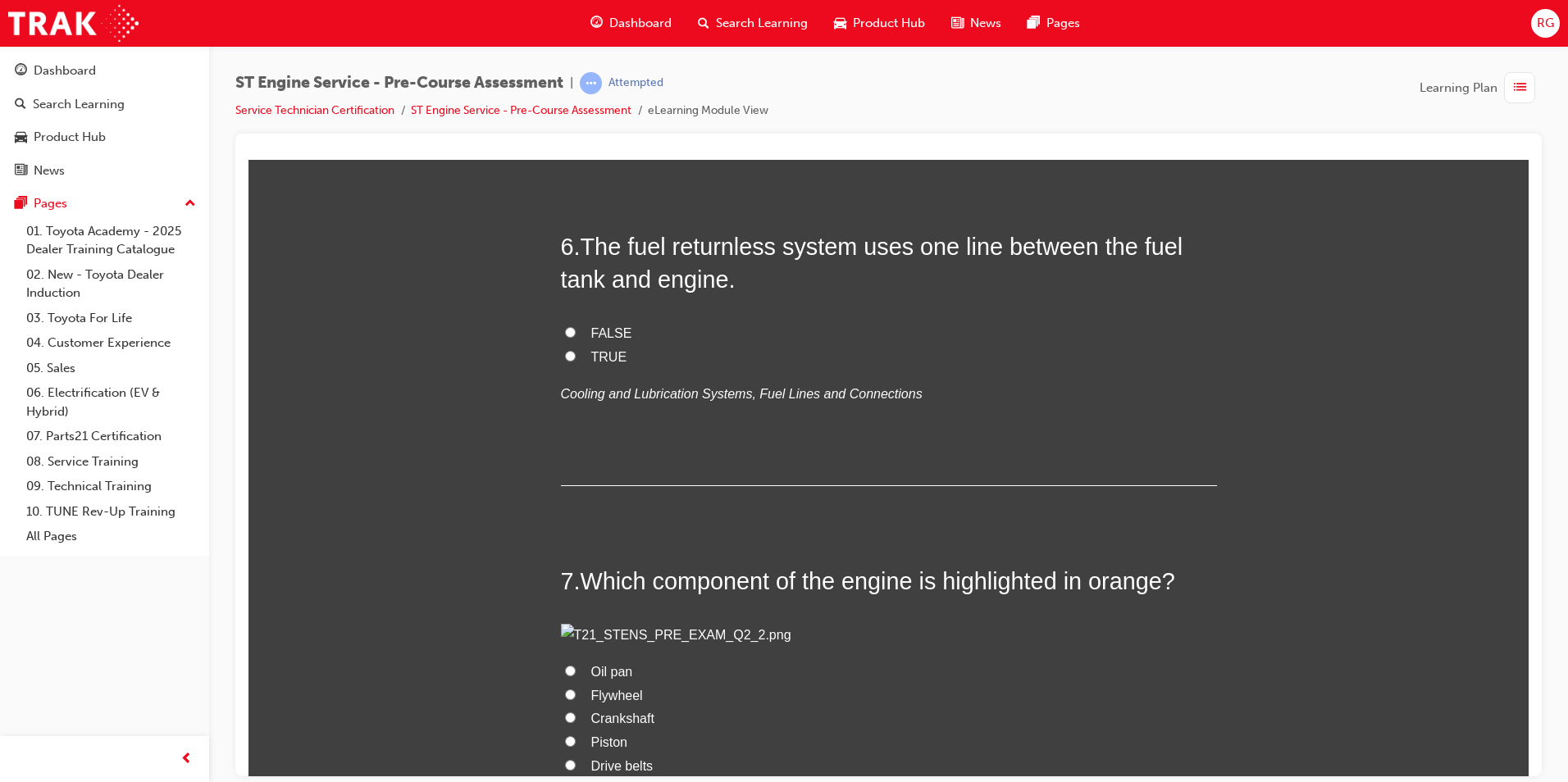
scroll to position [1886, 0]
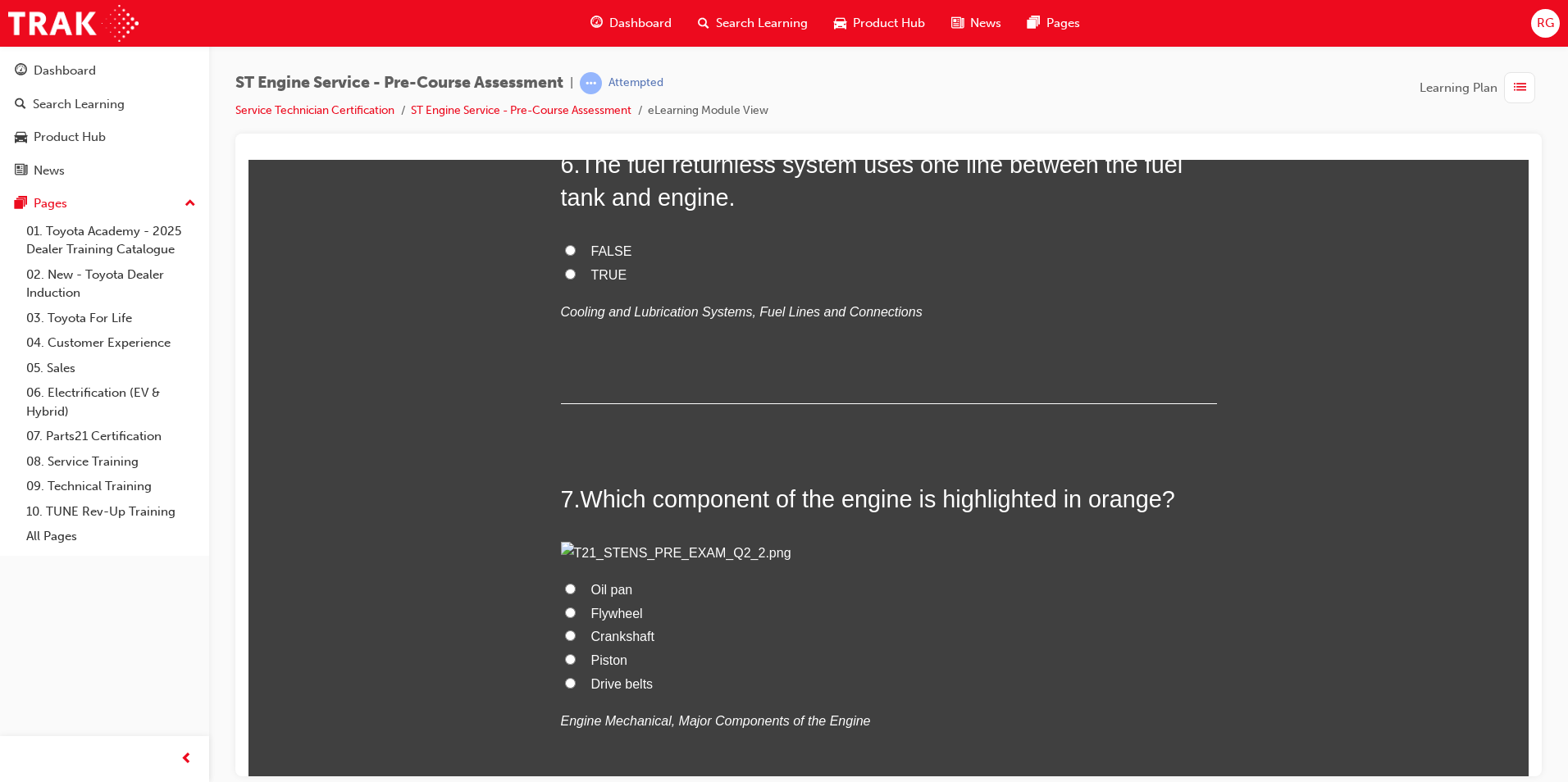
radio input "true"
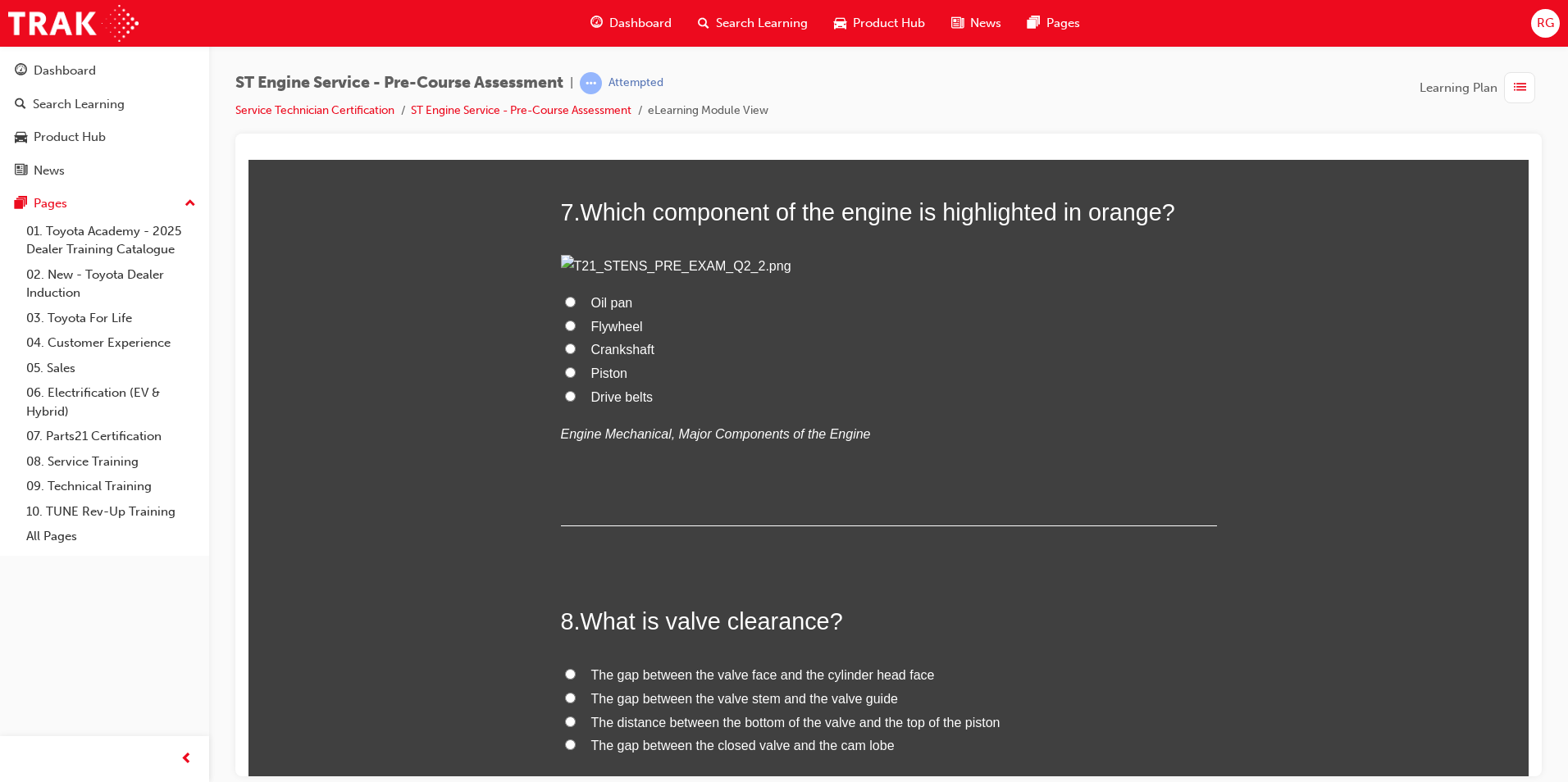
scroll to position [2213, 0]
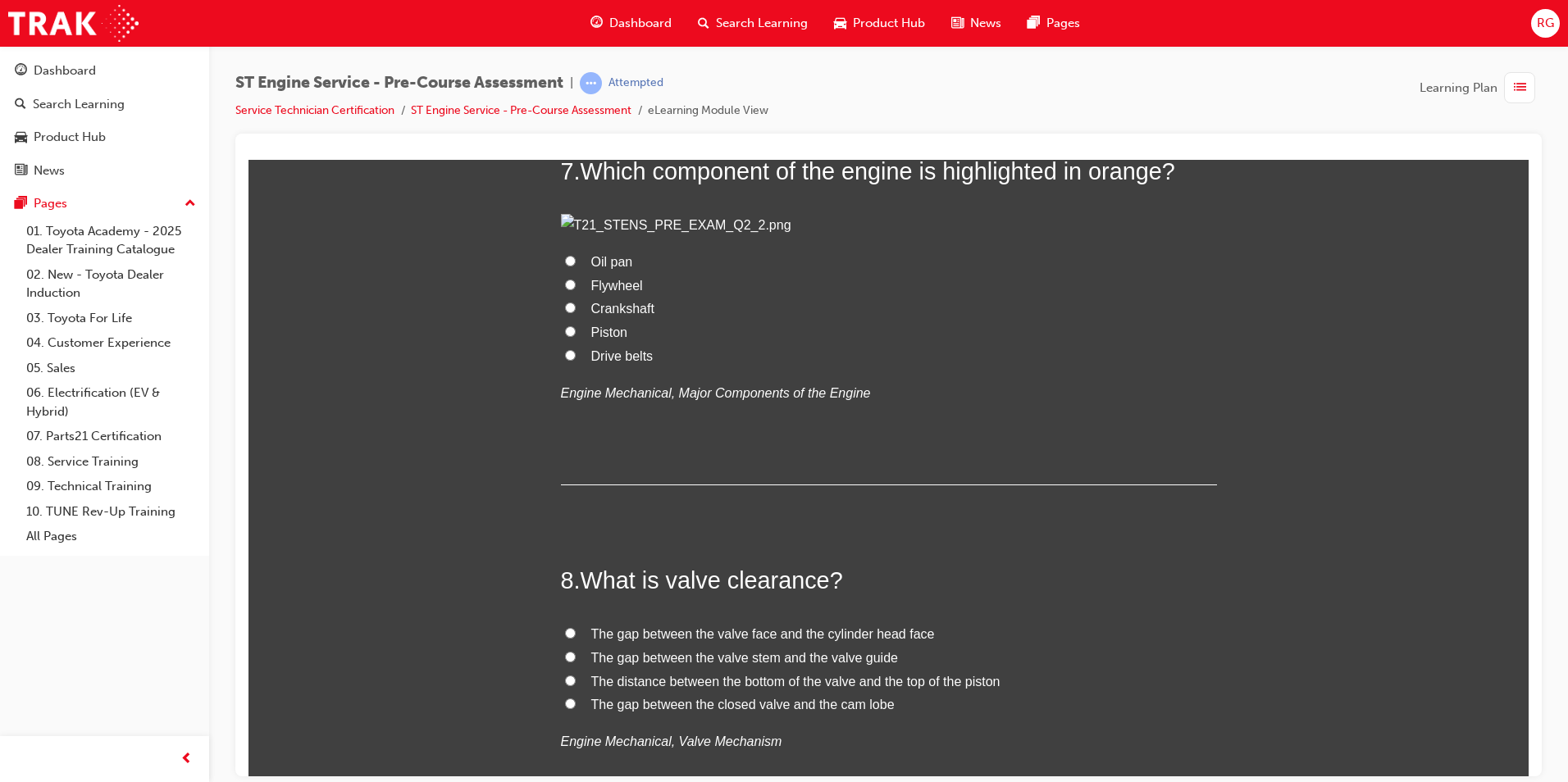
radio input "true"
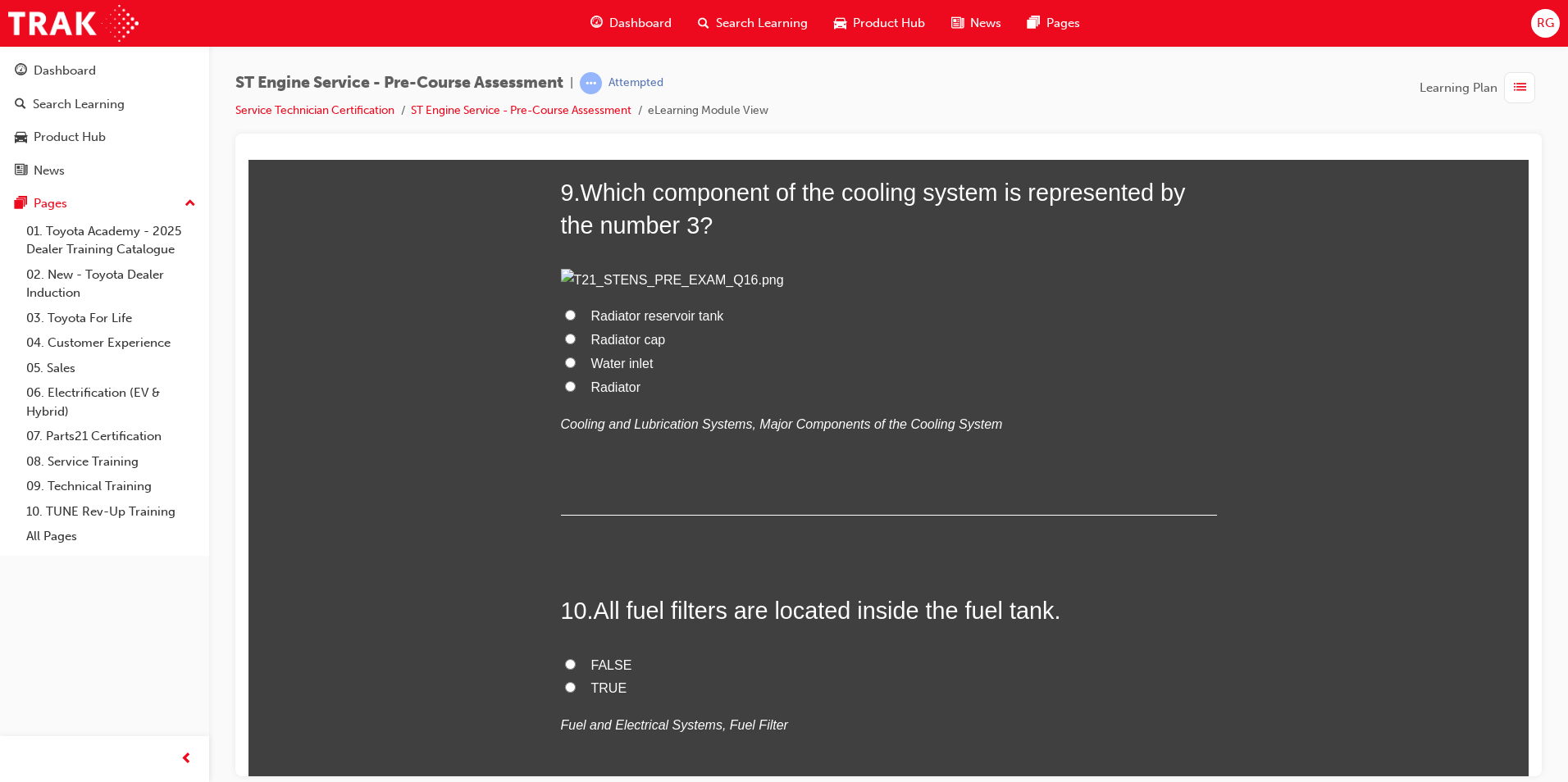
scroll to position [2952, 0]
radio input "true"
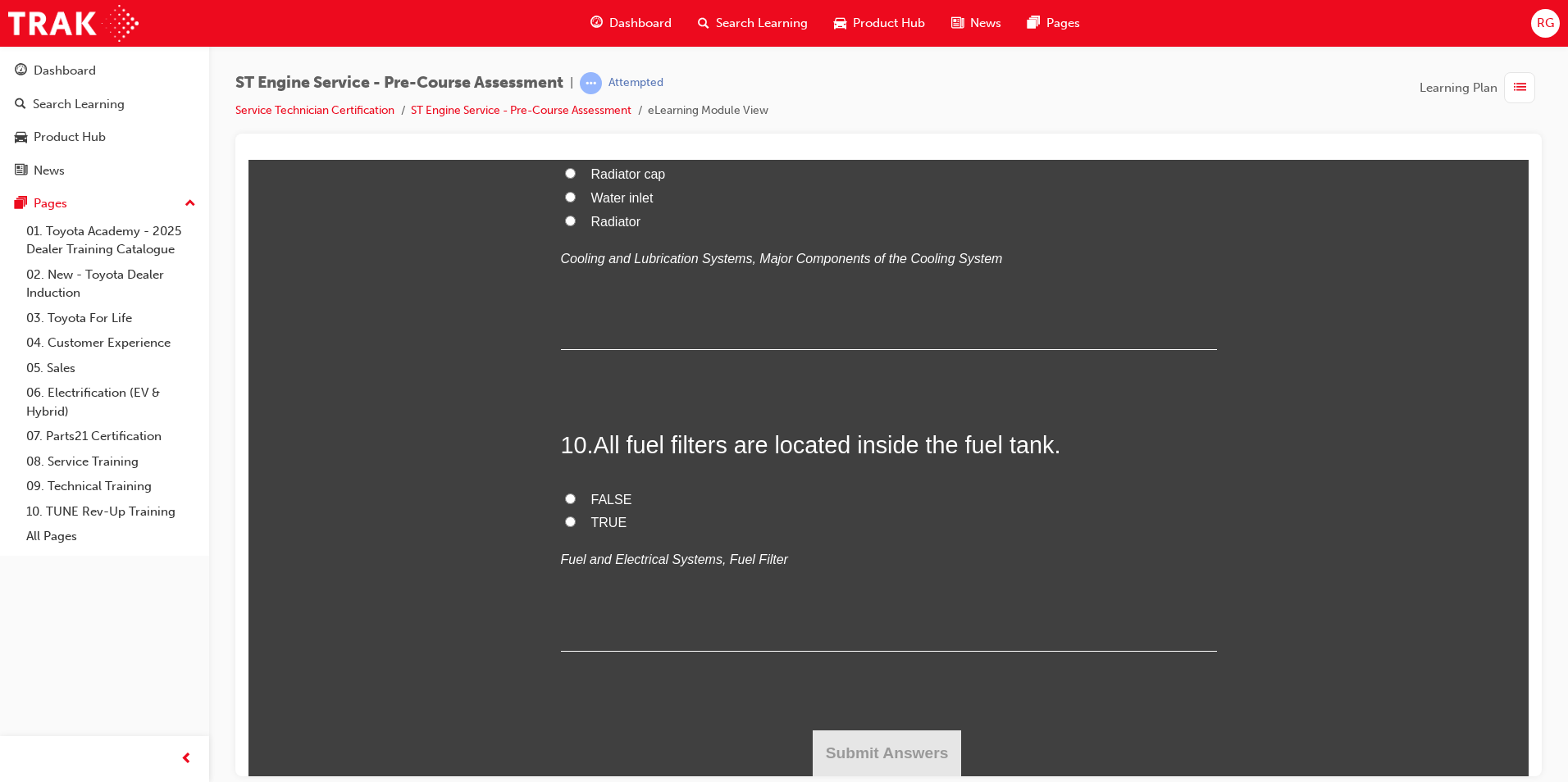
scroll to position [3443, 0]
radio input "true"
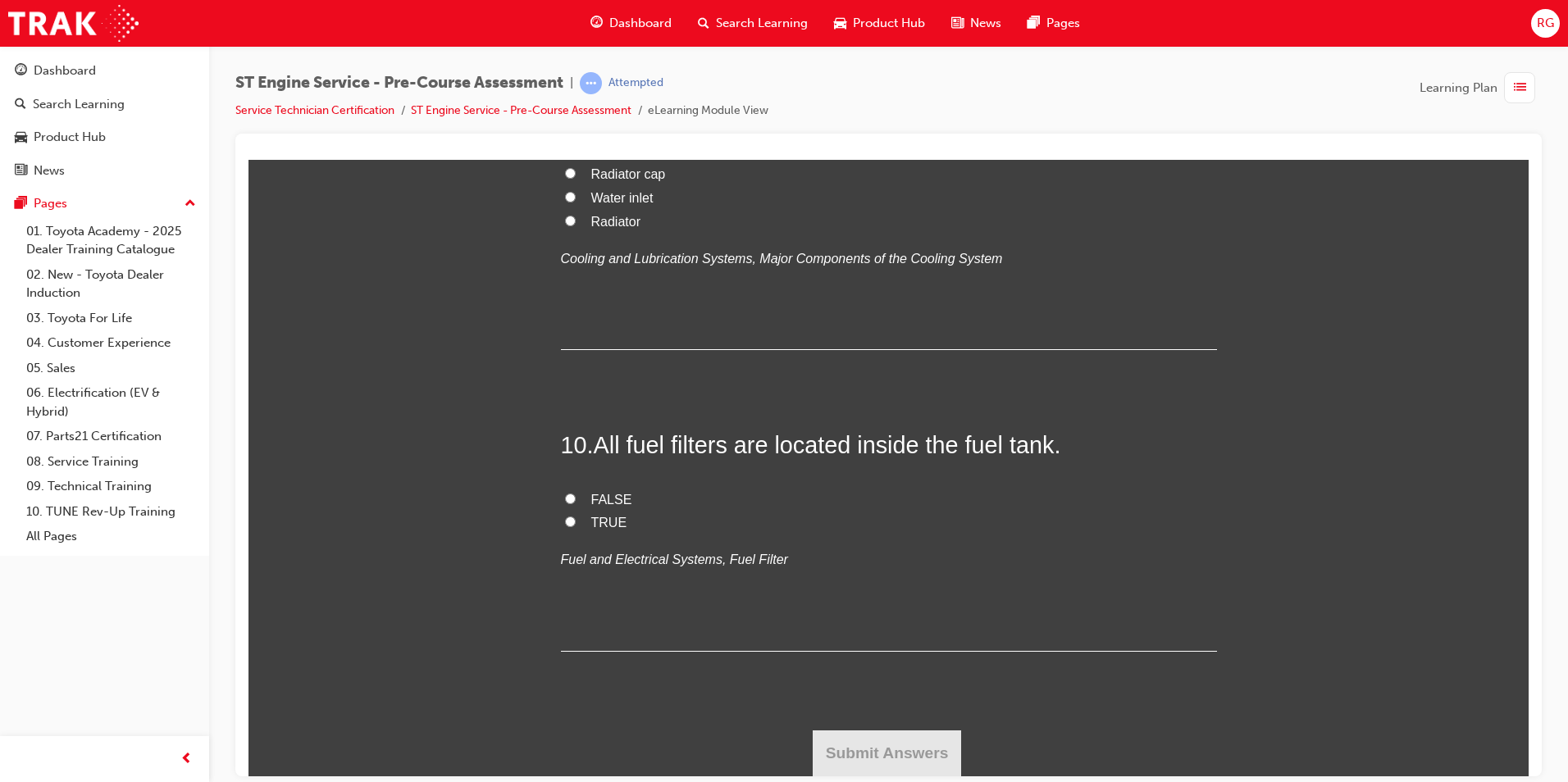
click at [631, 181] on span "Radiator cap" at bounding box center [628, 173] width 75 height 14
click at [576, 178] on input "Radiator cap" at bounding box center [570, 172] width 10 height 10
radio input "true"
click at [598, 523] on span "TRUE" at bounding box center [609, 522] width 36 height 14
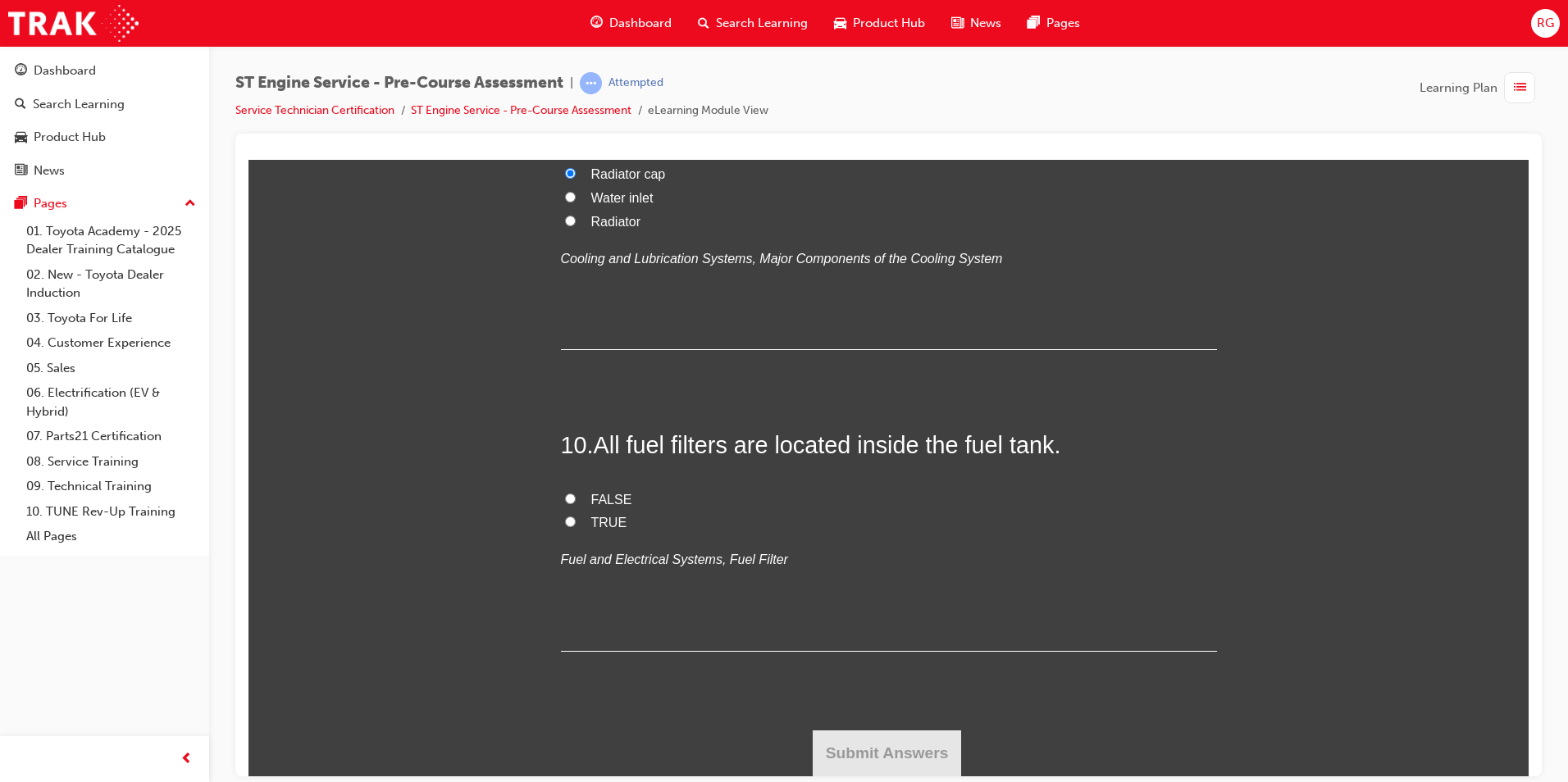
click at [576, 523] on input "TRUE" at bounding box center [570, 521] width 10 height 10
radio input "true"
click at [591, 497] on span "FALSE" at bounding box center [611, 499] width 41 height 14
click at [576, 497] on input "FALSE" at bounding box center [570, 497] width 10 height 10
radio input "true"
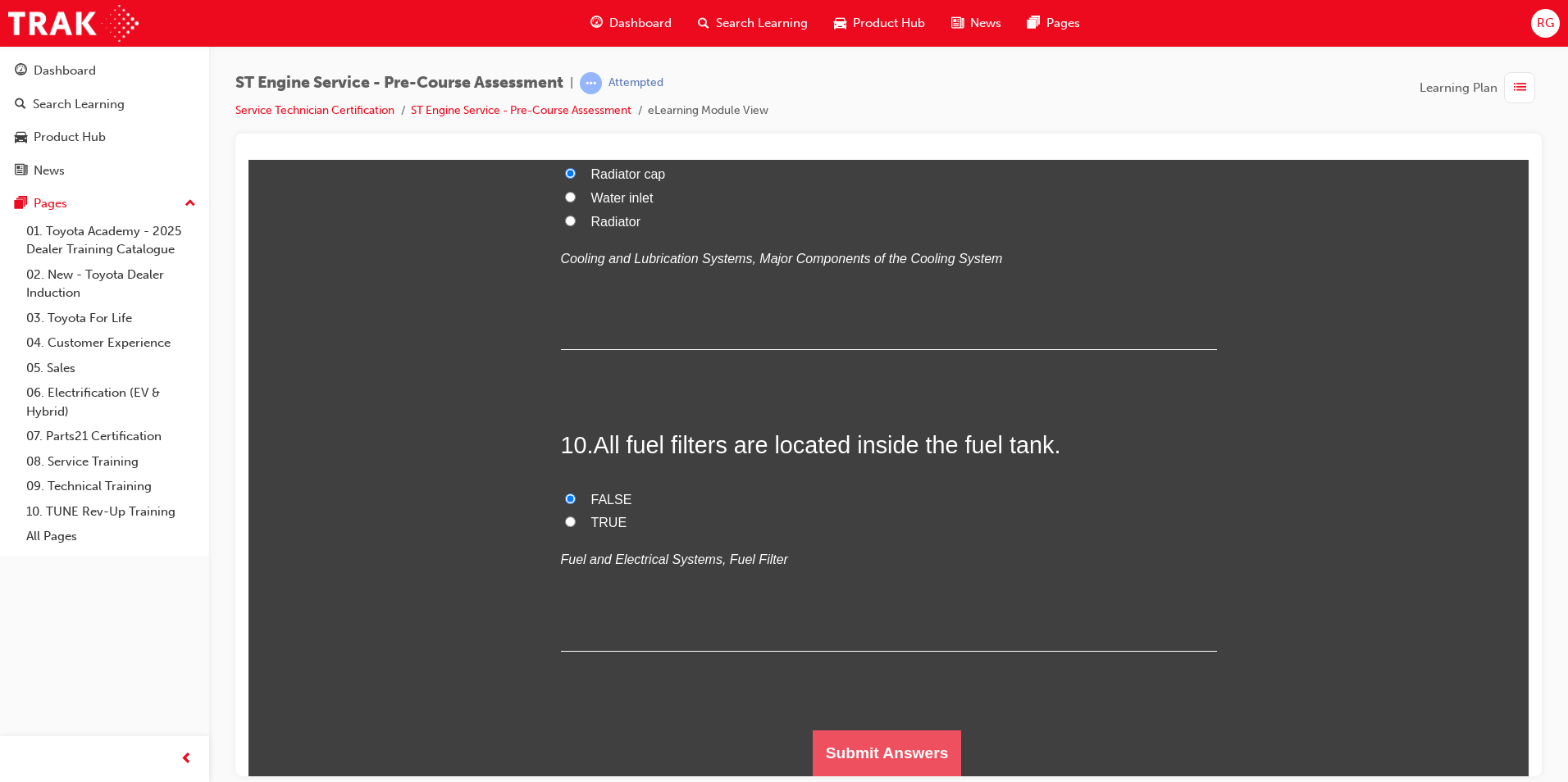
click at [874, 754] on button "Submit Answers" at bounding box center [887, 753] width 150 height 45
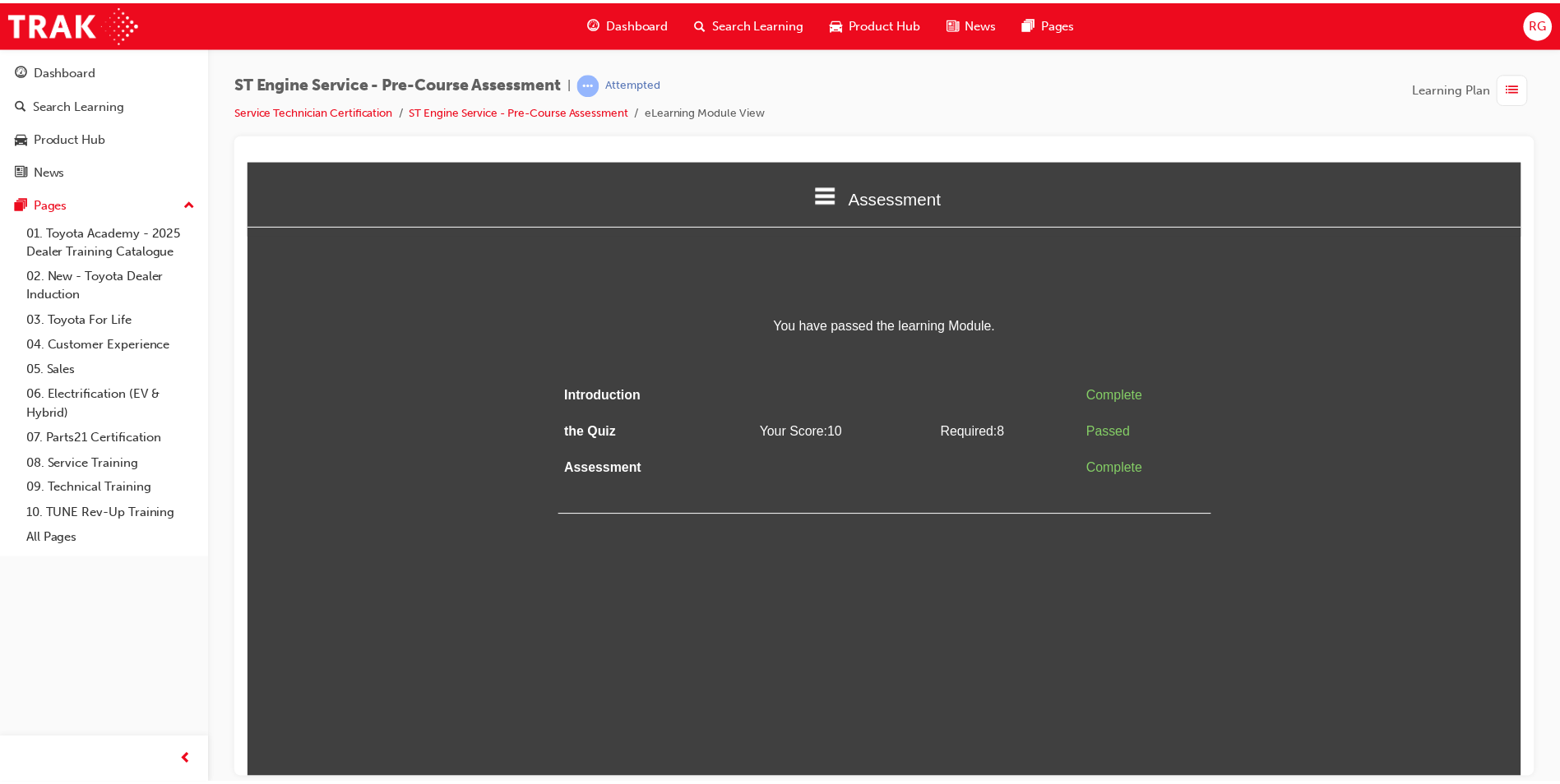
scroll to position [0, 0]
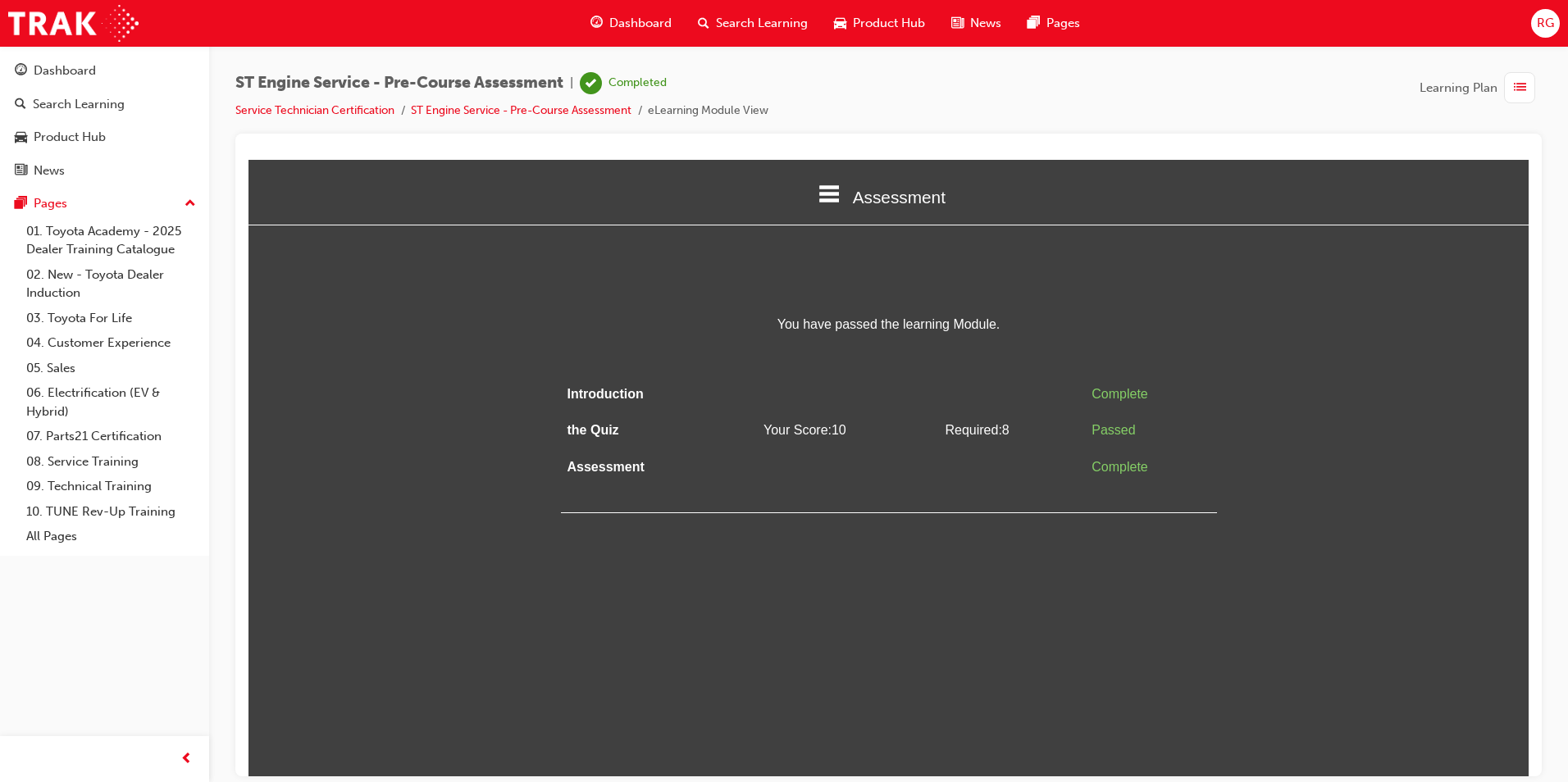
click at [609, 14] on span "Dashboard" at bounding box center [640, 24] width 62 height 19
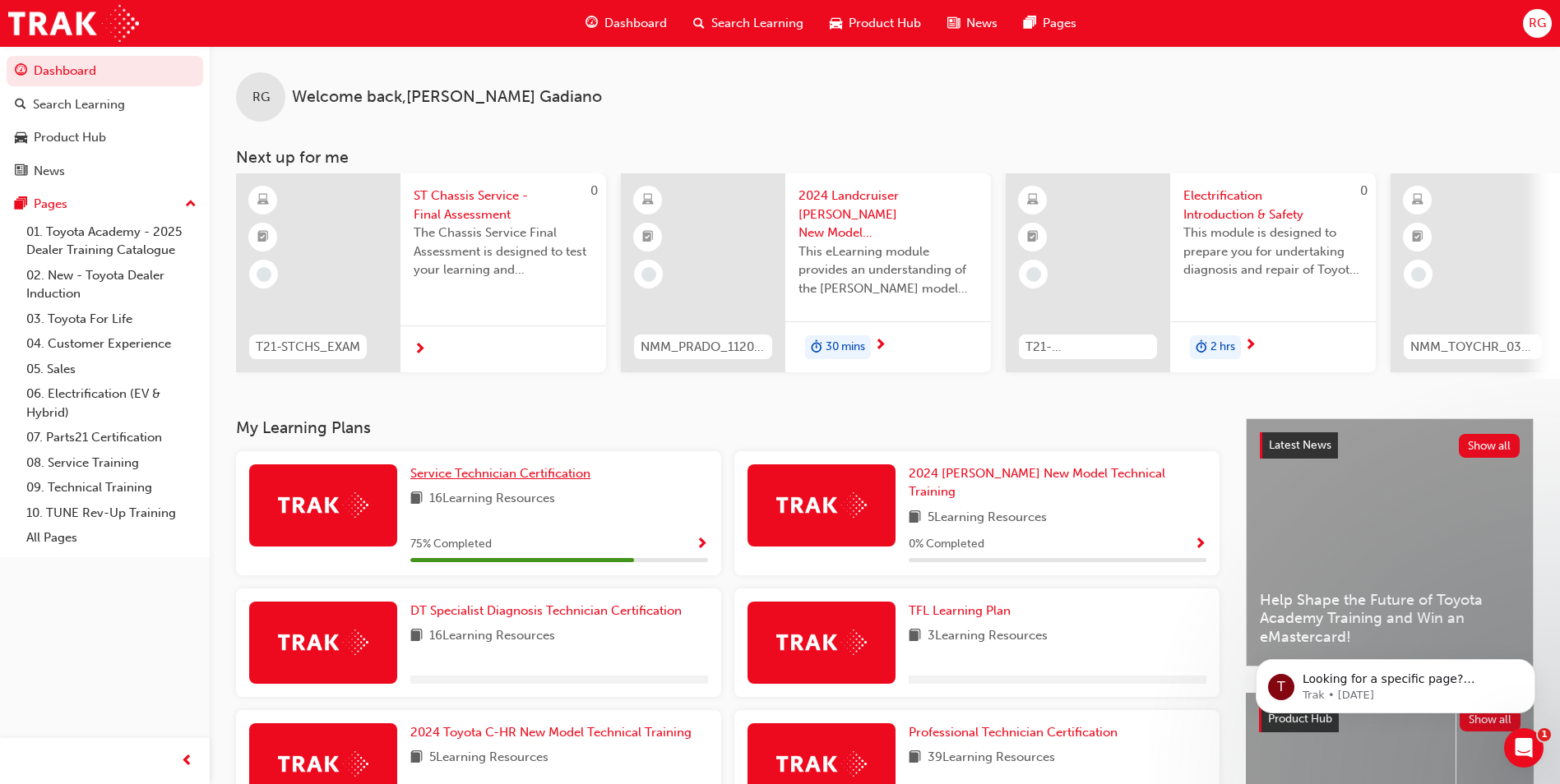
click at [524, 471] on link "Service Technician Certification" at bounding box center [503, 474] width 187 height 19
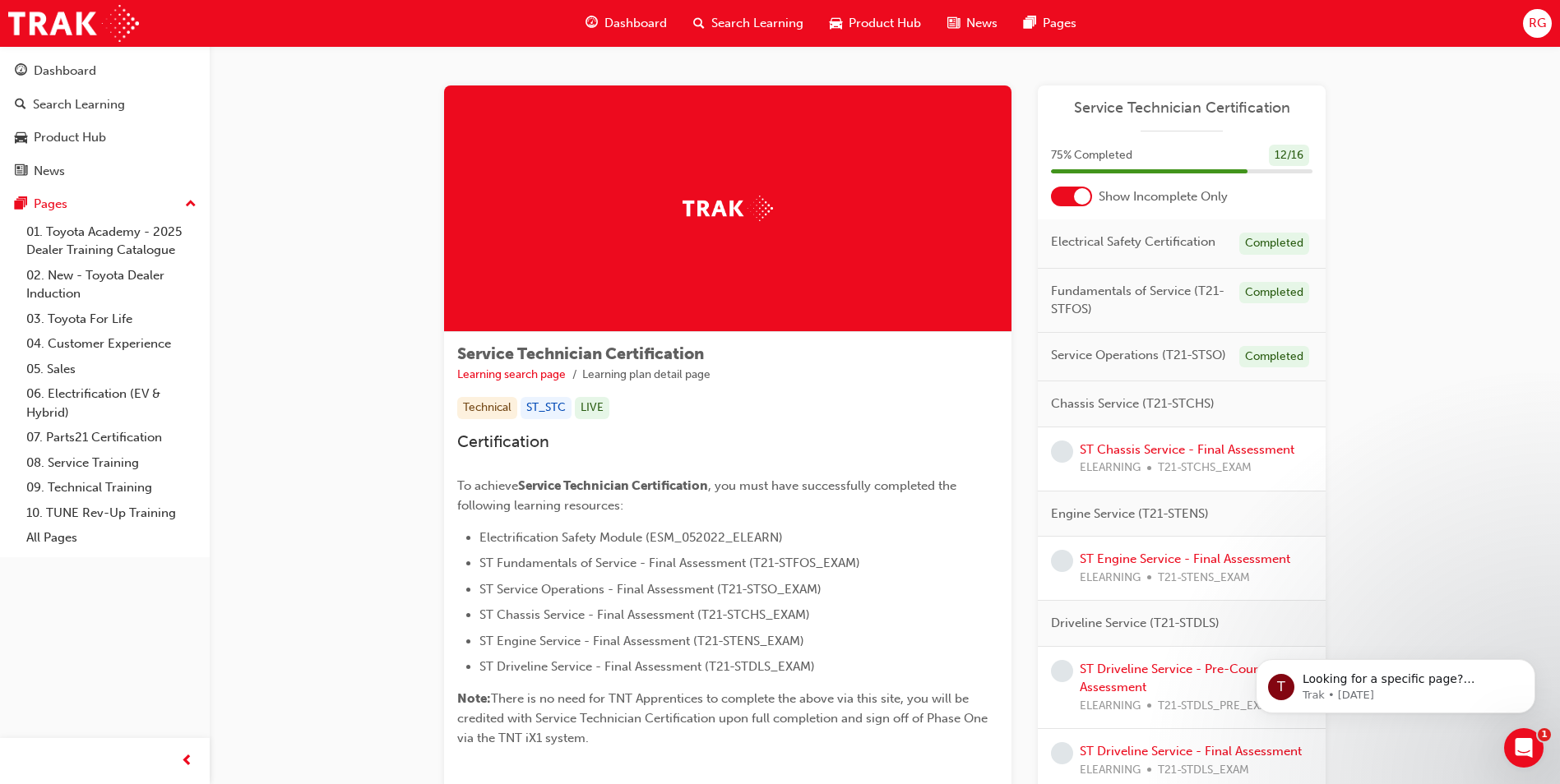
scroll to position [129, 0]
